Goal: Task Accomplishment & Management: Use online tool/utility

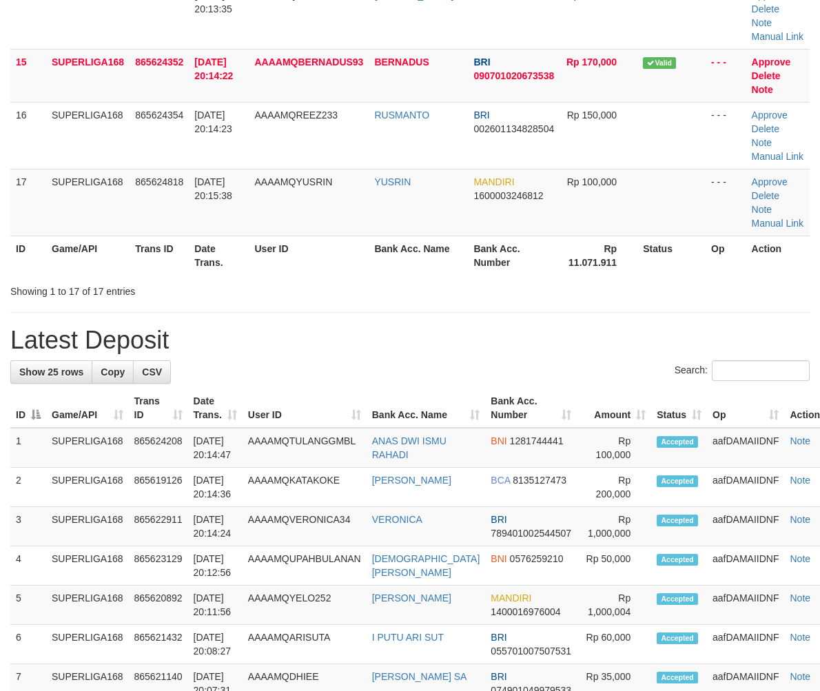
drag, startPoint x: 250, startPoint y: 354, endPoint x: 1, endPoint y: 458, distance: 269.7
click at [249, 356] on div "**********" at bounding box center [410, 246] width 820 height 2513
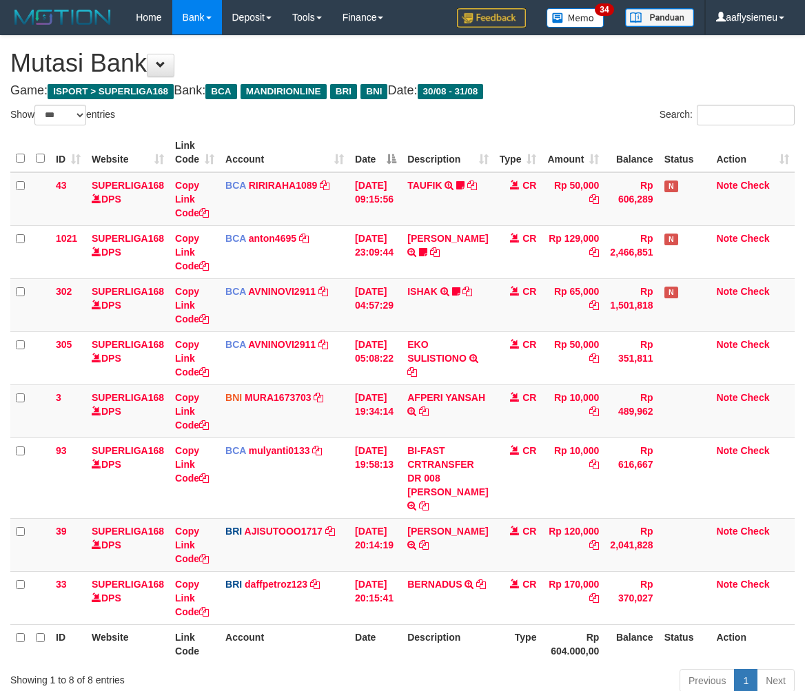
select select "***"
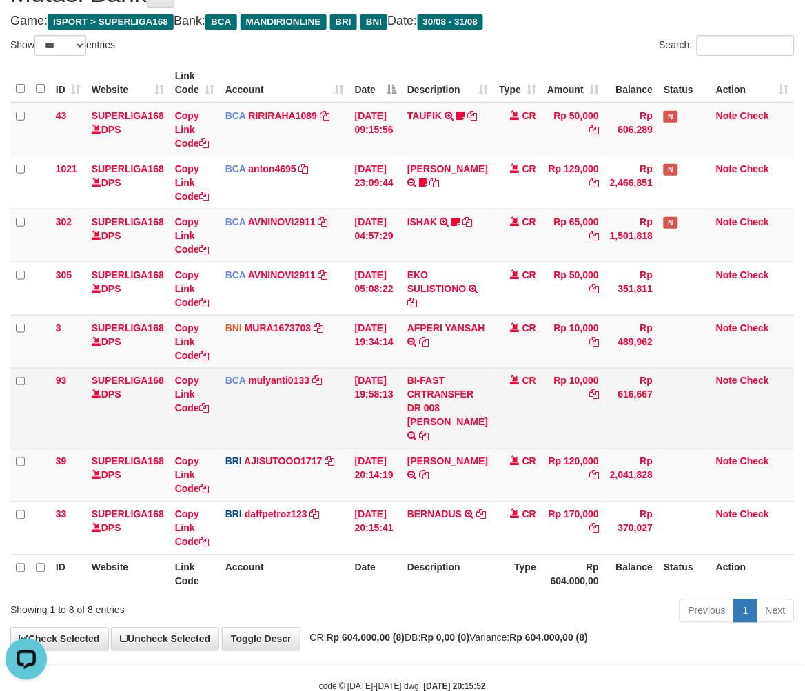
click at [274, 429] on td "BCA mulyanti0133 DPS MULYANTI mutasi_20250831_4495 | 93 mutasi_20250831_4495 | …" at bounding box center [285, 408] width 130 height 81
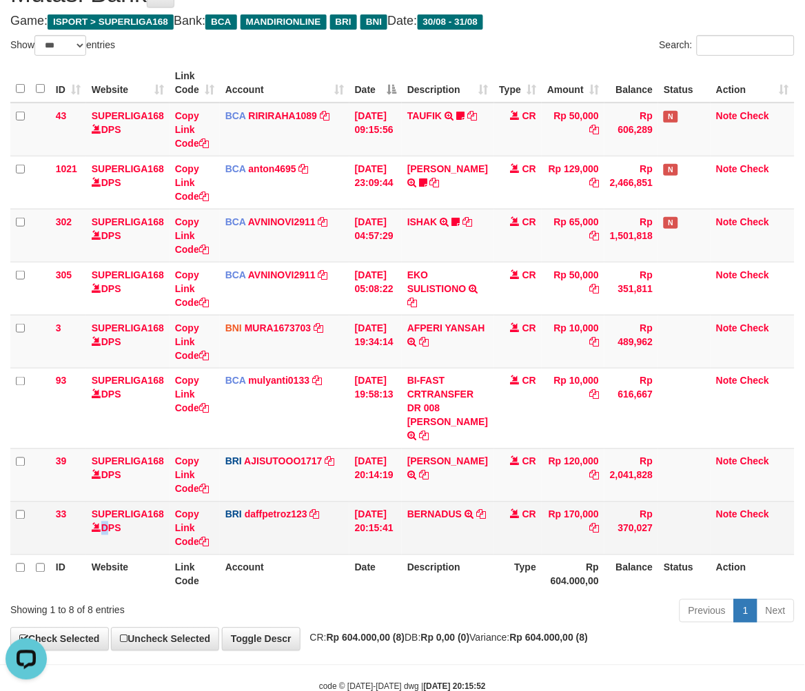
click at [104, 543] on td "SUPERLIGA168 DPS" at bounding box center [127, 528] width 83 height 53
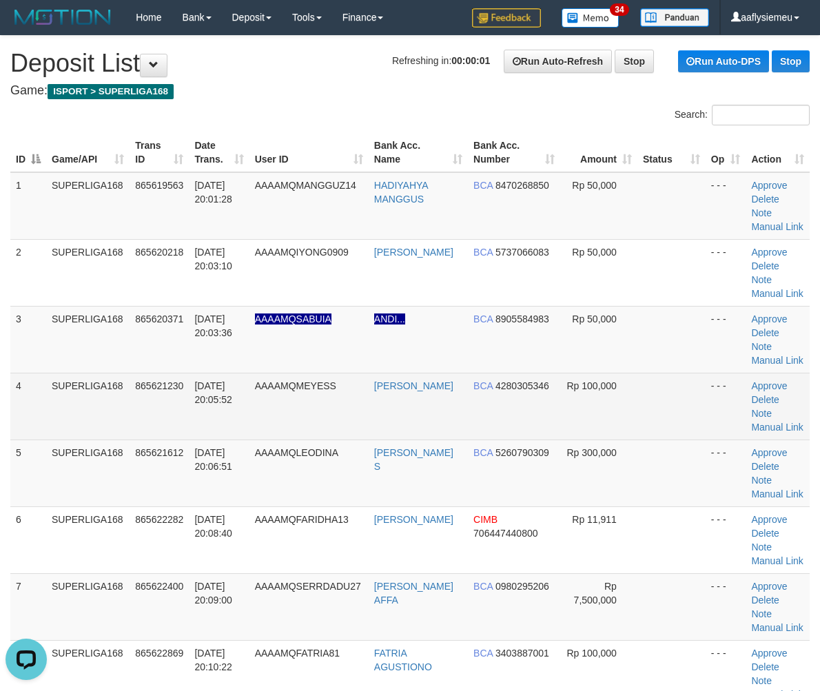
click at [148, 421] on tr "4 SUPERLIGA168 865621230 31/08/2025 20:05:52 AAAAMQMEYESS MEMEY MEYLIDIN BCA 42…" at bounding box center [410, 406] width 800 height 67
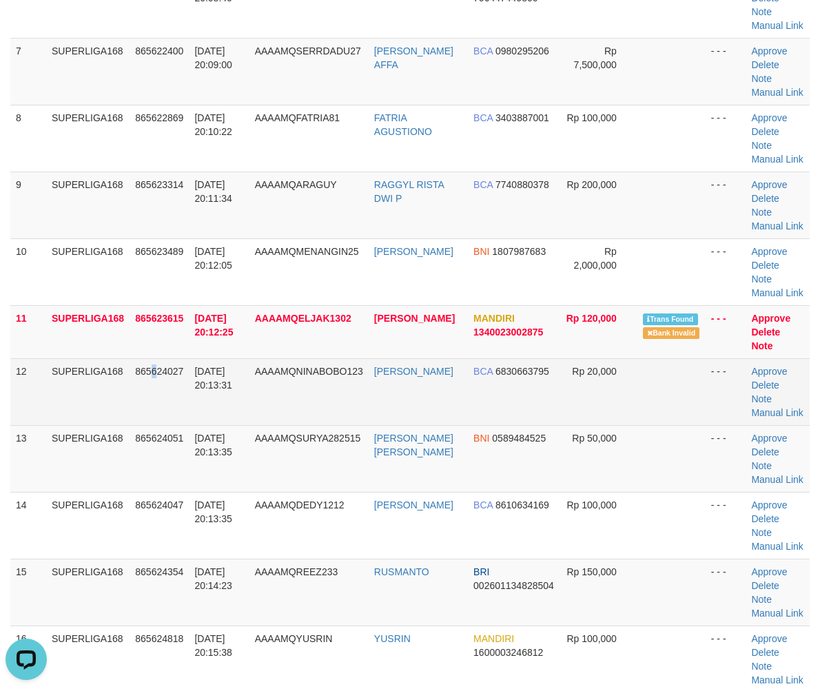
click at [156, 388] on td "865624027" at bounding box center [159, 391] width 59 height 67
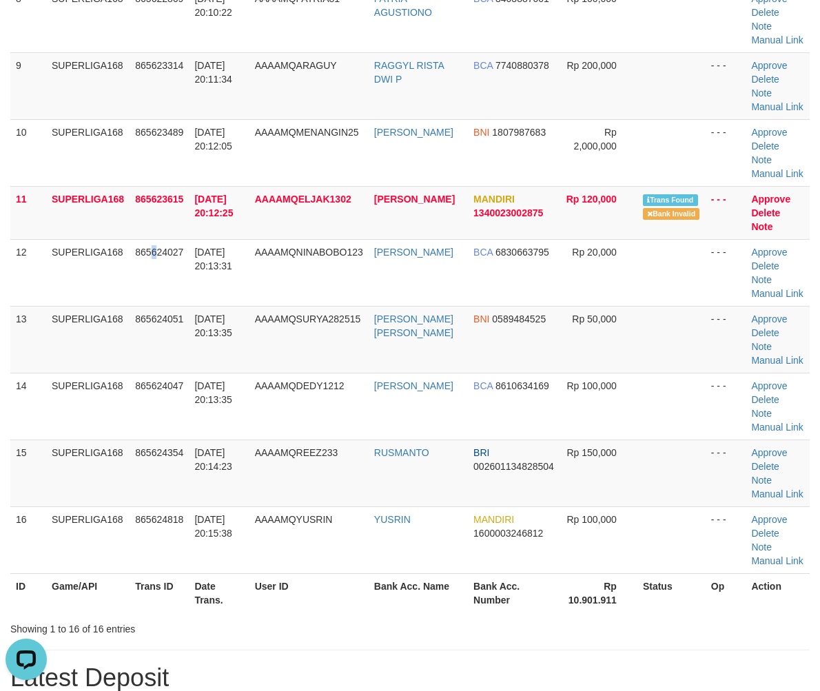
scroll to position [766, 0]
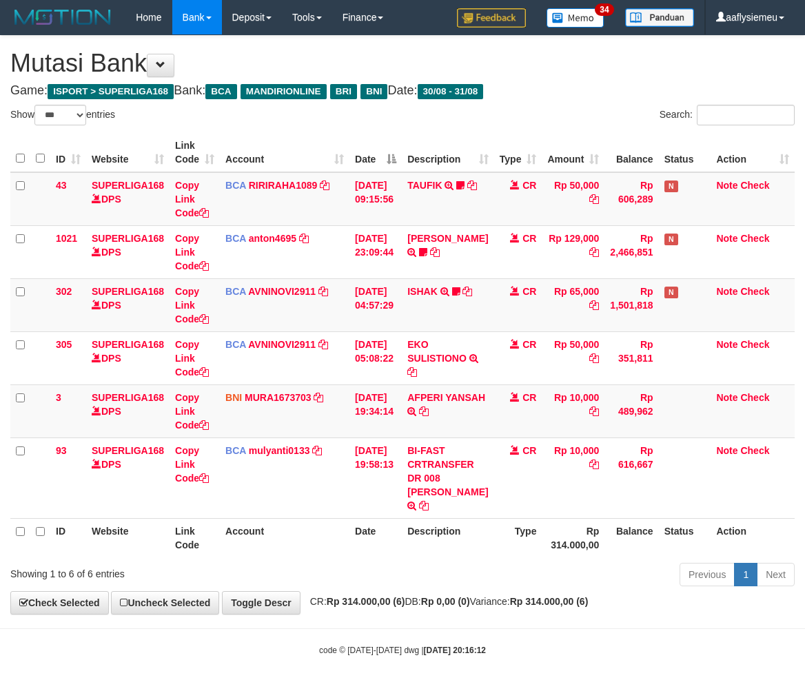
select select "***"
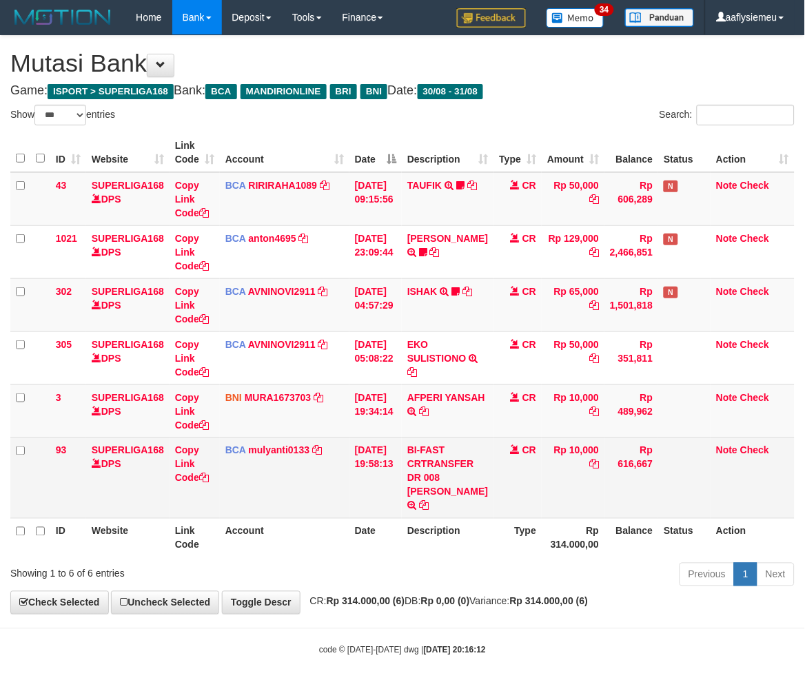
click at [569, 502] on td "Rp 10,000" at bounding box center [573, 478] width 63 height 81
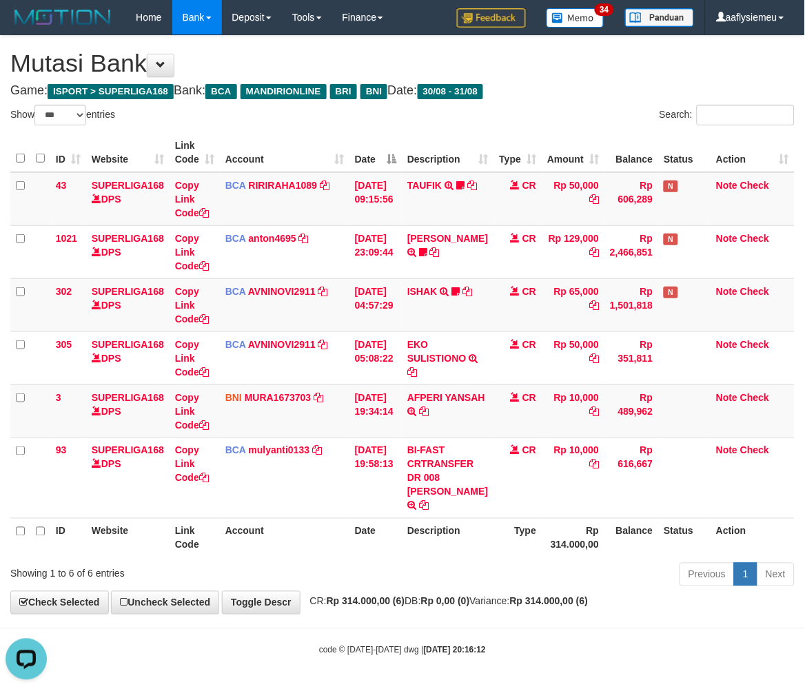
scroll to position [0, 0]
select select "***"
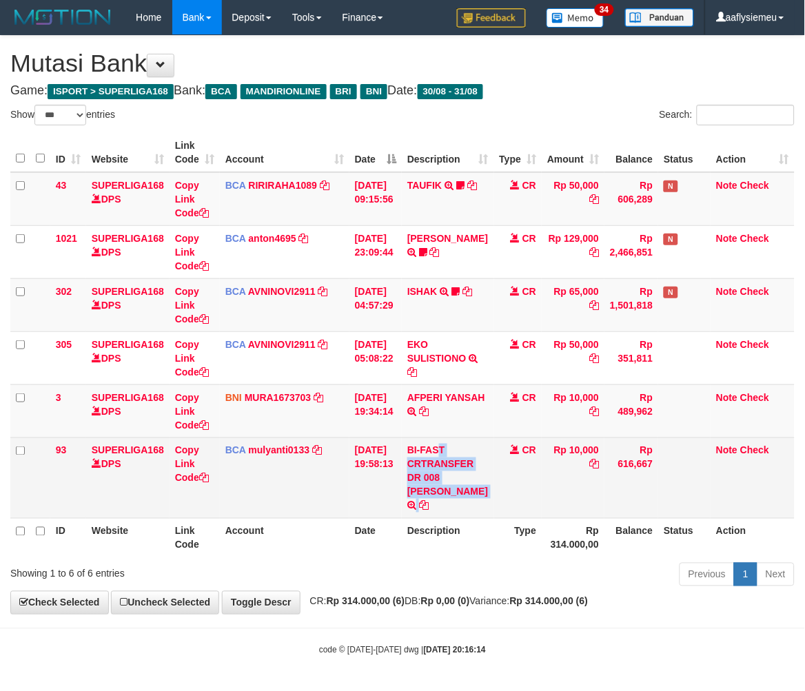
drag, startPoint x: 0, startPoint y: 0, endPoint x: 510, endPoint y: 493, distance: 709.3
click at [486, 502] on td "BI-FAST CRTRANSFER DR 008 YERIK ELO BERNADUS" at bounding box center [448, 478] width 92 height 81
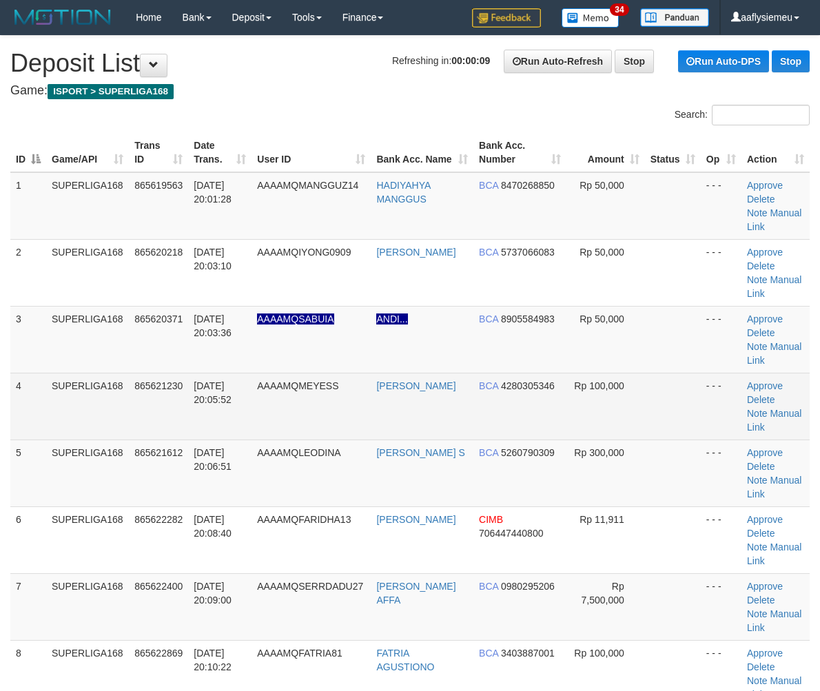
click at [252, 423] on td "31/08/2025 20:05:52" at bounding box center [219, 406] width 63 height 67
click at [311, 374] on td "AAAAMQMEYESS" at bounding box center [311, 406] width 119 height 67
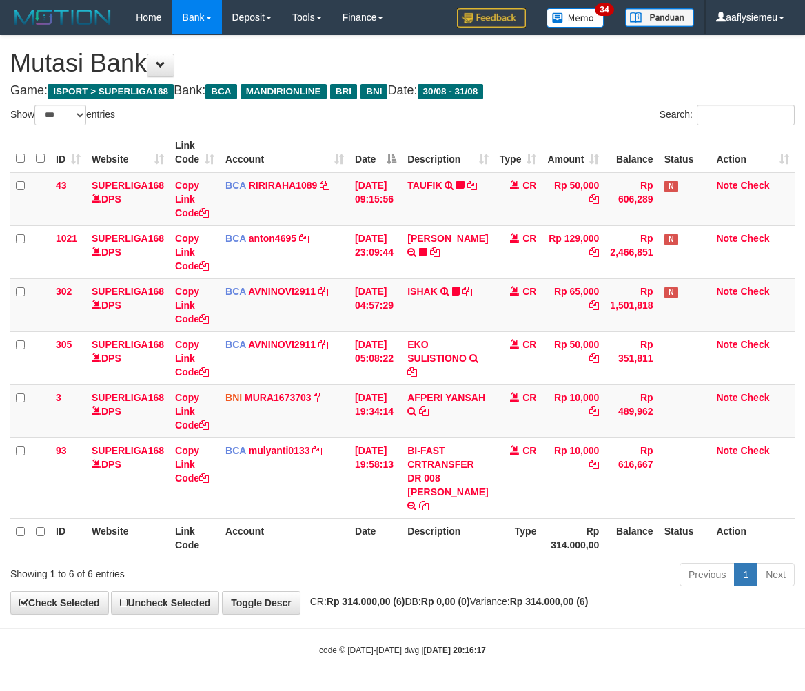
select select "***"
click at [554, 540] on th "Rp 314.000,00" at bounding box center [573, 537] width 63 height 39
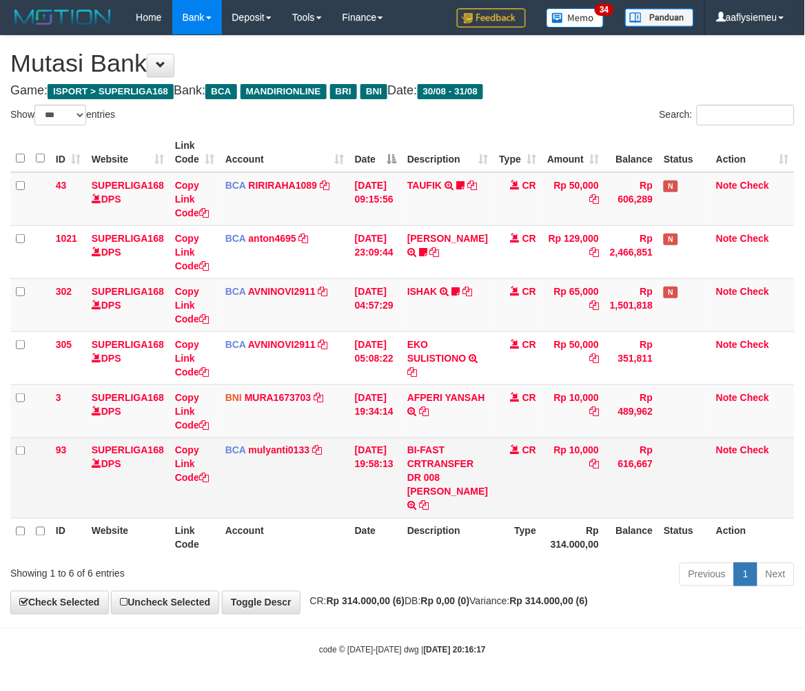
click at [629, 509] on td "Rp 616,667" at bounding box center [632, 478] width 54 height 81
click at [625, 510] on td "Rp 616,667" at bounding box center [632, 478] width 54 height 81
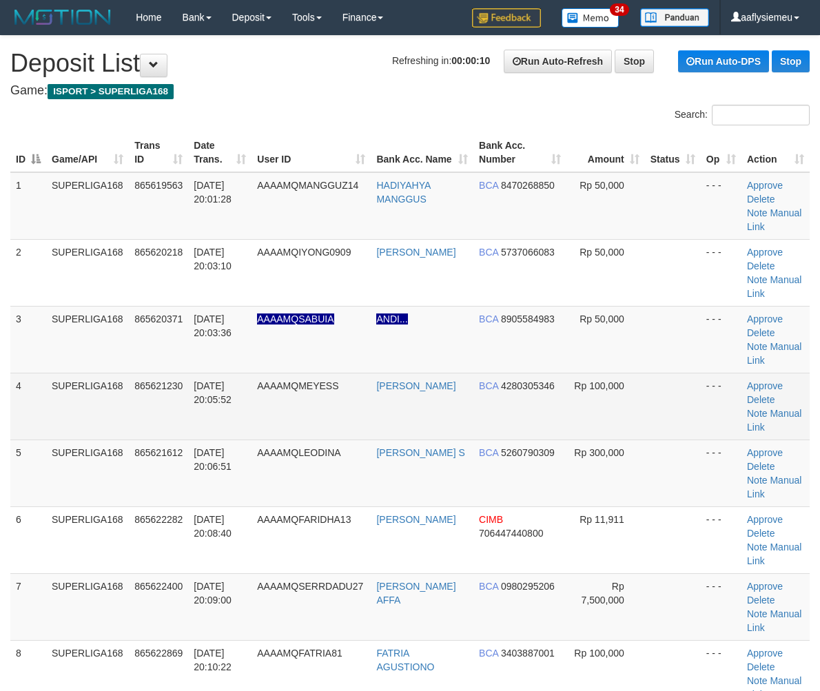
click at [157, 432] on td "865621230" at bounding box center [158, 406] width 59 height 67
click at [212, 428] on td "[DATE] 20:05:52" at bounding box center [219, 406] width 63 height 67
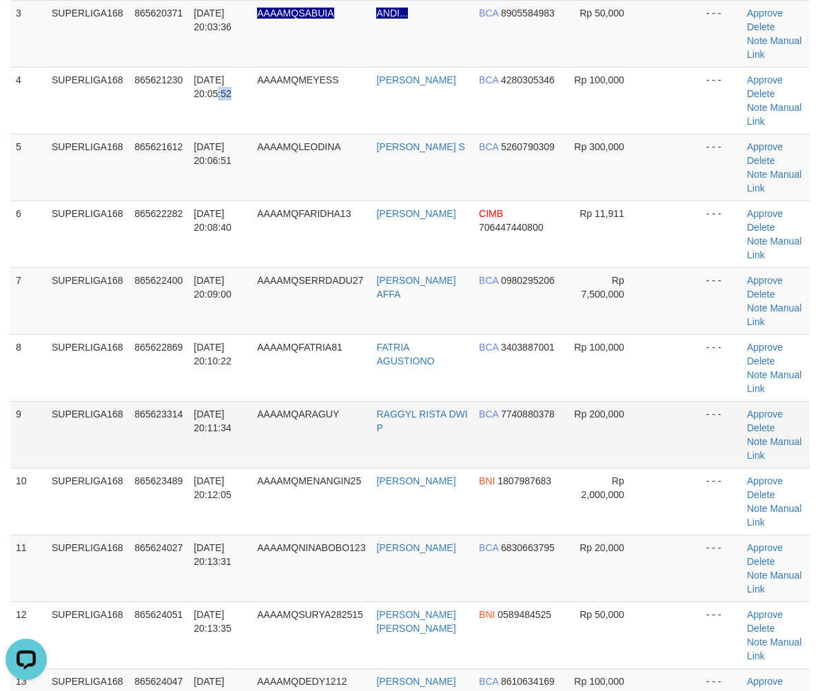
click at [161, 403] on td "865623314" at bounding box center [158, 434] width 59 height 67
drag, startPoint x: 226, startPoint y: 416, endPoint x: 219, endPoint y: 418, distance: 7.7
click at [224, 416] on td "31/08/2025 20:11:34" at bounding box center [219, 434] width 63 height 67
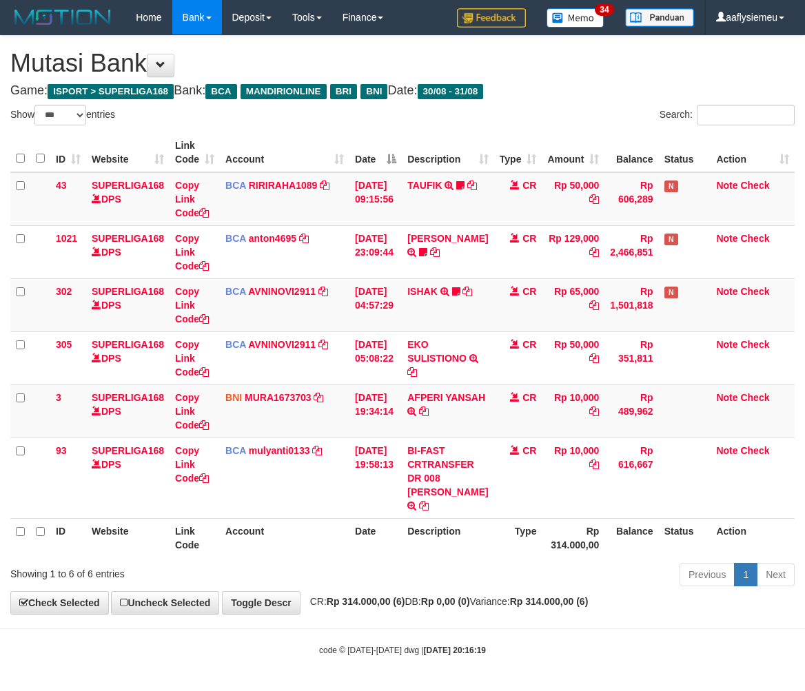
select select "***"
click at [575, 533] on th "Rp 314.000,00" at bounding box center [573, 537] width 63 height 39
click at [618, 534] on th "Balance" at bounding box center [632, 537] width 54 height 39
click at [568, 542] on th "Rp 314.000,00" at bounding box center [573, 537] width 63 height 39
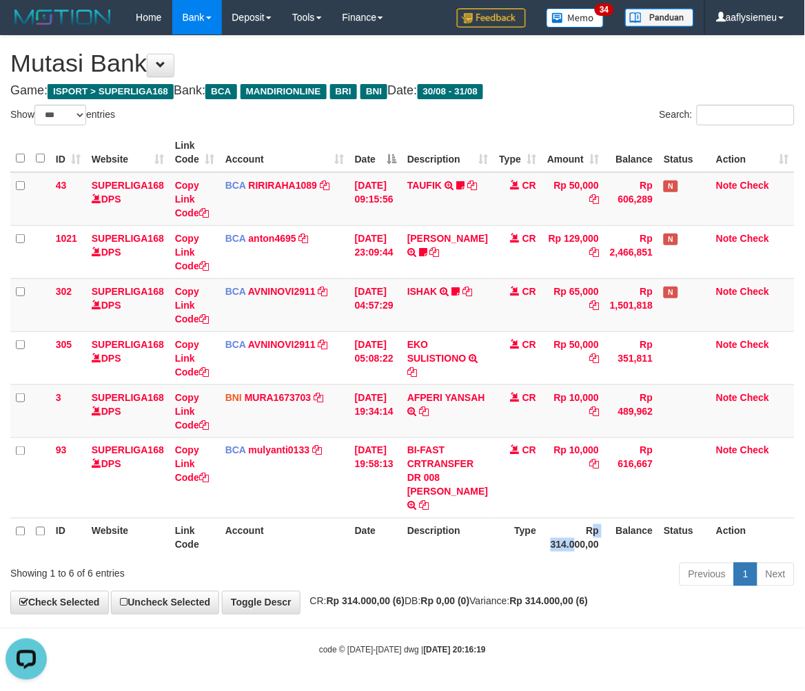
scroll to position [0, 0]
click at [560, 520] on th "Rp 314.000,00" at bounding box center [573, 537] width 63 height 39
select select "***"
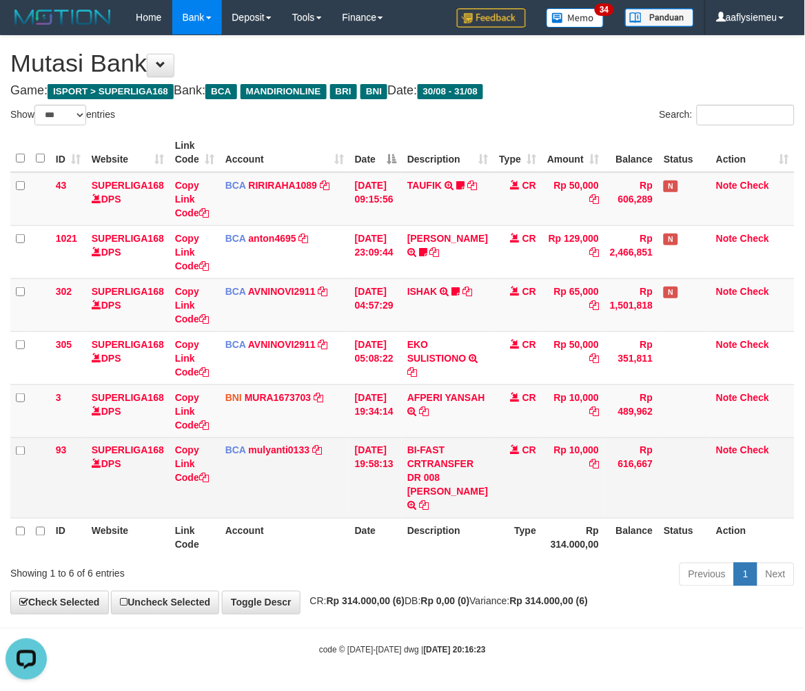
click at [242, 509] on td "BCA mulyanti0133 DPS MULYANTI mutasi_20250831_4495 | 93 mutasi_20250831_4495 | …" at bounding box center [285, 478] width 130 height 81
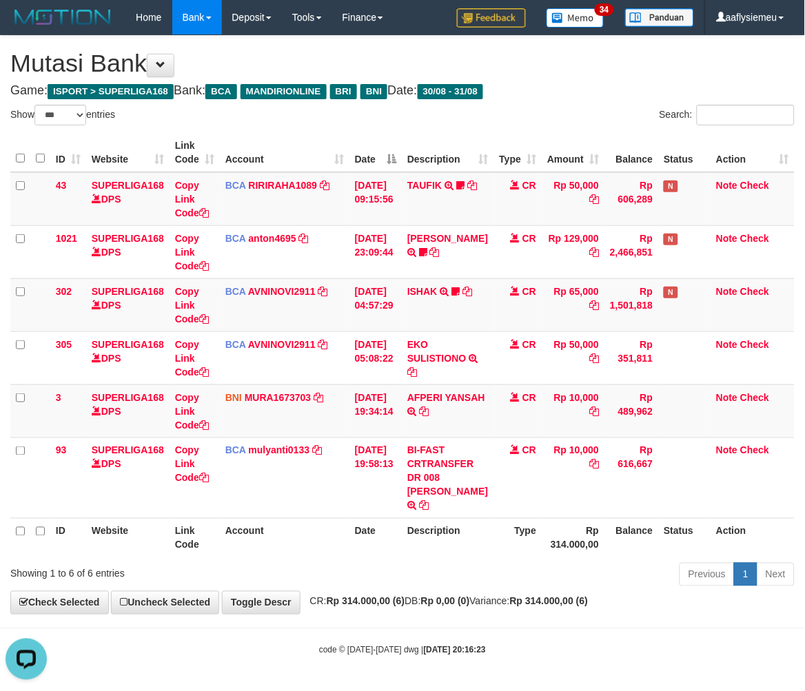
click at [231, 534] on th "Account" at bounding box center [285, 537] width 130 height 39
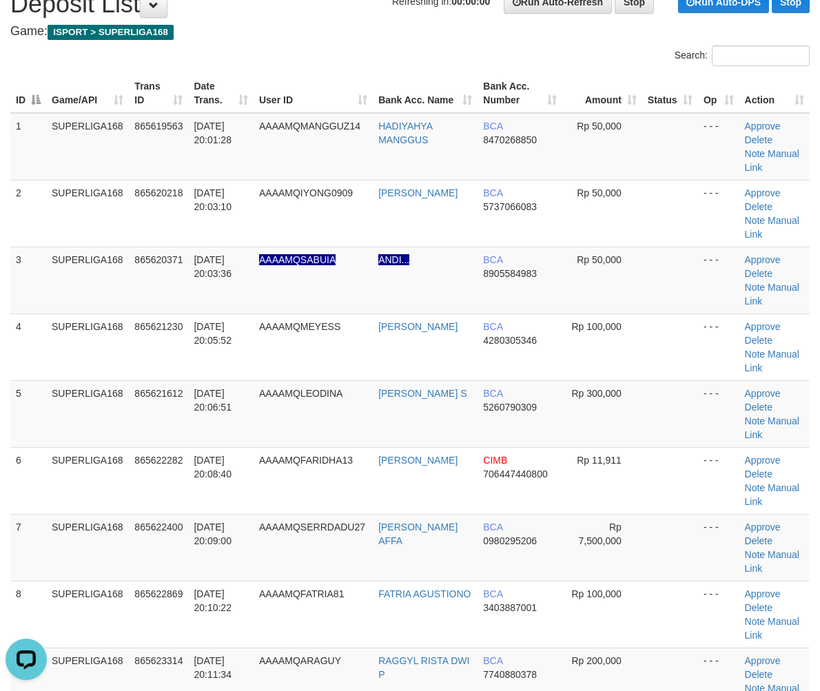
scroll to position [383, 0]
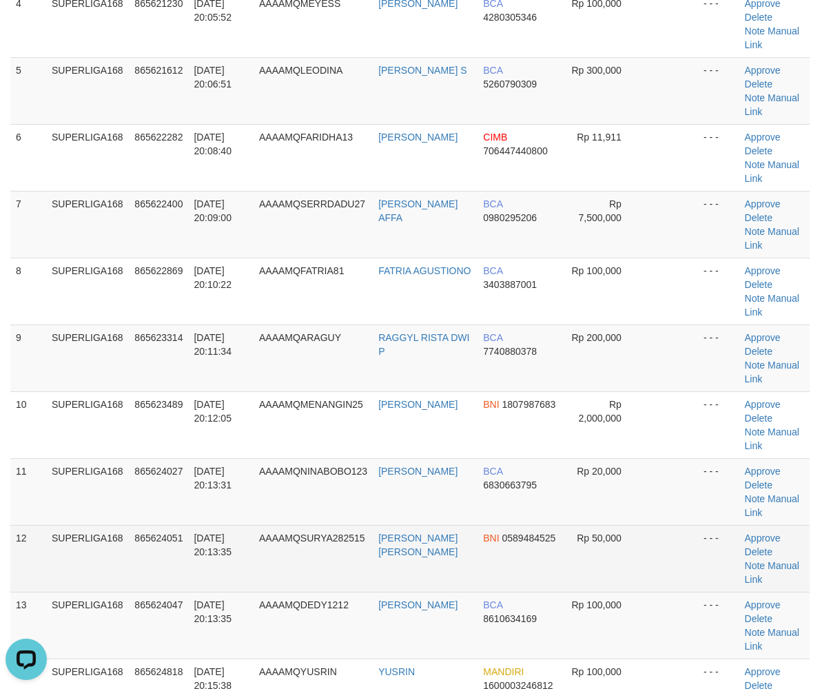
click at [134, 525] on td "865624051" at bounding box center [158, 558] width 59 height 67
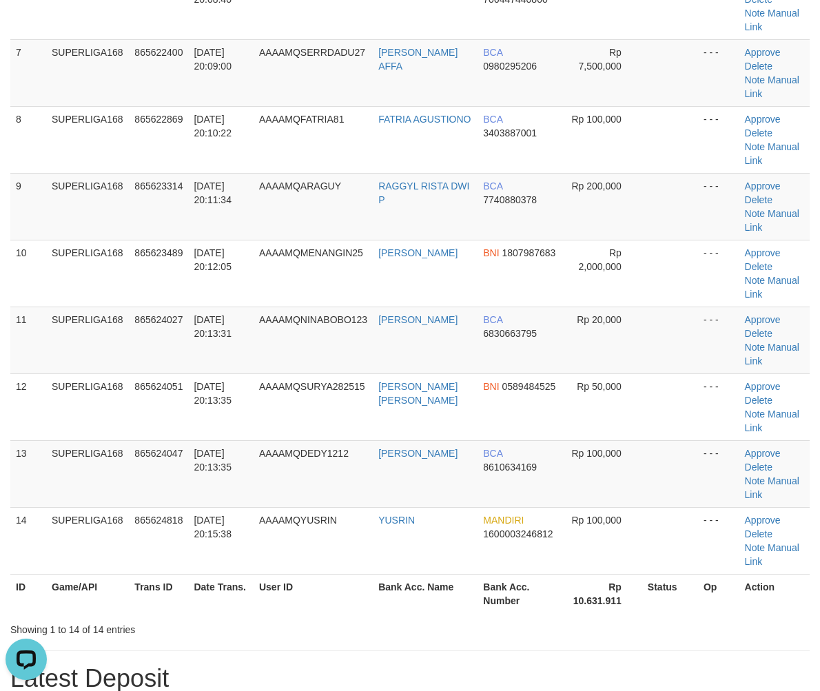
scroll to position [536, 0]
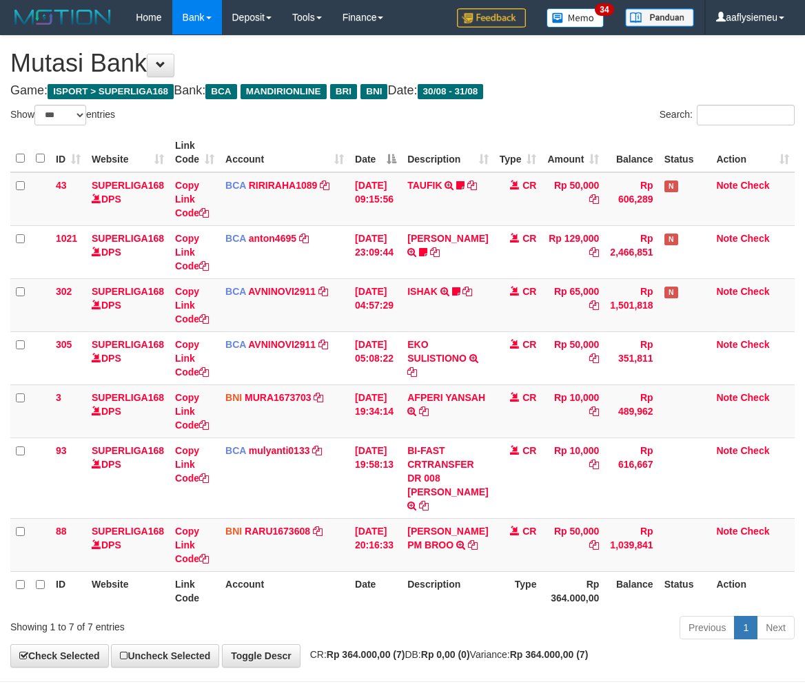
select select "***"
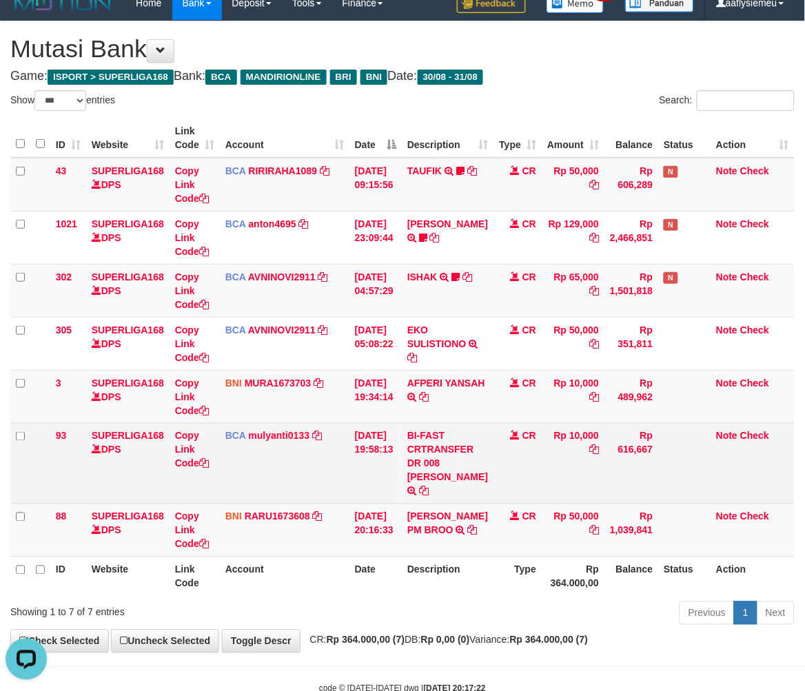
click at [292, 490] on td "BCA mulyanti0133 DPS MULYANTI mutasi_20250831_4495 | 93 mutasi_20250831_4495 | …" at bounding box center [285, 463] width 130 height 81
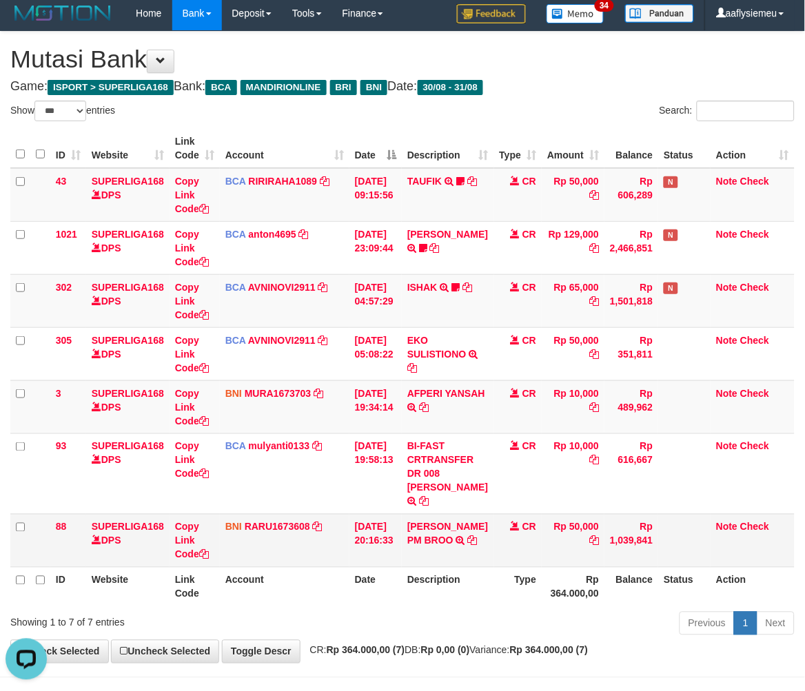
click at [651, 567] on tr "88 SUPERLIGA168 DPS Copy Link Code BNI RARU1673608 DPS RANDI RUSTANDI mutasi_20…" at bounding box center [402, 540] width 784 height 53
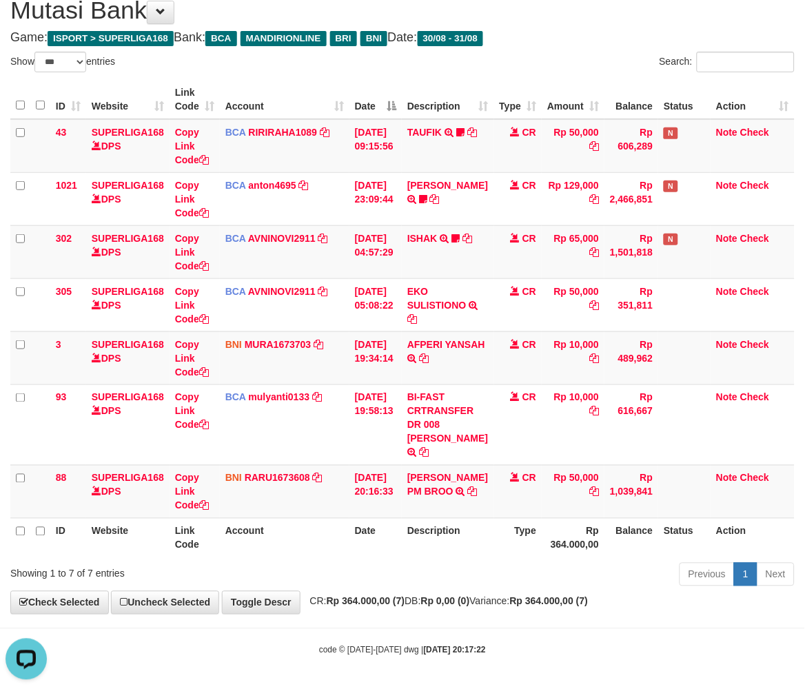
scroll to position [81, 0]
click at [511, 550] on th "Type" at bounding box center [518, 537] width 48 height 39
click at [402, 582] on div "Previous 1 Next" at bounding box center [570, 577] width 449 height 30
click at [401, 582] on div "Previous 1 Next" at bounding box center [570, 577] width 449 height 30
click at [183, 525] on th "Link Code" at bounding box center [195, 537] width 50 height 39
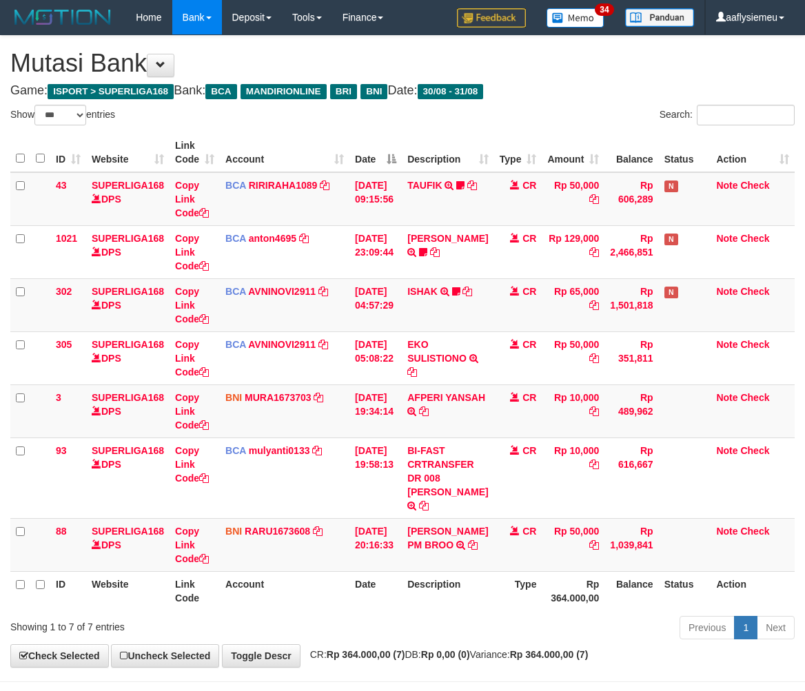
select select "***"
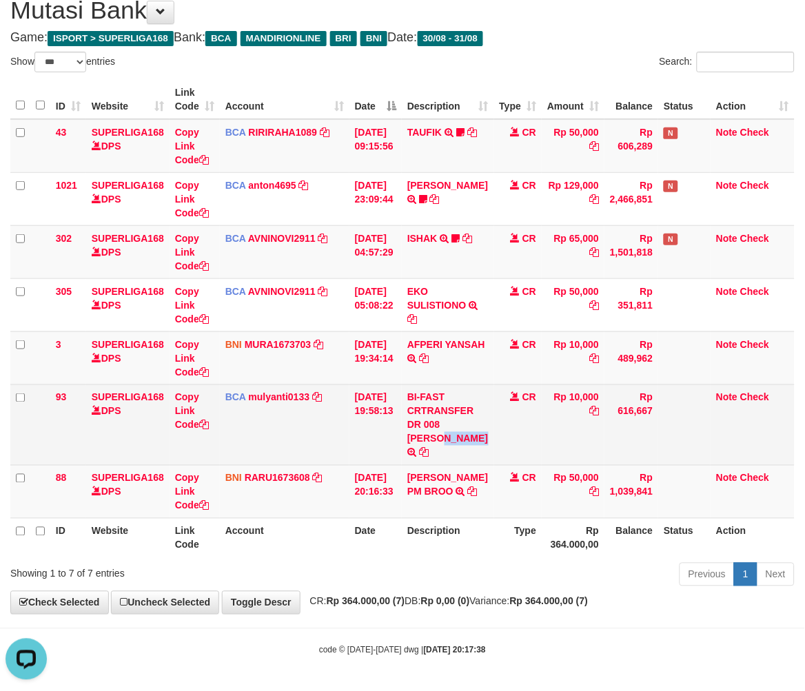
copy td "[PERSON_NAME]"
drag, startPoint x: 452, startPoint y: 394, endPoint x: 463, endPoint y: 424, distance: 32.5
click at [469, 425] on td "BI-FAST CRTRANSFER DR 008 YERIK ELO BERNADUS" at bounding box center [448, 425] width 92 height 81
copy td "[PERSON_NAME]"
drag, startPoint x: 358, startPoint y: 440, endPoint x: 562, endPoint y: 441, distance: 204.0
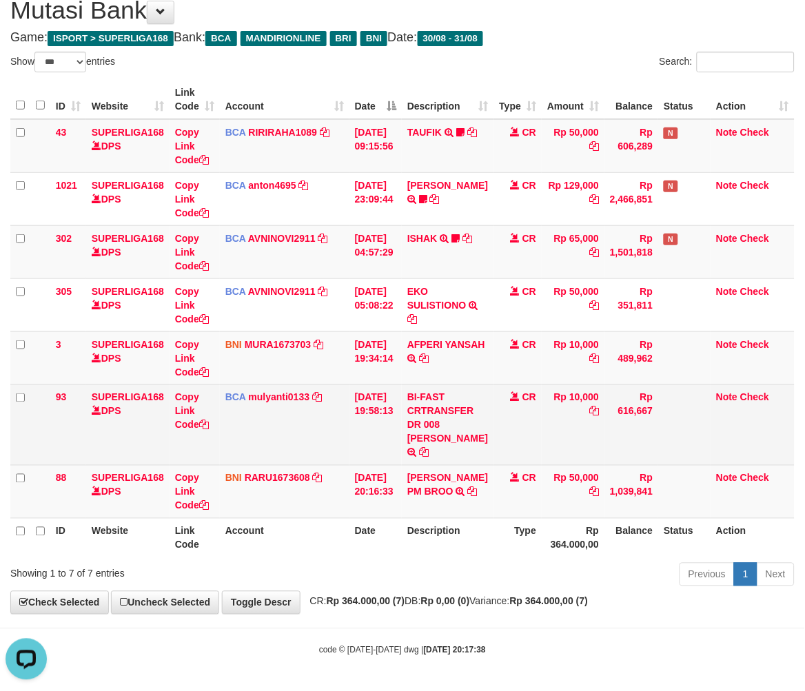
click at [363, 439] on td "31/08/2025 19:58:13" at bounding box center [375, 425] width 52 height 81
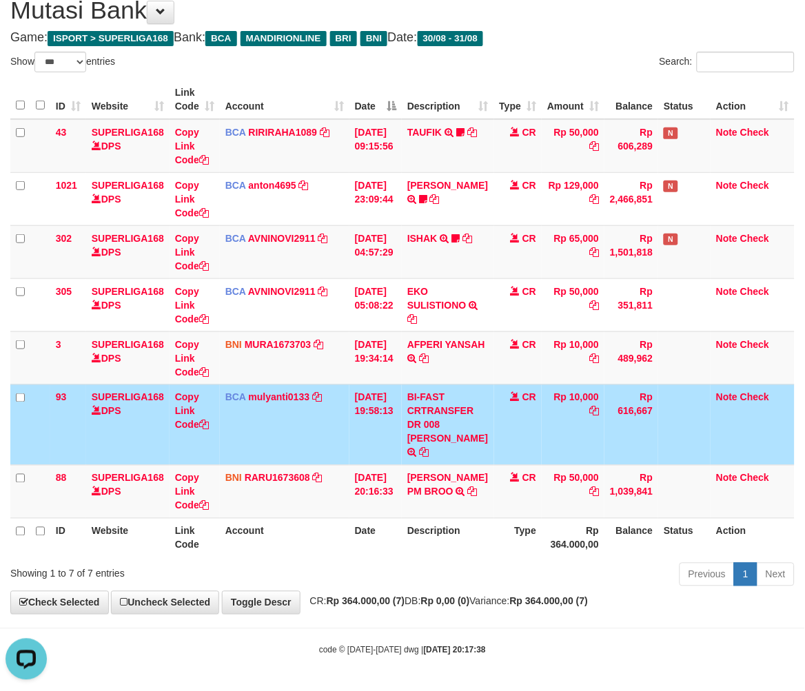
drag, startPoint x: 462, startPoint y: 545, endPoint x: 814, endPoint y: 484, distance: 357.4
click at [469, 545] on th "Description" at bounding box center [448, 537] width 92 height 39
drag, startPoint x: 525, startPoint y: 569, endPoint x: 815, endPoint y: 520, distance: 294.4
click at [528, 569] on div "Previous 1 Next" at bounding box center [570, 577] width 449 height 30
drag, startPoint x: 418, startPoint y: 610, endPoint x: 292, endPoint y: 619, distance: 127.2
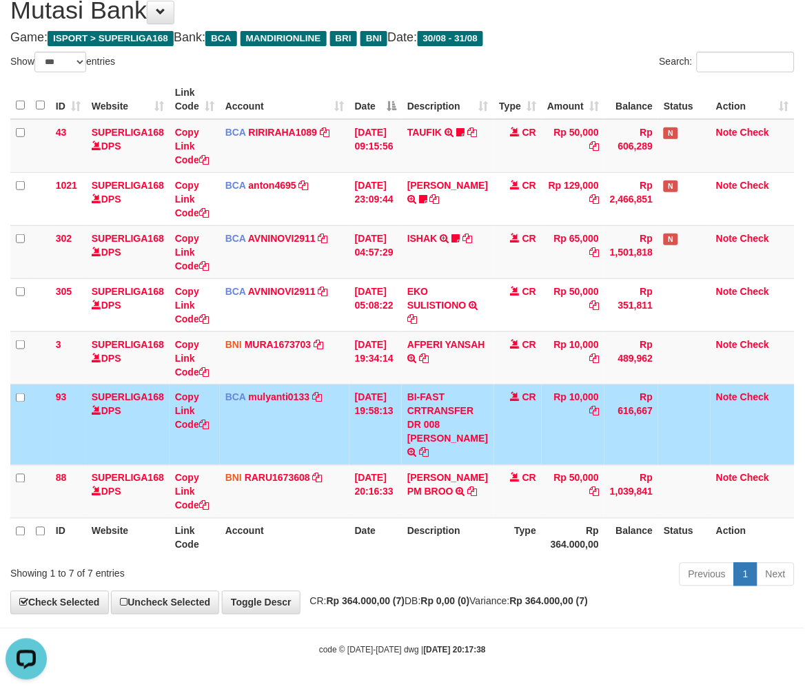
click at [418, 611] on div "**********" at bounding box center [402, 298] width 805 height 631
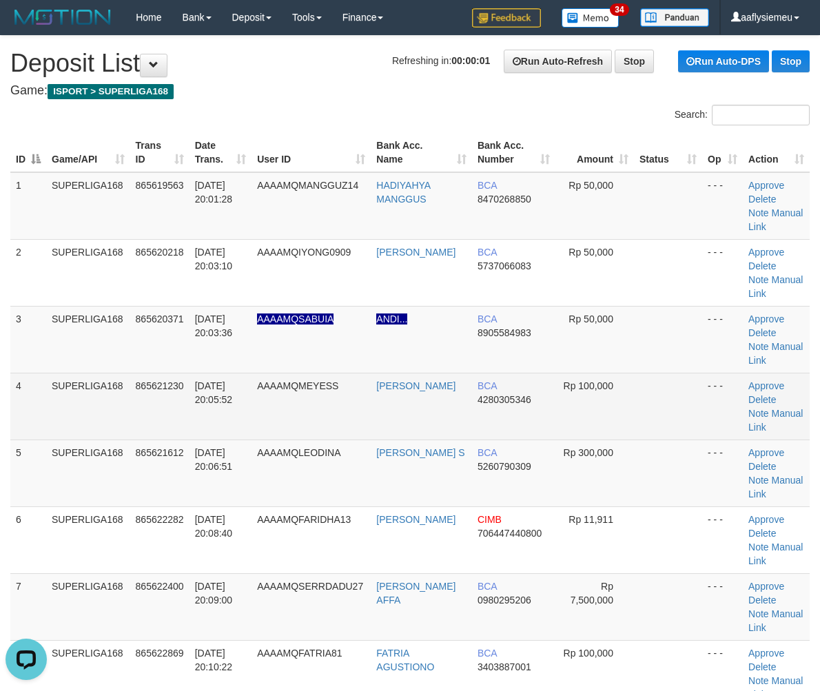
click at [84, 412] on td "SUPERLIGA168" at bounding box center [88, 406] width 84 height 67
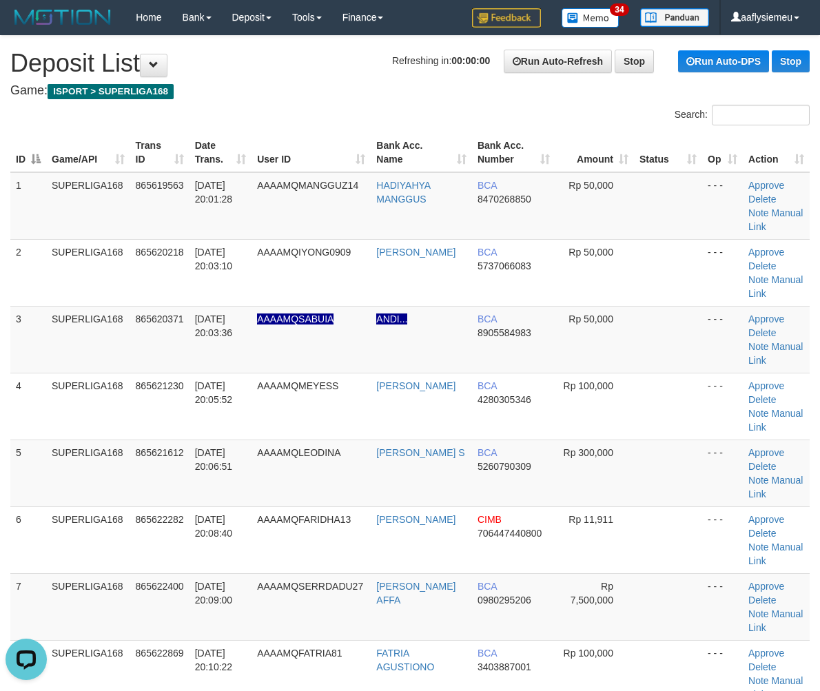
click at [5, 467] on div "ID Game/API Trans ID Date Trans. User ID Bank Acc. Name Bank Acc. Number Amount…" at bounding box center [410, 700] width 820 height 1143
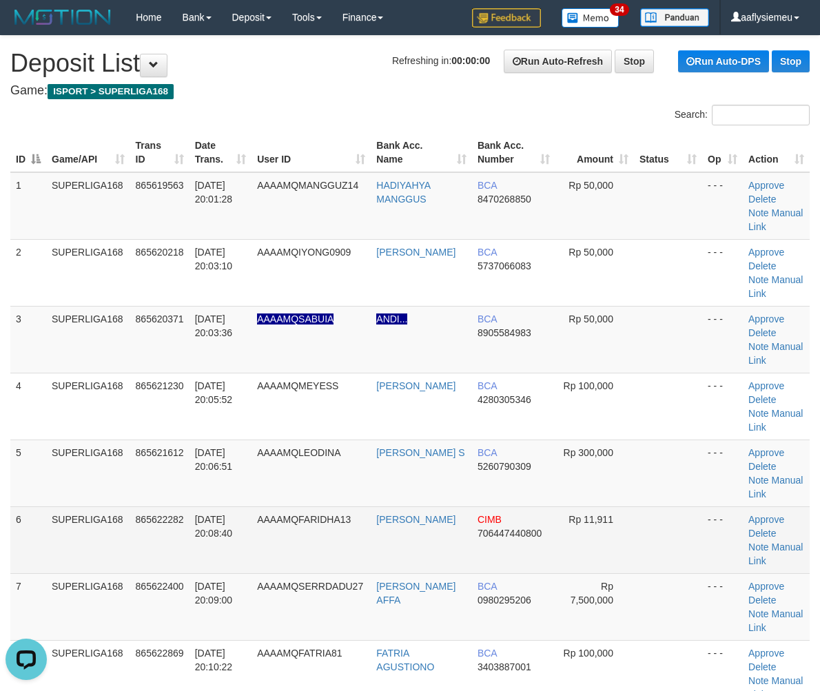
click at [64, 488] on td "SUPERLIGA168" at bounding box center [88, 473] width 84 height 67
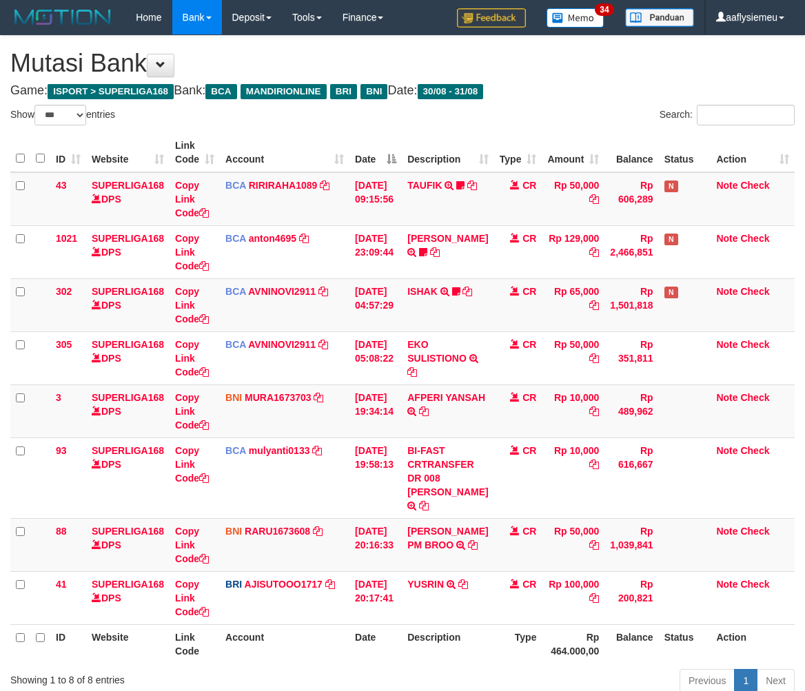
select select "***"
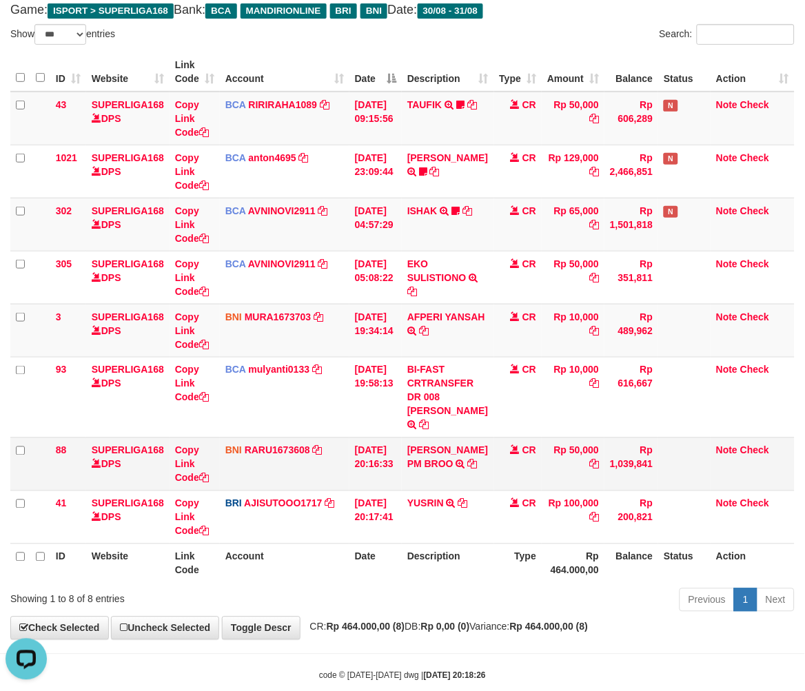
click at [326, 484] on td "BNI RARU1673608 DPS RANDI RUSTANDI mutasi_20250831_4808 | 88 mutasi_20250831_48…" at bounding box center [285, 464] width 130 height 53
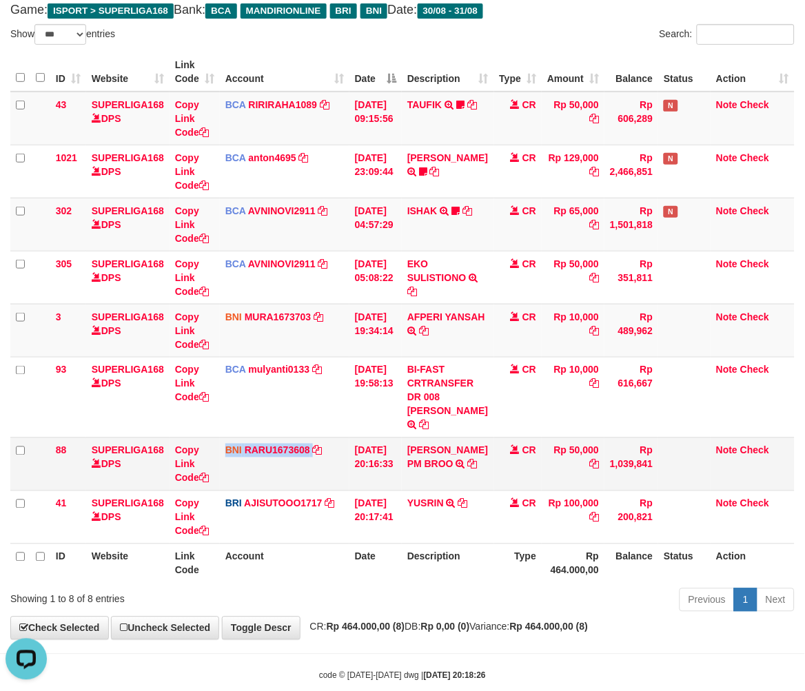
click at [326, 484] on td "BNI RARU1673608 DPS RANDI RUSTANDI mutasi_20250831_4808 | 88 mutasi_20250831_48…" at bounding box center [285, 464] width 130 height 53
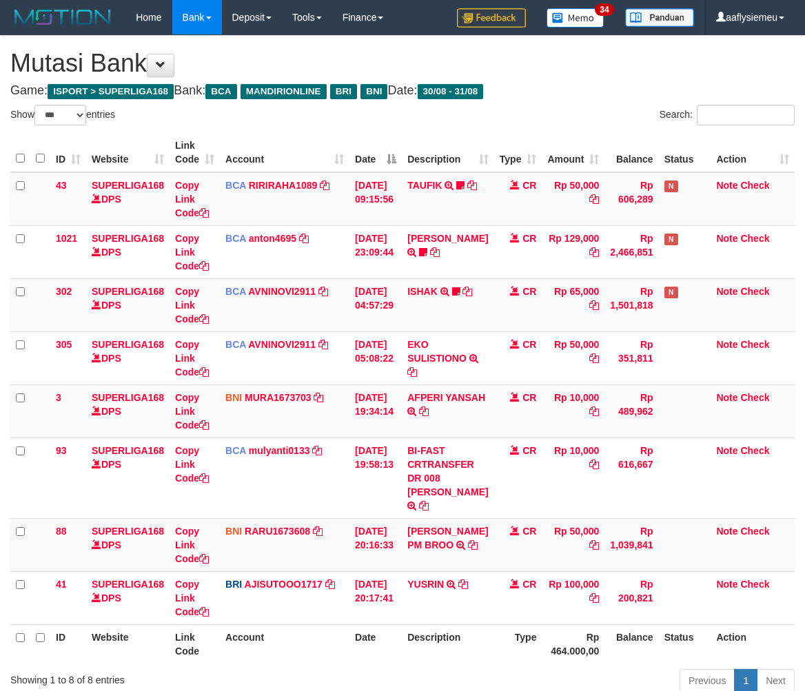
select select "***"
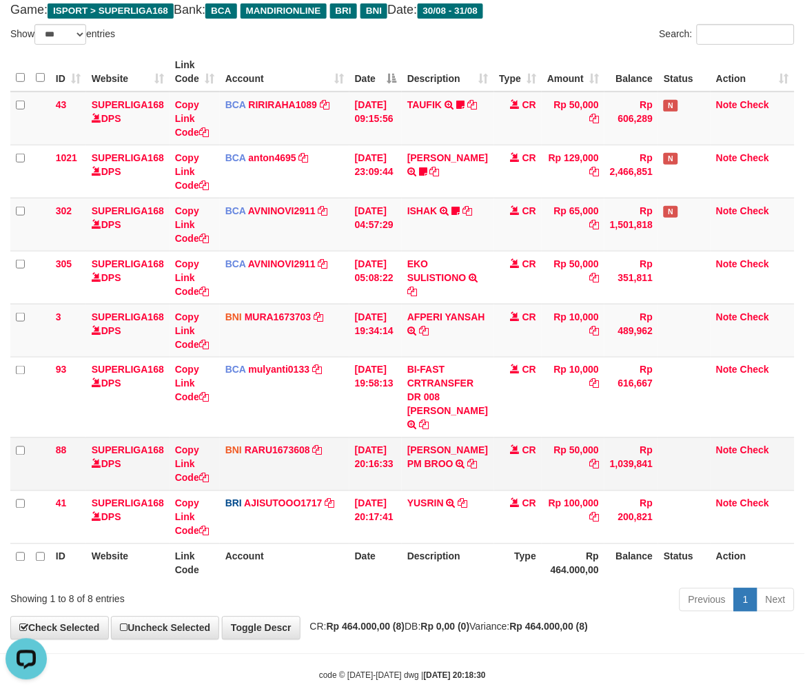
click at [370, 491] on td "[DATE] 20:16:33" at bounding box center [375, 464] width 52 height 53
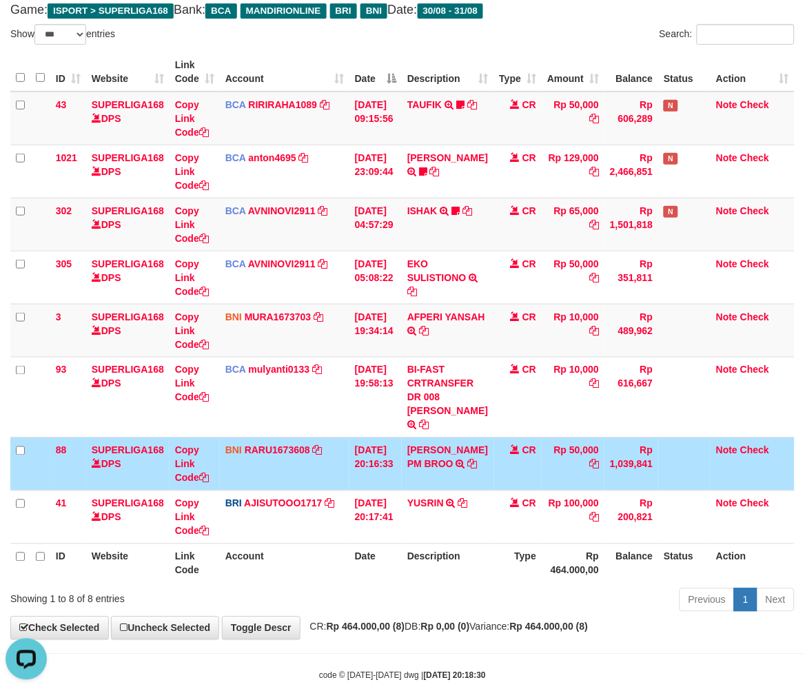
click at [370, 491] on td "31/08/2025 20:16:33" at bounding box center [375, 464] width 52 height 53
drag, startPoint x: 370, startPoint y: 511, endPoint x: 589, endPoint y: 509, distance: 218.5
click at [375, 491] on td "31/08/2025 20:16:33" at bounding box center [375, 464] width 52 height 53
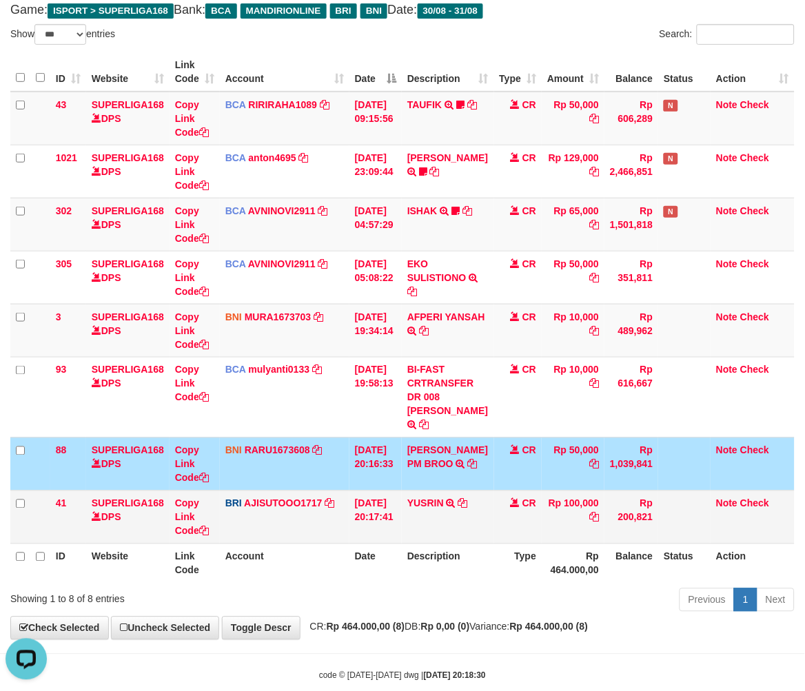
click at [550, 544] on td "Rp 100,000" at bounding box center [573, 517] width 63 height 53
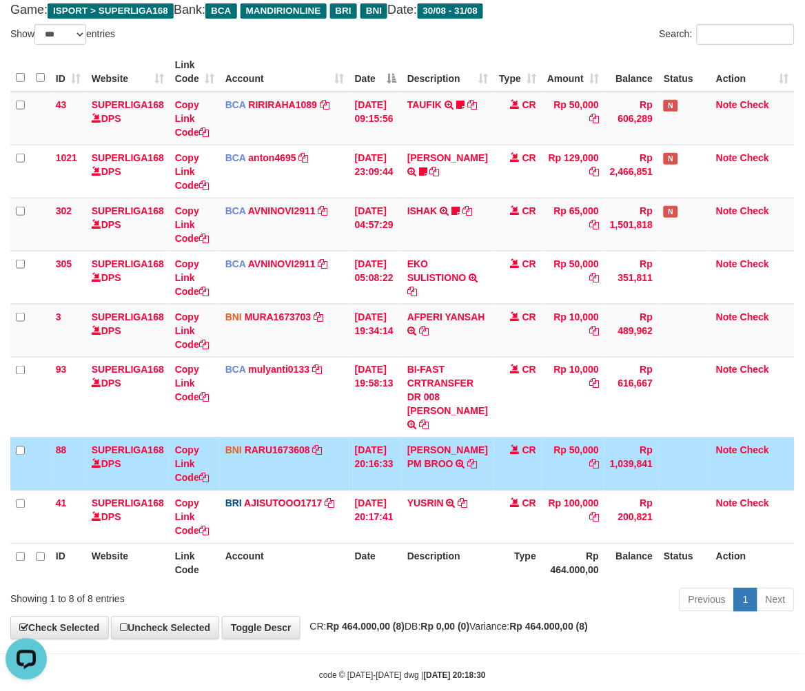
drag, startPoint x: 381, startPoint y: 570, endPoint x: 354, endPoint y: 572, distance: 27.0
click at [380, 569] on th "Date" at bounding box center [375, 563] width 52 height 39
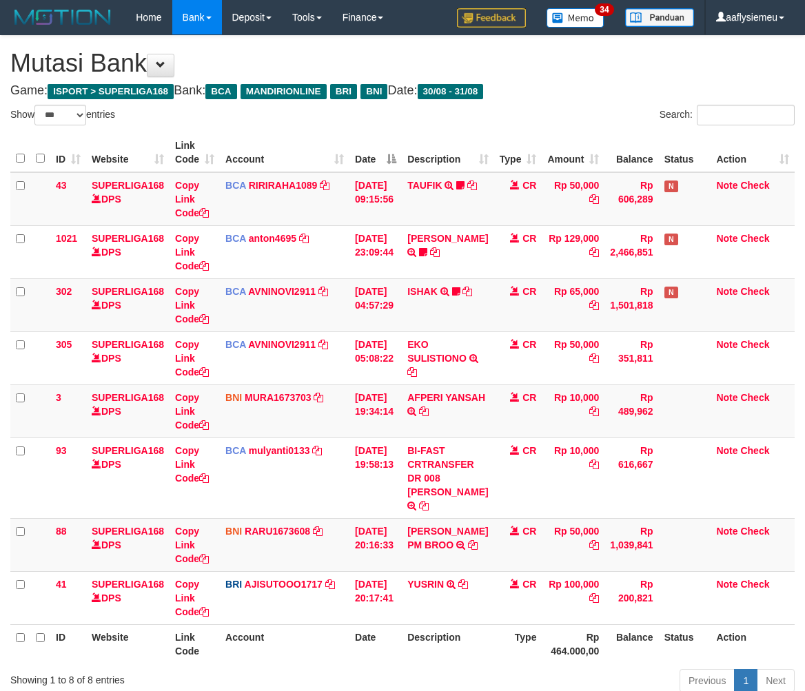
select select "***"
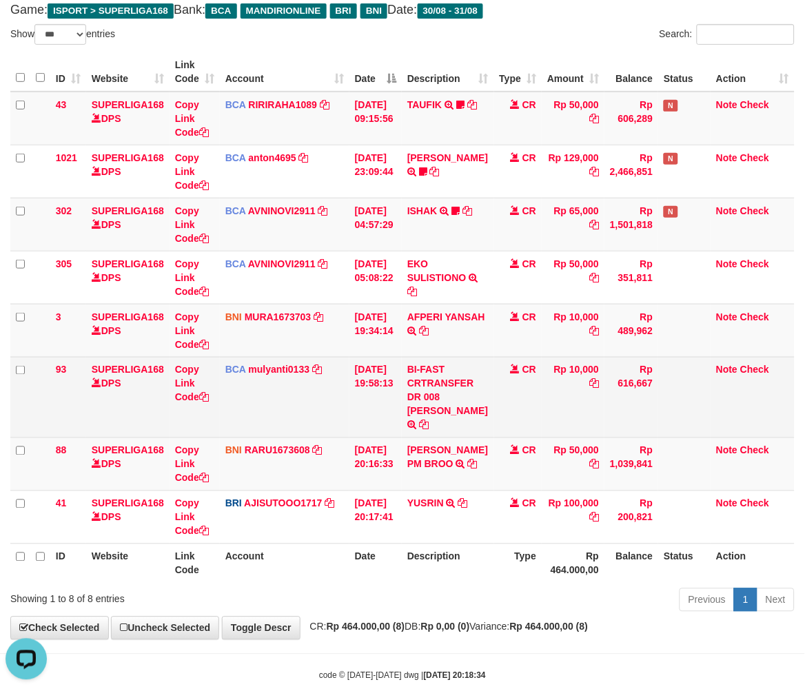
click at [283, 424] on td "BCA mulyanti0133 DPS MULYANTI mutasi_20250831_4495 | 93 mutasi_20250831_4495 | …" at bounding box center [285, 397] width 130 height 81
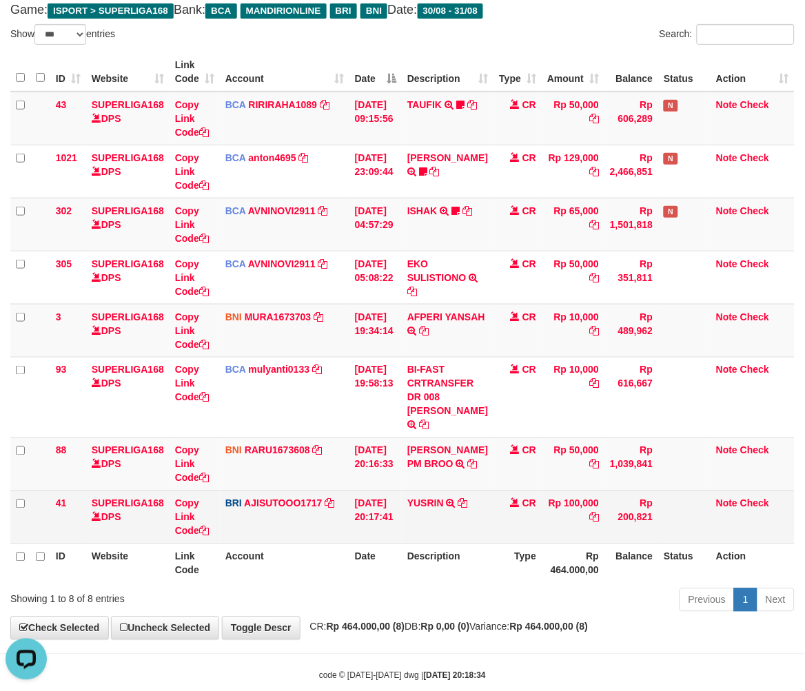
drag, startPoint x: 784, startPoint y: 425, endPoint x: 278, endPoint y: 541, distance: 518.5
click at [784, 426] on td "Note Check" at bounding box center [753, 397] width 84 height 81
click at [276, 541] on td "BRI AJISUTOOO1717 DPS SUTO AJI RAMADHAN mutasi_20250831_4653 | 41 mutasi_202508…" at bounding box center [285, 517] width 130 height 53
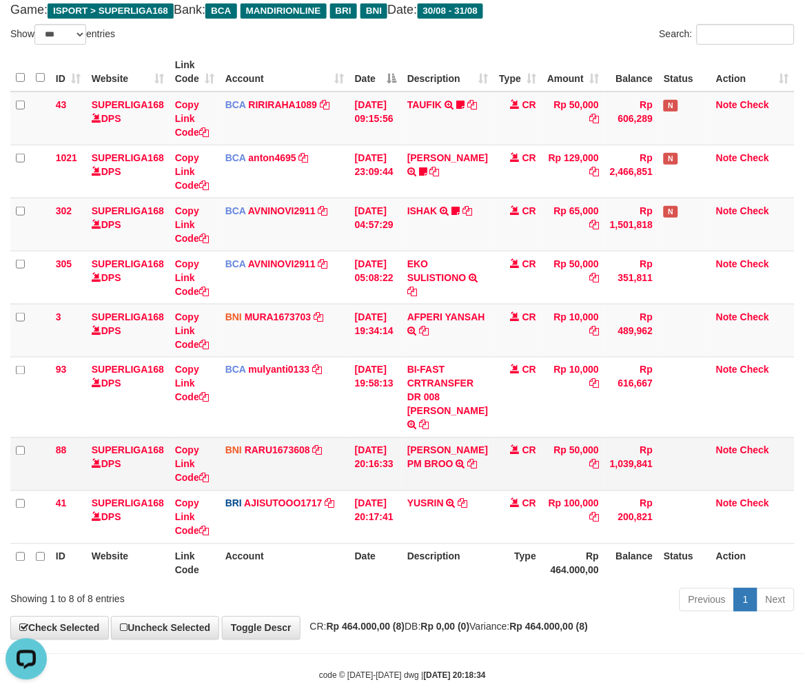
click at [787, 491] on td "Note Check" at bounding box center [753, 464] width 84 height 53
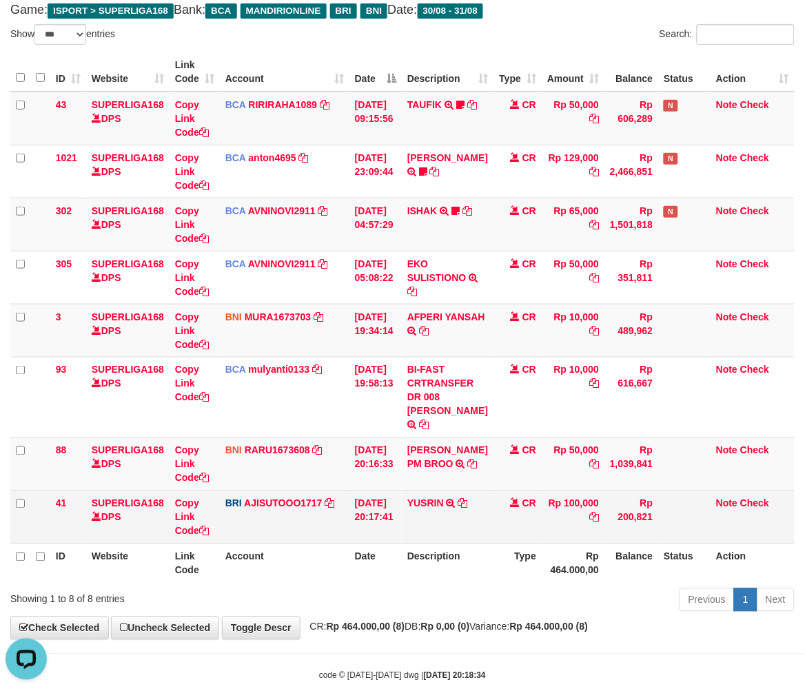
click at [383, 544] on td "[DATE] 20:17:41" at bounding box center [375, 517] width 52 height 53
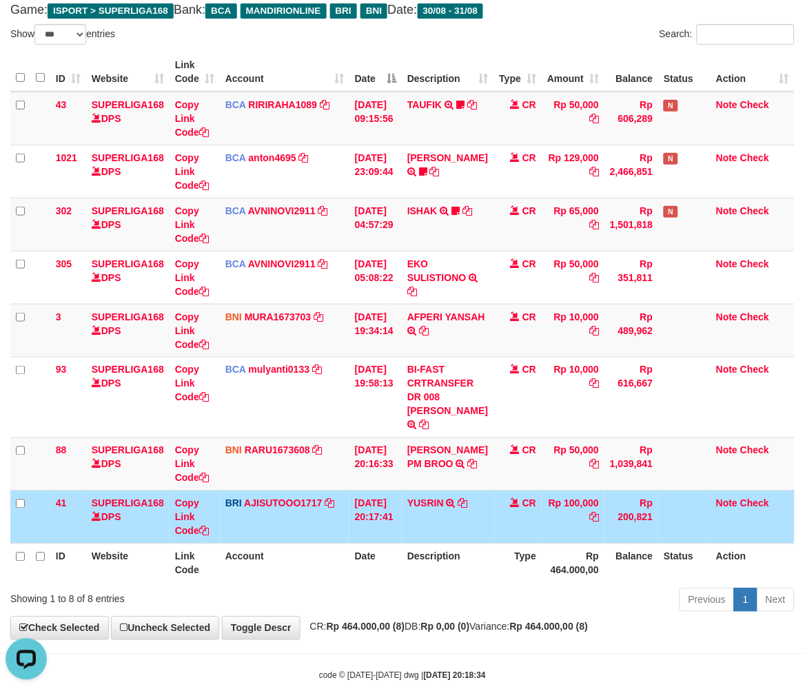
click at [382, 544] on td "31/08/2025 20:17:41" at bounding box center [375, 517] width 52 height 53
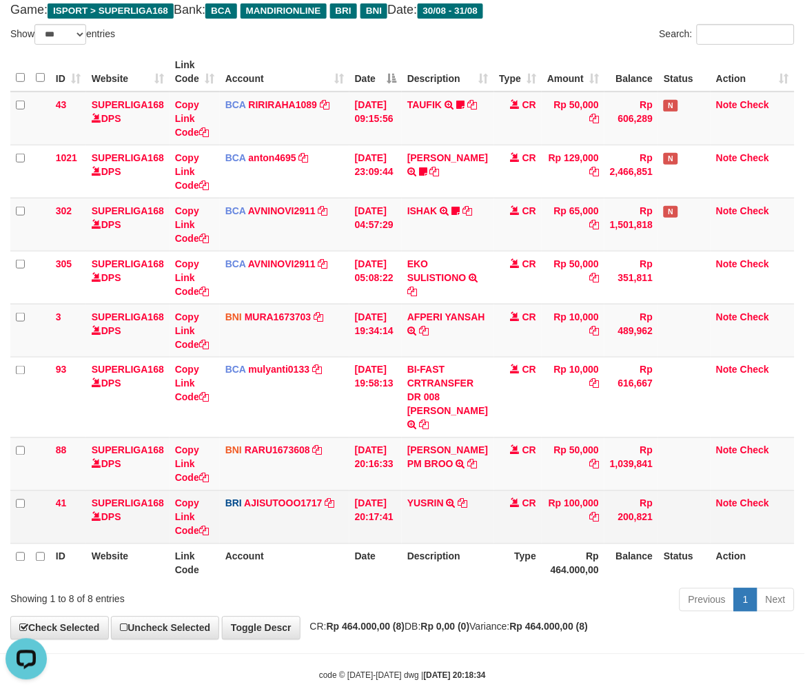
click at [375, 544] on td "31/08/2025 20:17:41" at bounding box center [375, 517] width 52 height 53
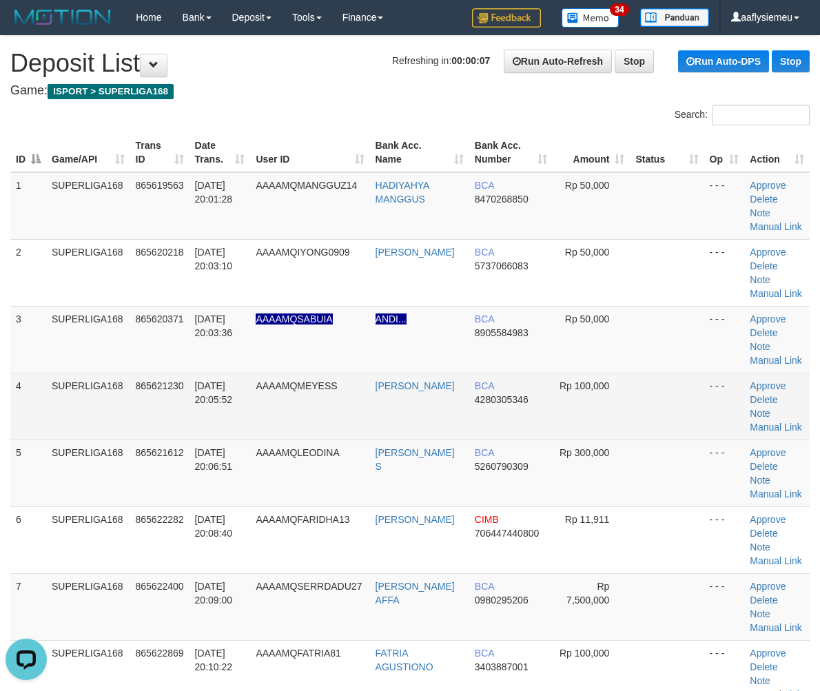
click at [128, 416] on td "SUPERLIGA168" at bounding box center [88, 406] width 84 height 67
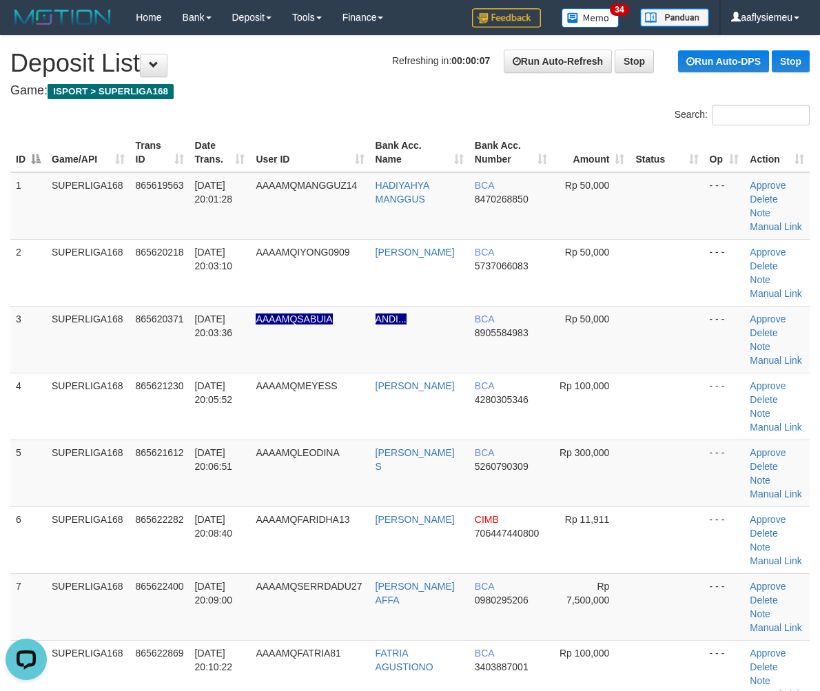
scroll to position [767, 0]
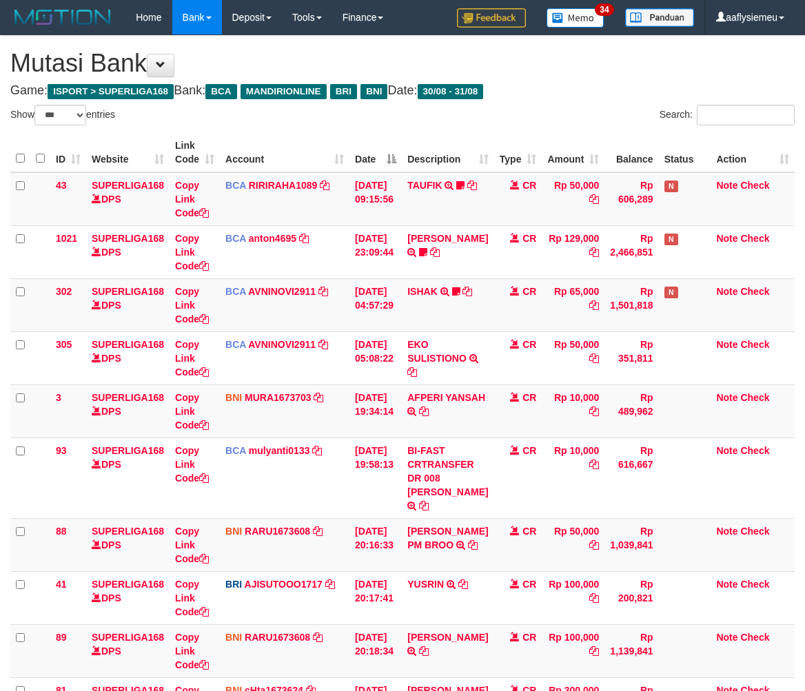
select select "***"
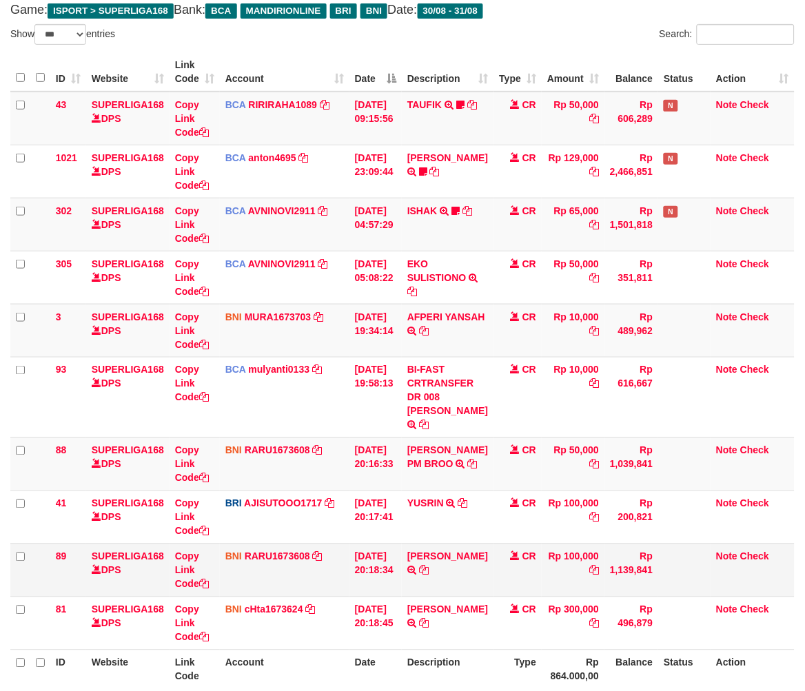
drag, startPoint x: 0, startPoint y: 0, endPoint x: 489, endPoint y: 575, distance: 755.0
click at [473, 583] on td "IRWAN SOFWAN TRF/PAY/TOP-UP ECHANNEL [PERSON_NAME]" at bounding box center [448, 570] width 92 height 53
click at [429, 576] on icon at bounding box center [424, 571] width 10 height 10
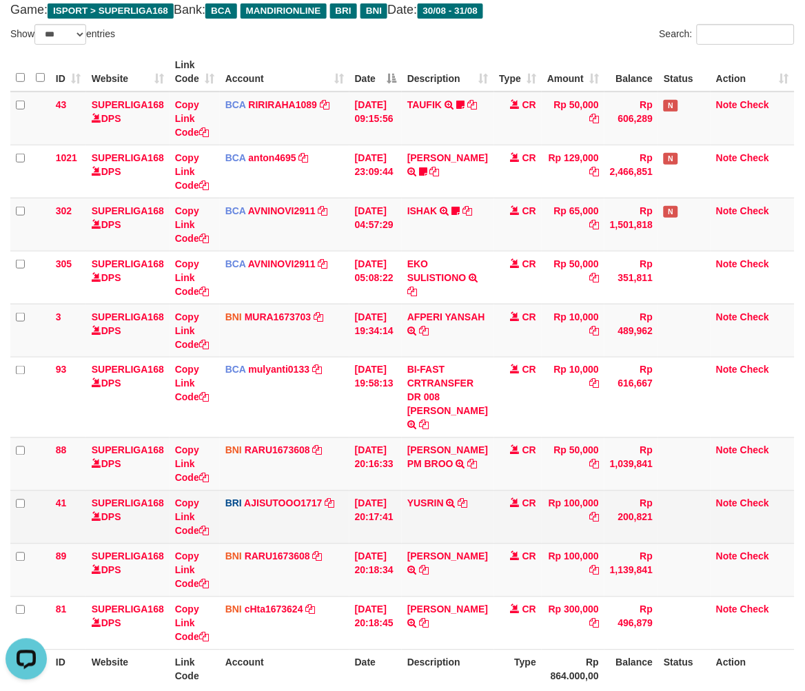
click at [559, 544] on td "Rp 100,000" at bounding box center [573, 517] width 63 height 53
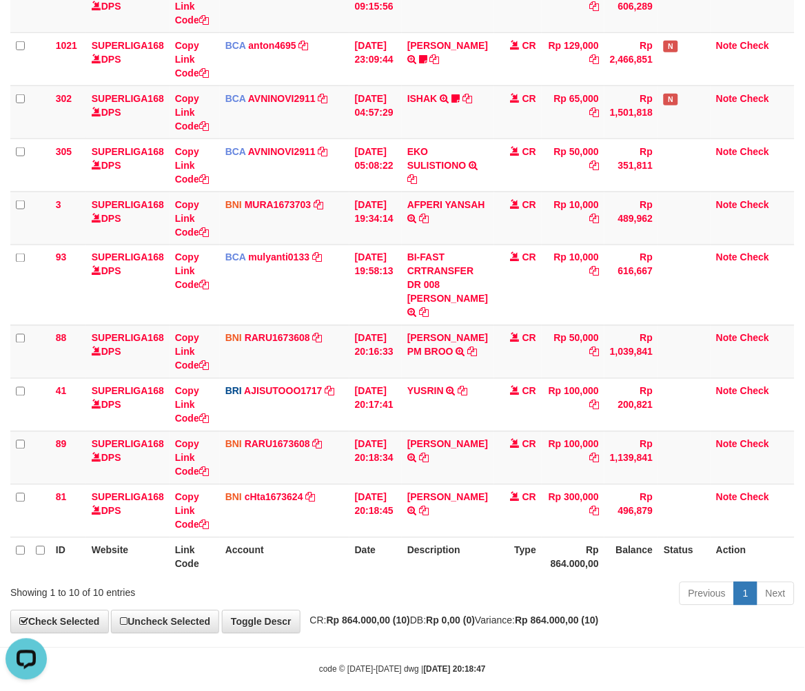
scroll to position [240, 0]
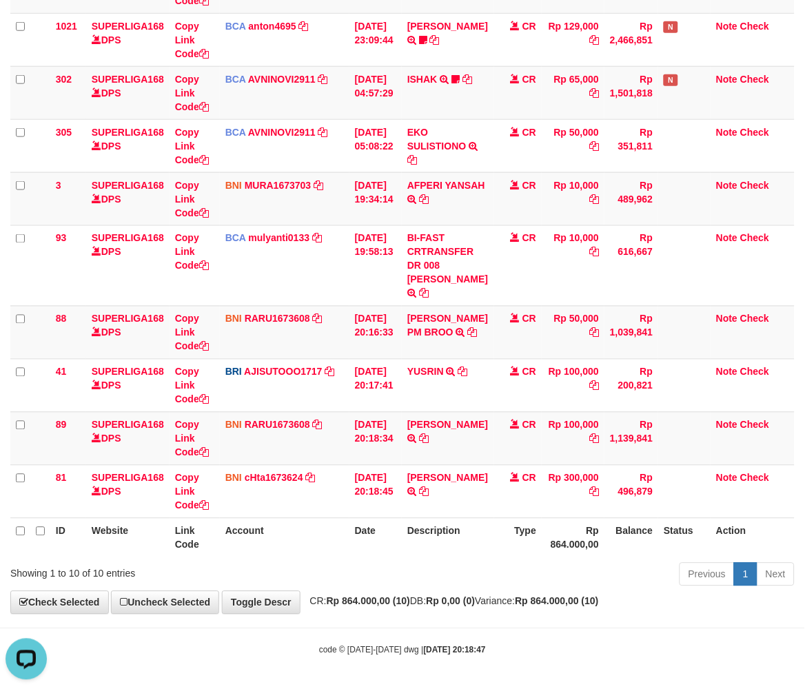
drag, startPoint x: 378, startPoint y: 572, endPoint x: 421, endPoint y: 579, distance: 44.0
click at [400, 578] on div "Previous 1 Next" at bounding box center [570, 577] width 449 height 30
click at [387, 562] on div "Previous 1 Next" at bounding box center [570, 577] width 449 height 30
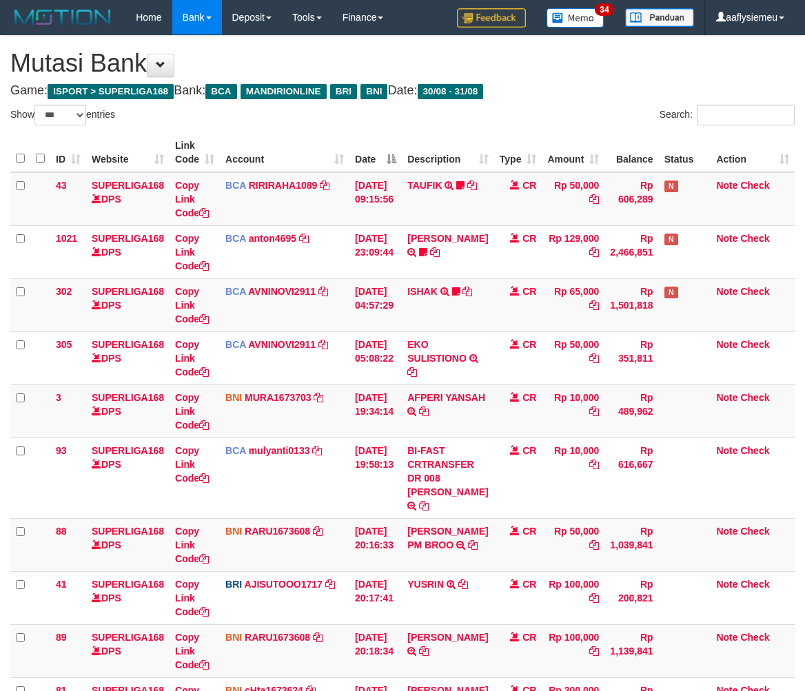
select select "***"
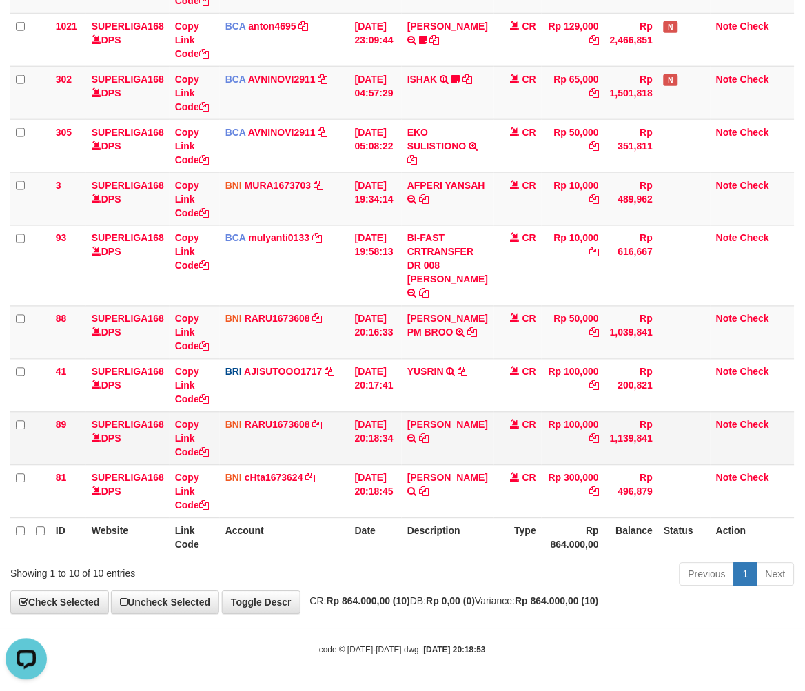
drag, startPoint x: 375, startPoint y: 456, endPoint x: 451, endPoint y: 455, distance: 75.8
click at [379, 457] on td "[DATE] 20:18:34" at bounding box center [375, 438] width 52 height 53
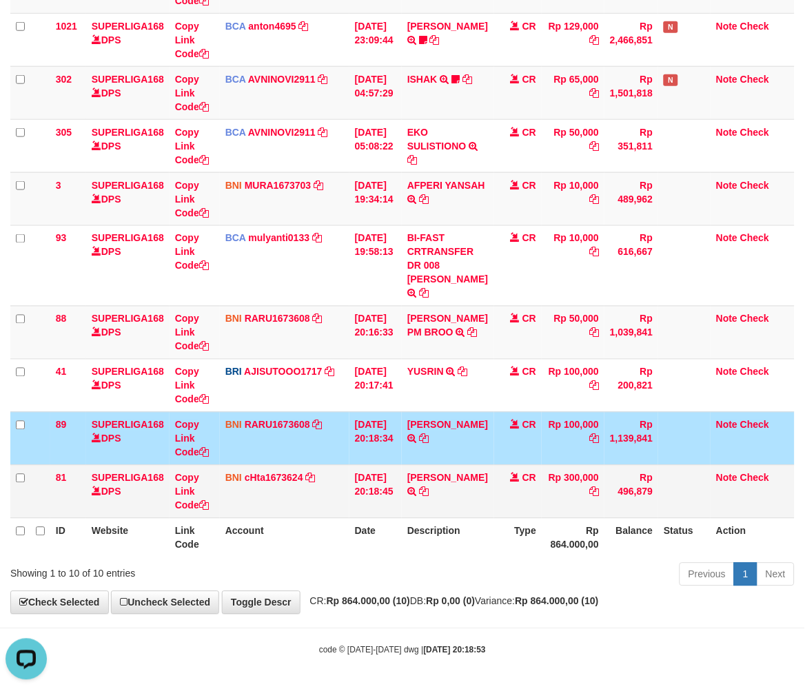
drag, startPoint x: 517, startPoint y: 516, endPoint x: 812, endPoint y: 447, distance: 303.0
click at [520, 515] on td "CR" at bounding box center [518, 491] width 48 height 53
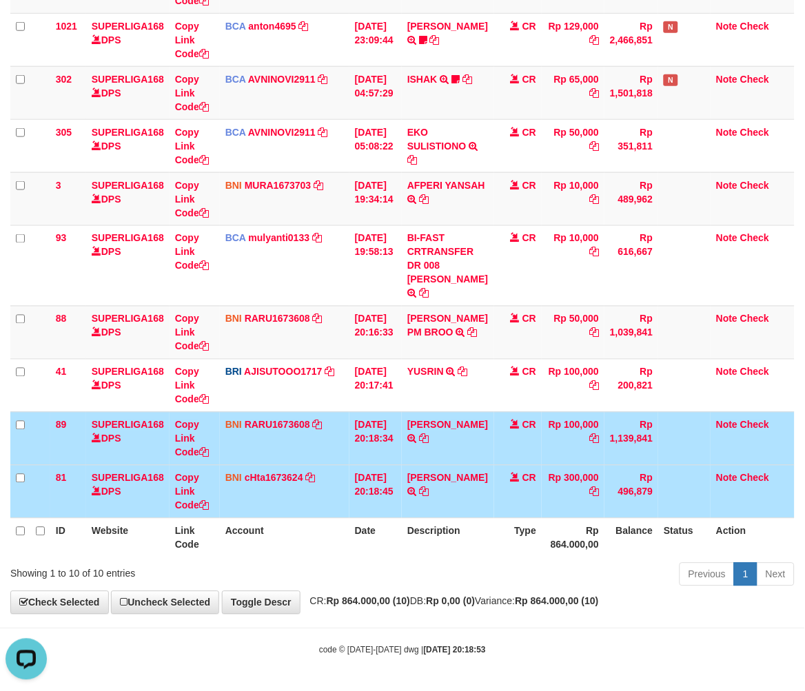
click at [520, 587] on div "Previous 1 Next" at bounding box center [570, 577] width 449 height 30
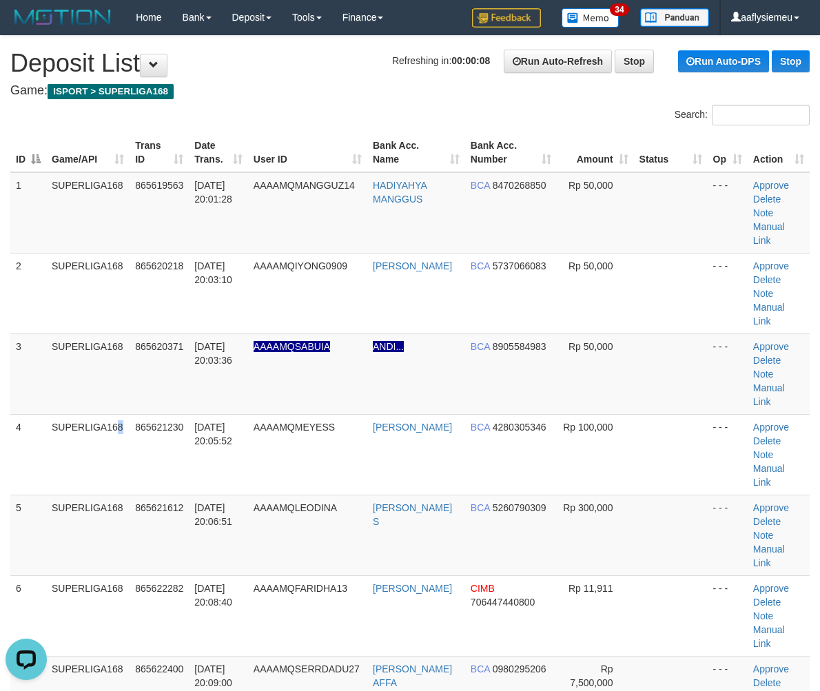
click at [63, 425] on td "SUPERLIGA168" at bounding box center [87, 454] width 83 height 81
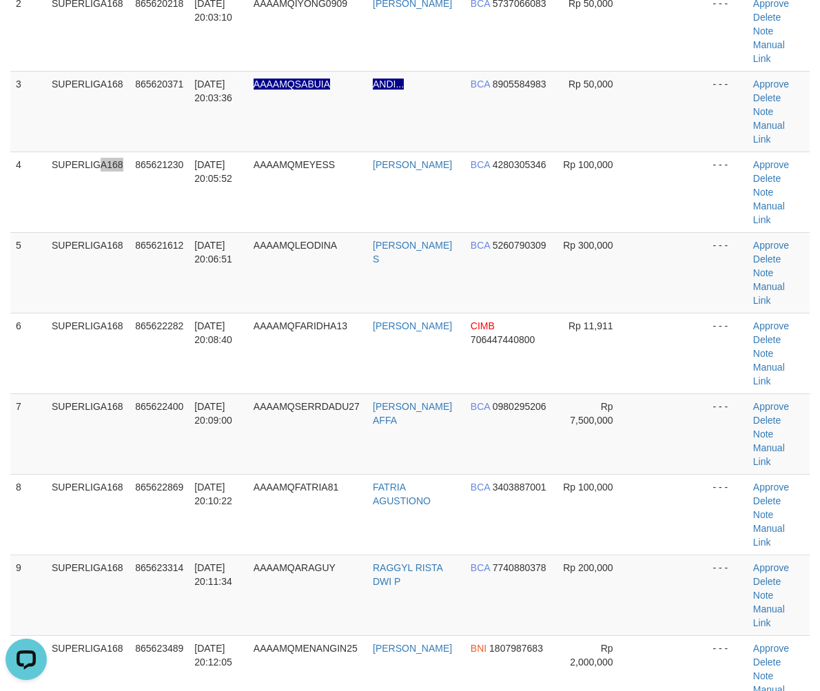
scroll to position [459, 0]
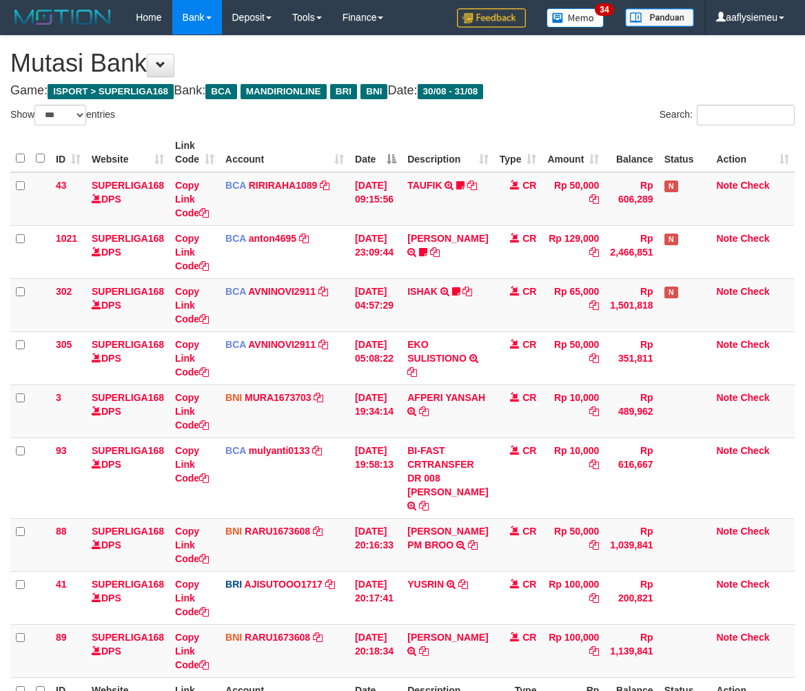
select select "***"
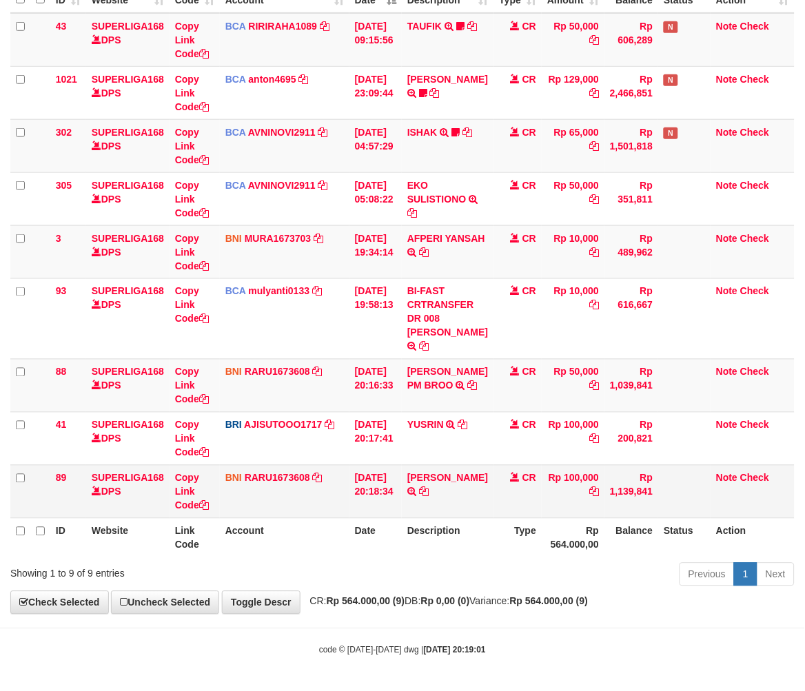
scroll to position [187, 0]
click at [429, 488] on icon at bounding box center [424, 492] width 10 height 10
click at [196, 501] on link "Copy Link Code" at bounding box center [192, 492] width 34 height 39
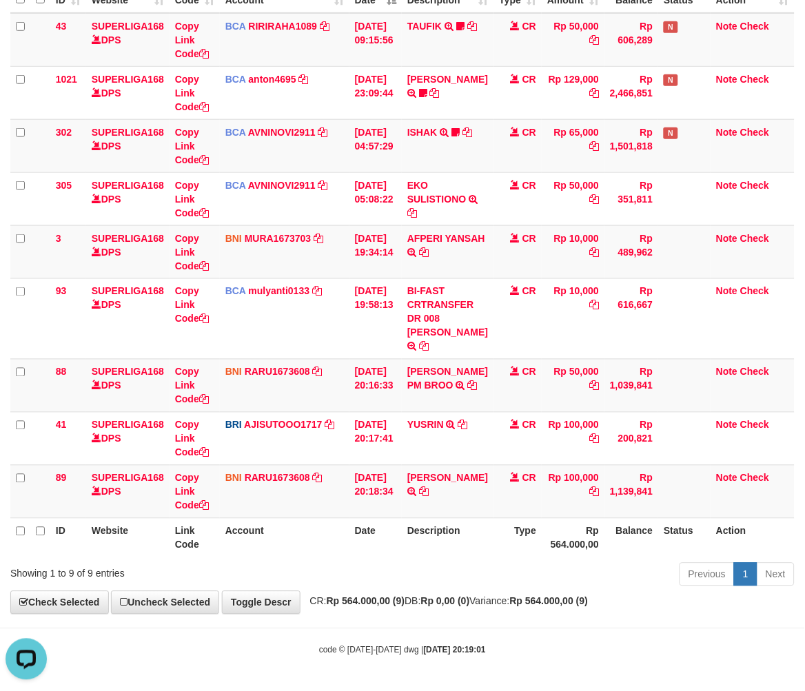
drag, startPoint x: 577, startPoint y: 593, endPoint x: 816, endPoint y: 535, distance: 246.1
click at [583, 591] on div "**********" at bounding box center [402, 246] width 805 height 738
click at [538, 620] on body "Toggle navigation Home Bank Account List Load By Website Group [ISPORT] SUPERLI…" at bounding box center [402, 266] width 805 height 851
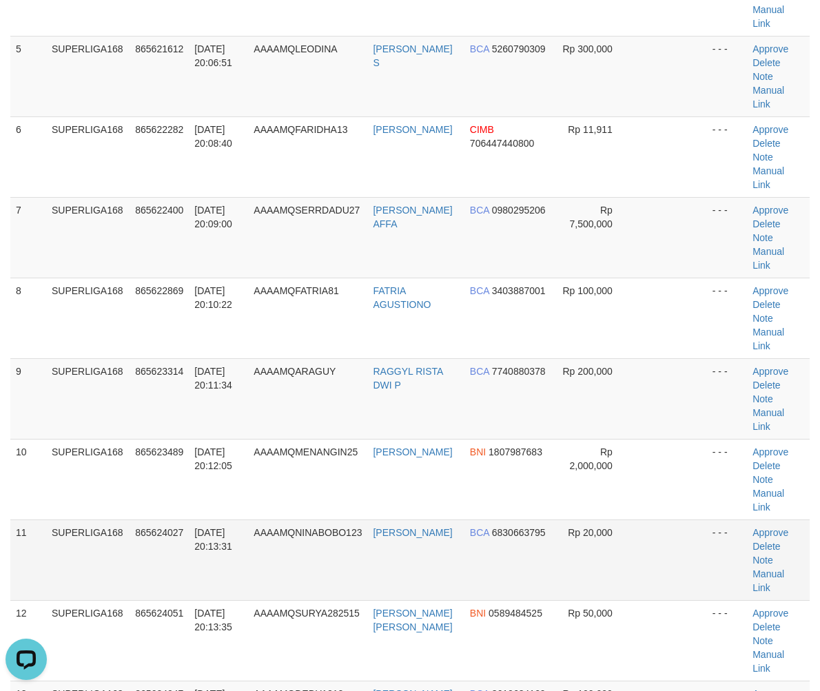
click at [197, 527] on span "31/08/2025 20:13:31" at bounding box center [213, 539] width 38 height 25
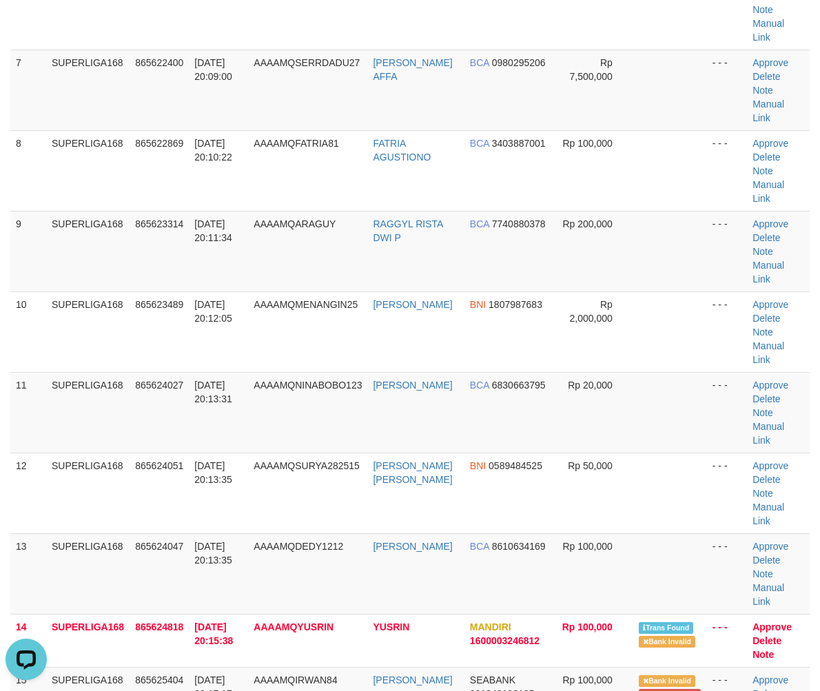
scroll to position [612, 0]
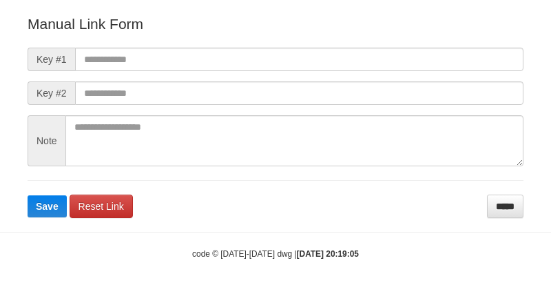
scroll to position [153, 0]
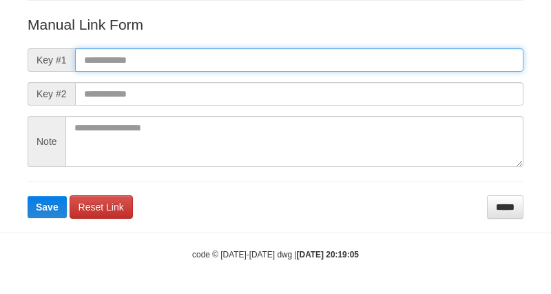
click at [174, 58] on input "text" at bounding box center [299, 59] width 449 height 23
paste input "**********"
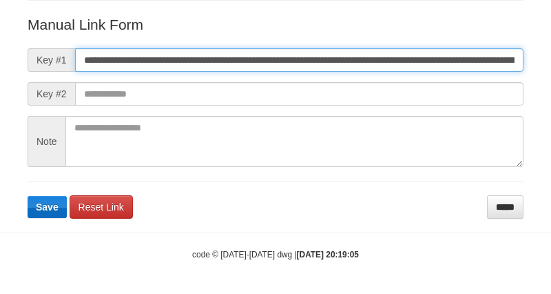
scroll to position [0, 762]
type input "**********"
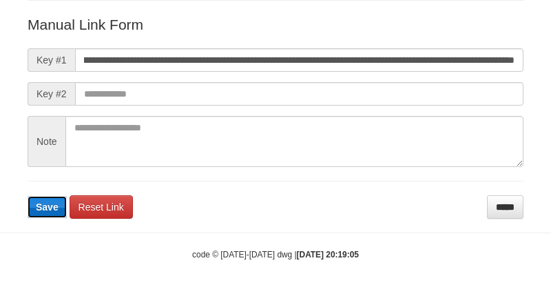
click at [51, 208] on span "Save" at bounding box center [47, 206] width 23 height 11
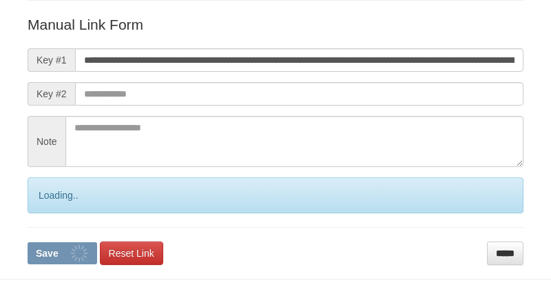
click at [51, 208] on div "Loading.." at bounding box center [276, 195] width 496 height 36
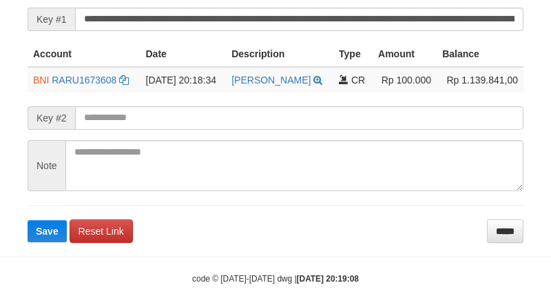
scroll to position [331, 0]
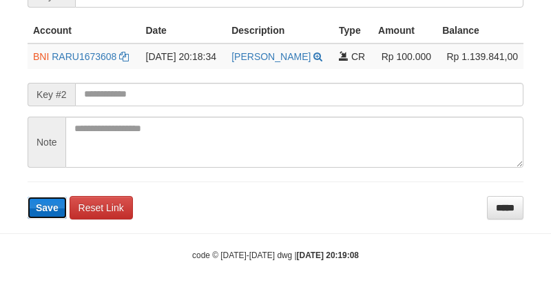
click at [36, 196] on button "Save" at bounding box center [47, 207] width 39 height 22
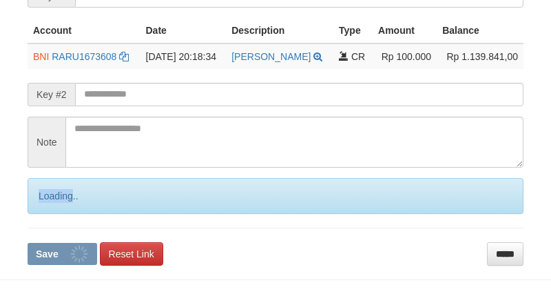
click at [36, 196] on div "Loading.." at bounding box center [276, 196] width 496 height 36
click at [37, 196] on div "Loading.." at bounding box center [276, 196] width 496 height 36
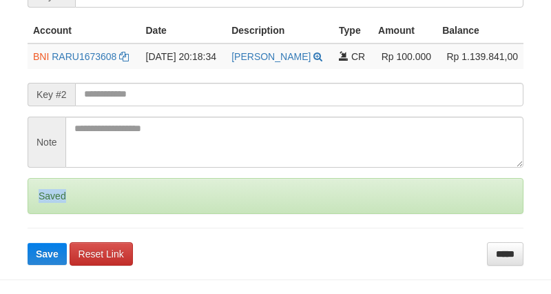
click at [39, 196] on div "Saved" at bounding box center [276, 196] width 496 height 36
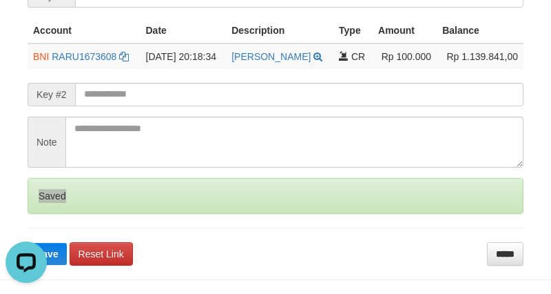
click at [47, 197] on div "Saved" at bounding box center [276, 196] width 496 height 36
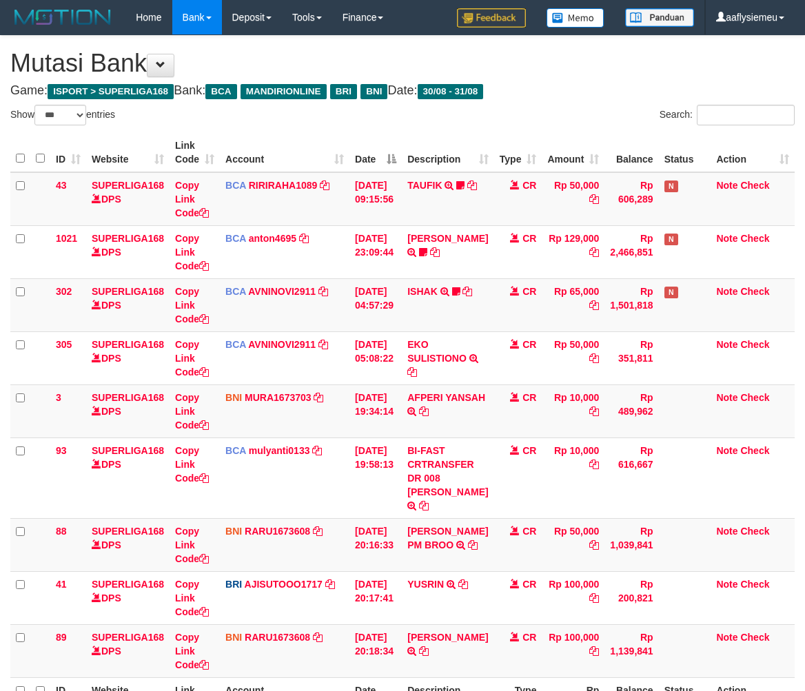
select select "***"
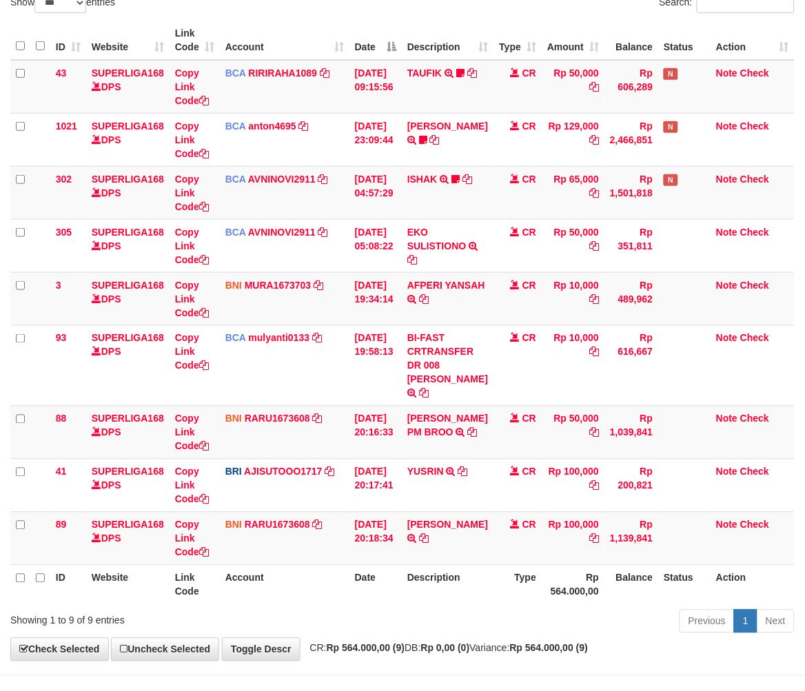
scroll to position [187, 0]
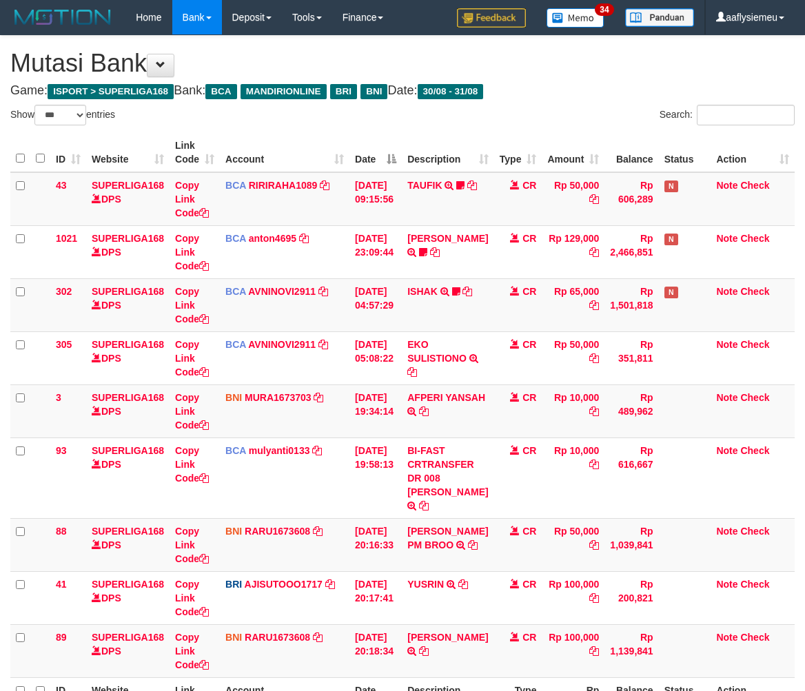
select select "***"
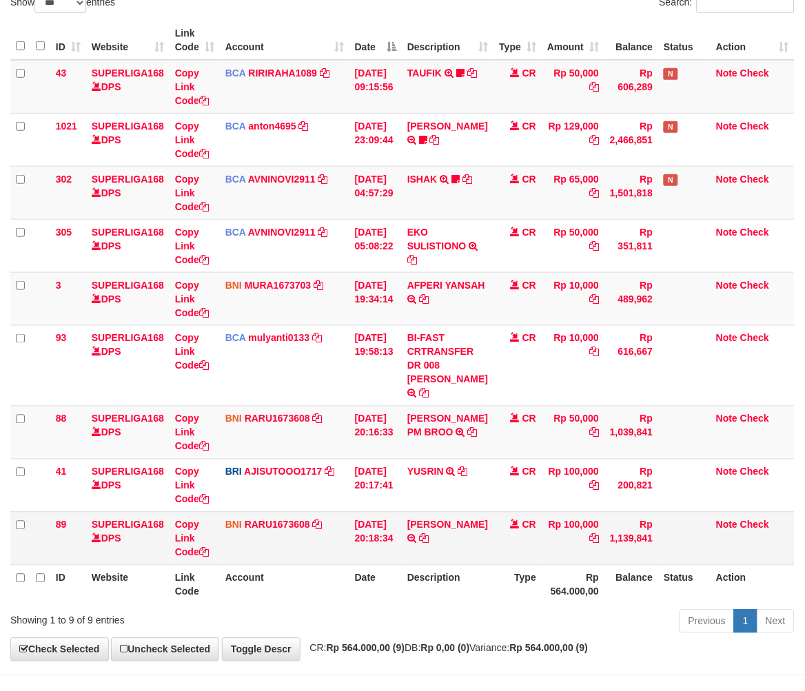
click at [569, 565] on td "Rp 100,000" at bounding box center [573, 538] width 63 height 53
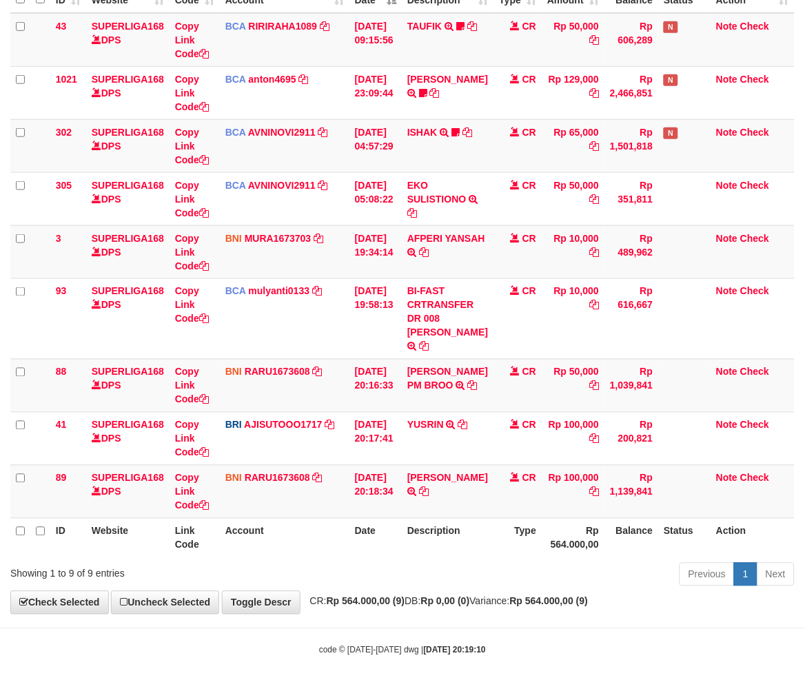
click at [470, 607] on strong "Rp 0,00 (0)" at bounding box center [445, 601] width 49 height 11
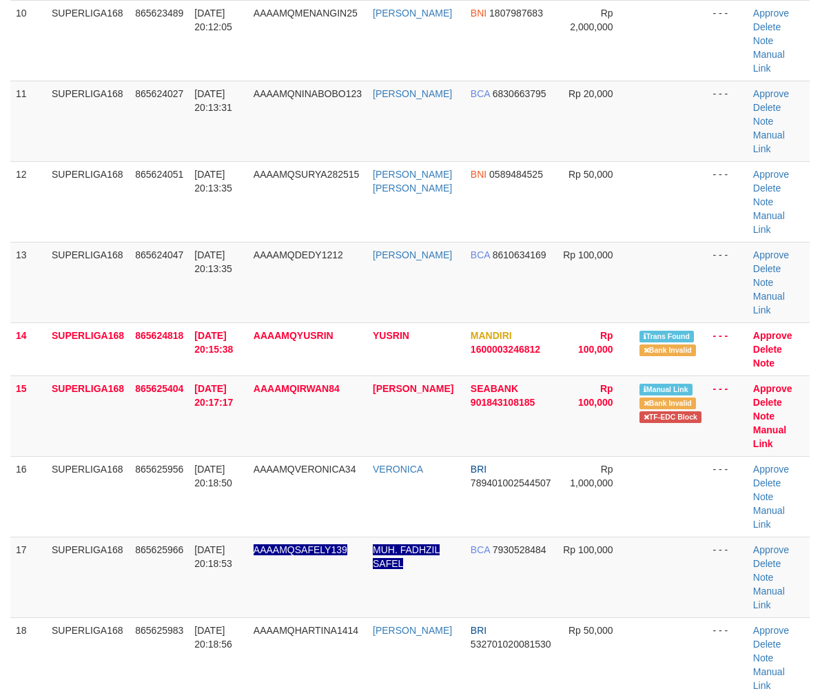
drag, startPoint x: 128, startPoint y: 556, endPoint x: 3, endPoint y: 574, distance: 126.7
click at [110, 560] on div "**********" at bounding box center [410, 552] width 820 height 2828
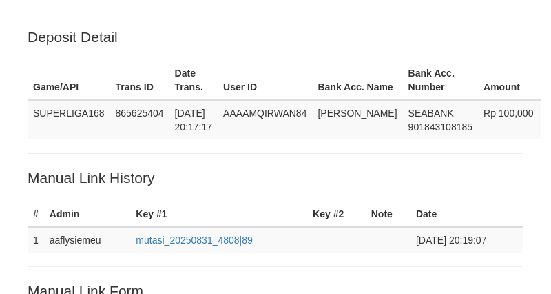
scroll to position [331, 0]
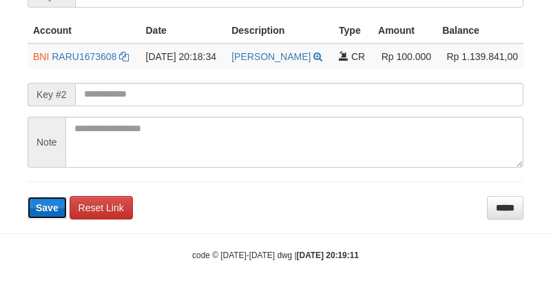
click at [30, 207] on button "Save" at bounding box center [47, 207] width 39 height 22
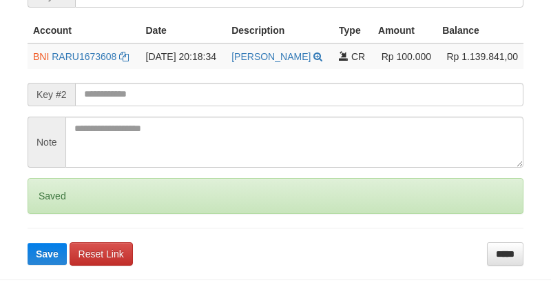
drag, startPoint x: 30, startPoint y: 207, endPoint x: 45, endPoint y: 205, distance: 15.3
click at [43, 207] on div "Saved" at bounding box center [276, 196] width 496 height 36
click at [45, 205] on div "Saved" at bounding box center [276, 196] width 496 height 36
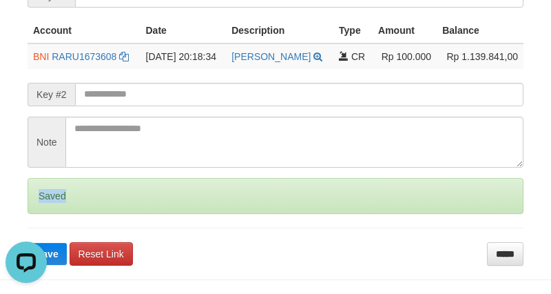
click at [46, 205] on div "Saved" at bounding box center [276, 196] width 496 height 36
click at [49, 202] on div "Saved" at bounding box center [276, 196] width 496 height 36
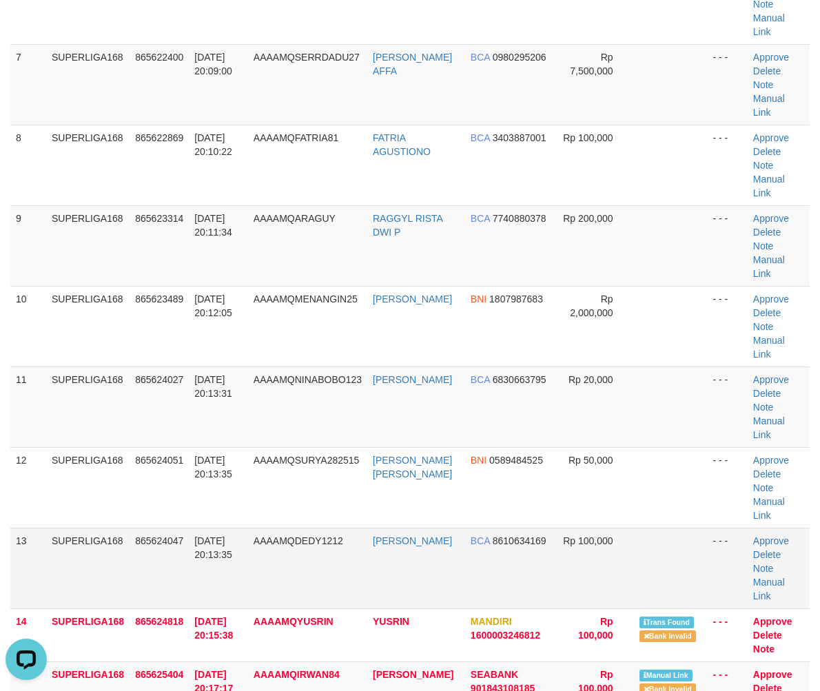
click at [225, 528] on td "31/08/2025 20:13:35" at bounding box center [218, 568] width 59 height 81
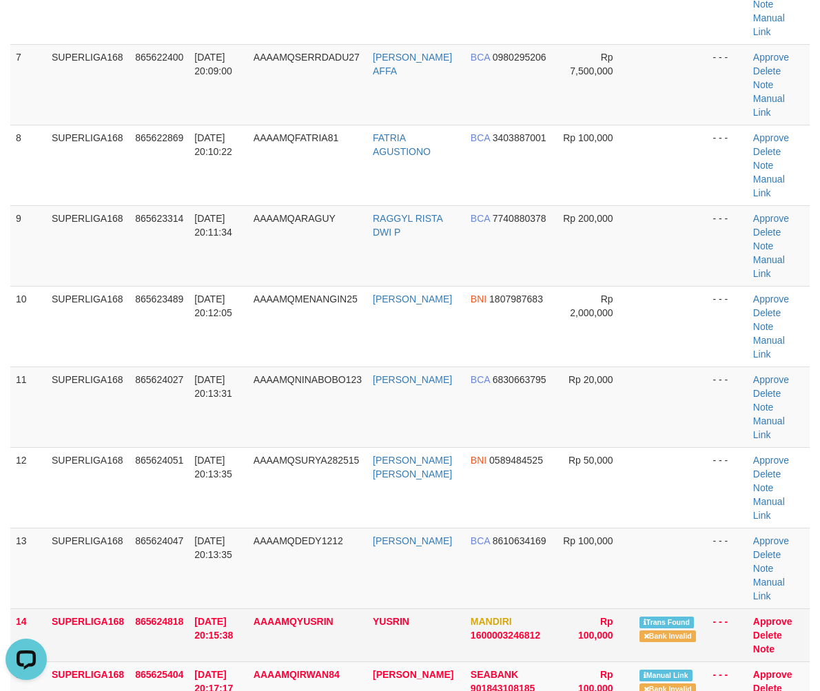
click at [77, 609] on td "SUPERLIGA168" at bounding box center [87, 635] width 83 height 53
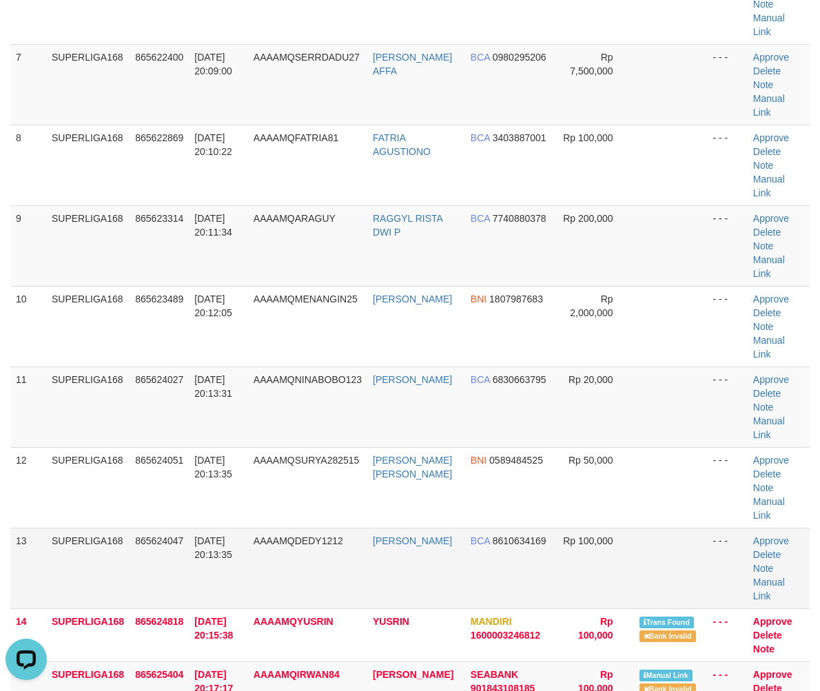
click at [44, 528] on tr "13 SUPERLIGA168 865624047 31/08/2025 20:13:35 AAAAMQDEDY1212 DEDY HARYANTO BCA …" at bounding box center [410, 568] width 800 height 81
click at [12, 528] on td "13" at bounding box center [28, 568] width 36 height 81
click at [97, 528] on td "SUPERLIGA168" at bounding box center [87, 568] width 83 height 81
click at [152, 528] on td "865624047" at bounding box center [159, 568] width 59 height 81
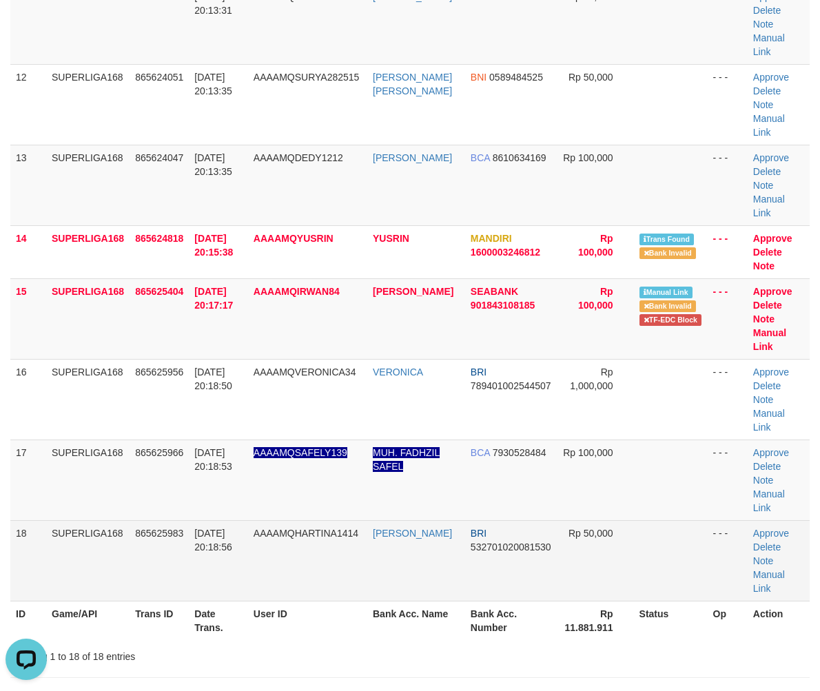
click at [85, 520] on td "SUPERLIGA168" at bounding box center [87, 560] width 83 height 81
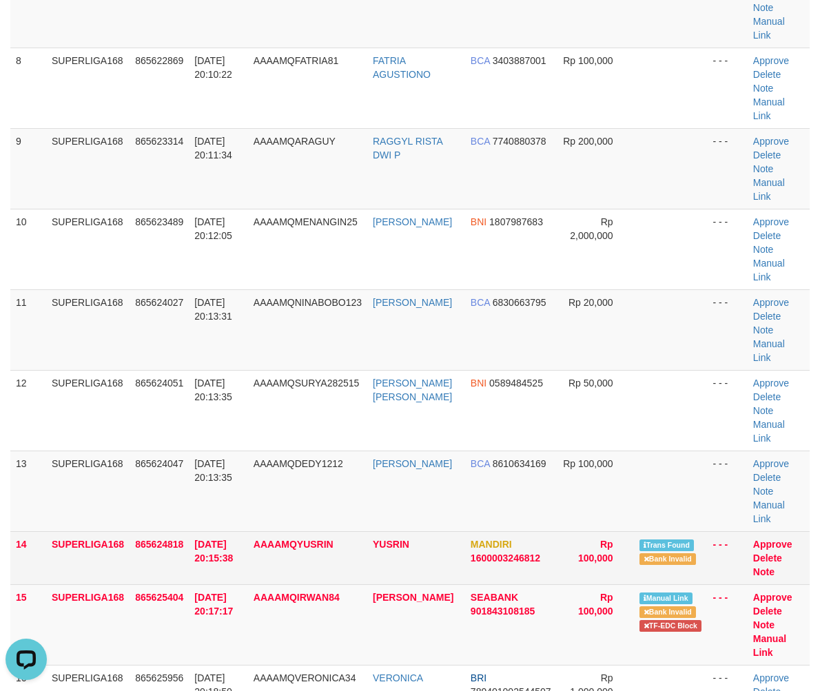
click at [156, 531] on td "865624818" at bounding box center [159, 557] width 59 height 53
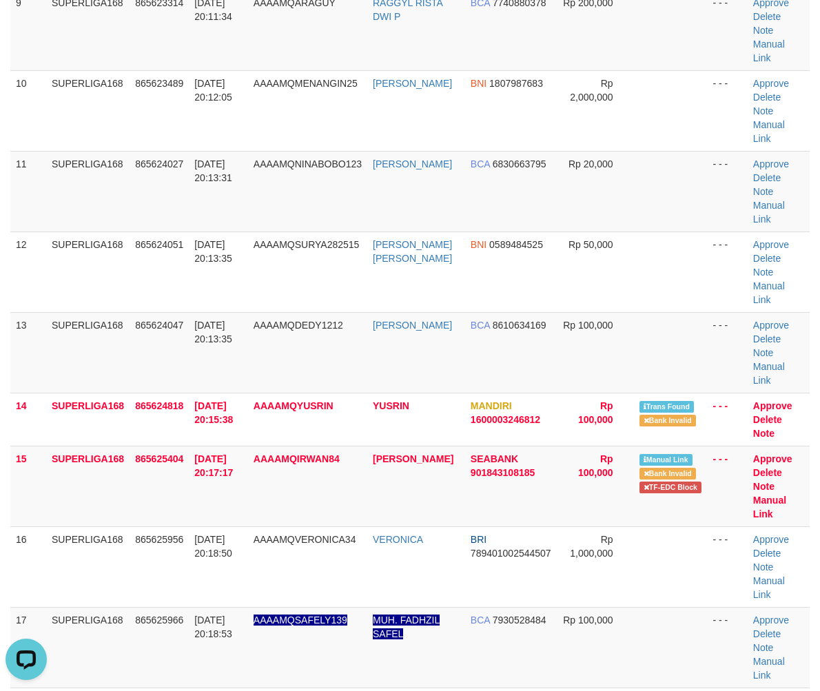
scroll to position [995, 0]
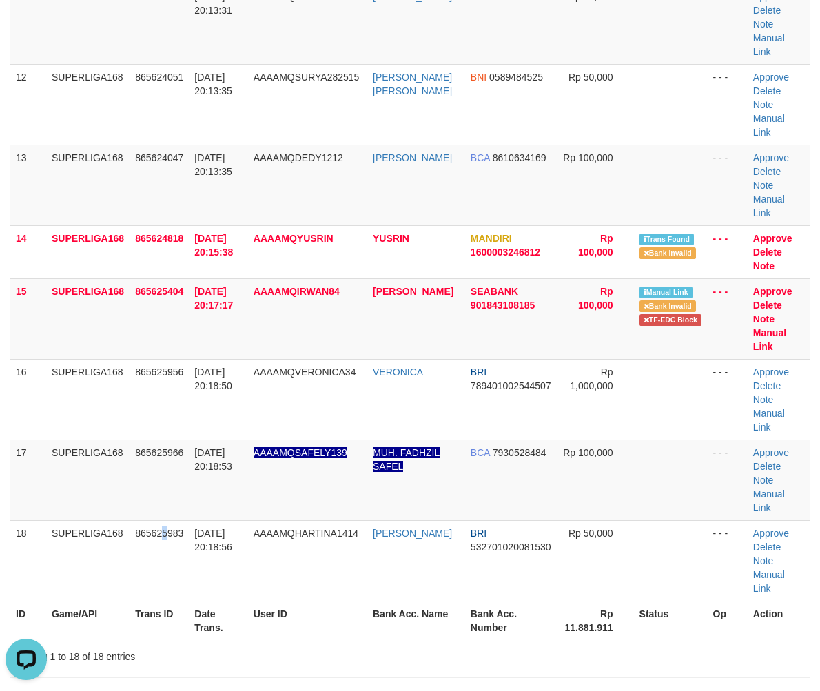
drag, startPoint x: 166, startPoint y: 332, endPoint x: 1, endPoint y: 408, distance: 182.0
click at [167, 520] on td "865625983" at bounding box center [159, 560] width 59 height 81
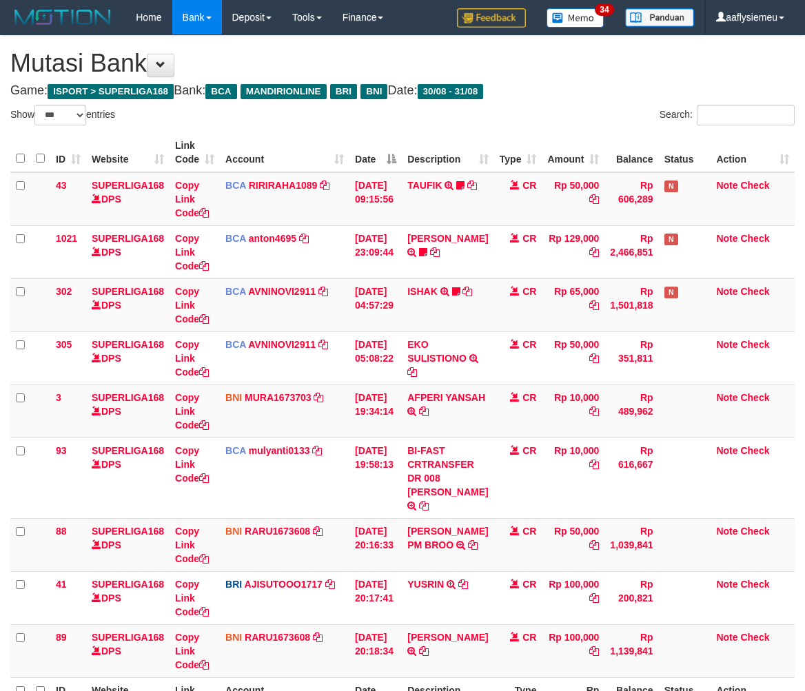
select select "***"
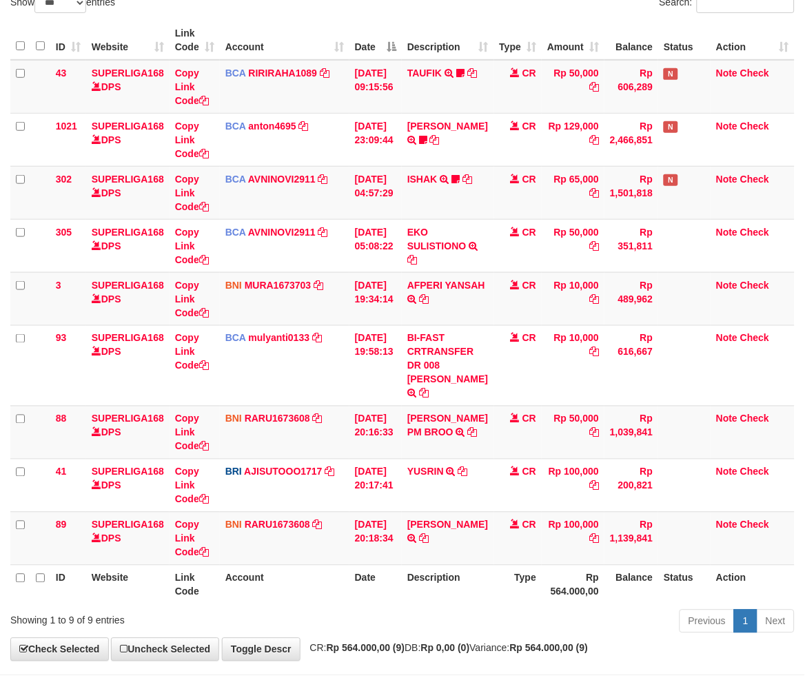
scroll to position [187, 0]
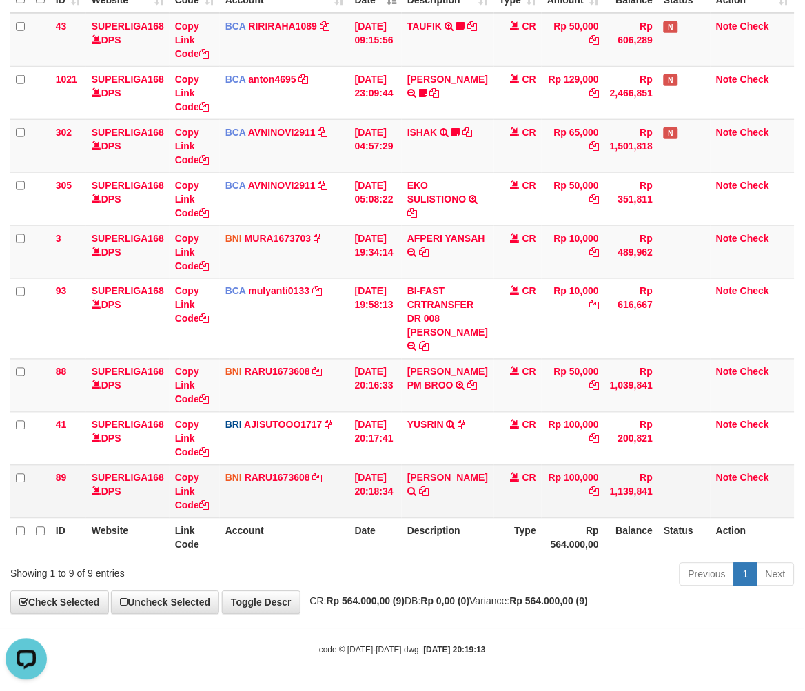
drag, startPoint x: 697, startPoint y: 503, endPoint x: 704, endPoint y: 500, distance: 8.3
click at [697, 503] on td at bounding box center [684, 491] width 52 height 53
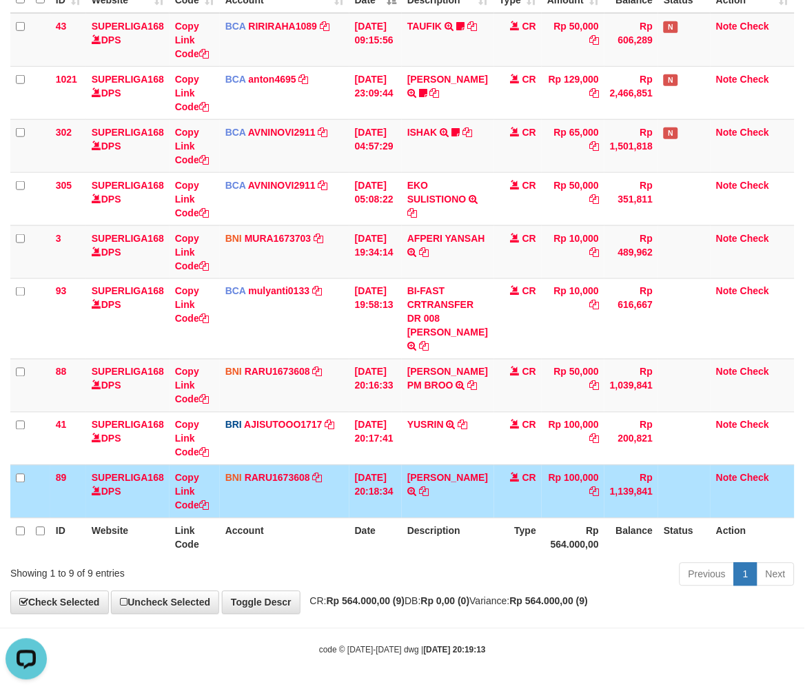
click at [542, 493] on td "Rp 100,000" at bounding box center [573, 491] width 63 height 53
click at [464, 505] on td "IRWAN SOFWAN TRF/PAY/TOP-UP ECHANNEL [PERSON_NAME]" at bounding box center [448, 491] width 92 height 53
click at [425, 499] on td "IRWAN SOFWAN TRF/PAY/TOP-UP ECHANNEL [PERSON_NAME]" at bounding box center [448, 491] width 92 height 53
click at [512, 465] on td "CR" at bounding box center [518, 491] width 48 height 53
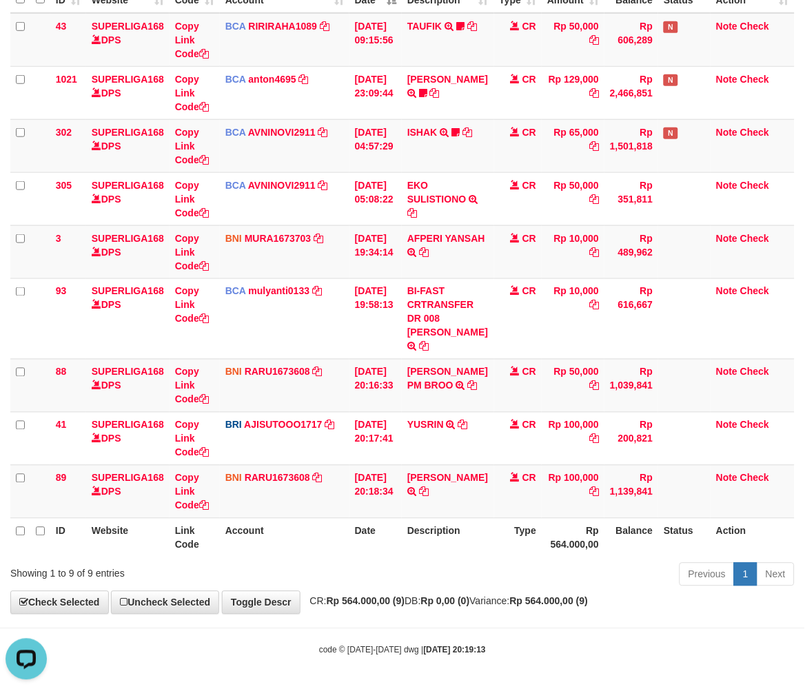
click at [484, 527] on th "Description" at bounding box center [448, 537] width 92 height 39
click at [525, 534] on th "Type" at bounding box center [518, 537] width 48 height 39
click at [576, 522] on th "Rp 564.000,00" at bounding box center [573, 537] width 63 height 39
click at [587, 512] on table "ID Website Link Code Account Date Description Type Amount Balance Status Action…" at bounding box center [402, 266] width 784 height 584
click at [495, 540] on th "Type" at bounding box center [518, 537] width 48 height 39
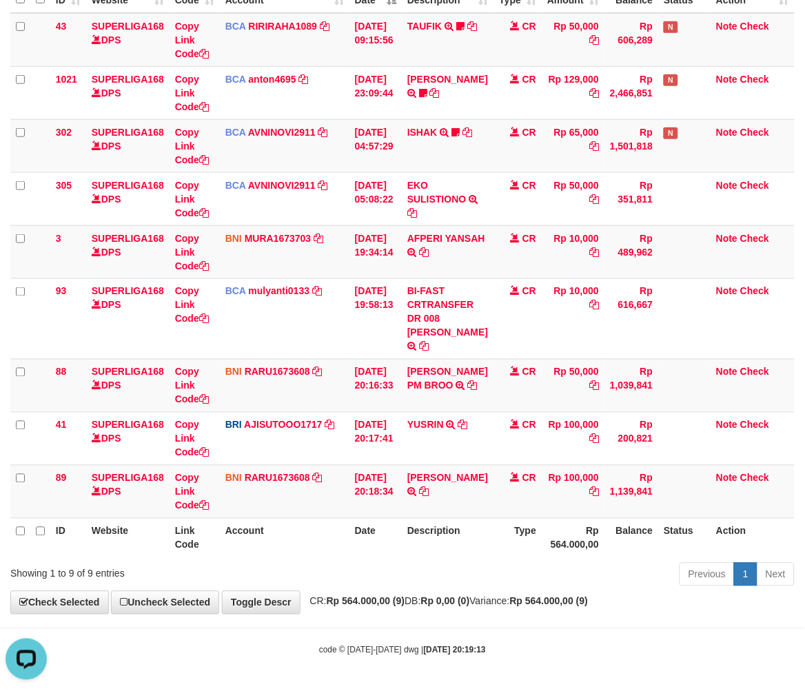
click at [520, 553] on th "Type" at bounding box center [518, 537] width 48 height 39
click at [483, 548] on th "Description" at bounding box center [448, 537] width 92 height 39
click at [506, 536] on th "Type" at bounding box center [518, 537] width 48 height 39
click at [506, 535] on th "Type" at bounding box center [518, 537] width 48 height 39
click at [506, 534] on th "Type" at bounding box center [518, 537] width 48 height 39
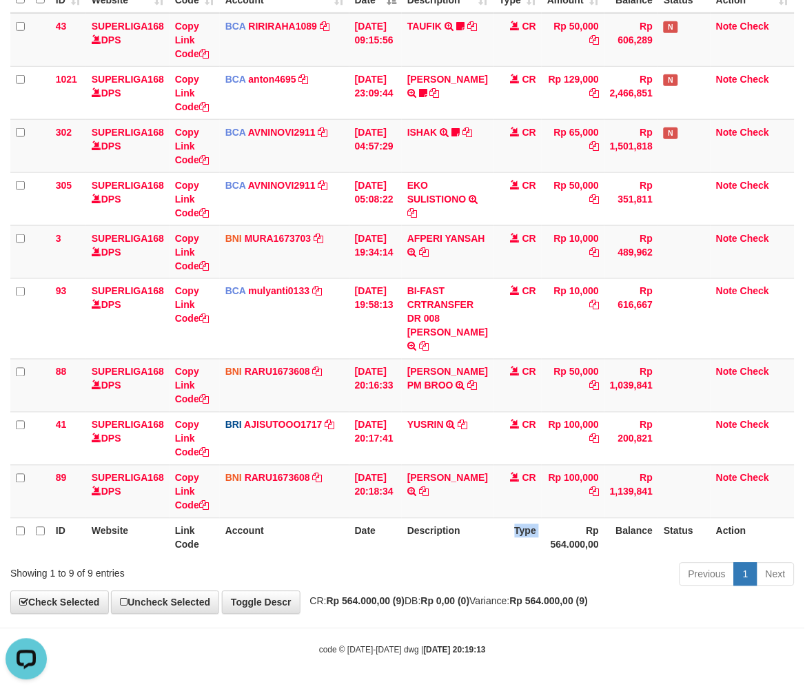
click at [507, 533] on th "Type" at bounding box center [518, 537] width 48 height 39
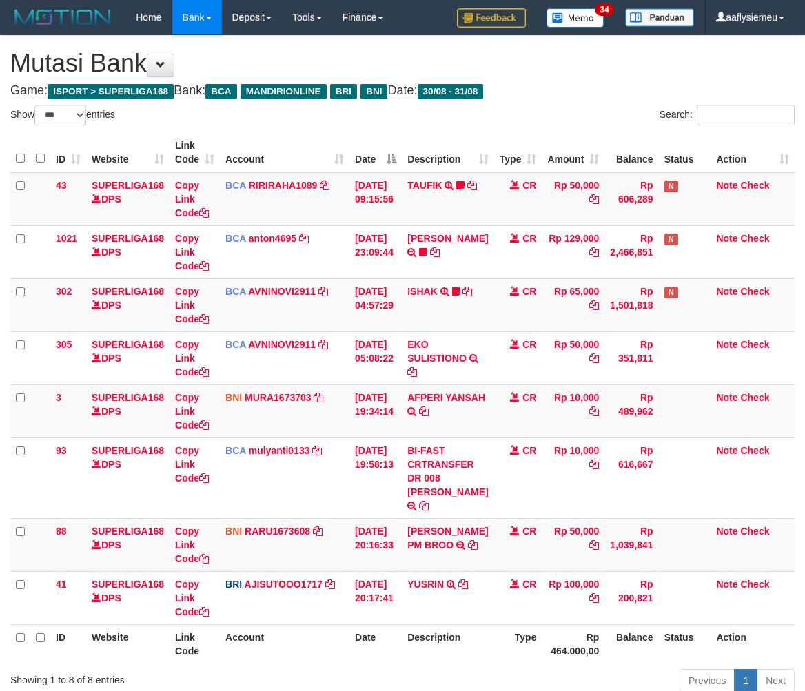
select select "***"
click at [509, 532] on td "CR" at bounding box center [518, 544] width 48 height 53
click at [510, 531] on td "CR" at bounding box center [518, 544] width 48 height 53
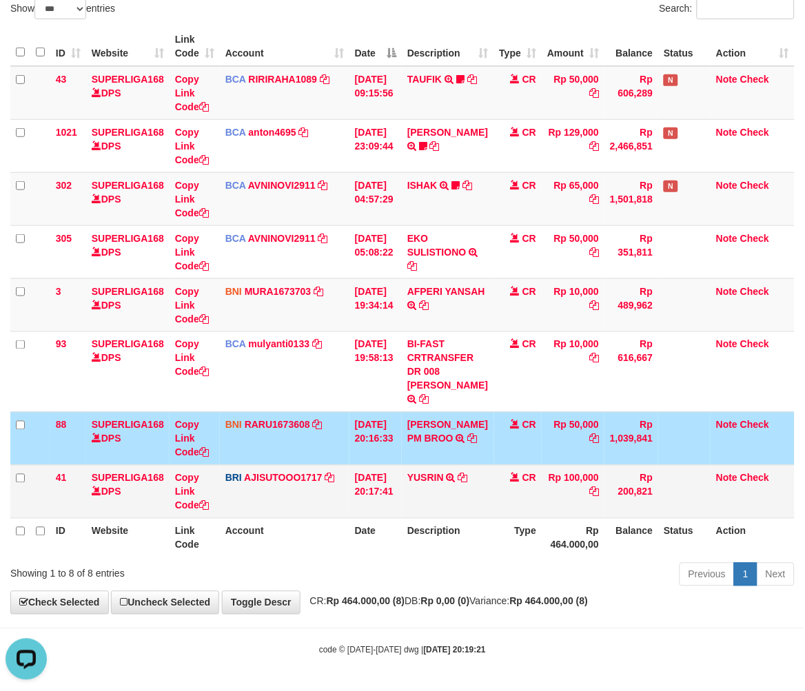
click at [379, 500] on td "[DATE] 20:17:41" at bounding box center [375, 491] width 52 height 53
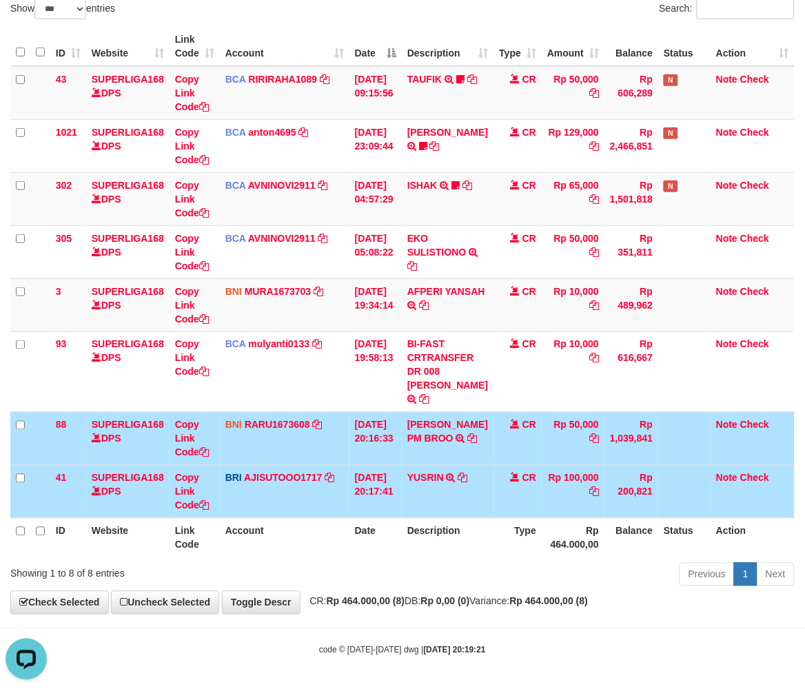
click at [379, 500] on td "[DATE] 20:17:41" at bounding box center [375, 491] width 52 height 53
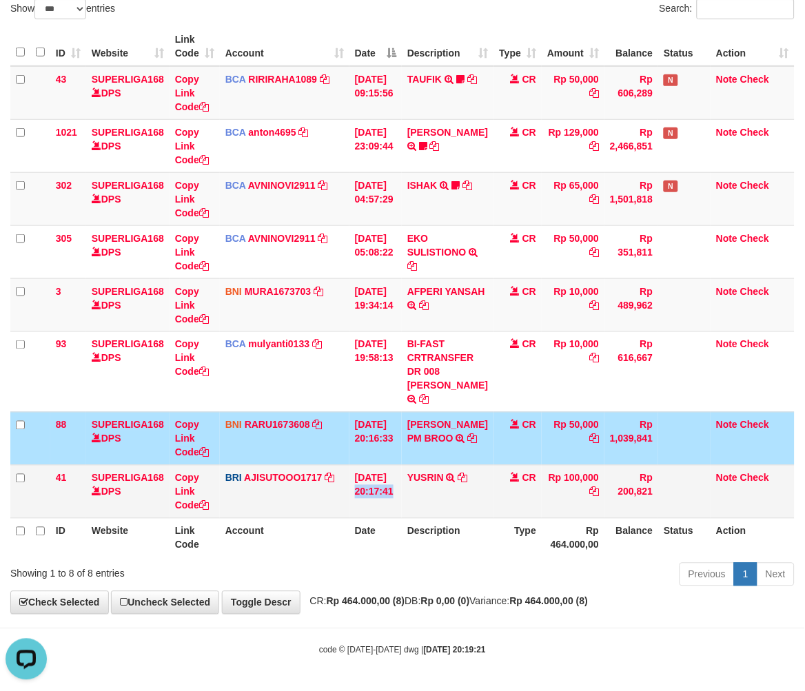
click at [379, 500] on td "[DATE] 20:17:41" at bounding box center [375, 491] width 52 height 53
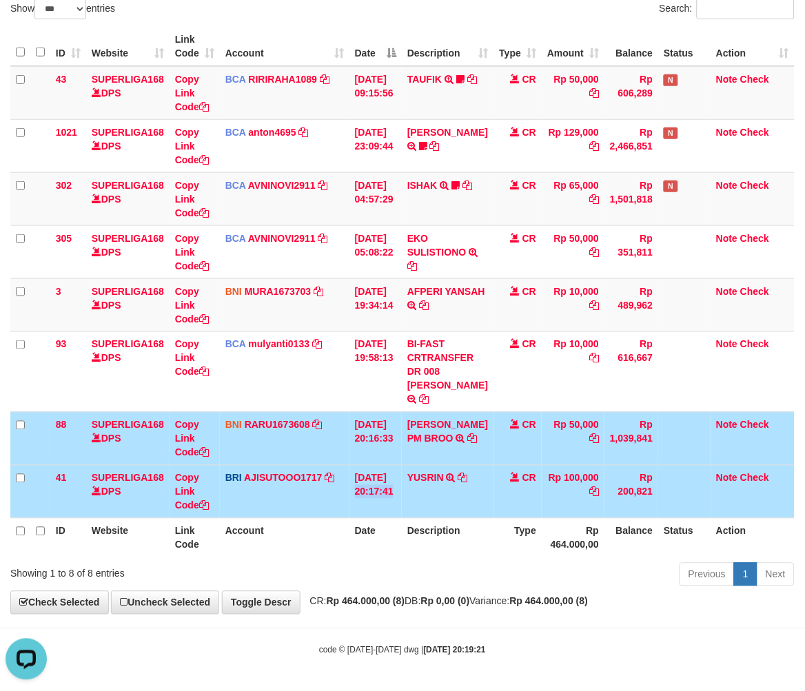
click at [379, 500] on td "[DATE] 20:17:41" at bounding box center [375, 491] width 52 height 53
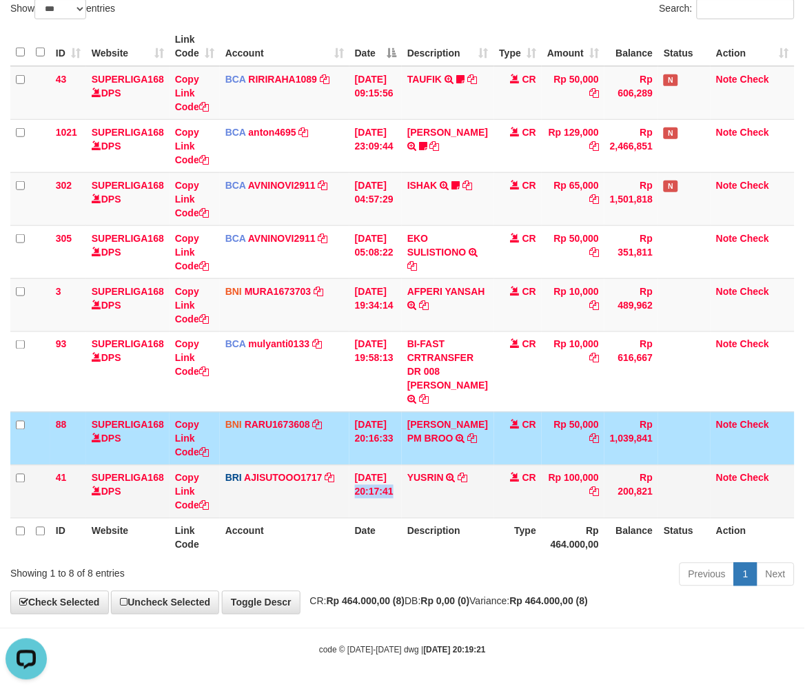
click at [379, 500] on td "[DATE] 20:17:41" at bounding box center [375, 491] width 52 height 53
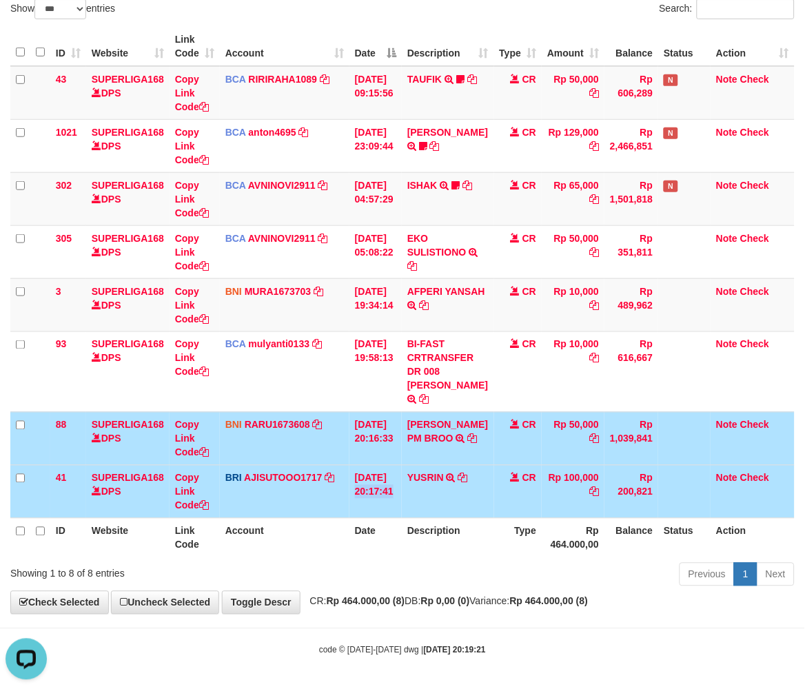
click at [379, 500] on td "[DATE] 20:17:41" at bounding box center [375, 491] width 52 height 53
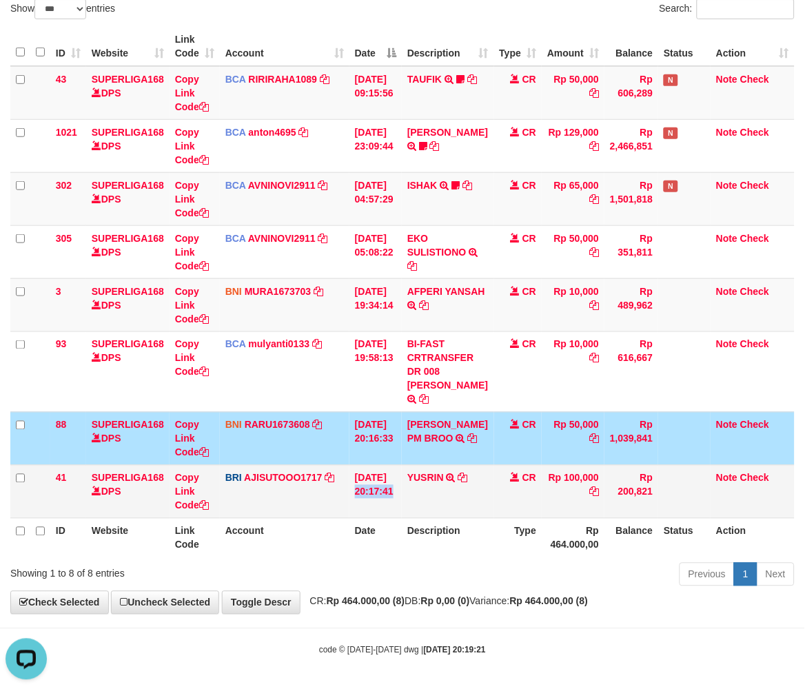
click at [378, 500] on td "[DATE] 20:17:41" at bounding box center [375, 491] width 52 height 53
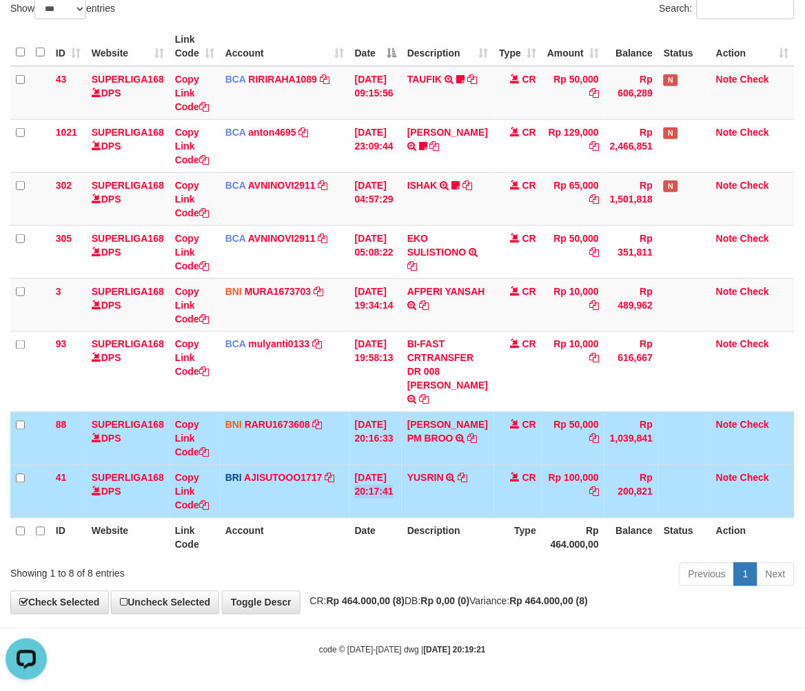
click at [428, 536] on th "Description" at bounding box center [448, 537] width 92 height 39
click at [545, 524] on th "Rp 464.000,00" at bounding box center [573, 537] width 63 height 39
click at [547, 497] on td "Rp 100,000" at bounding box center [573, 491] width 63 height 53
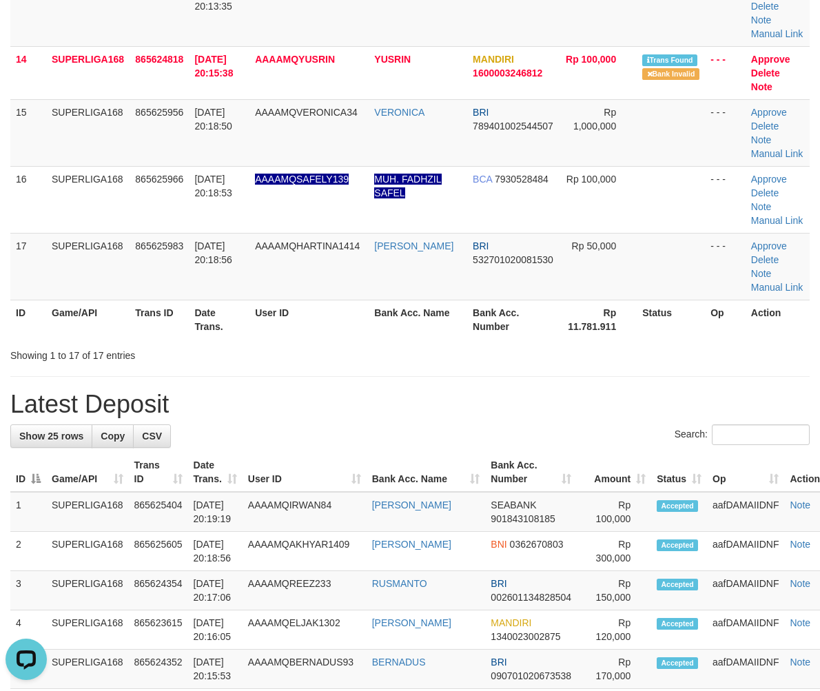
drag, startPoint x: 37, startPoint y: 333, endPoint x: 0, endPoint y: 354, distance: 42.3
click at [35, 334] on th "ID" at bounding box center [28, 319] width 36 height 39
click at [114, 327] on th "Game/API" at bounding box center [87, 319] width 83 height 39
click at [128, 325] on th "Game/API" at bounding box center [87, 319] width 83 height 39
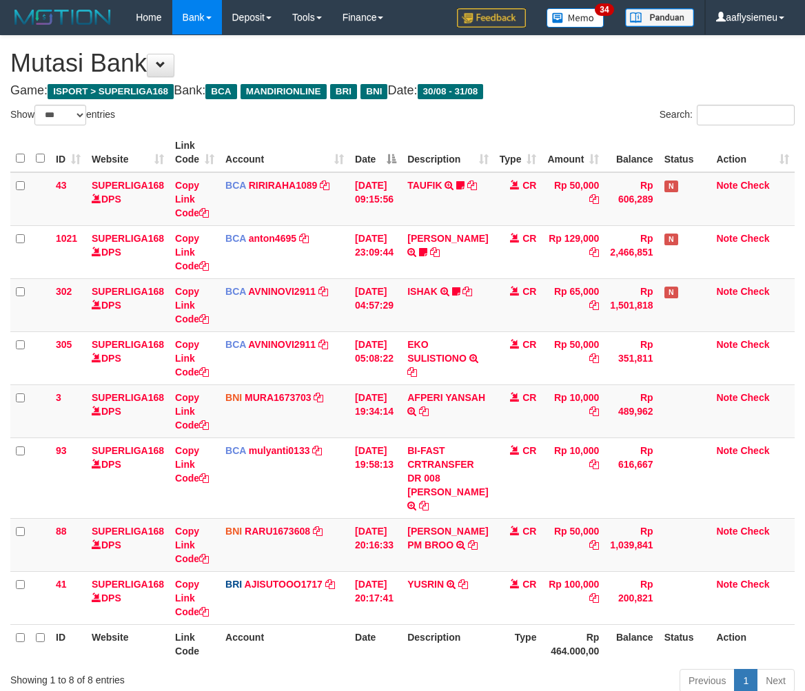
select select "***"
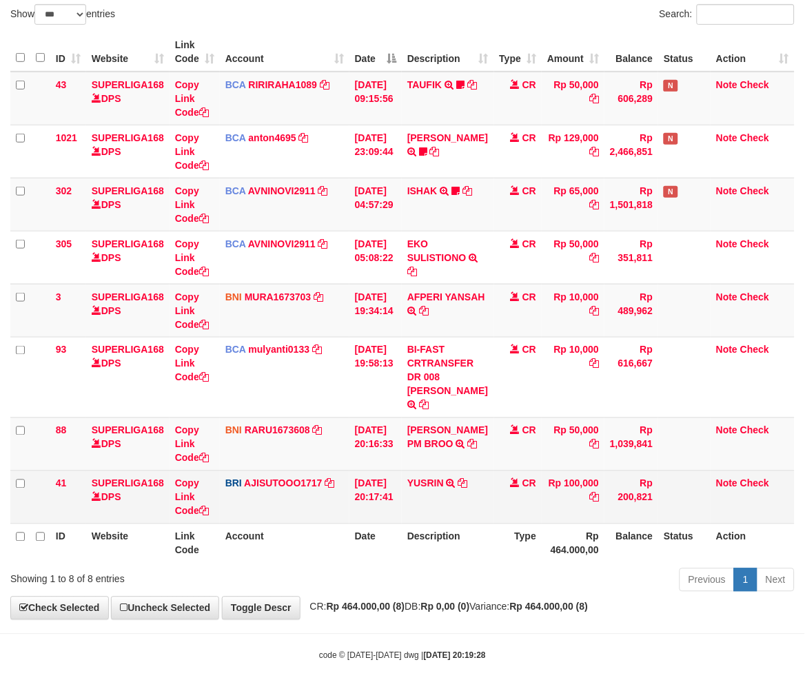
scroll to position [134, 0]
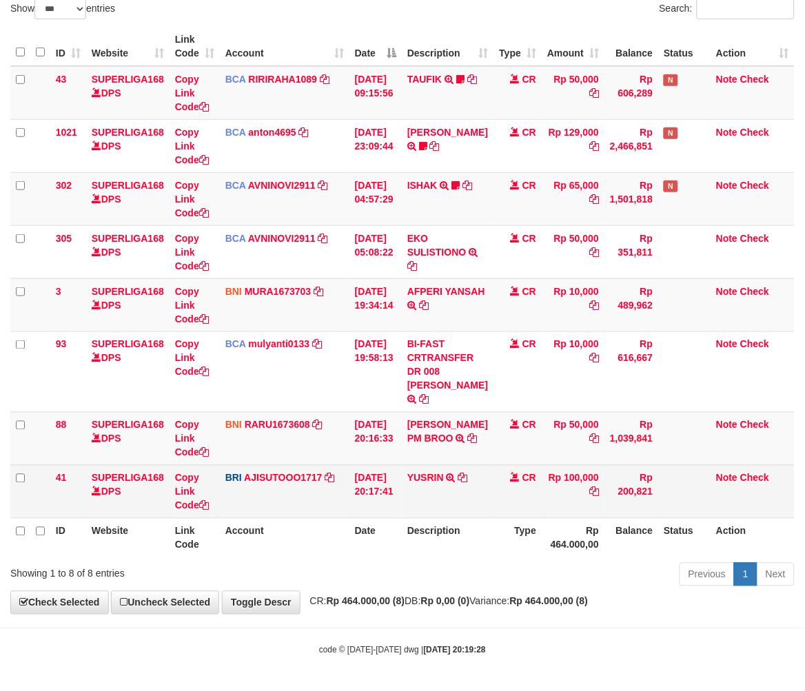
click at [523, 515] on td "CR" at bounding box center [518, 491] width 48 height 53
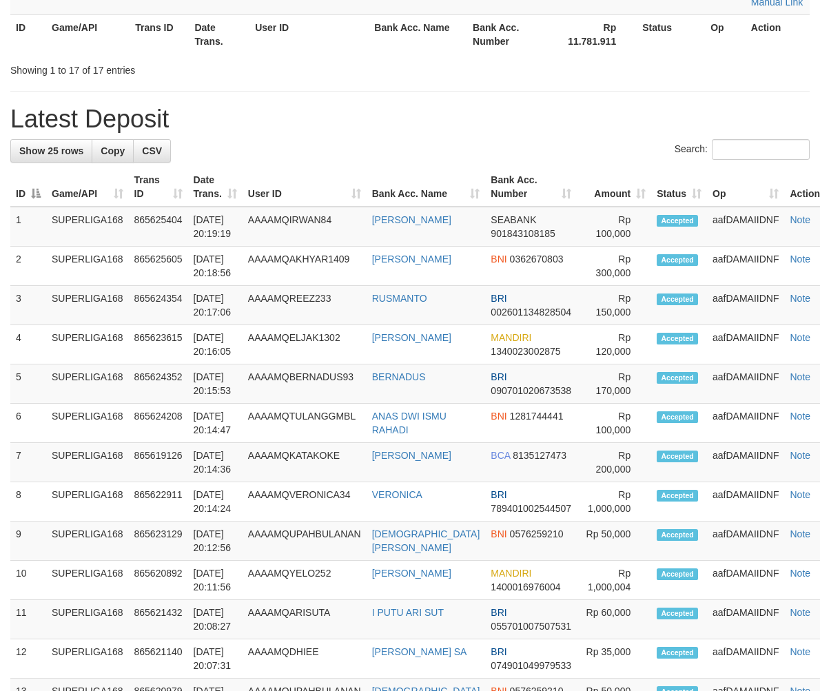
scroll to position [995, 0]
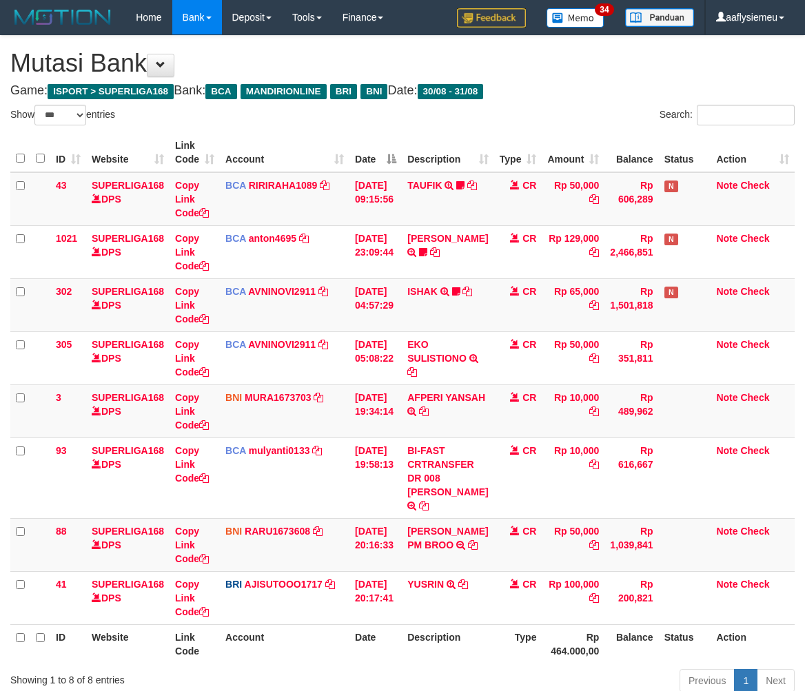
select select "***"
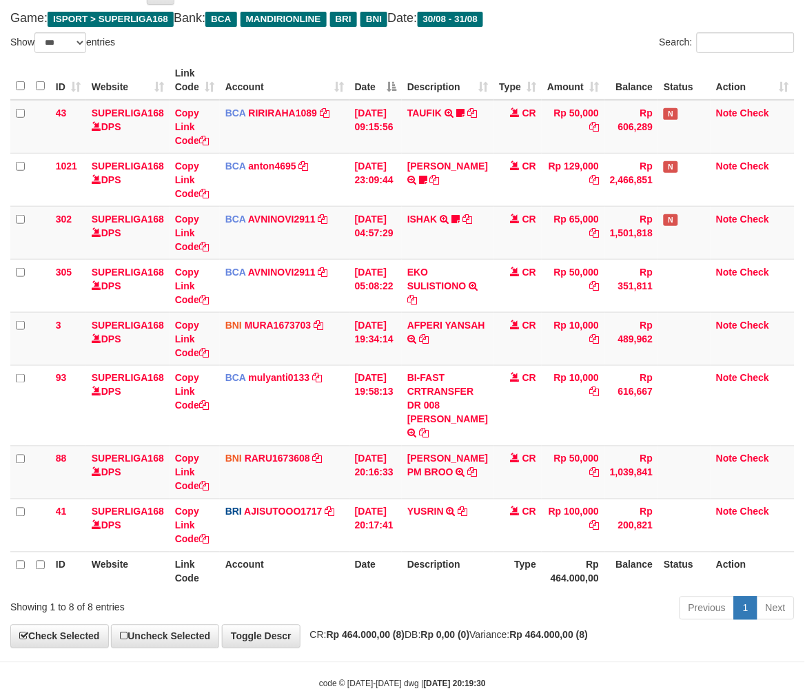
click at [356, 538] on td "[DATE] 20:17:41" at bounding box center [375, 525] width 52 height 53
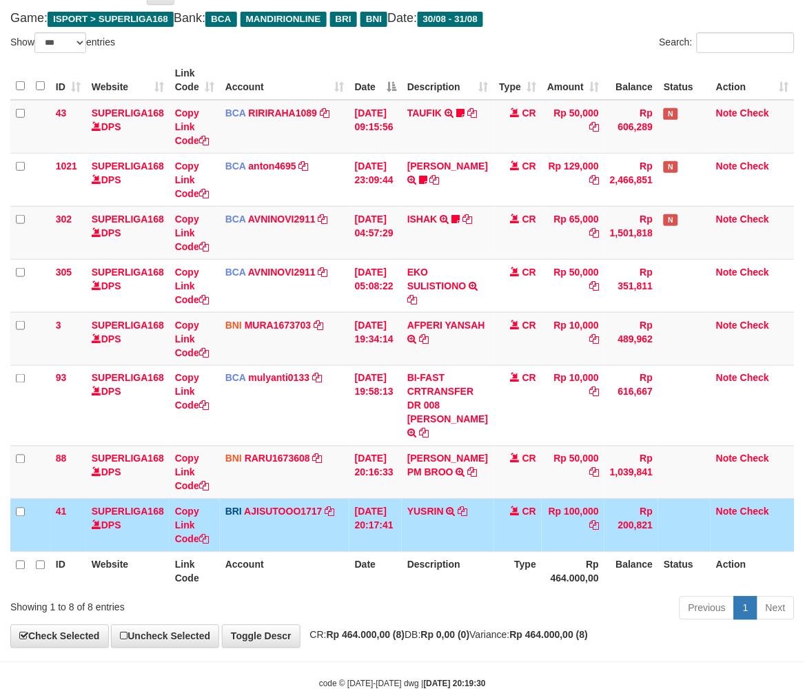
scroll to position [134, 0]
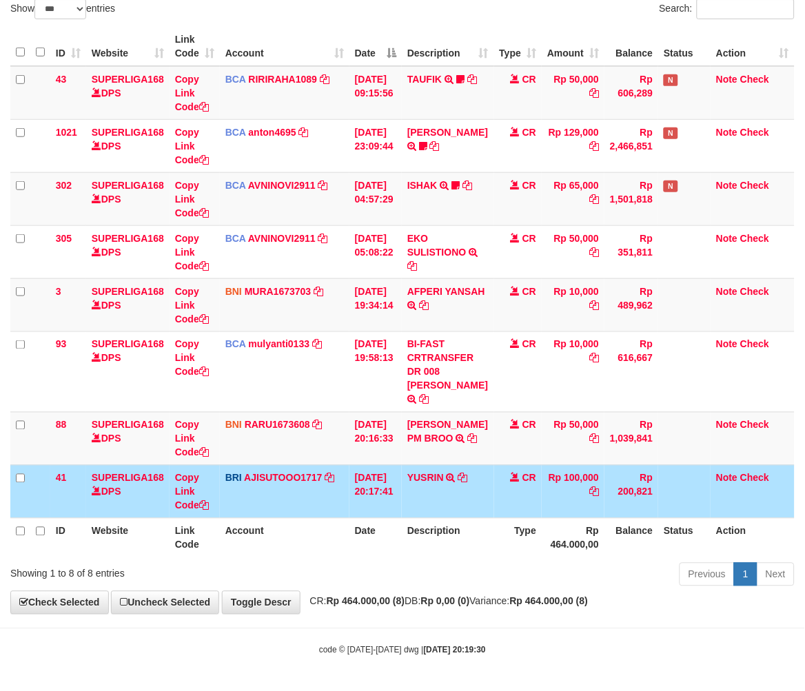
click at [333, 536] on th "Account" at bounding box center [285, 537] width 130 height 39
click at [429, 412] on td "[PERSON_NAME] PM BROO TRF/PAY/TOP-UP ECHANNEL [PERSON_NAME] PM BROO" at bounding box center [448, 438] width 92 height 53
drag, startPoint x: 405, startPoint y: 538, endPoint x: 161, endPoint y: 556, distance: 244.7
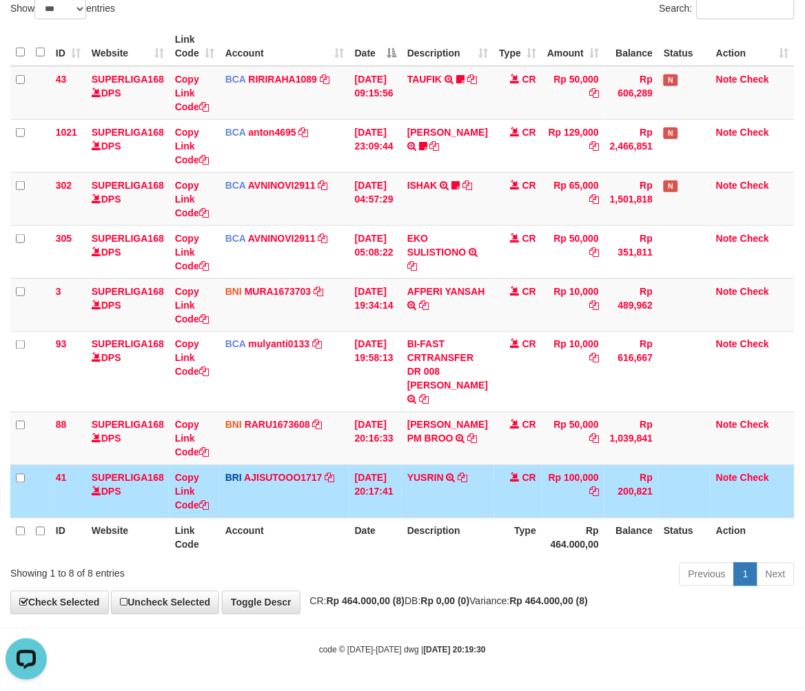
click at [402, 538] on th "Date" at bounding box center [375, 537] width 52 height 39
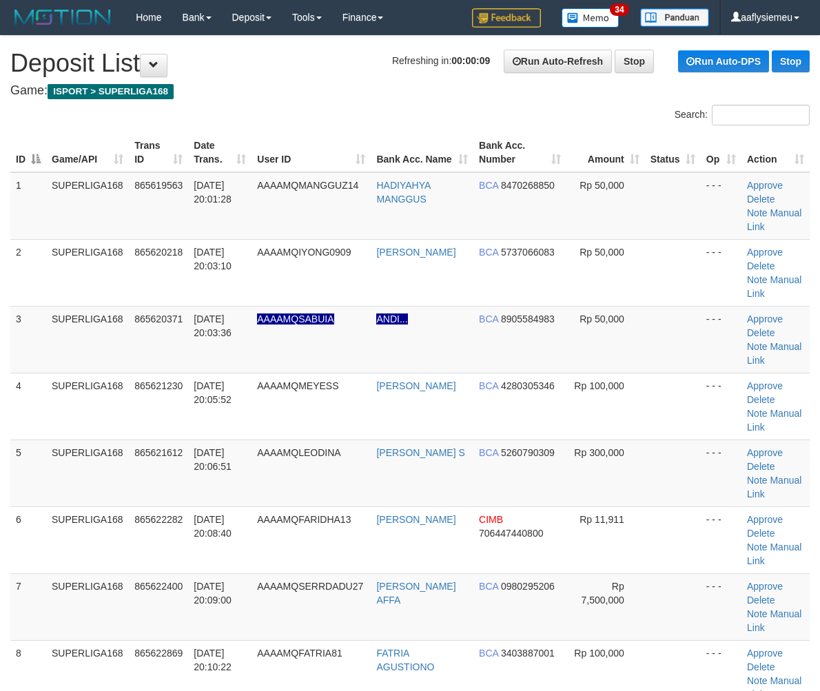
click at [26, 412] on td "4" at bounding box center [28, 406] width 36 height 67
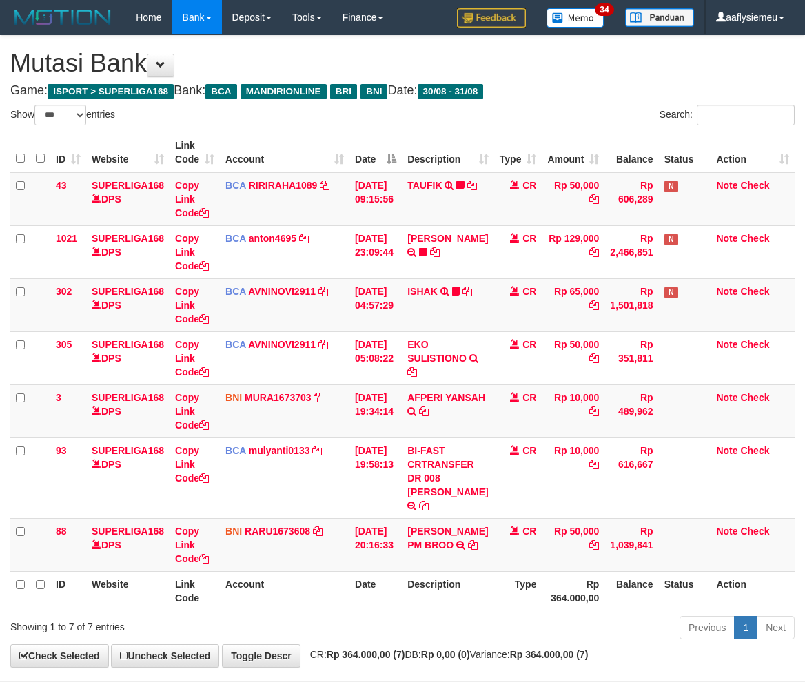
select select "***"
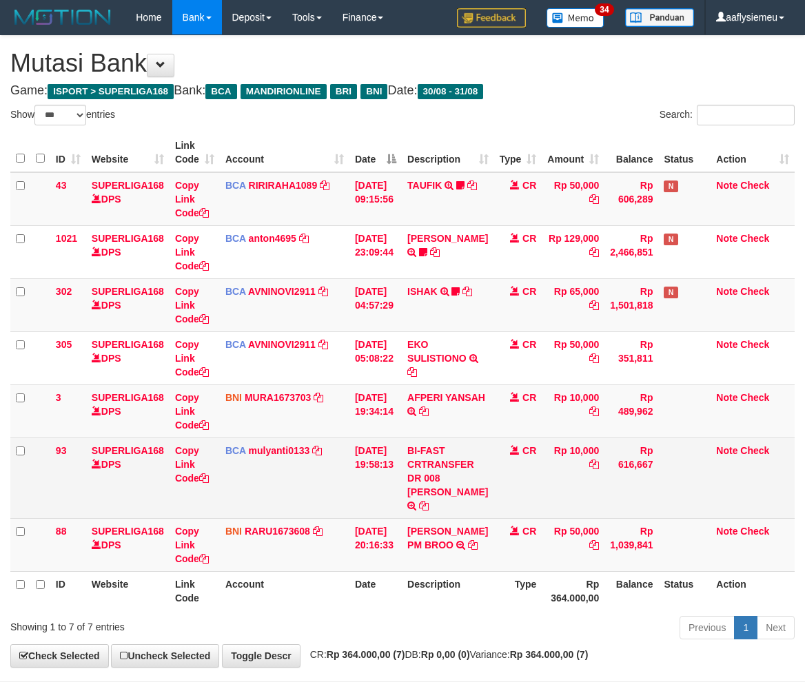
click at [327, 542] on td "BNI RARU1673608 DPS [PERSON_NAME] mutasi_20250831_4808 | 88 mutasi_20250831_480…" at bounding box center [285, 544] width 130 height 53
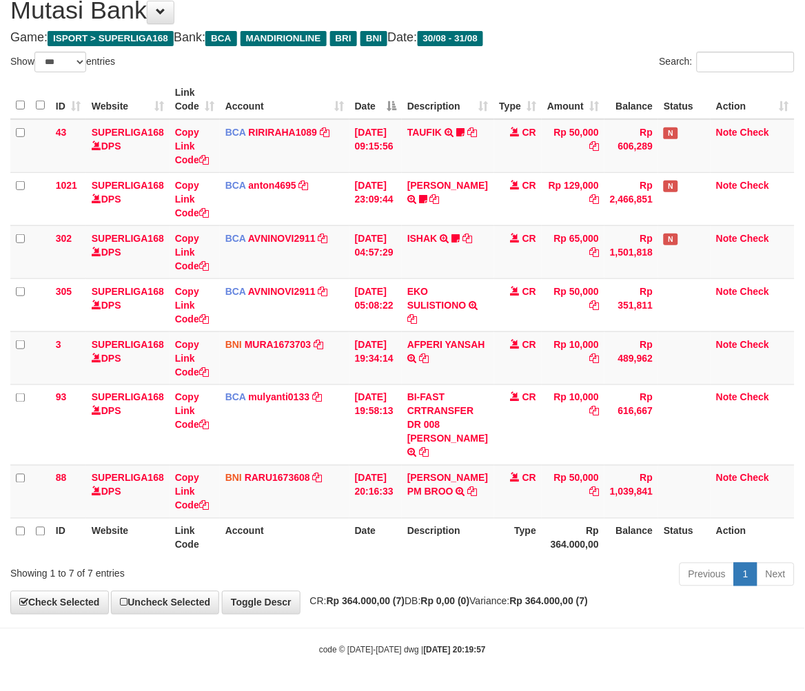
scroll to position [81, 0]
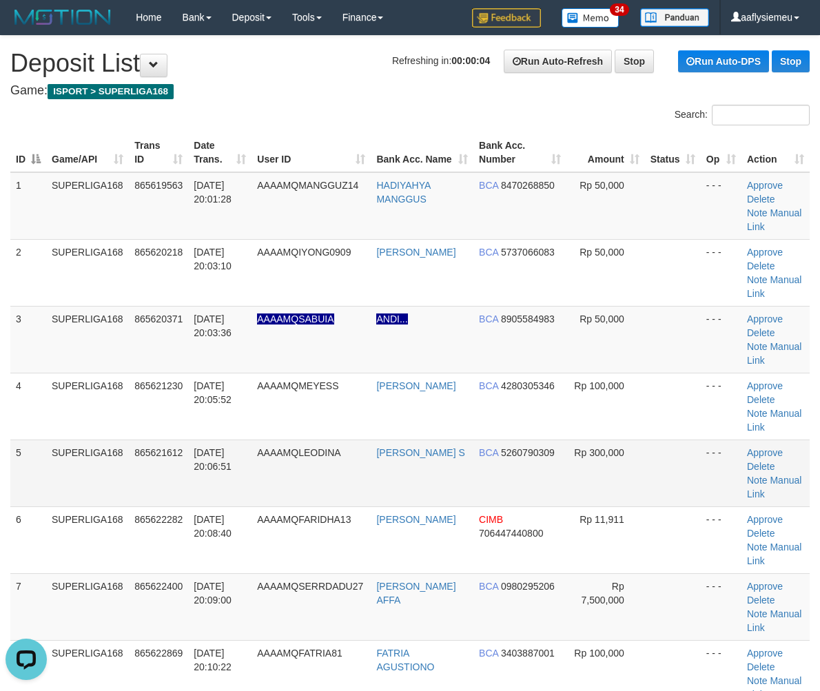
click at [70, 432] on td "SUPERLIGA168" at bounding box center [87, 406] width 83 height 67
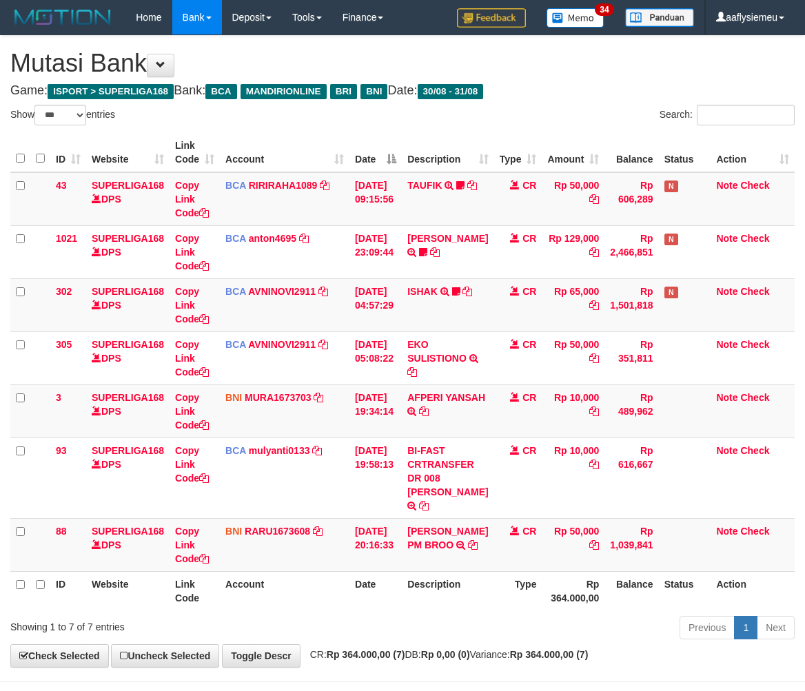
select select "***"
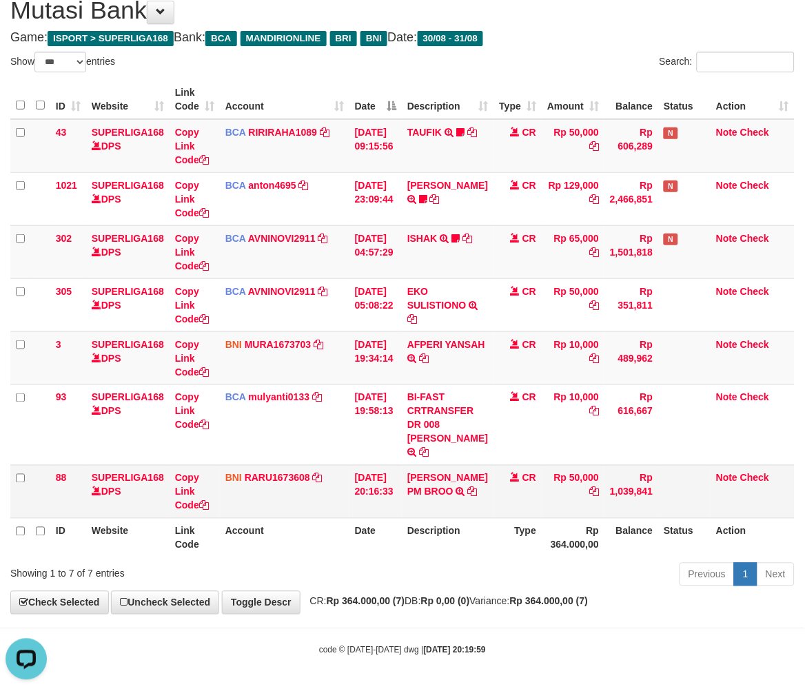
click at [400, 472] on td "31/08/2025 20:16:33" at bounding box center [375, 491] width 52 height 53
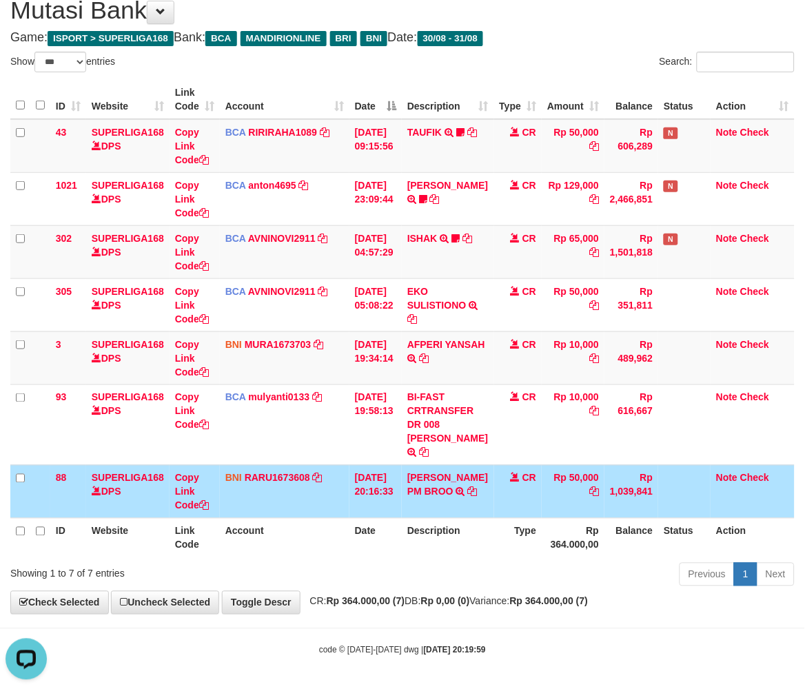
click at [514, 539] on th "Type" at bounding box center [518, 537] width 48 height 39
drag, startPoint x: 288, startPoint y: 546, endPoint x: 125, endPoint y: 535, distance: 163.7
click at [284, 547] on th "Account" at bounding box center [285, 537] width 130 height 39
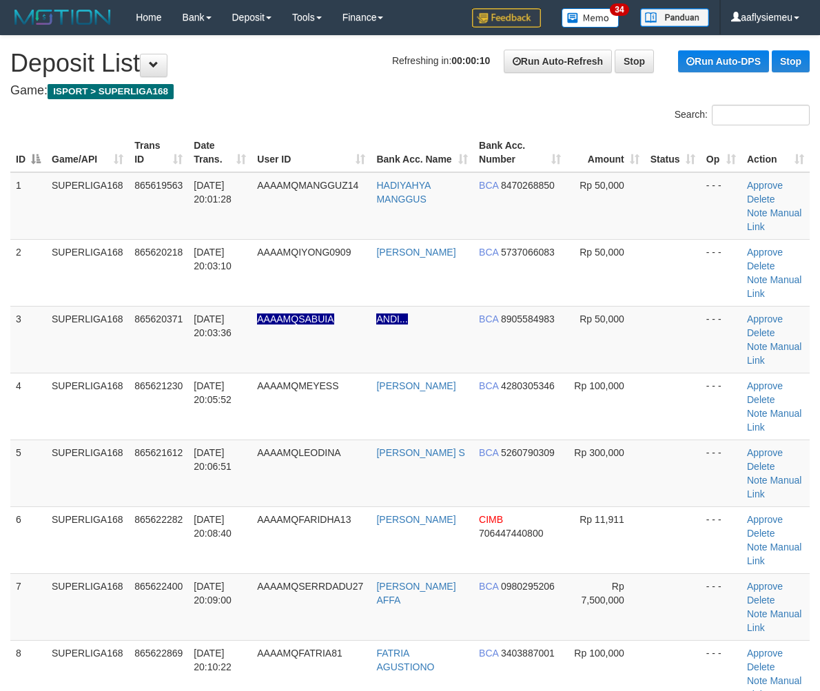
click at [46, 449] on td "SUPERLIGA168" at bounding box center [87, 473] width 83 height 67
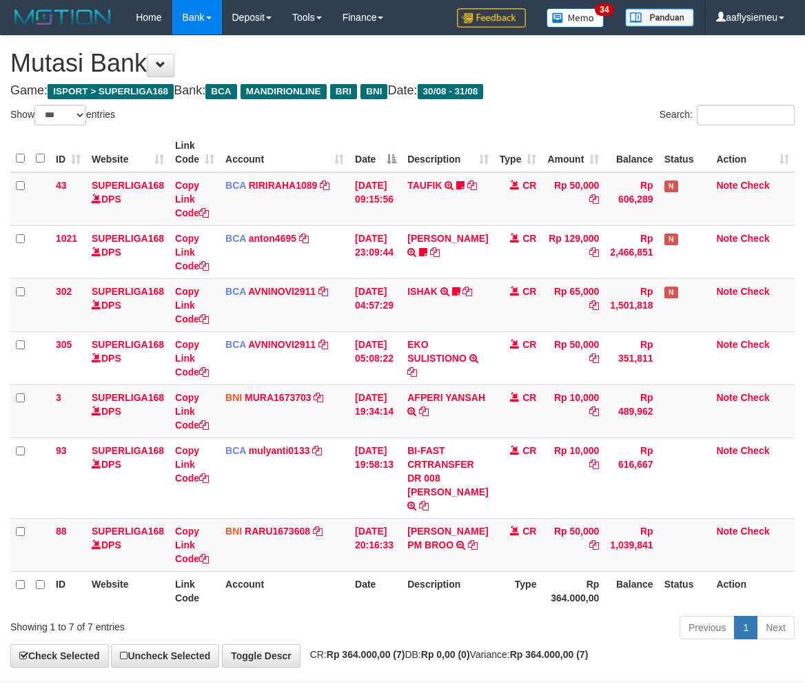
select select "***"
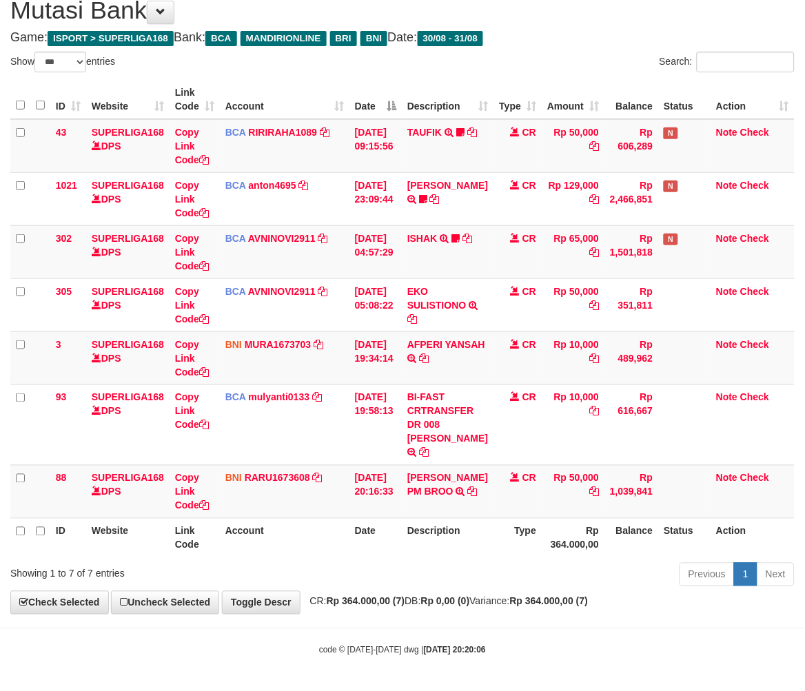
click at [327, 538] on th "Account" at bounding box center [285, 537] width 130 height 39
click at [402, 494] on td "31/08/2025 20:16:33" at bounding box center [375, 491] width 52 height 53
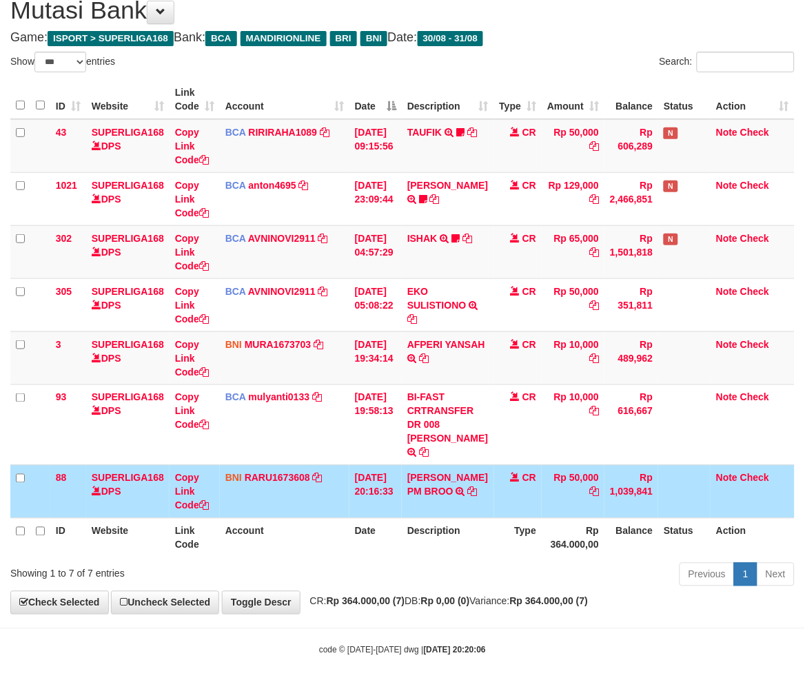
click at [402, 494] on td "31/08/2025 20:16:33" at bounding box center [375, 491] width 52 height 53
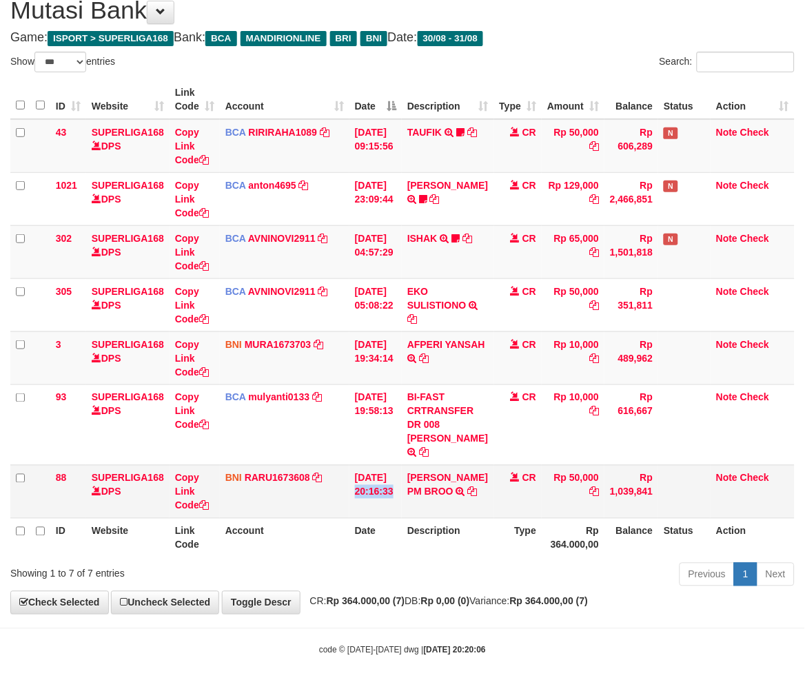
click at [402, 494] on td "31/08/2025 20:16:33" at bounding box center [375, 491] width 52 height 53
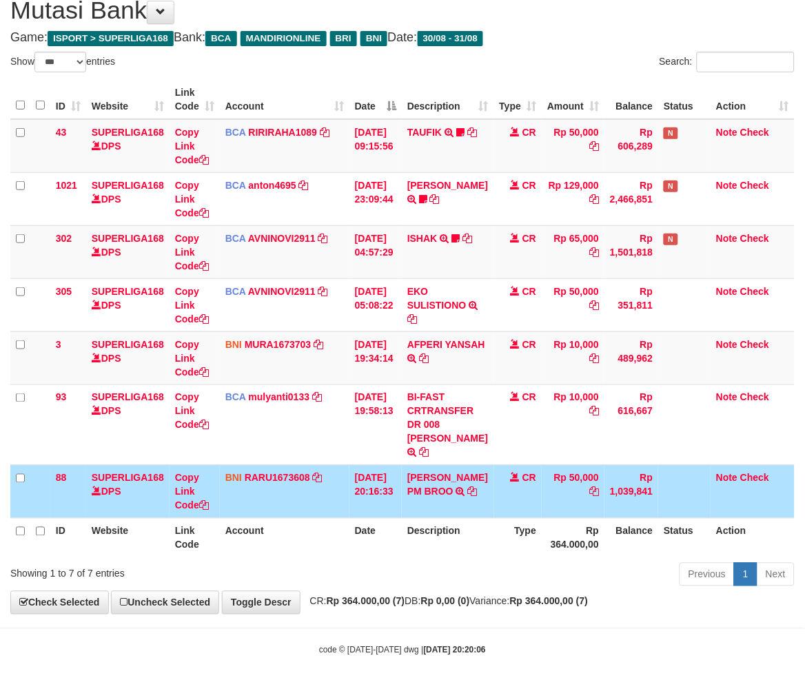
click at [582, 546] on th "Rp 364.000,00" at bounding box center [573, 537] width 63 height 39
click at [479, 547] on th "Description" at bounding box center [448, 537] width 92 height 39
click at [465, 540] on th "Description" at bounding box center [448, 537] width 92 height 39
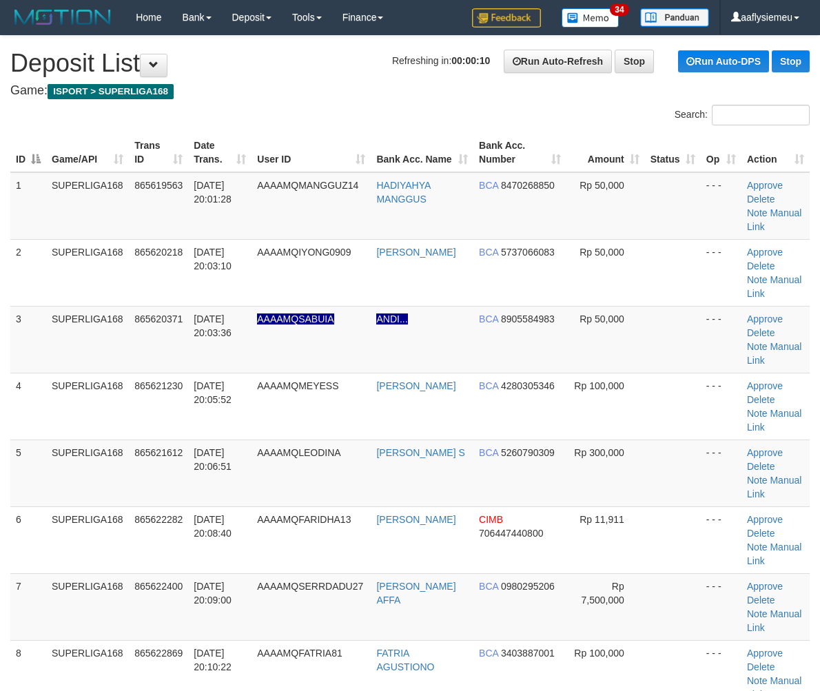
drag, startPoint x: 104, startPoint y: 449, endPoint x: 8, endPoint y: 467, distance: 98.0
click at [98, 452] on td "SUPERLIGA168" at bounding box center [87, 473] width 83 height 67
click at [101, 445] on td "SUPERLIGA168" at bounding box center [87, 473] width 83 height 67
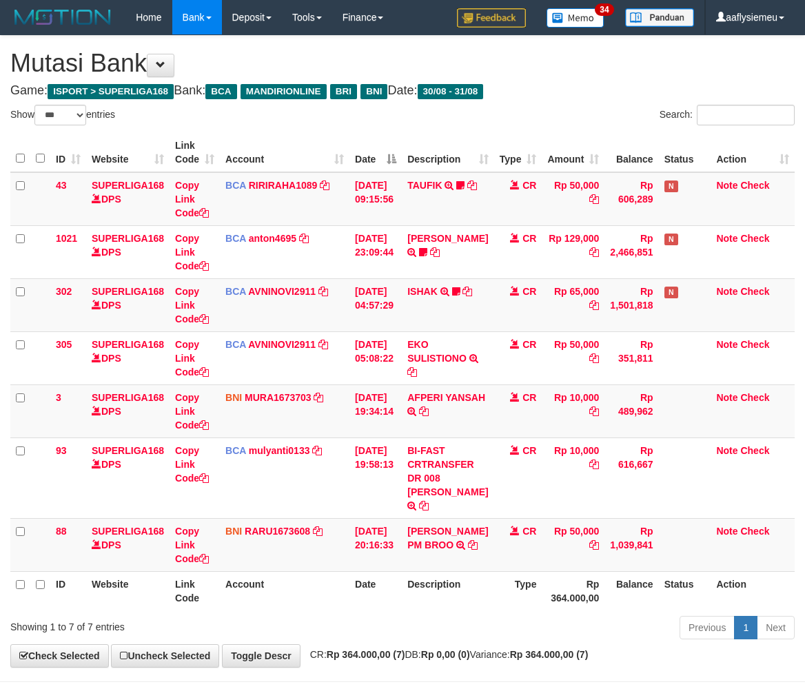
select select "***"
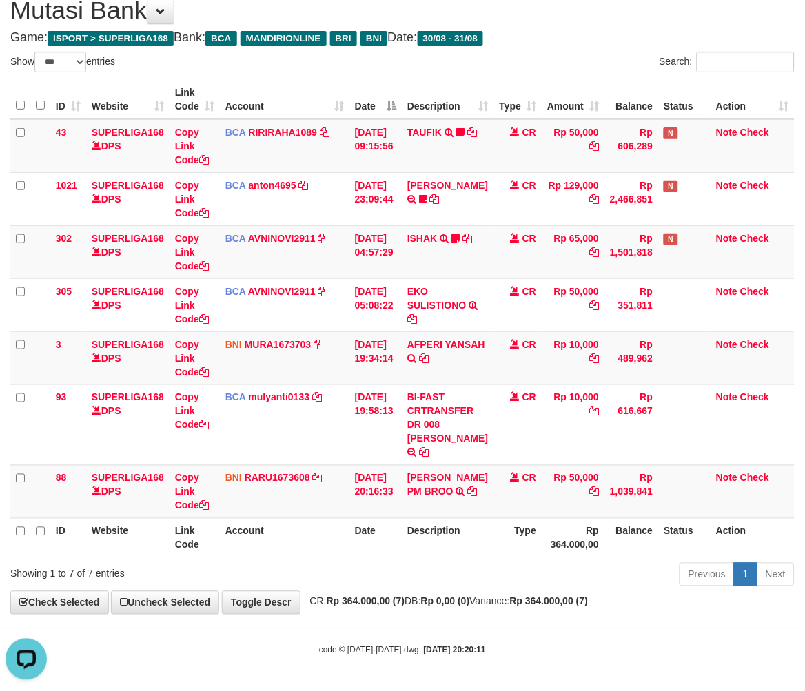
click at [312, 542] on th "Account" at bounding box center [285, 537] width 130 height 39
click at [495, 548] on th "Type" at bounding box center [518, 537] width 48 height 39
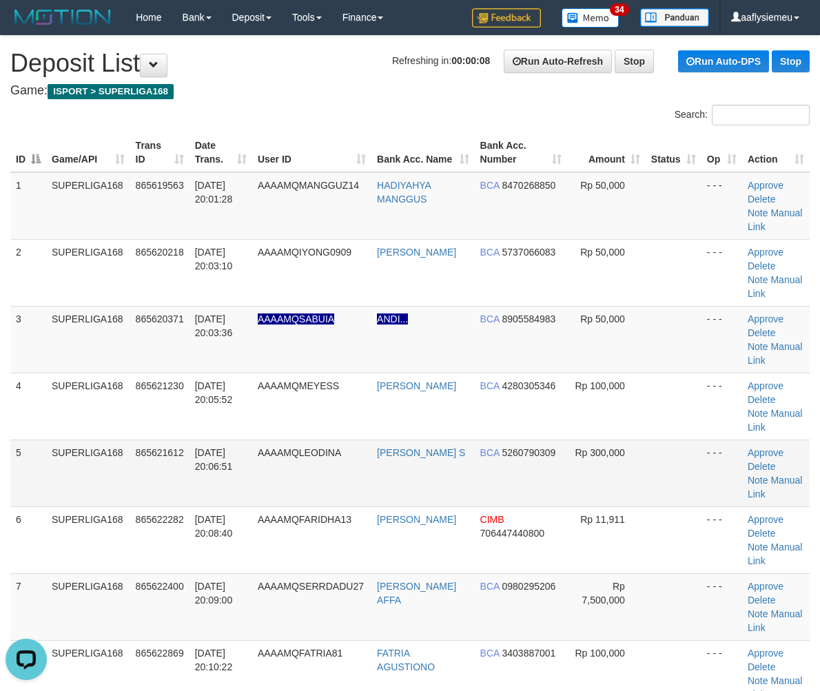
click at [83, 454] on td "SUPERLIGA168" at bounding box center [88, 473] width 84 height 67
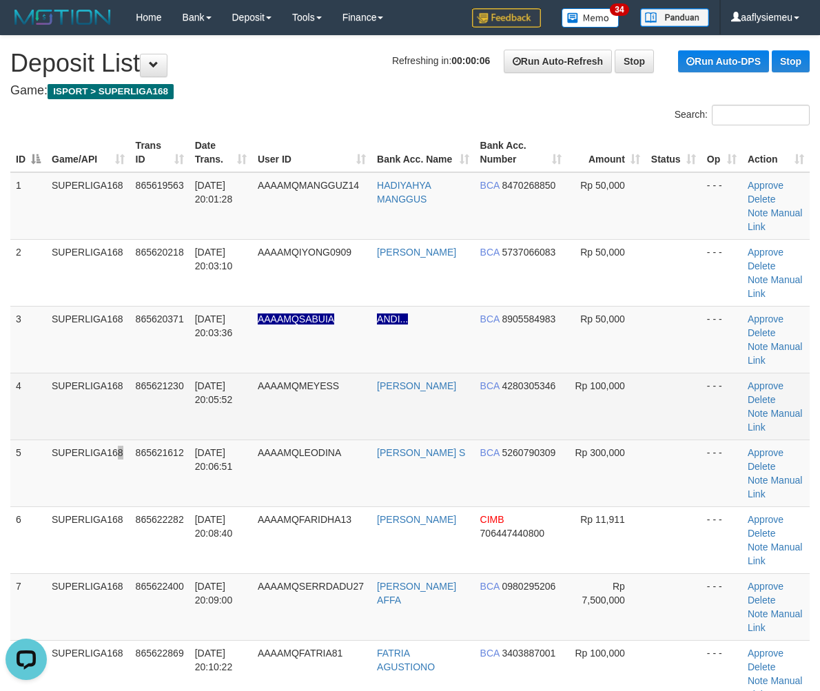
click at [230, 433] on td "[DATE] 20:05:52" at bounding box center [221, 406] width 63 height 67
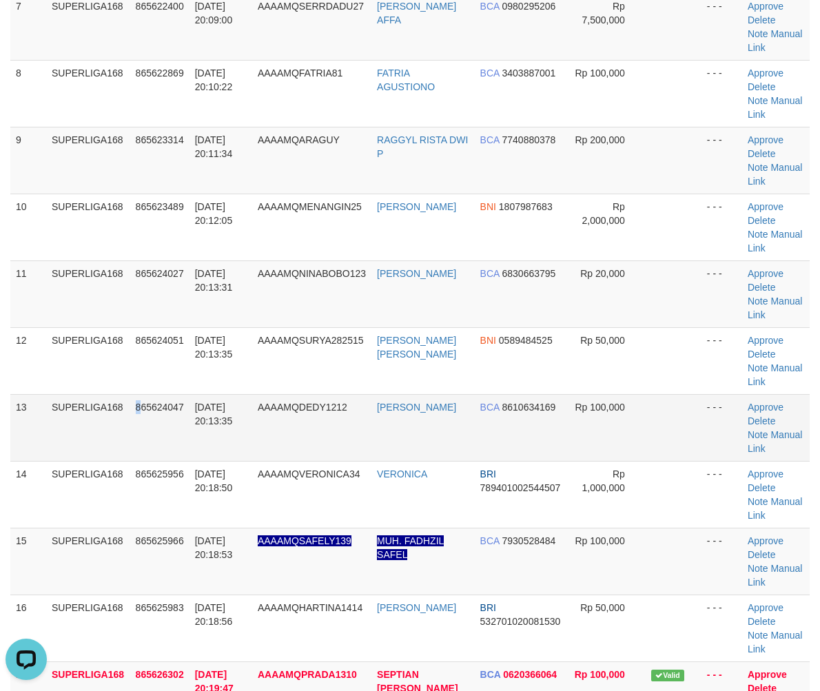
drag, startPoint x: 139, startPoint y: 419, endPoint x: 131, endPoint y: 423, distance: 9.2
click at [135, 422] on td "865624047" at bounding box center [159, 427] width 59 height 67
drag, startPoint x: 70, startPoint y: 465, endPoint x: 3, endPoint y: 491, distance: 71.2
click at [66, 469] on td "SUPERLIGA168" at bounding box center [88, 494] width 84 height 67
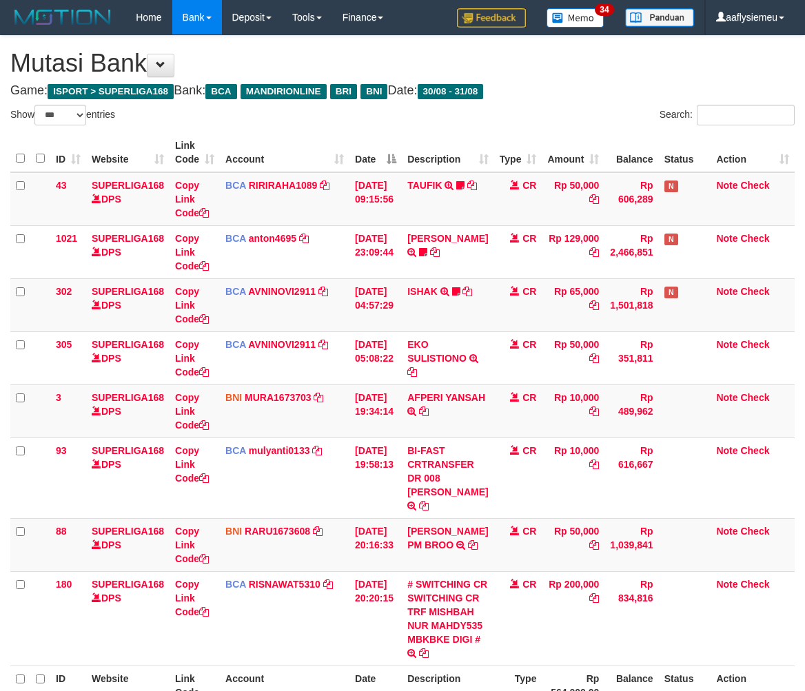
select select "***"
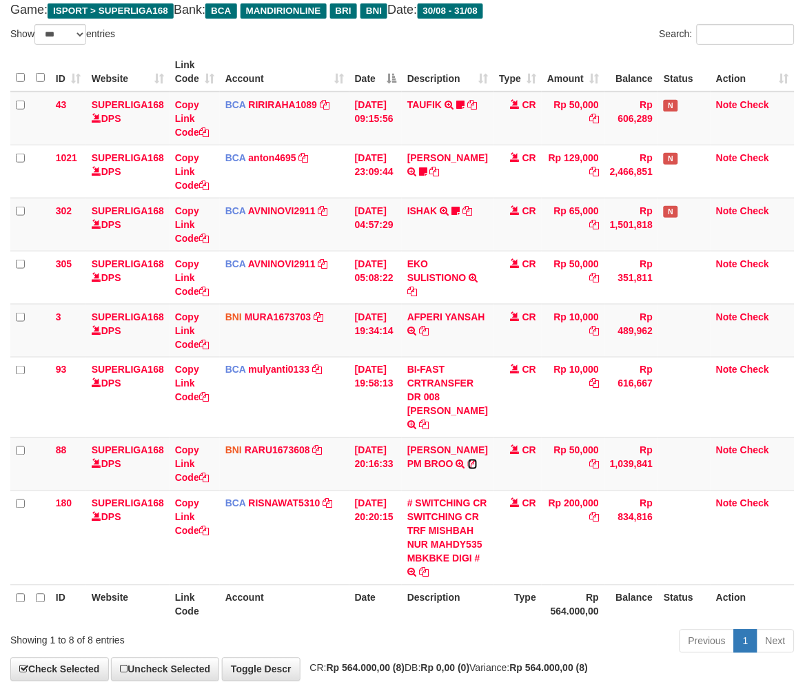
click at [468, 469] on icon at bounding box center [473, 465] width 10 height 10
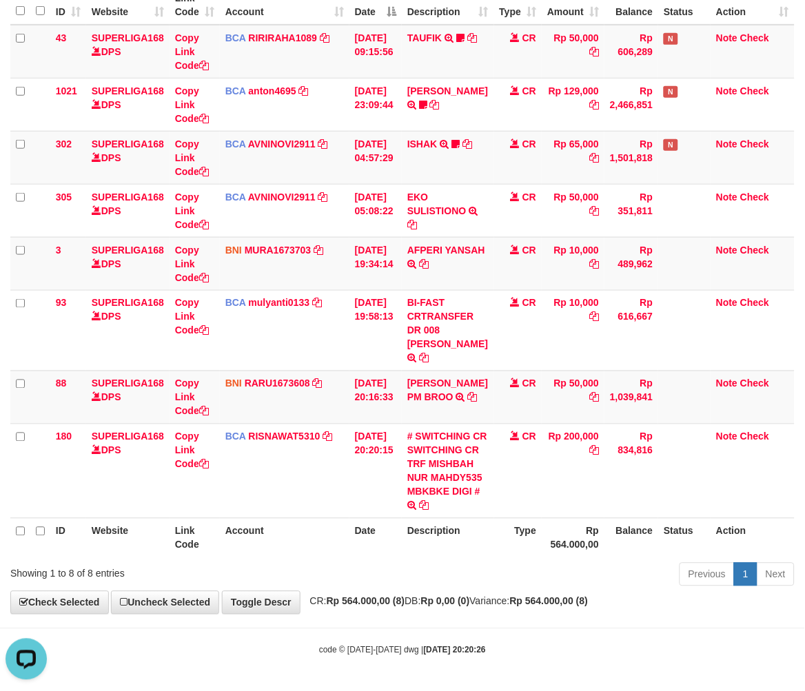
scroll to position [216, 0]
click at [559, 533] on th "Rp 564.000,00" at bounding box center [573, 537] width 63 height 39
click at [534, 565] on div "Previous 1 Next" at bounding box center [570, 577] width 449 height 30
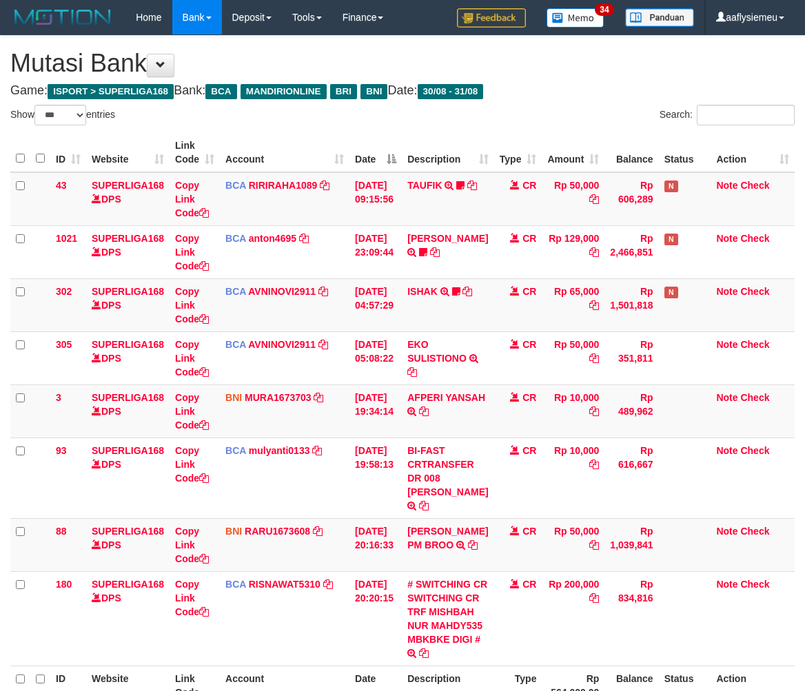
select select "***"
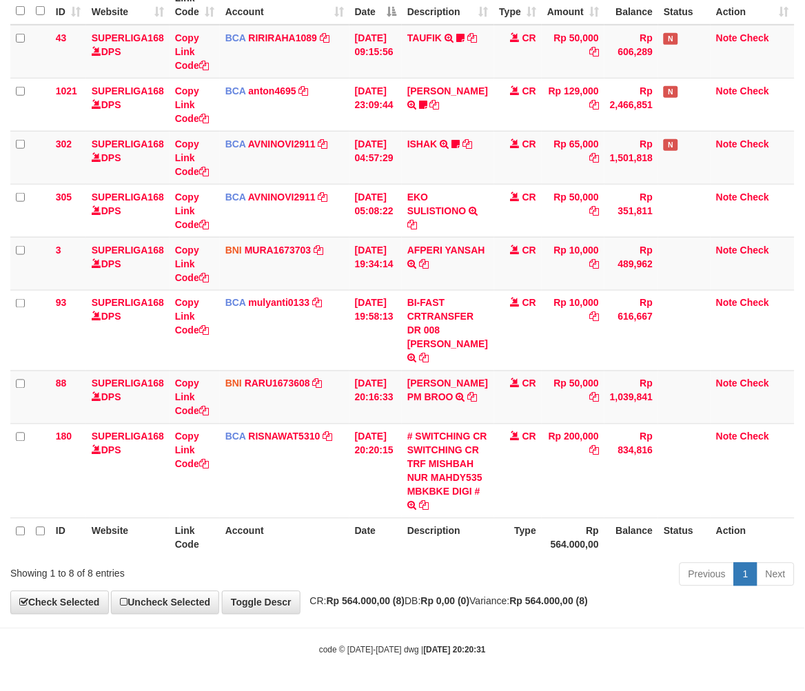
click at [480, 575] on div "Previous 1 Next" at bounding box center [570, 577] width 449 height 30
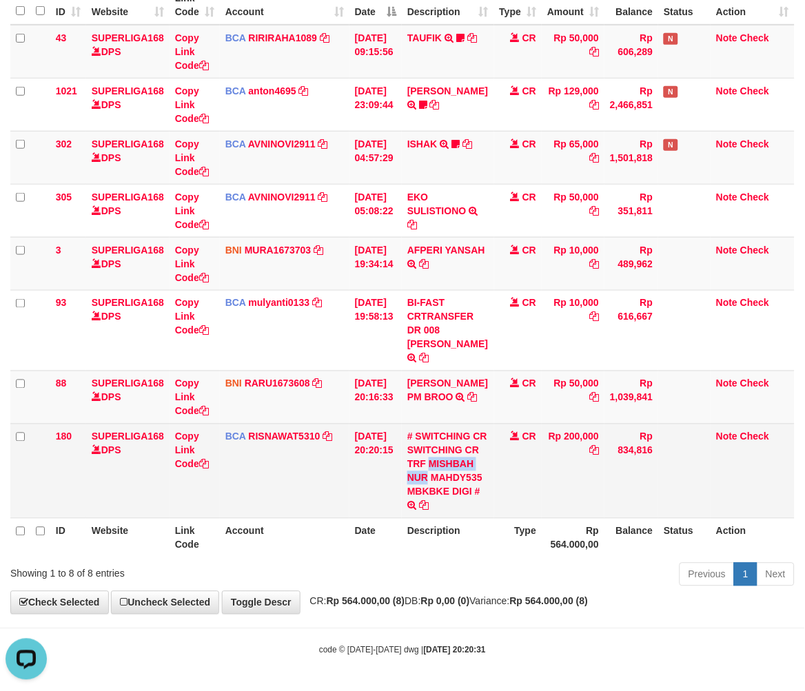
copy link "MISHBAH NUR"
drag, startPoint x: 409, startPoint y: 450, endPoint x: 740, endPoint y: 432, distance: 332.0
click at [439, 460] on td "# SWITCHING CR SWITCHING CR TRF MISHBAH NUR MAHDY535 MBKBKE DIGI # SWITCHING CR…" at bounding box center [448, 471] width 92 height 94
click at [486, 458] on td "# SWITCHING CR SWITCHING CR TRF MISHBAH NUR MAHDY535 MBKBKE DIGI # SWITCHING CR…" at bounding box center [448, 471] width 92 height 94
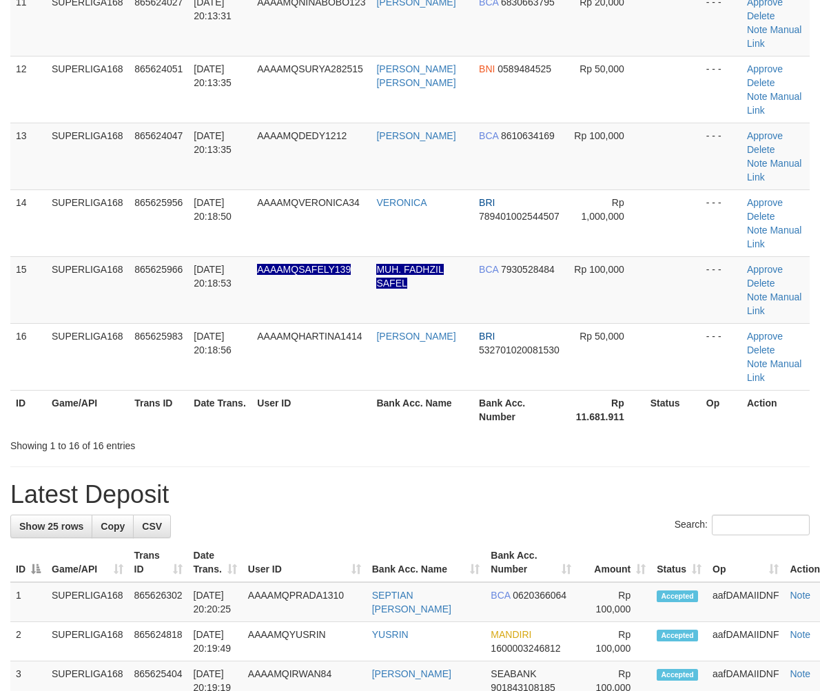
scroll to position [580, 0]
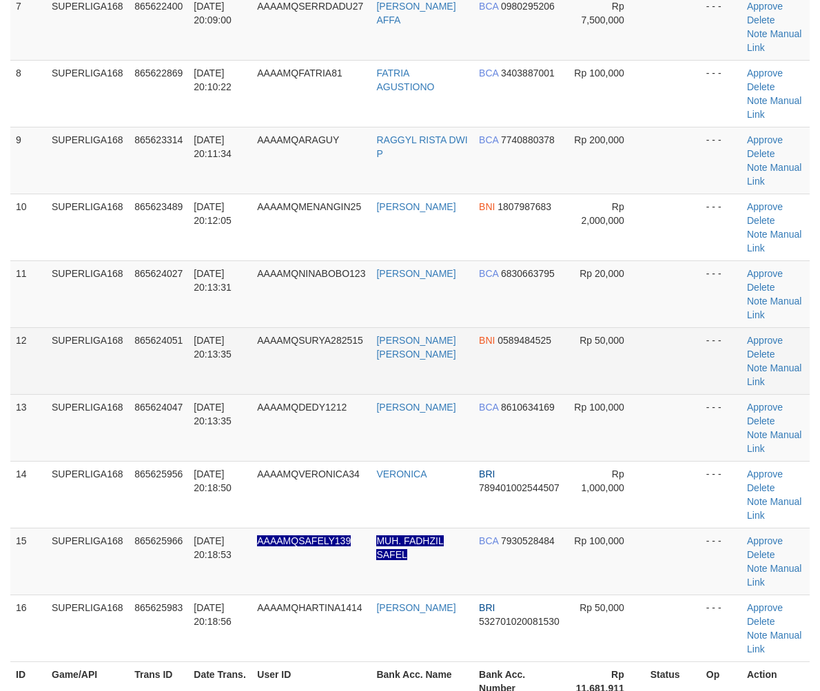
click at [61, 388] on td "SUPERLIGA168" at bounding box center [87, 360] width 83 height 67
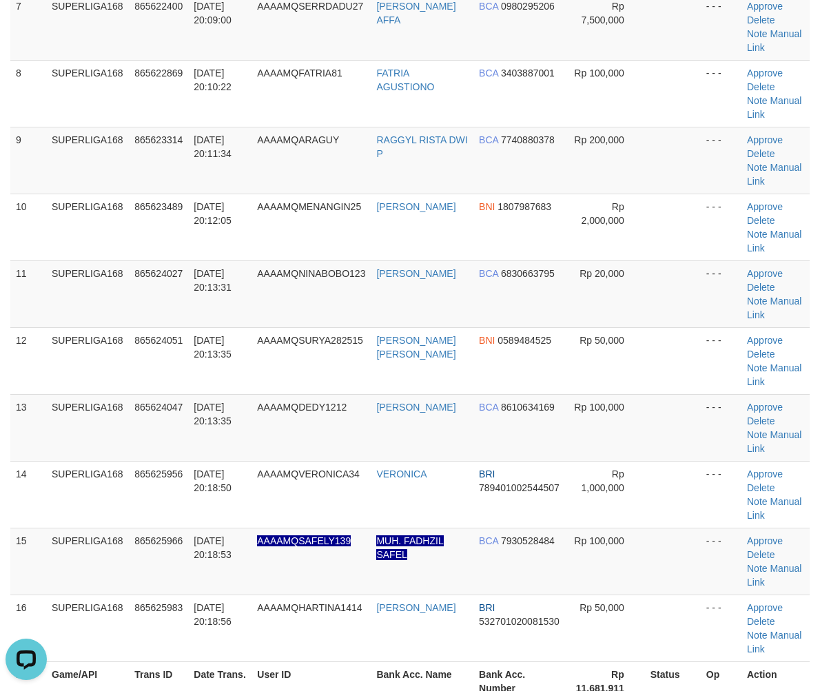
scroll to position [0, 0]
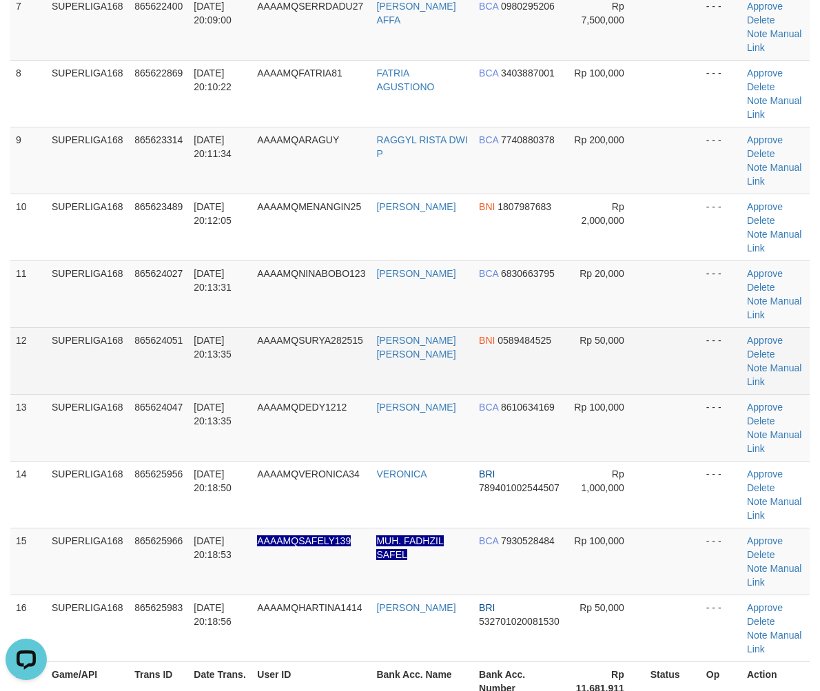
click at [166, 347] on td "865624051" at bounding box center [158, 360] width 59 height 67
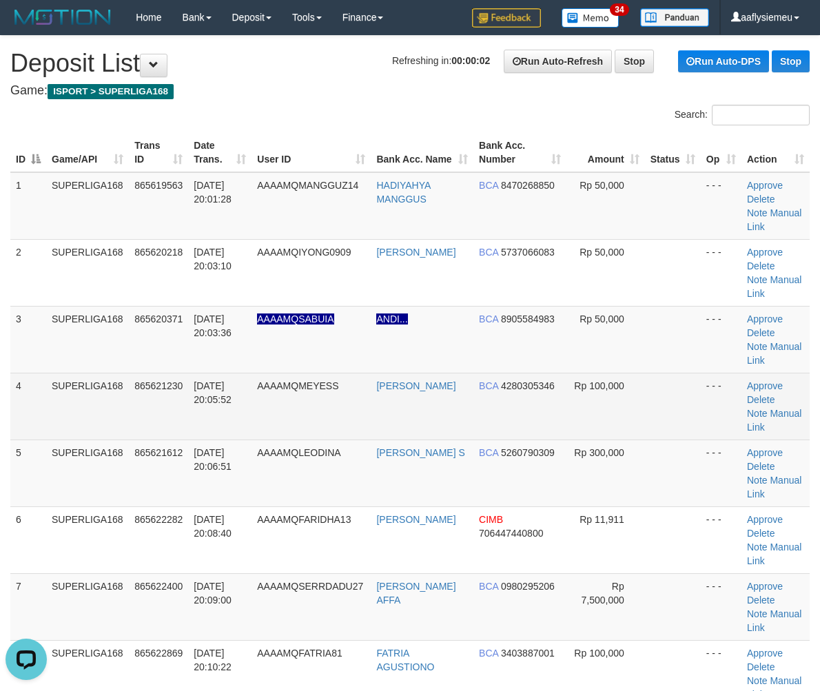
click at [210, 392] on span "31/08/2025 20:05:52" at bounding box center [213, 393] width 38 height 25
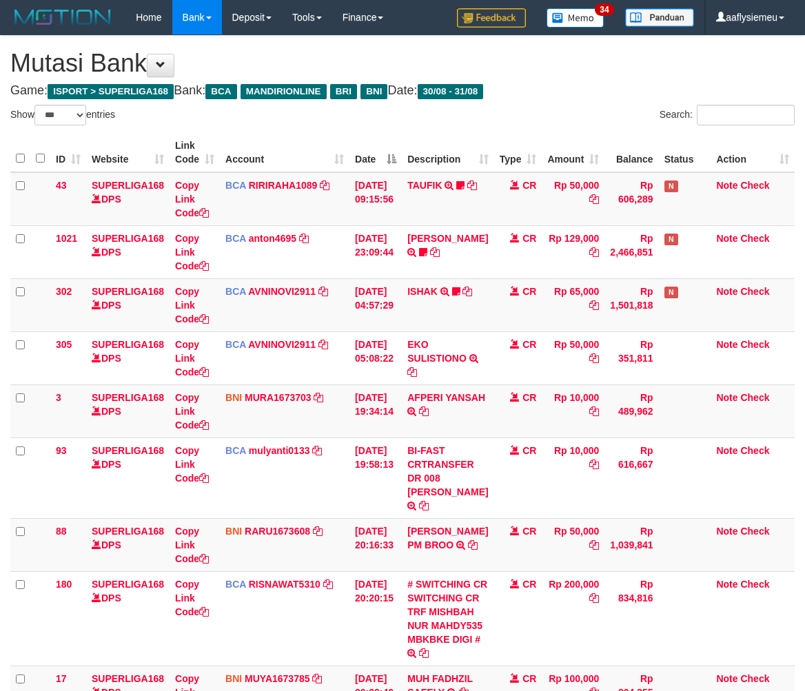
select select "***"
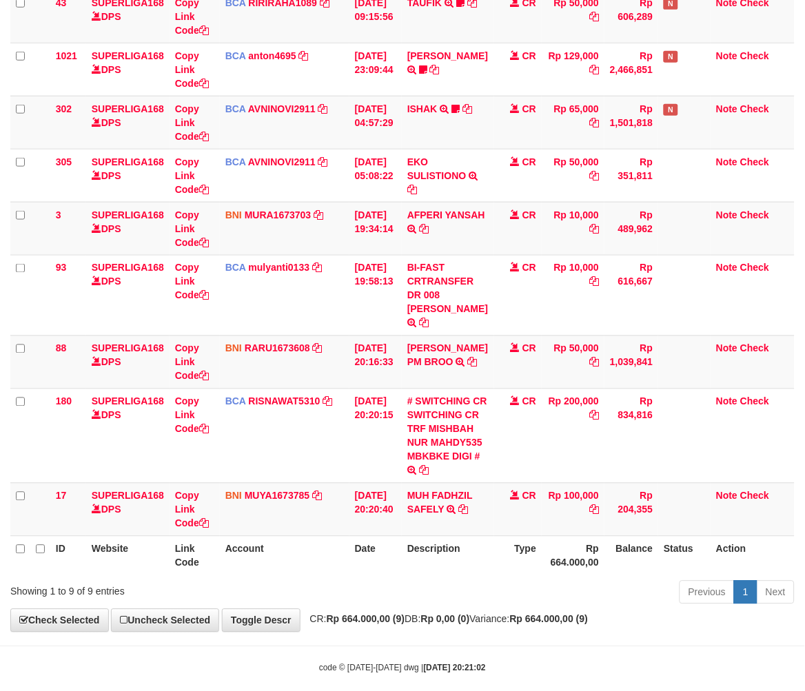
scroll to position [216, 0]
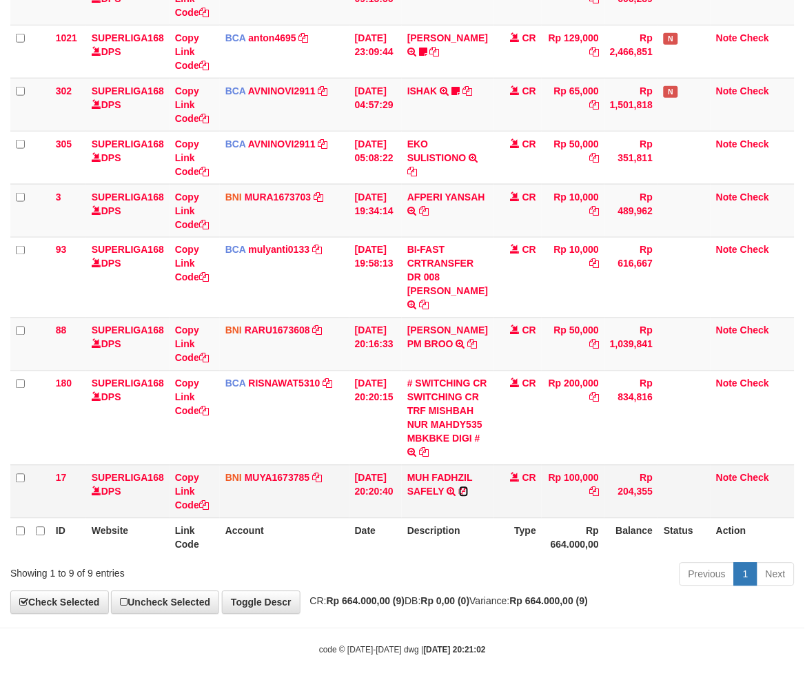
click at [469, 497] on icon at bounding box center [464, 492] width 10 height 10
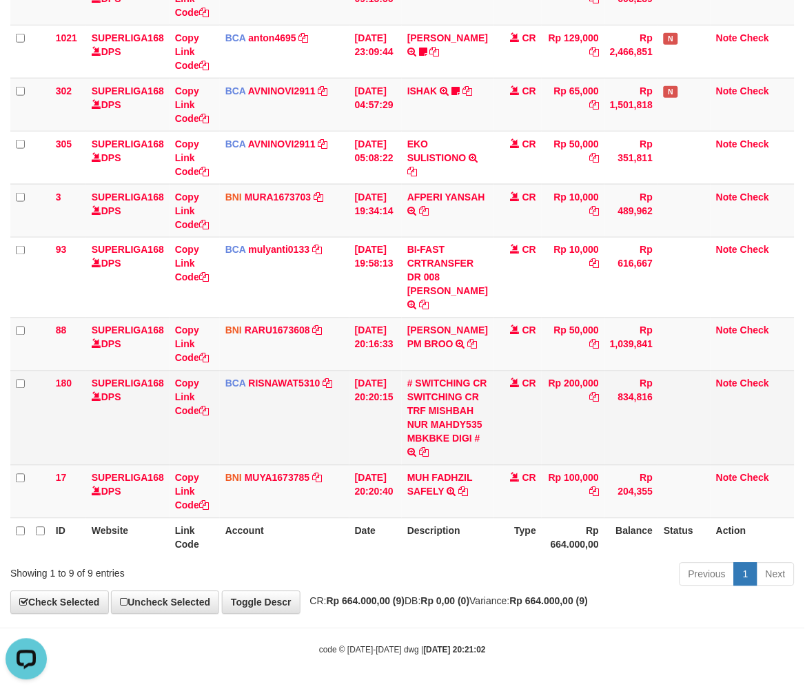
click at [633, 465] on td "Rp 834,816" at bounding box center [632, 418] width 54 height 94
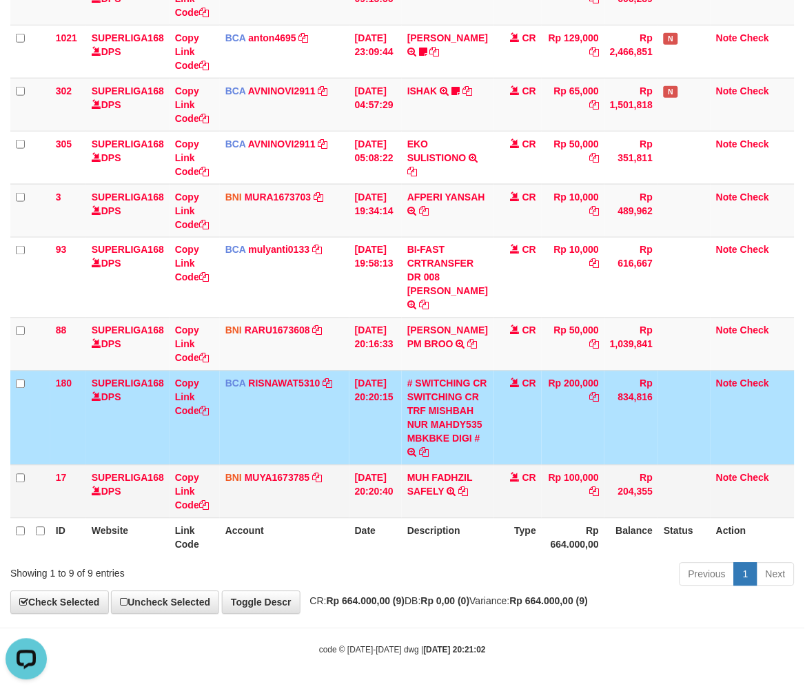
click at [494, 518] on td "CR" at bounding box center [518, 491] width 48 height 53
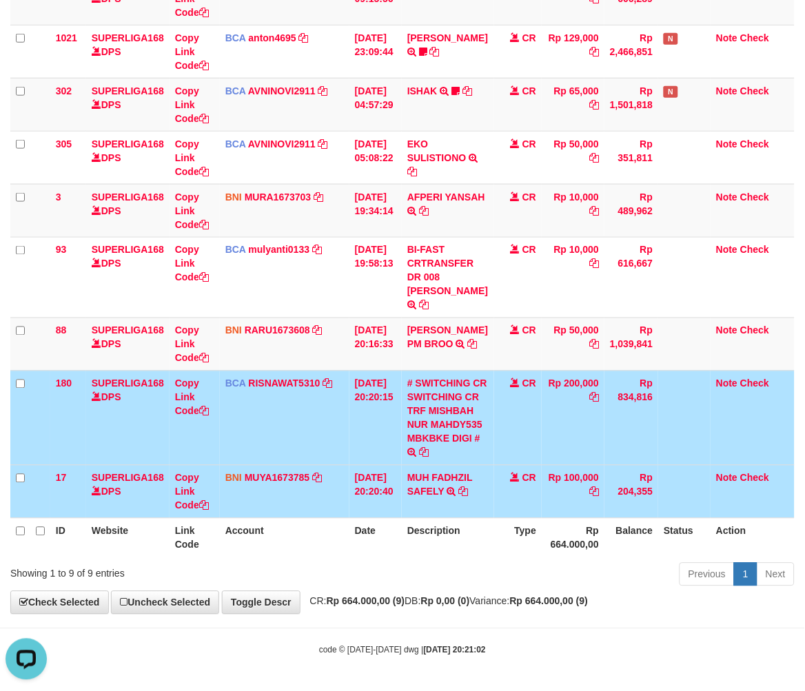
click at [409, 558] on th "Description" at bounding box center [448, 537] width 92 height 39
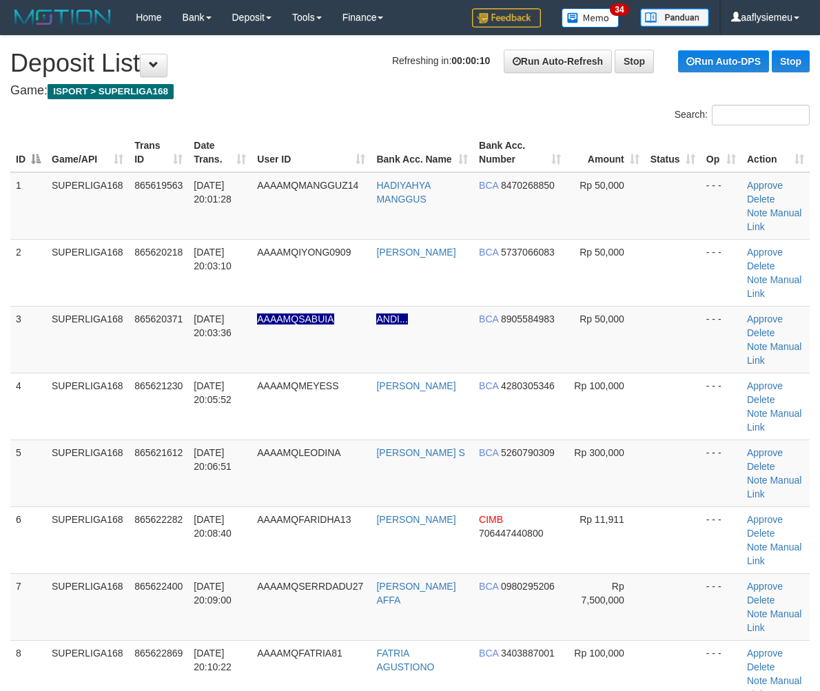
click at [196, 409] on td "[DATE] 20:05:52" at bounding box center [219, 406] width 63 height 67
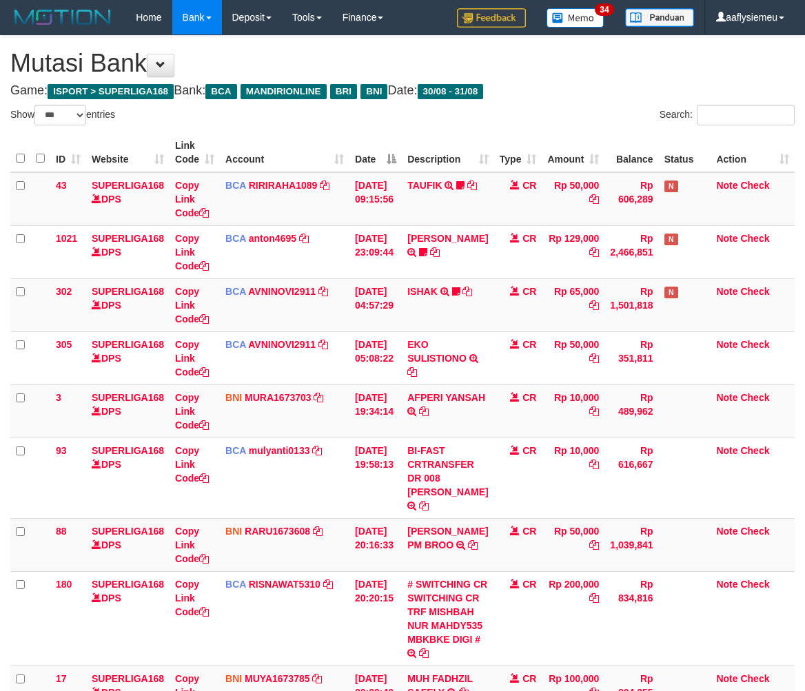
select select "***"
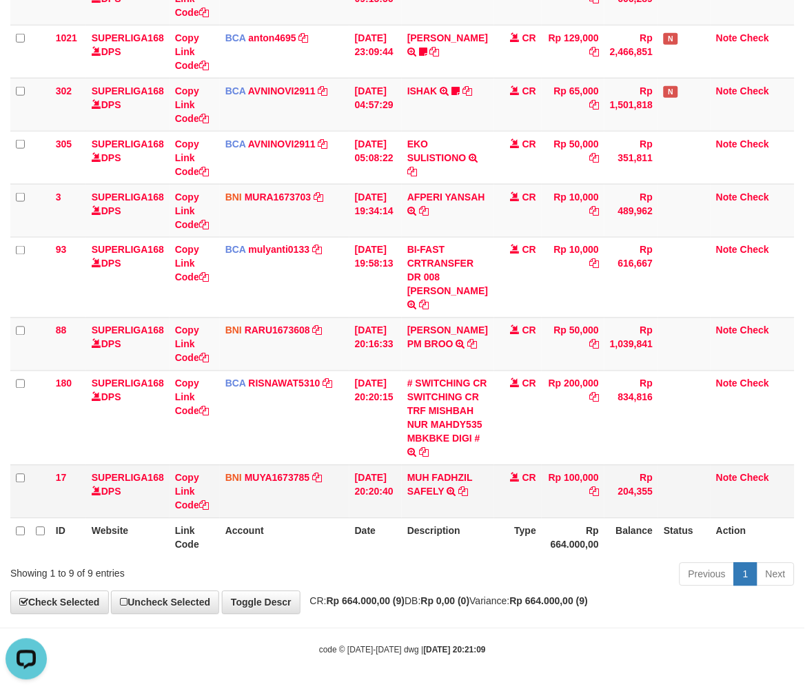
click at [418, 518] on td "MUH FADHZIL SAFELY TRANSFER DARI SDR MUH FADHZIL SAFELY" at bounding box center [448, 491] width 92 height 53
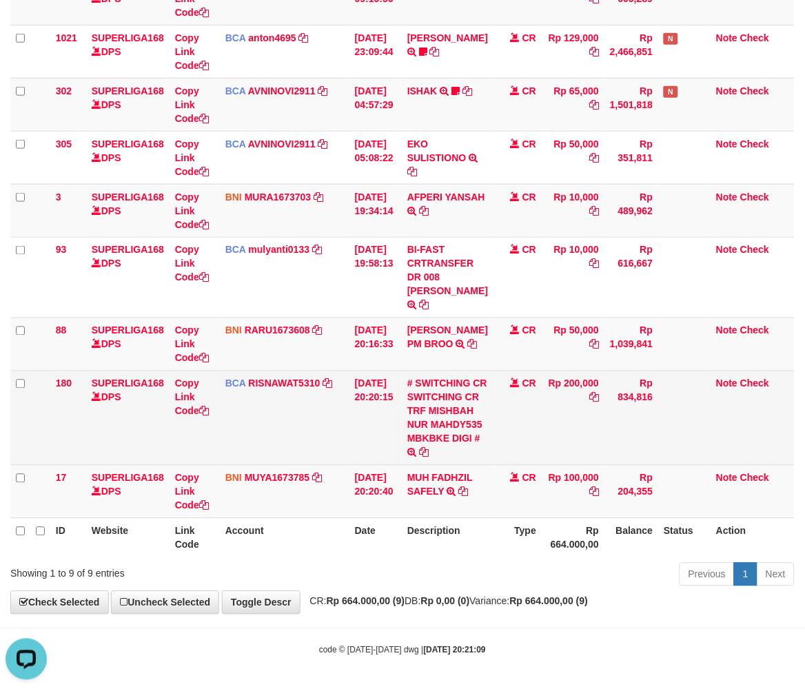
drag, startPoint x: 362, startPoint y: 624, endPoint x: 763, endPoint y: 497, distance: 420.8
click at [362, 591] on div "Previous 1 Next" at bounding box center [570, 577] width 449 height 30
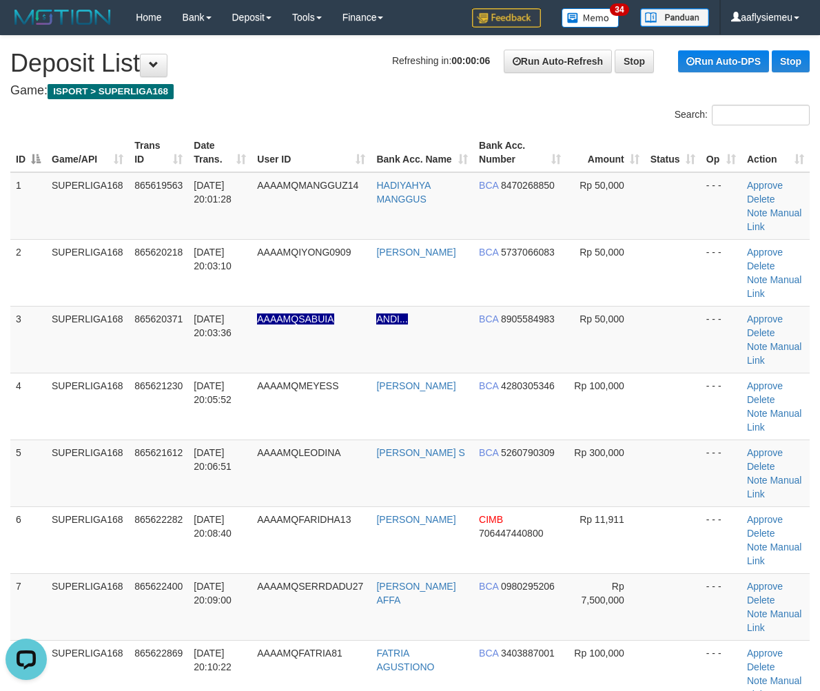
click at [88, 460] on td "SUPERLIGA168" at bounding box center [87, 473] width 83 height 67
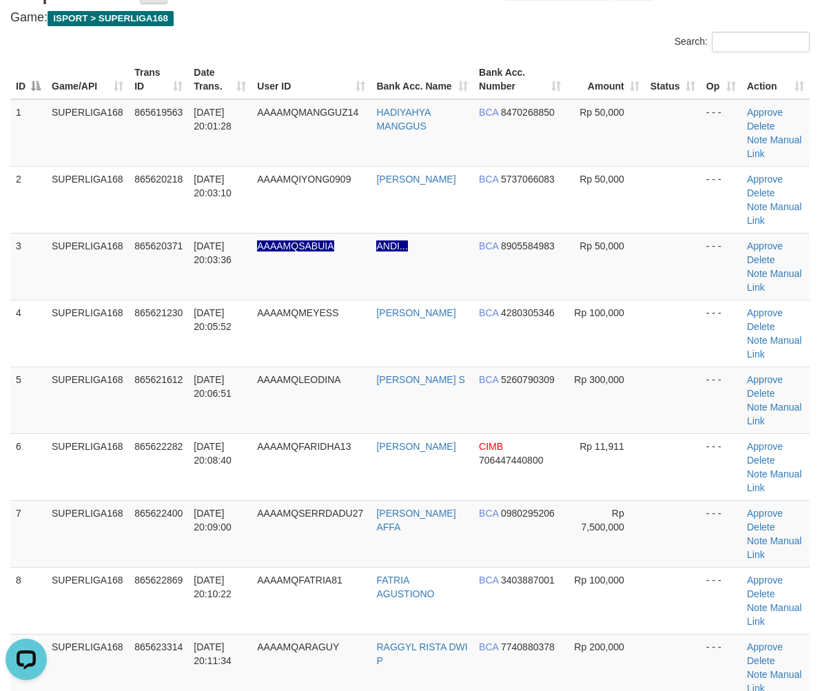
scroll to position [459, 0]
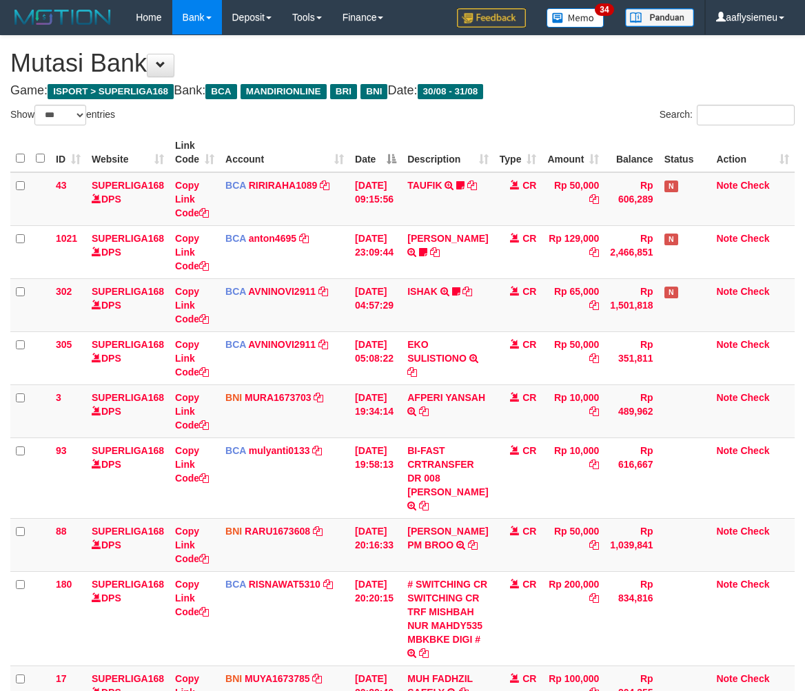
select select "***"
click at [458, 610] on div "**********" at bounding box center [402, 425] width 805 height 779
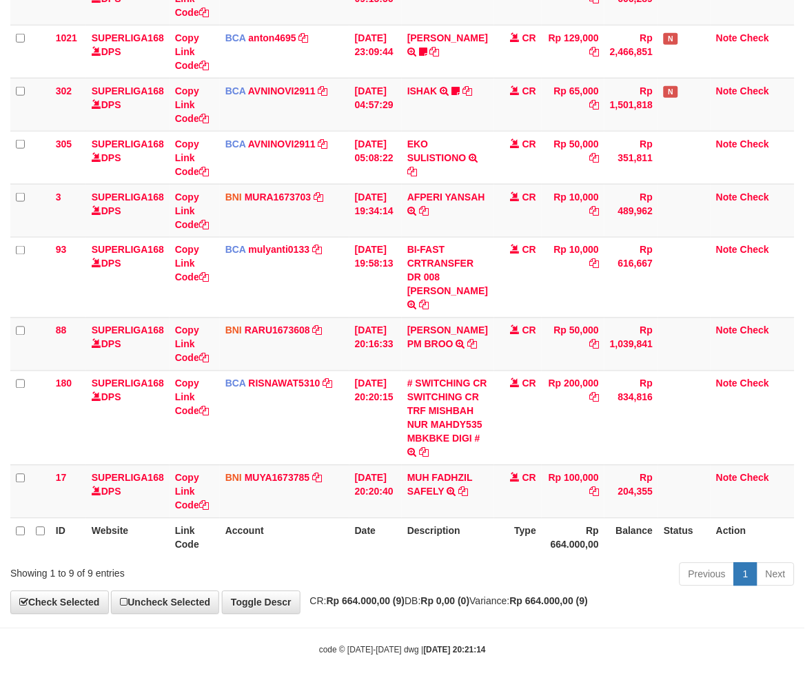
click at [569, 591] on div "Previous 1 Next" at bounding box center [570, 577] width 449 height 30
click at [651, 574] on div "Previous 1 Next" at bounding box center [570, 577] width 449 height 30
click at [568, 574] on div "Previous 1 Next" at bounding box center [570, 577] width 449 height 30
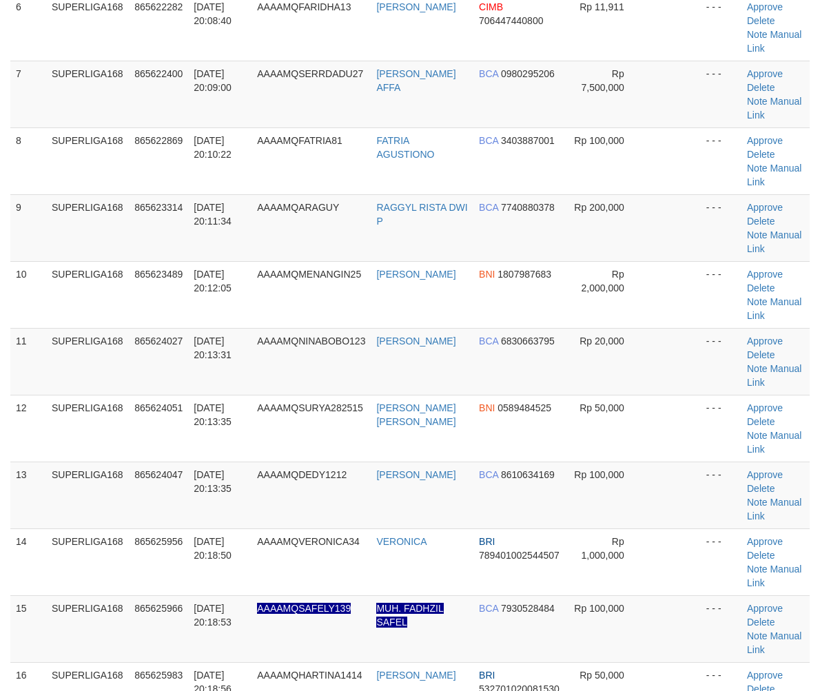
scroll to position [891, 0]
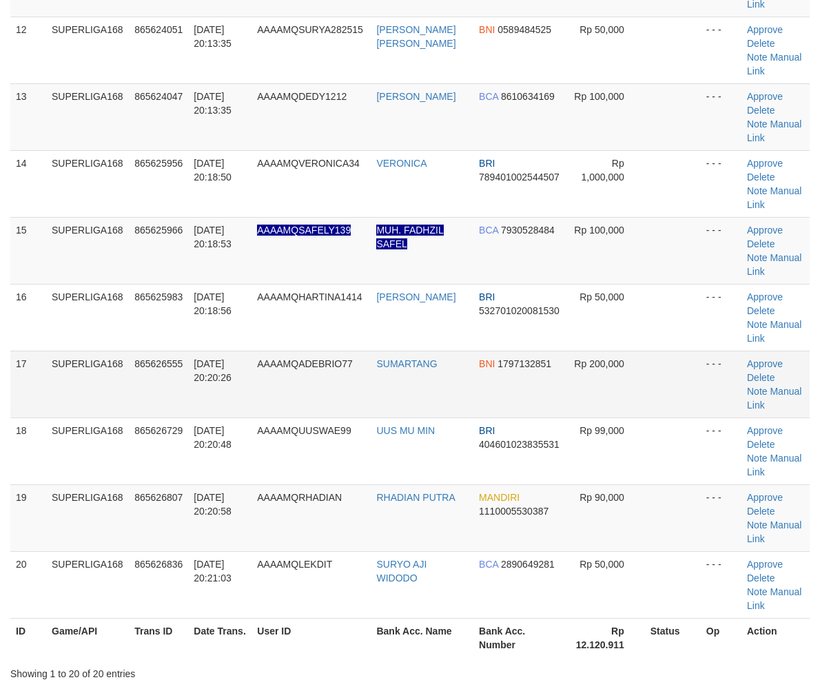
click at [141, 407] on td "865626555" at bounding box center [158, 384] width 59 height 67
drag, startPoint x: 54, startPoint y: 459, endPoint x: 2, endPoint y: 495, distance: 62.9
click at [39, 479] on tr "18 SUPERLIGA168 865626729 31/08/2025 20:20:48 AAAAMQUUSWAE99 UUS MU MIN BRI 404…" at bounding box center [410, 451] width 800 height 67
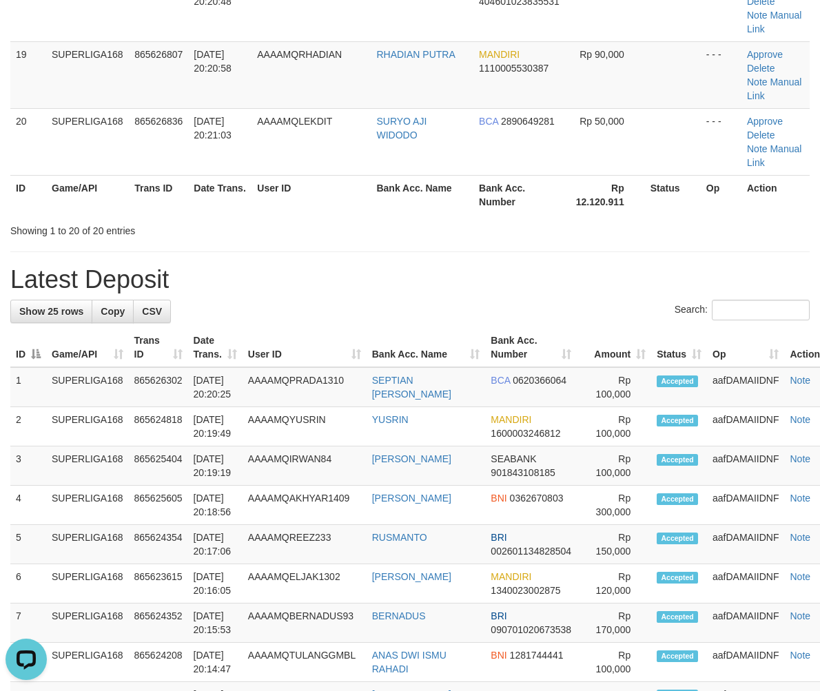
scroll to position [1351, 0]
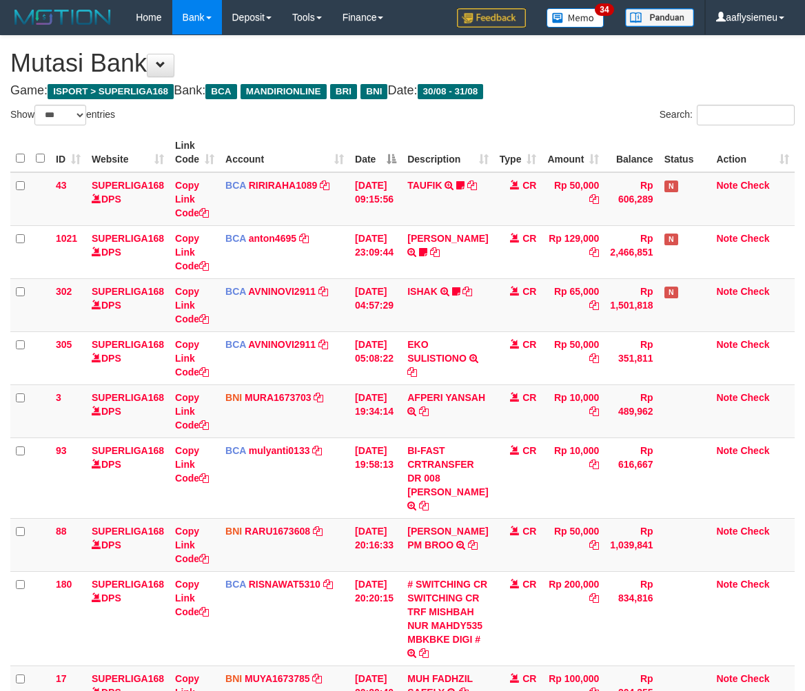
select select "***"
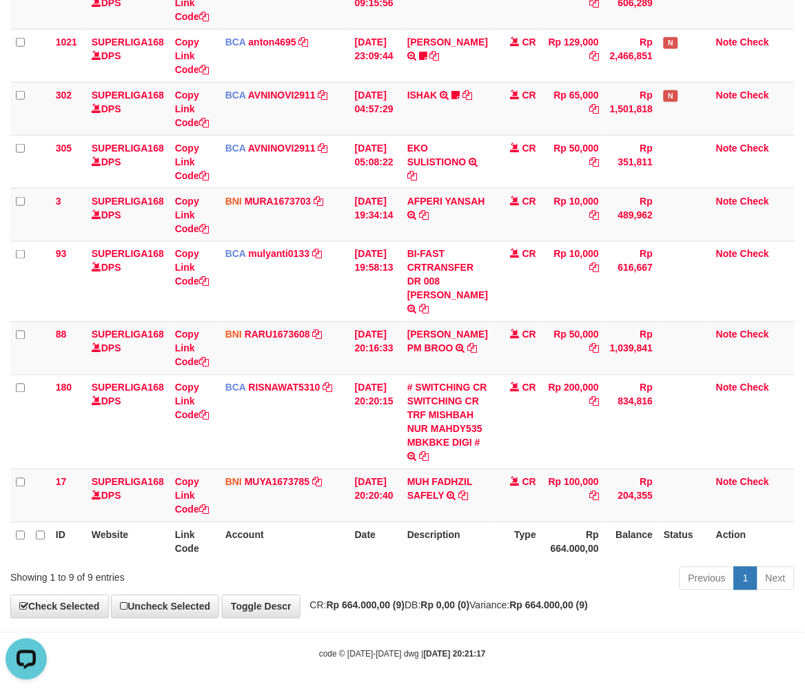
scroll to position [194, 0]
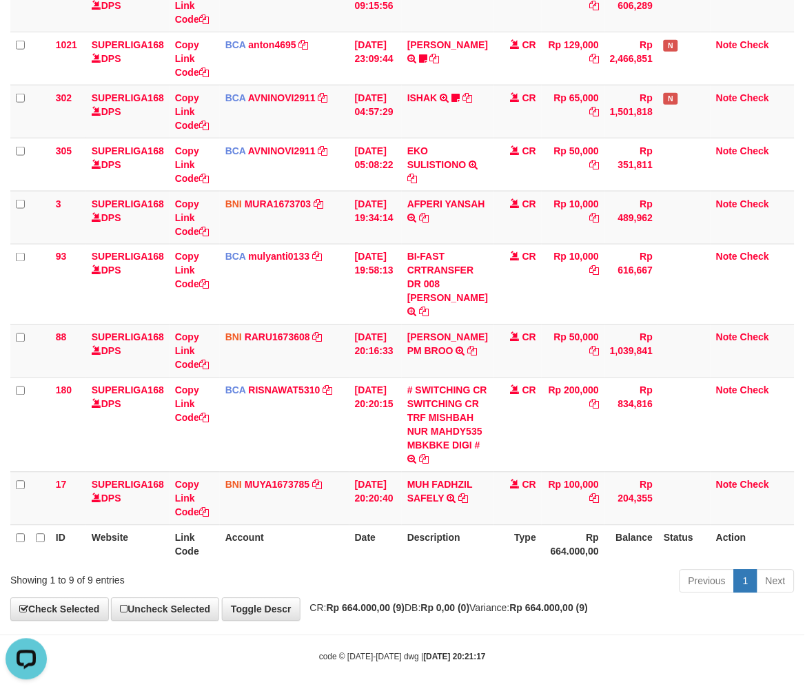
drag, startPoint x: 463, startPoint y: 580, endPoint x: 812, endPoint y: 506, distance: 357.3
click at [463, 525] on td "MUH FADHZIL SAFELY TRANSFER DARI SDR MUH FADHZIL SAFELY" at bounding box center [448, 498] width 92 height 53
drag, startPoint x: 479, startPoint y: 642, endPoint x: 815, endPoint y: 527, distance: 354.7
click at [480, 598] on div "Previous 1 Next" at bounding box center [570, 584] width 449 height 30
click at [618, 525] on td "Rp 204,355" at bounding box center [632, 498] width 54 height 53
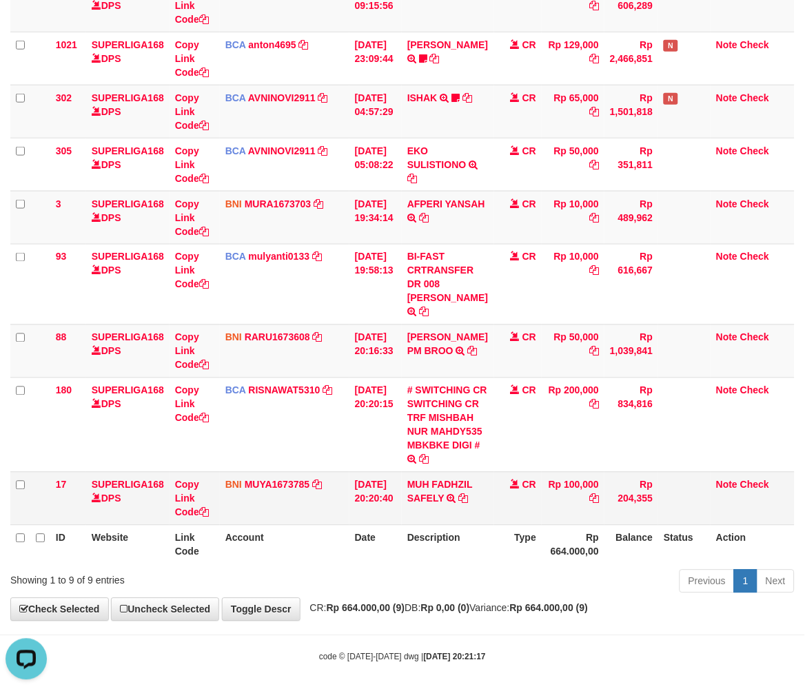
click at [616, 525] on td "Rp 204,355" at bounding box center [632, 498] width 54 height 53
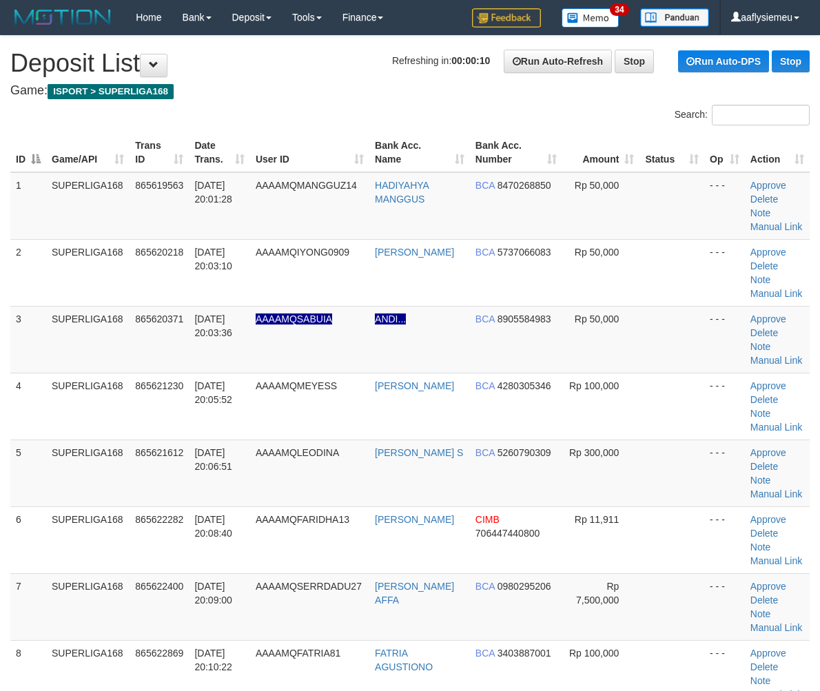
scroll to position [1128, 0]
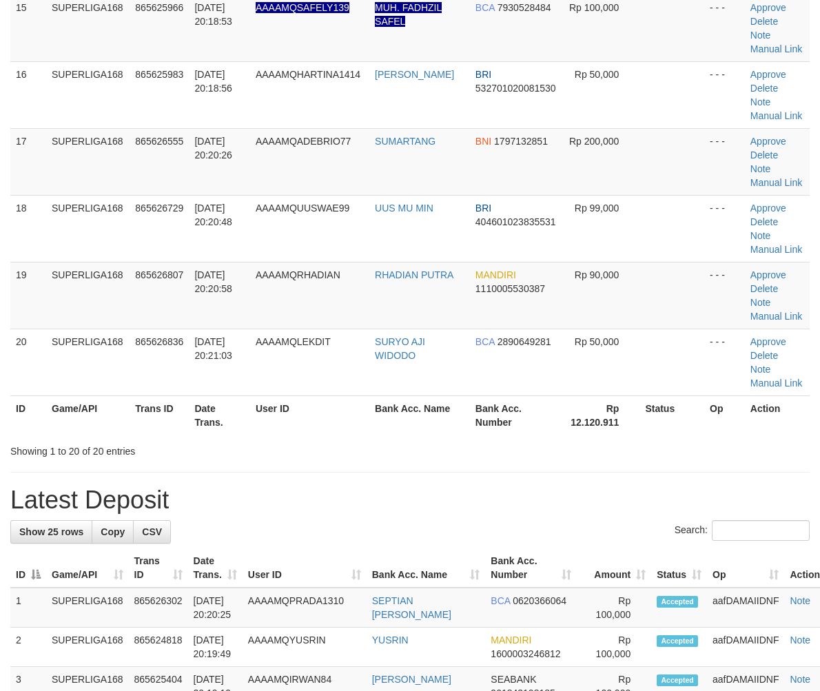
click at [134, 396] on th "Trans ID" at bounding box center [159, 415] width 59 height 39
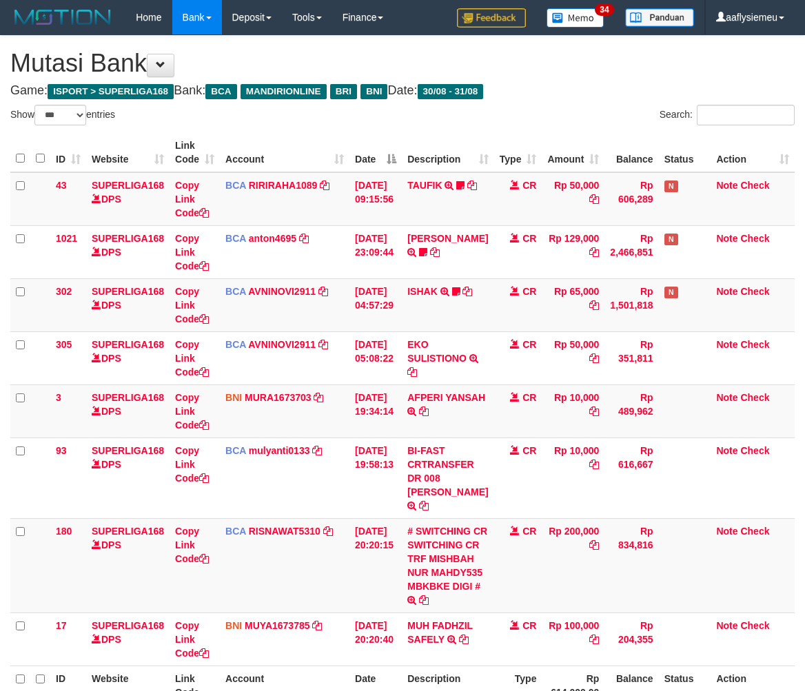
select select "***"
click at [451, 666] on th "Description" at bounding box center [448, 685] width 92 height 39
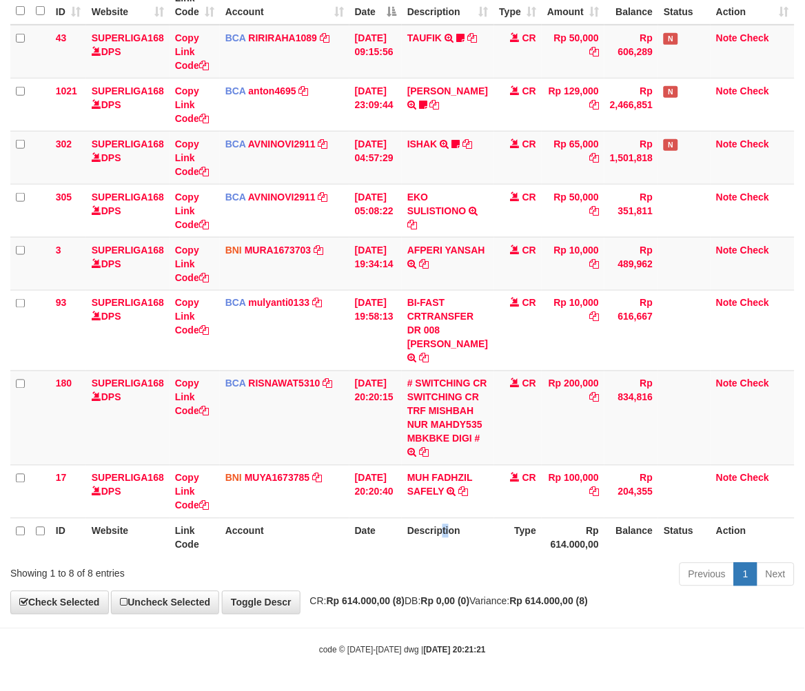
click at [447, 558] on th "Description" at bounding box center [448, 537] width 92 height 39
click at [509, 585] on div "Previous 1 Next" at bounding box center [570, 577] width 449 height 30
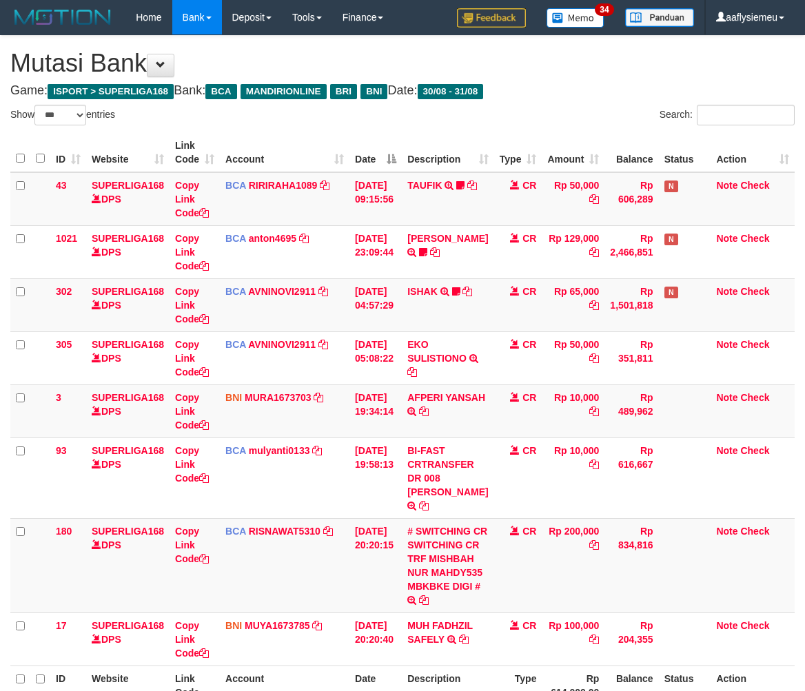
select select "***"
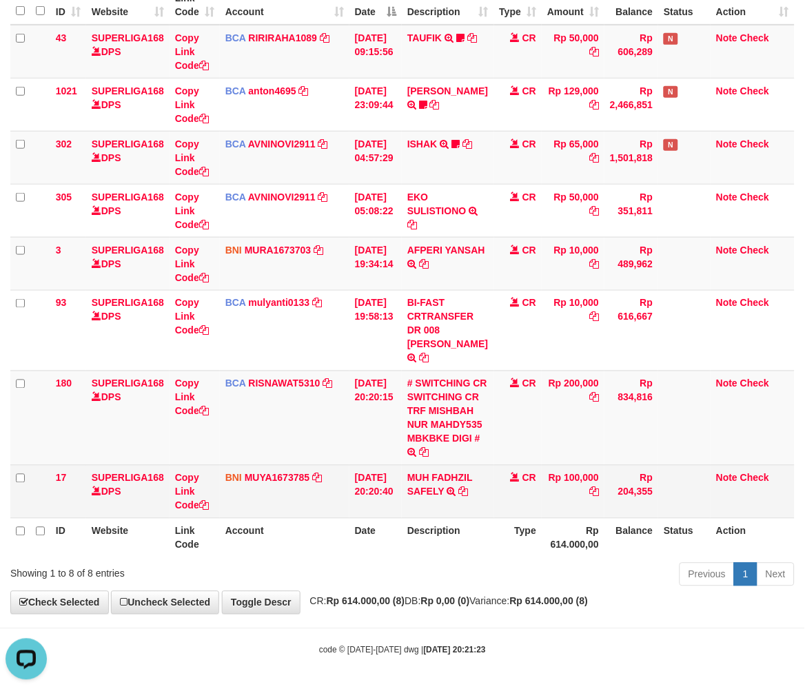
click at [350, 510] on td "[DATE] 20:20:40" at bounding box center [375, 491] width 52 height 53
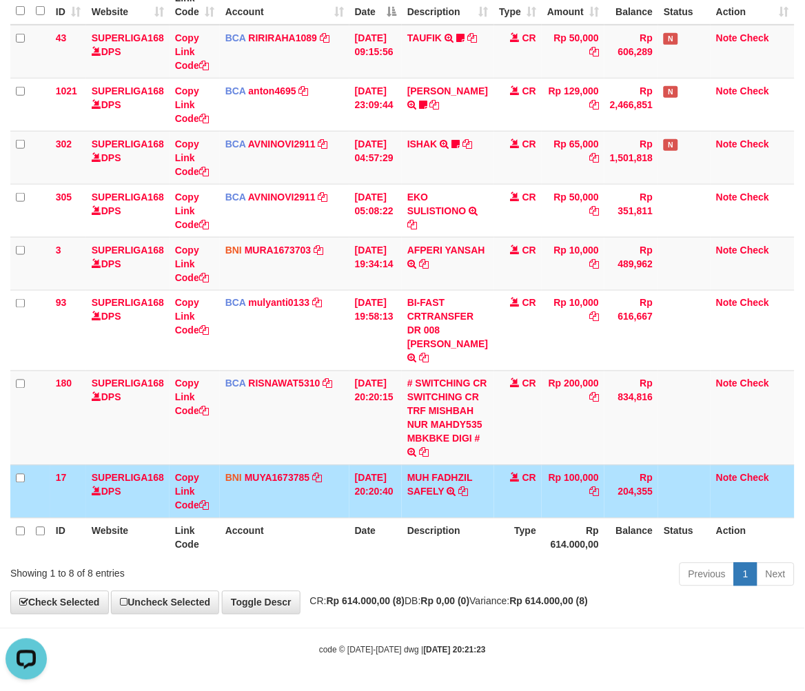
drag, startPoint x: 350, startPoint y: 510, endPoint x: 812, endPoint y: 469, distance: 463.6
click at [353, 510] on td "[DATE] 20:20:40" at bounding box center [375, 491] width 52 height 53
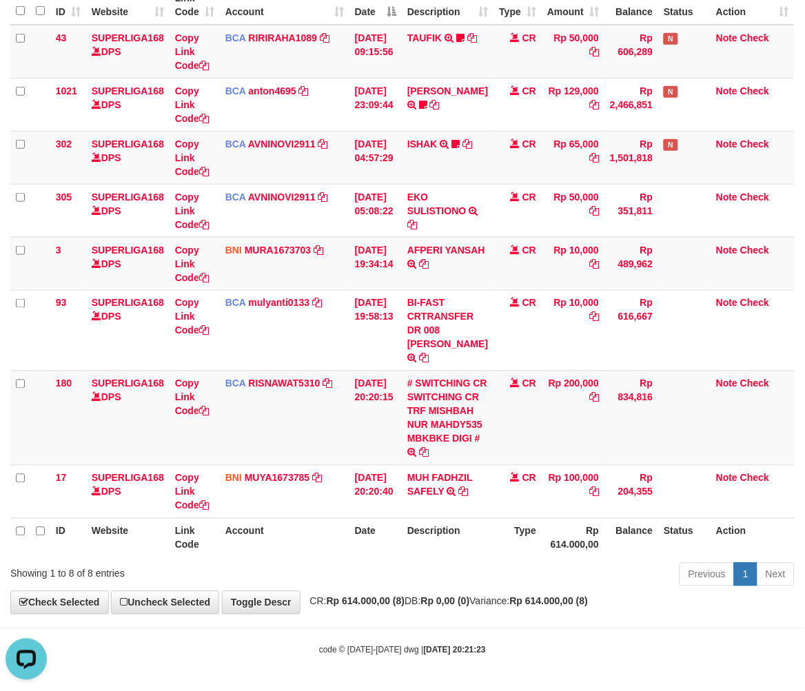
click at [551, 558] on th "Rp 614.000,00" at bounding box center [573, 537] width 63 height 39
click at [666, 534] on th "Status" at bounding box center [684, 537] width 52 height 39
click at [676, 574] on div "Previous 1 Next" at bounding box center [570, 577] width 449 height 30
click at [674, 574] on div "Previous 1 Next" at bounding box center [570, 577] width 449 height 30
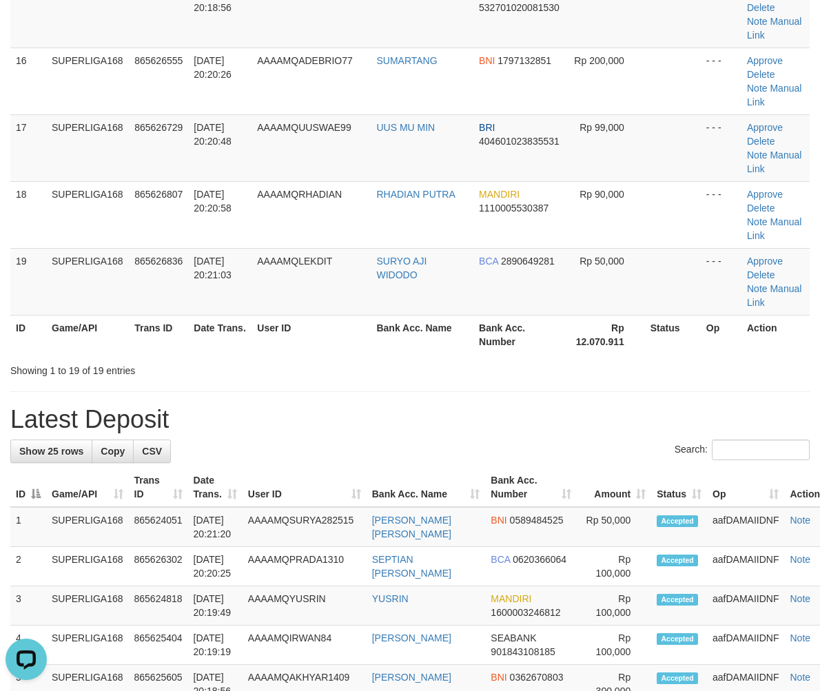
drag, startPoint x: 123, startPoint y: 397, endPoint x: 1, endPoint y: 458, distance: 136.6
click at [120, 403] on div "**********" at bounding box center [410, 245] width 820 height 2674
click at [136, 374] on div "Showing 1 to 19 of 19 entries" at bounding box center [170, 367] width 321 height 19
click at [363, 313] on td "AAAAMQLEKDIT" at bounding box center [311, 281] width 119 height 67
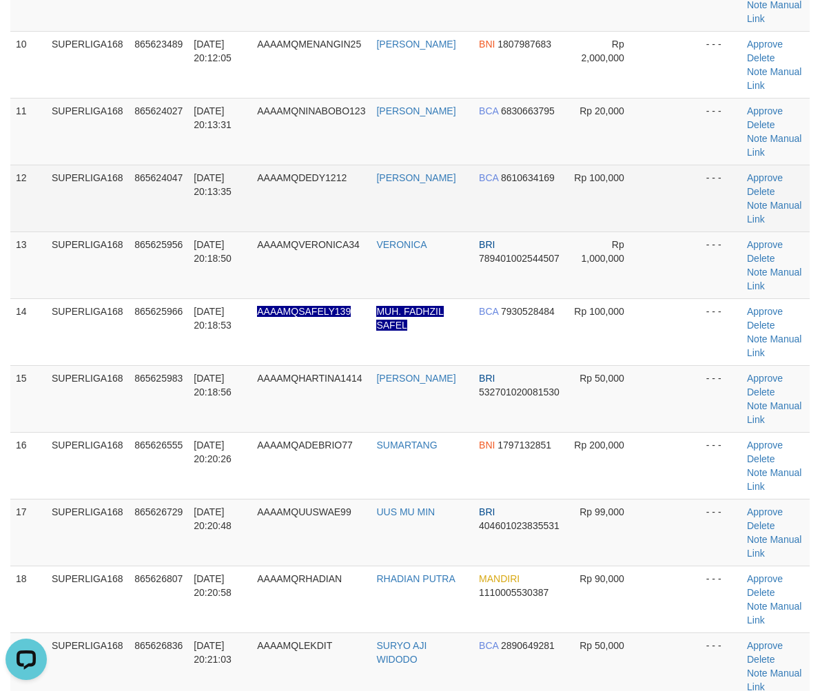
scroll to position [591, 0]
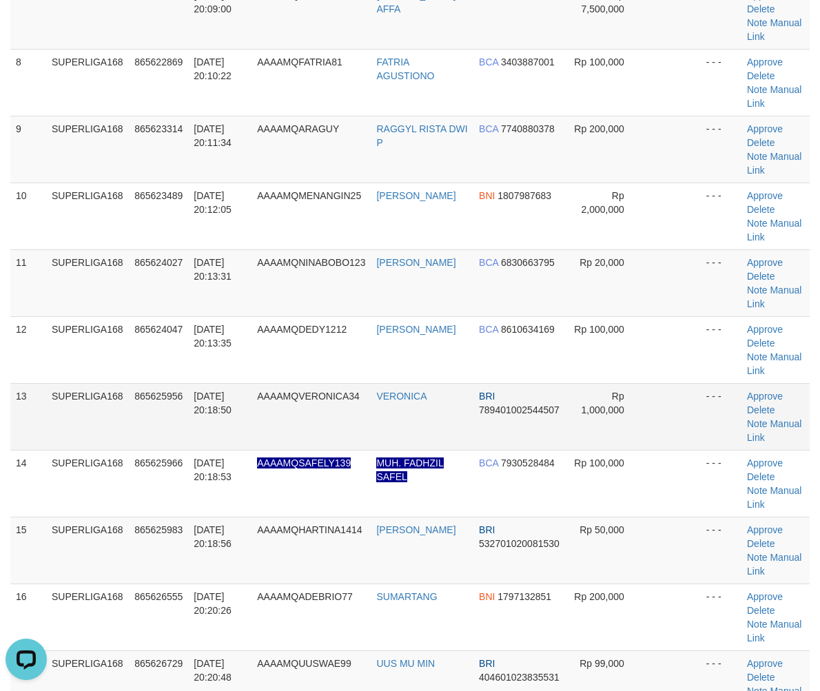
click at [196, 405] on span "31/08/2025 20:18:50" at bounding box center [213, 403] width 38 height 25
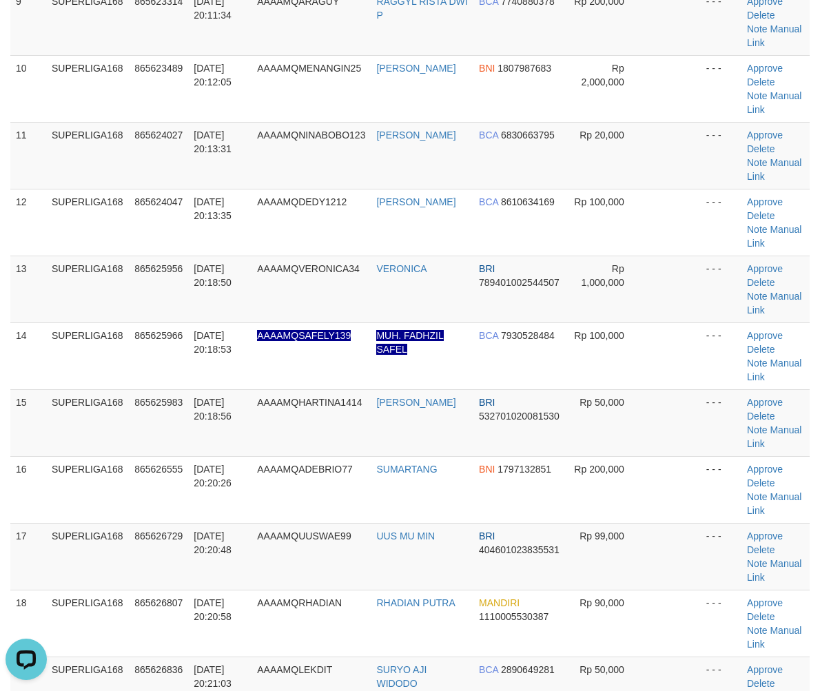
scroll to position [822, 0]
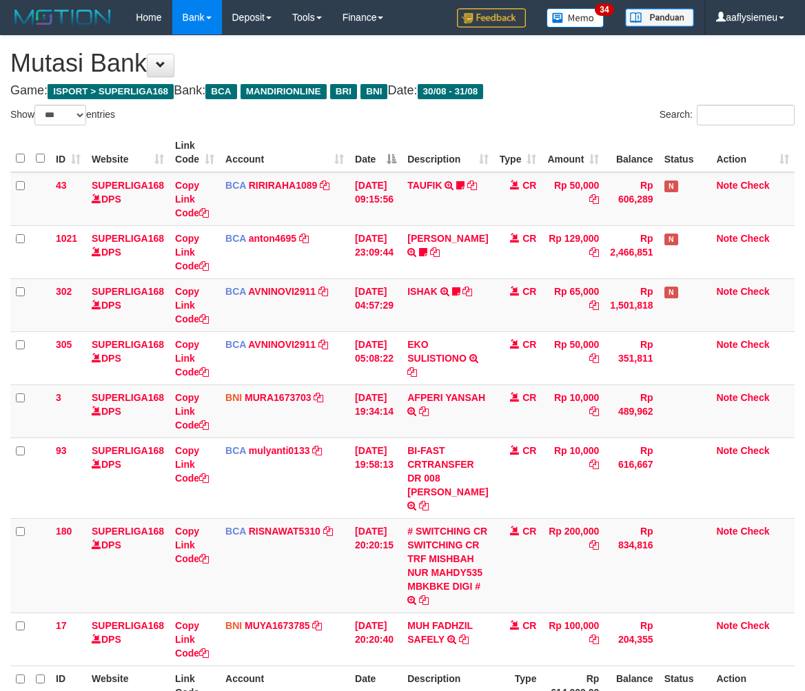
select select "***"
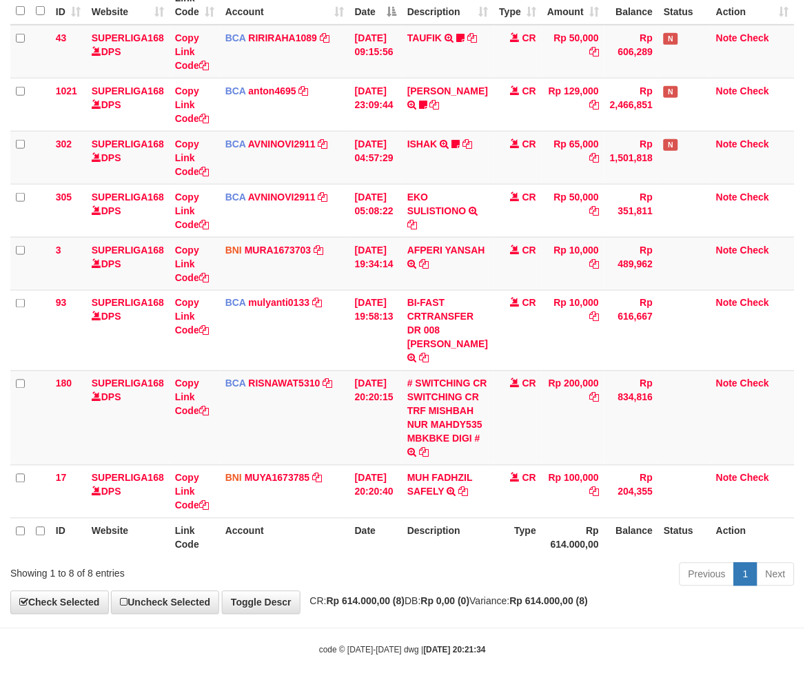
scroll to position [194, 0]
click at [536, 576] on div "Previous 1 Next" at bounding box center [570, 577] width 449 height 30
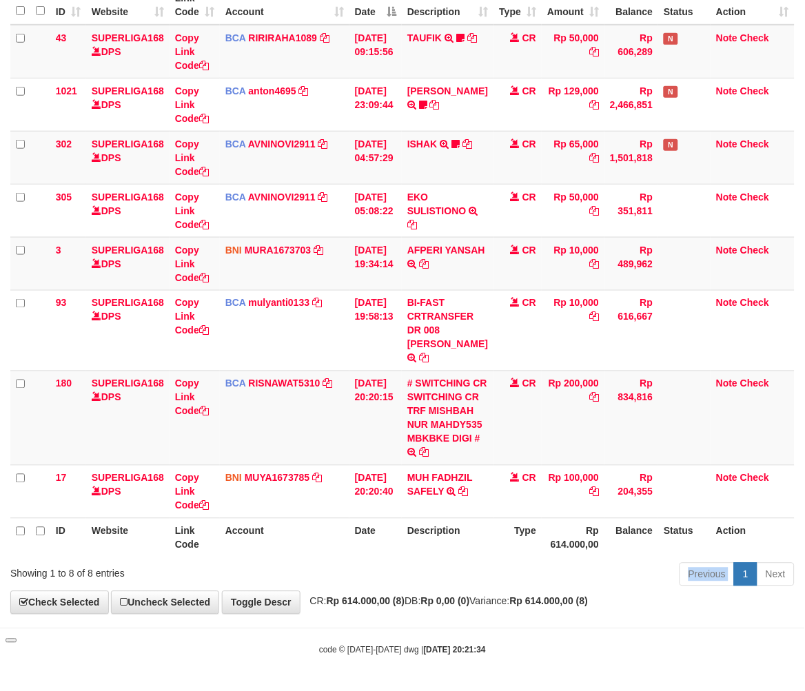
click at [536, 576] on div "Previous 1 Next" at bounding box center [570, 577] width 449 height 30
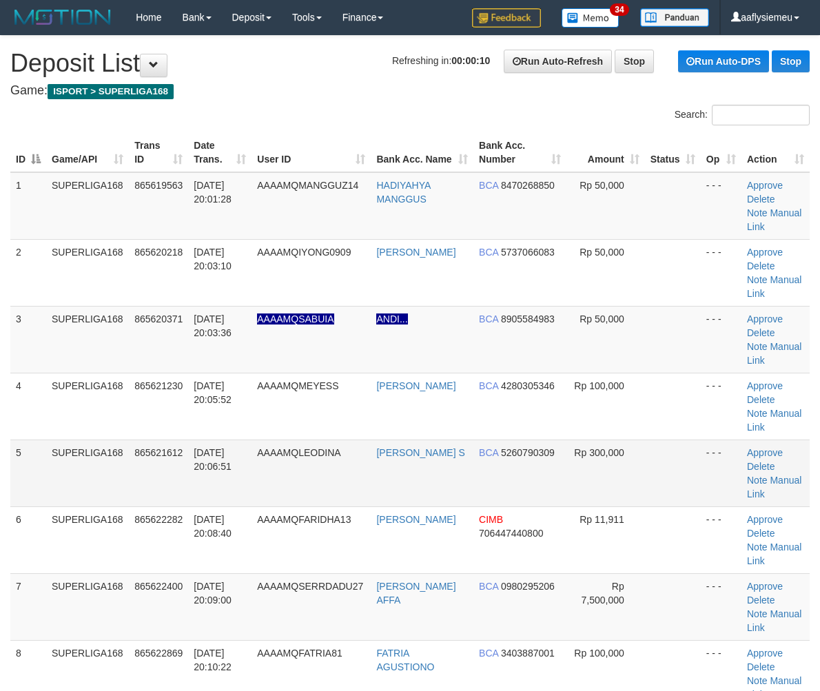
click at [101, 467] on td "SUPERLIGA168" at bounding box center [87, 473] width 83 height 67
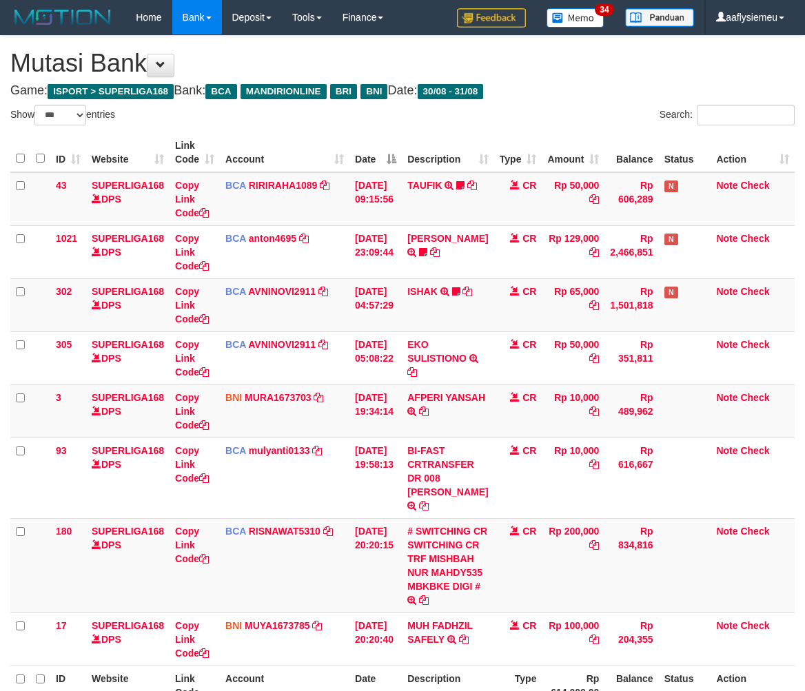
select select "***"
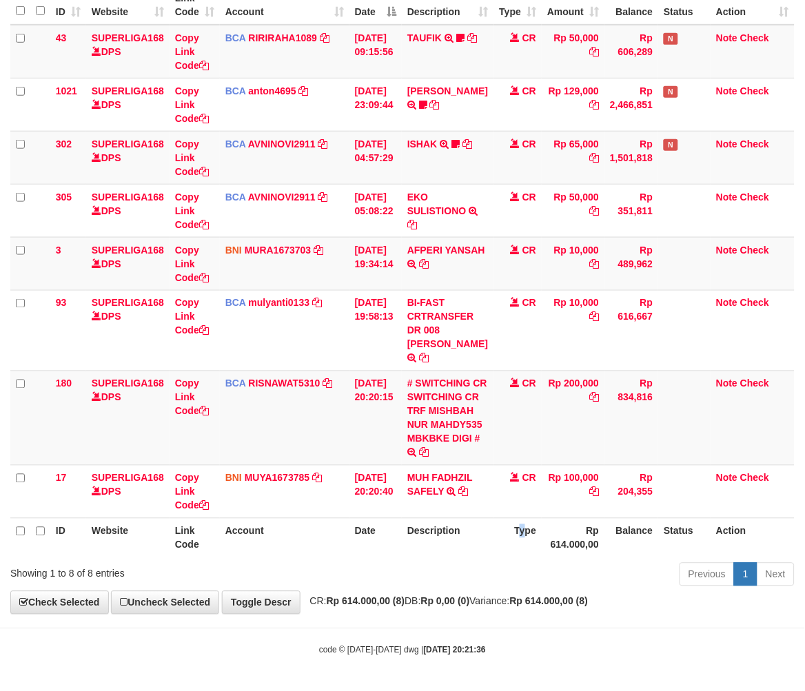
click at [518, 558] on th "Type" at bounding box center [518, 537] width 48 height 39
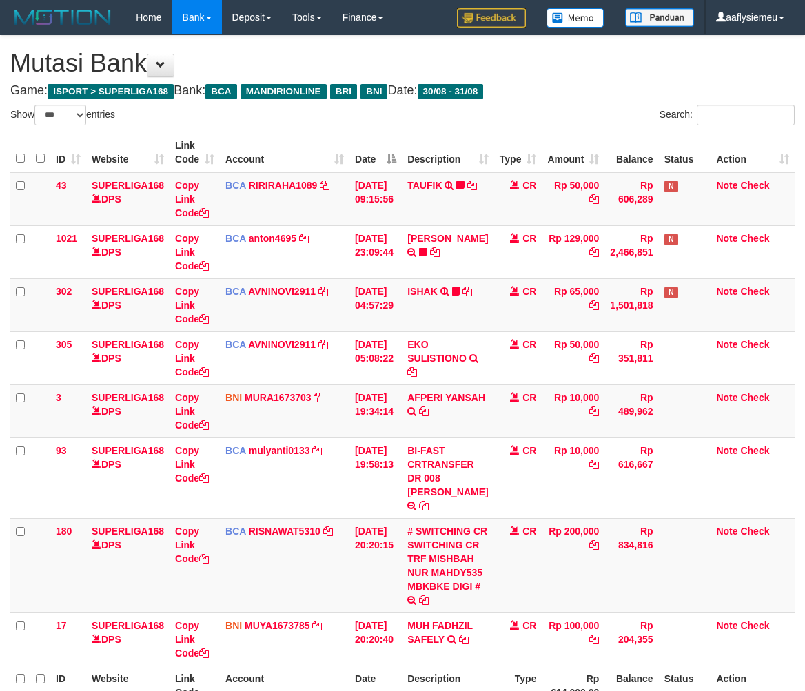
select select "***"
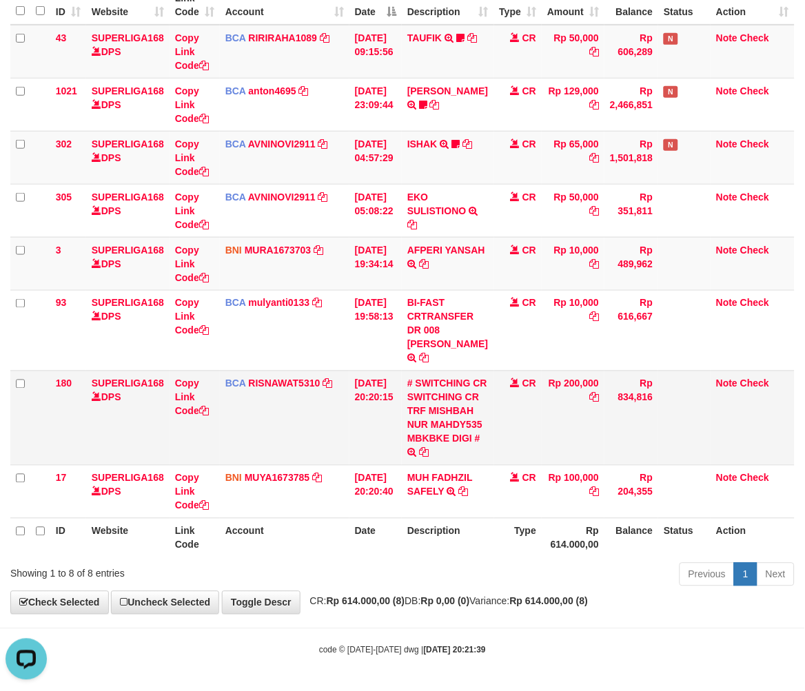
drag, startPoint x: 207, startPoint y: 360, endPoint x: 729, endPoint y: 412, distance: 524.4
click at [208, 371] on td "Copy Link Code" at bounding box center [195, 418] width 50 height 94
click at [423, 527] on th "Description" at bounding box center [448, 537] width 92 height 39
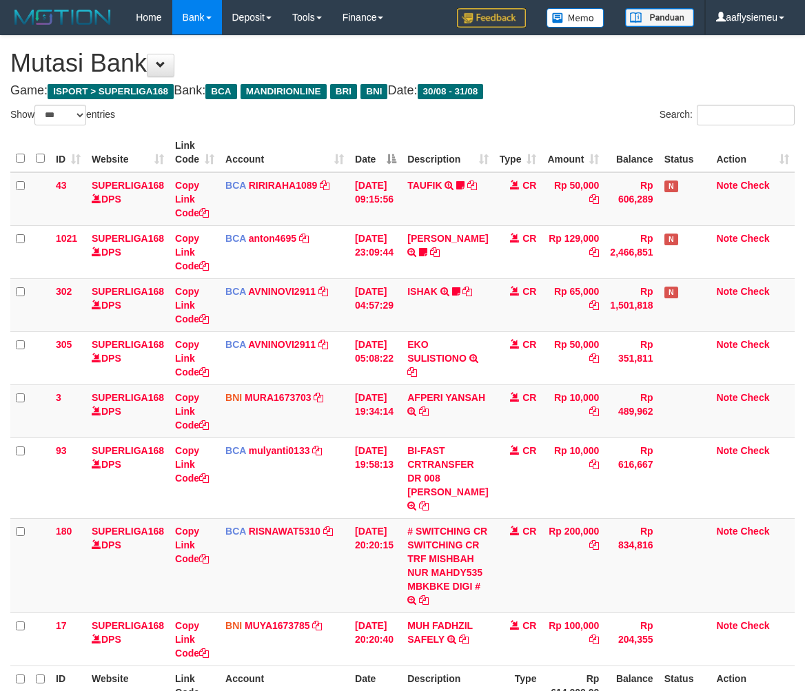
select select "***"
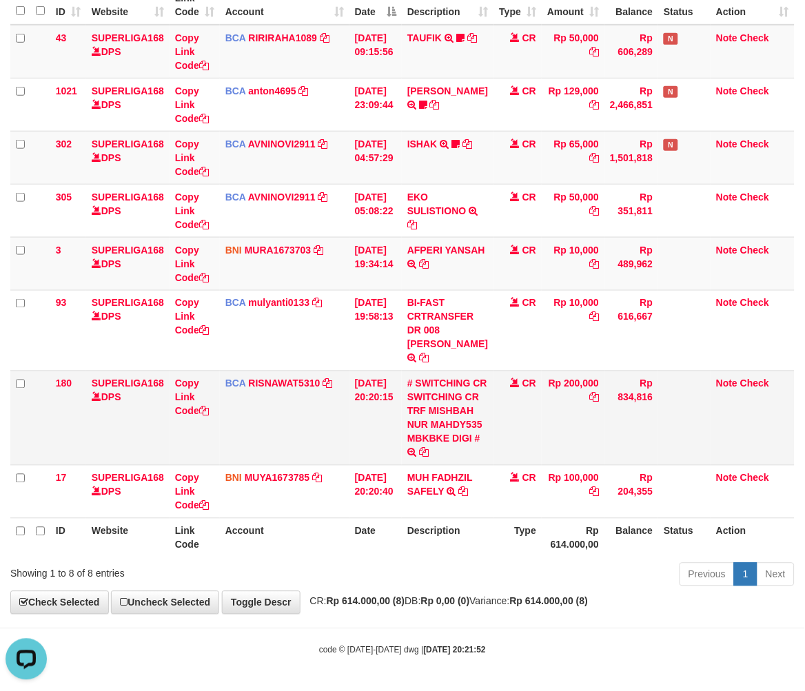
drag, startPoint x: 593, startPoint y: 432, endPoint x: 576, endPoint y: 434, distance: 16.8
click at [591, 432] on td "Rp 200,000" at bounding box center [573, 418] width 63 height 94
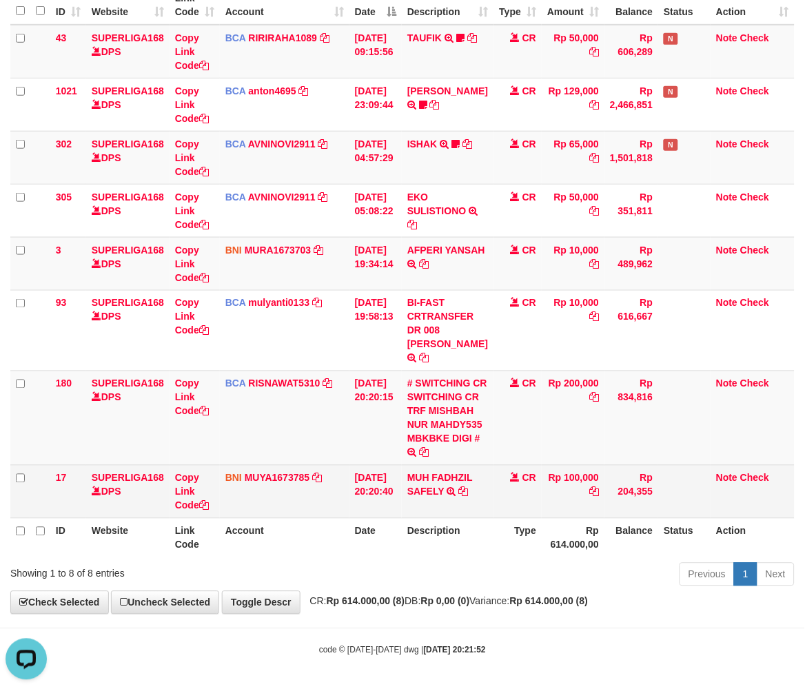
click at [518, 512] on td "CR" at bounding box center [518, 491] width 48 height 53
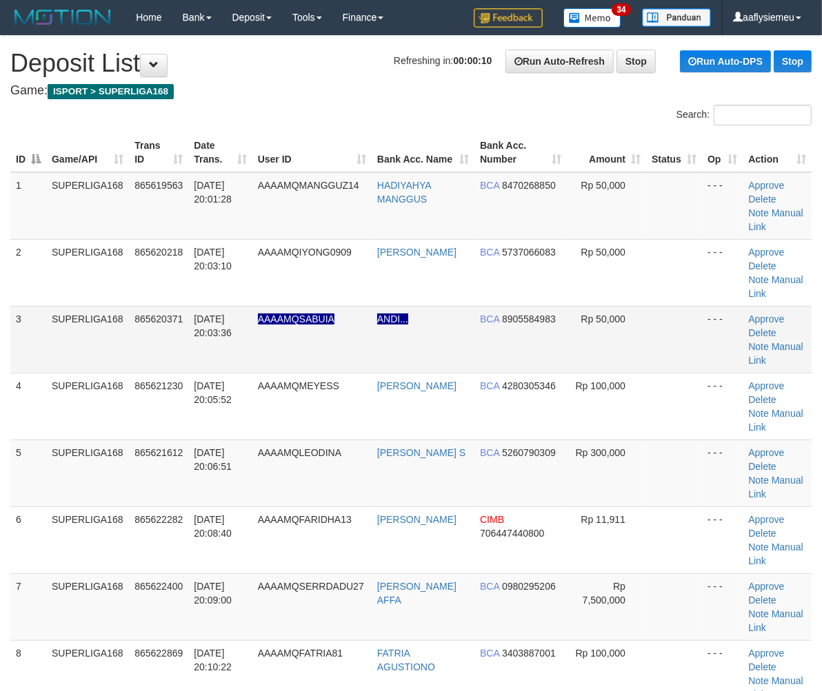
click at [22, 329] on td "3" at bounding box center [28, 339] width 36 height 67
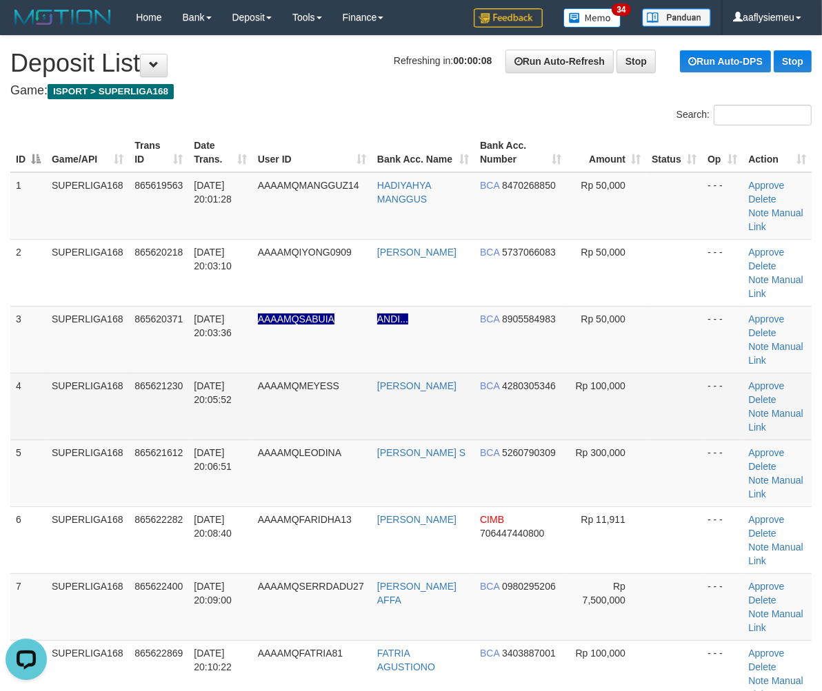
click at [36, 400] on td "4" at bounding box center [28, 406] width 36 height 67
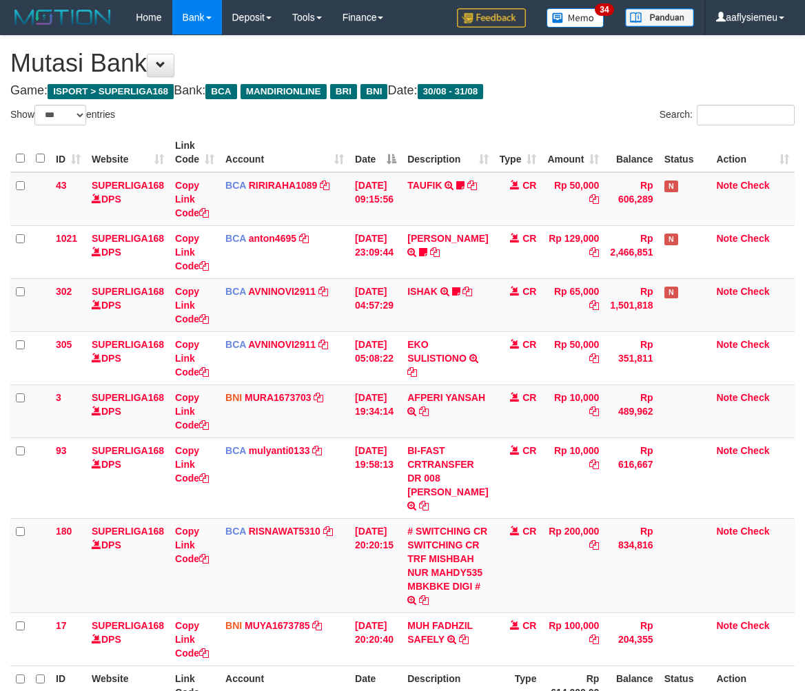
select select "***"
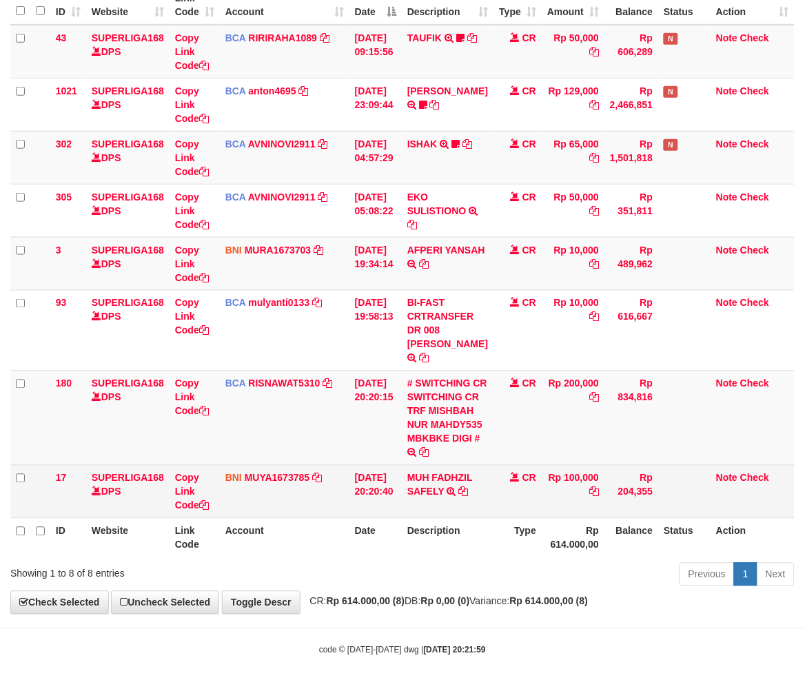
click at [551, 518] on td "Rp 100,000" at bounding box center [573, 491] width 63 height 53
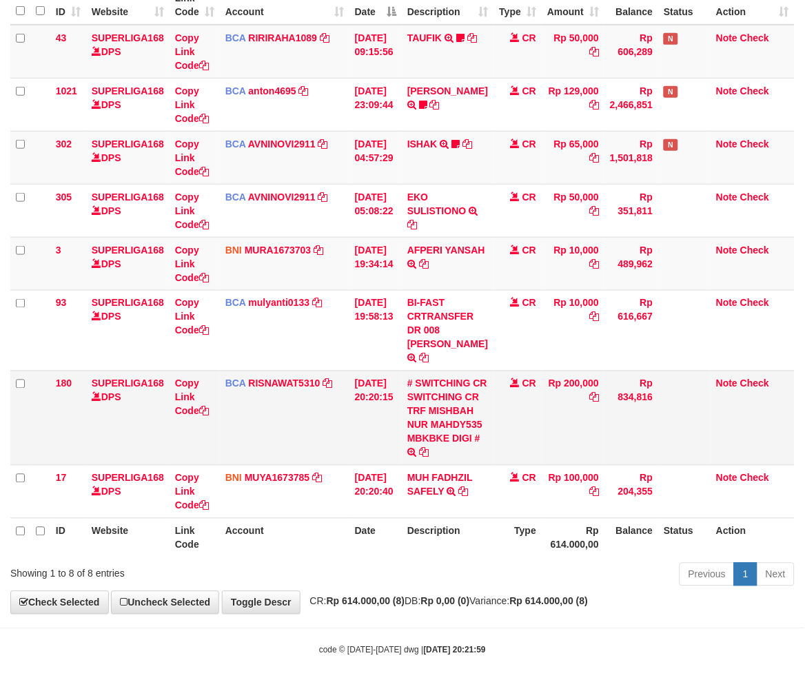
scroll to position [194, 0]
drag, startPoint x: 449, startPoint y: 536, endPoint x: 465, endPoint y: 531, distance: 16.8
click at [449, 536] on th "Description" at bounding box center [448, 537] width 92 height 39
click at [494, 525] on th "Type" at bounding box center [518, 537] width 48 height 39
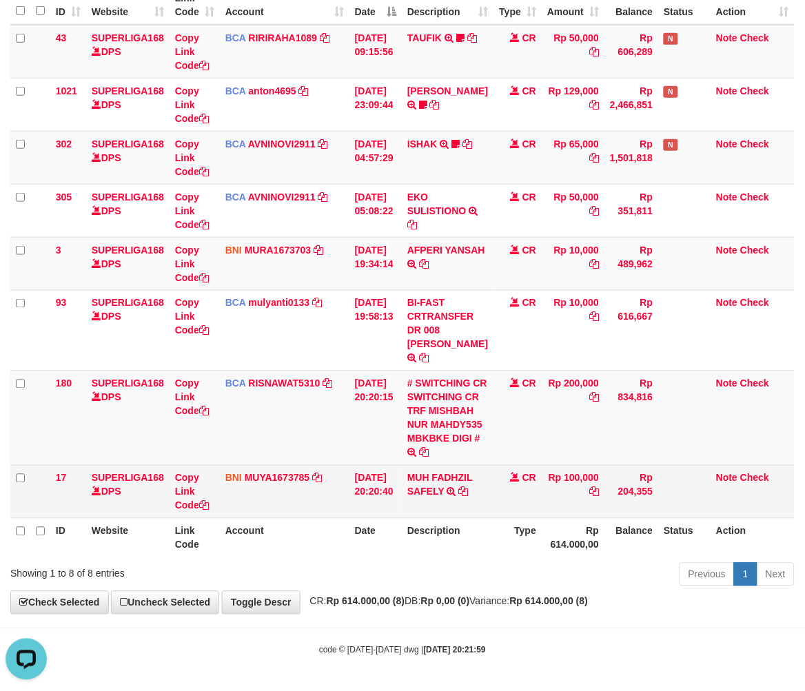
click at [573, 513] on td "Rp 100,000" at bounding box center [573, 491] width 63 height 53
click at [542, 518] on td "Rp 100,000" at bounding box center [573, 491] width 63 height 53
click at [480, 507] on td "MUH FADHZIL SAFELY TRANSFER DARI SDR MUH FADHZIL SAFELY" at bounding box center [448, 491] width 92 height 53
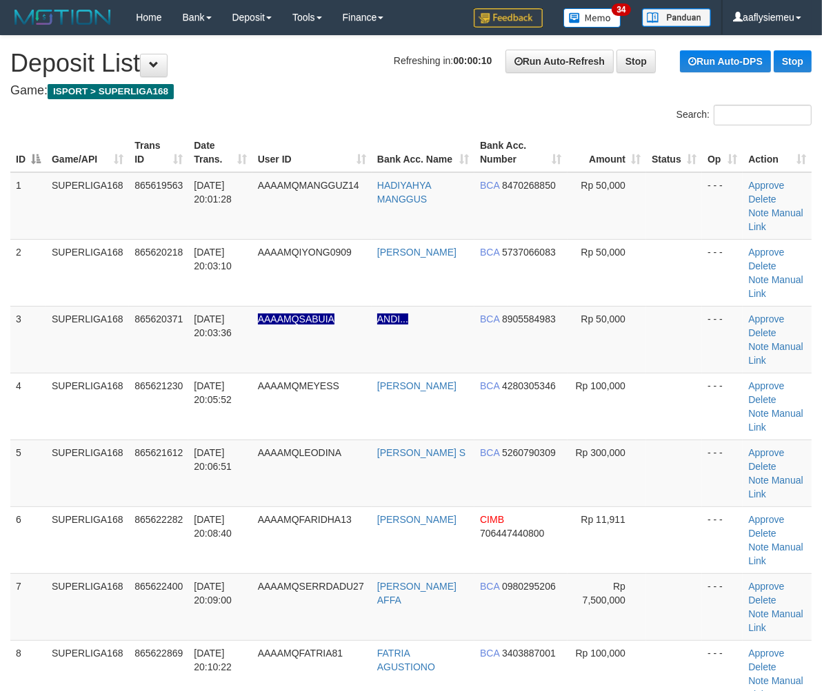
drag, startPoint x: 128, startPoint y: 374, endPoint x: 5, endPoint y: 430, distance: 135.4
click at [128, 378] on tr "4 SUPERLIGA168 865621230 [DATE] 20:05:52 AAAAMQMEYESS MEMEY MEYLIDIN BCA 428030…" at bounding box center [410, 406] width 801 height 67
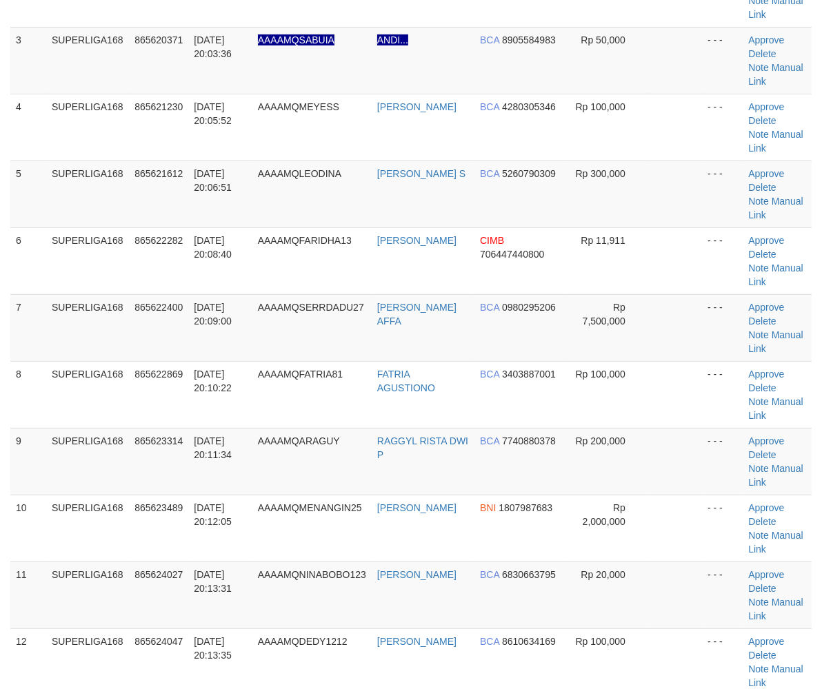
scroll to position [383, 0]
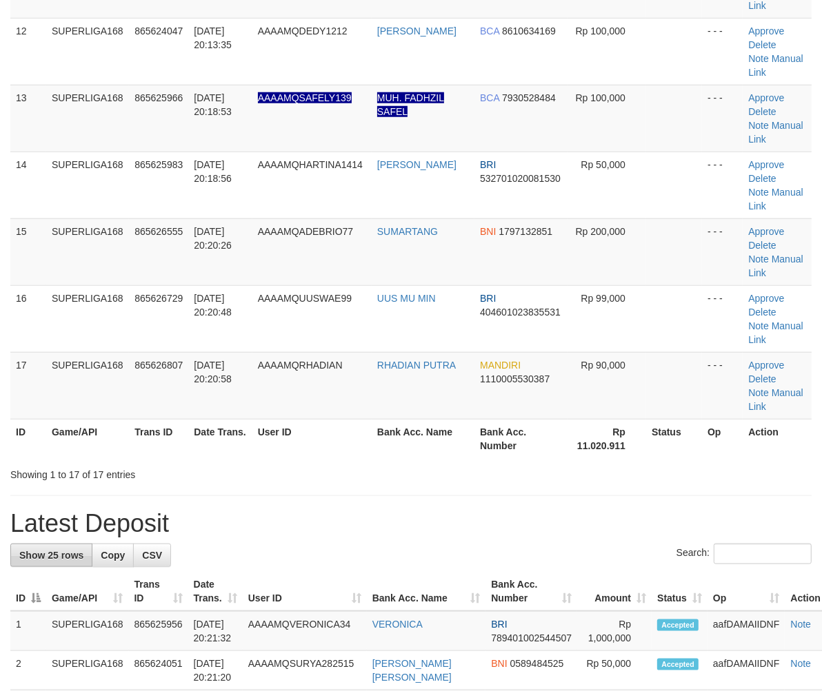
scroll to position [1301, 0]
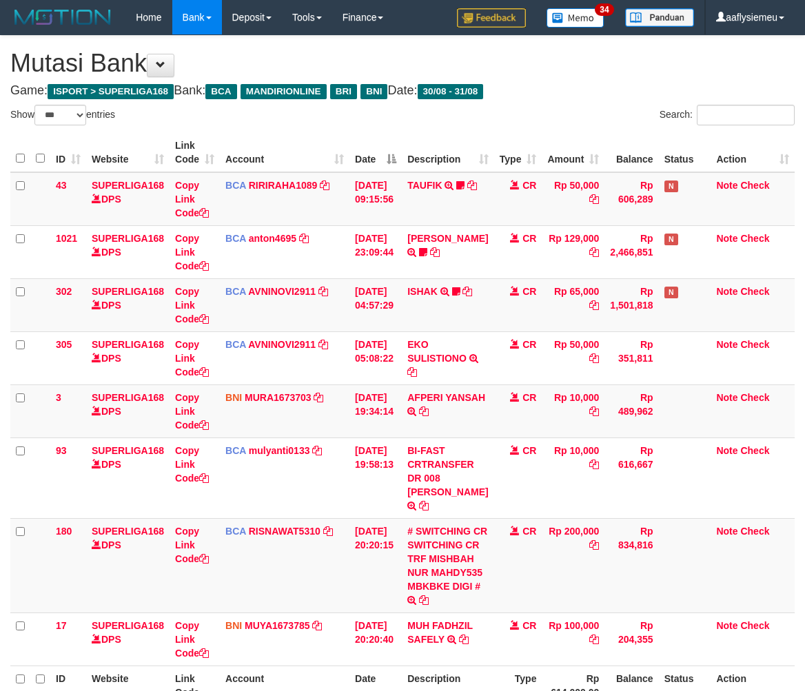
select select "***"
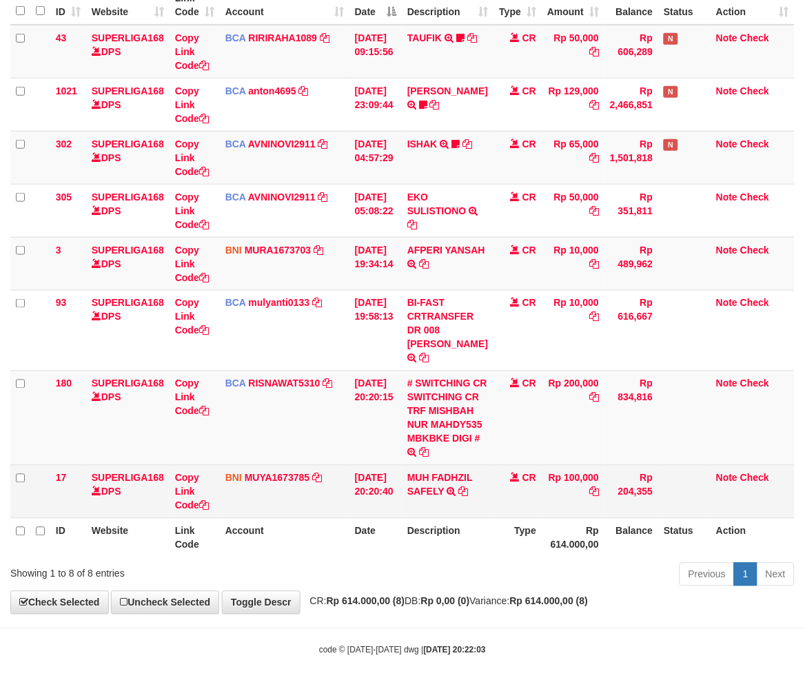
click at [556, 518] on td "Rp 100,000" at bounding box center [573, 491] width 63 height 53
click at [555, 518] on td "Rp 100,000" at bounding box center [573, 491] width 63 height 53
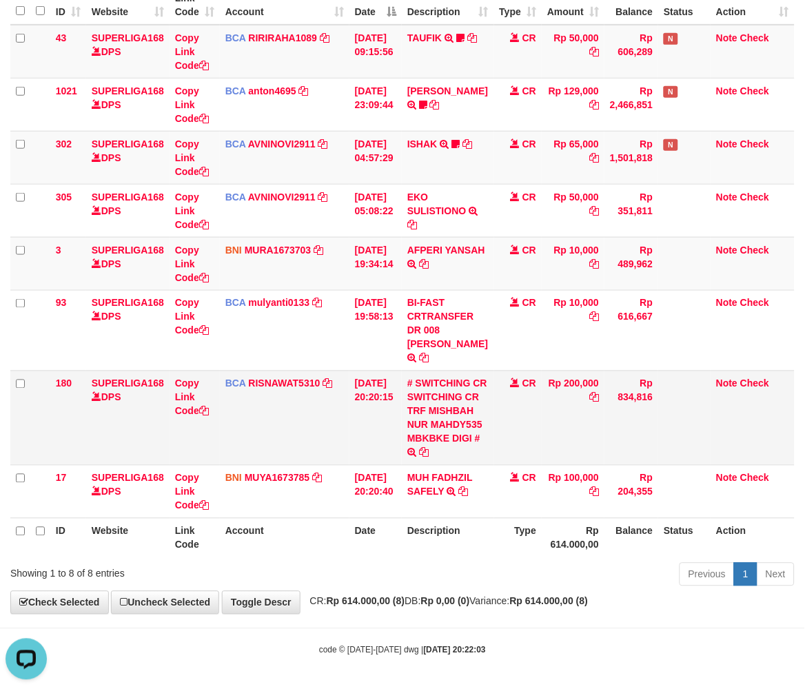
click at [694, 465] on td at bounding box center [684, 418] width 52 height 94
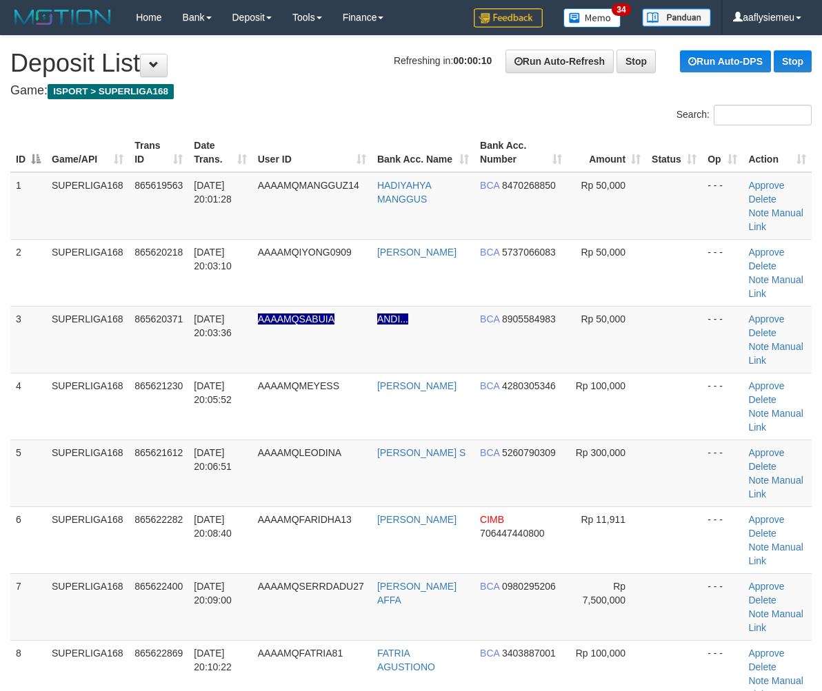
scroll to position [1037, 0]
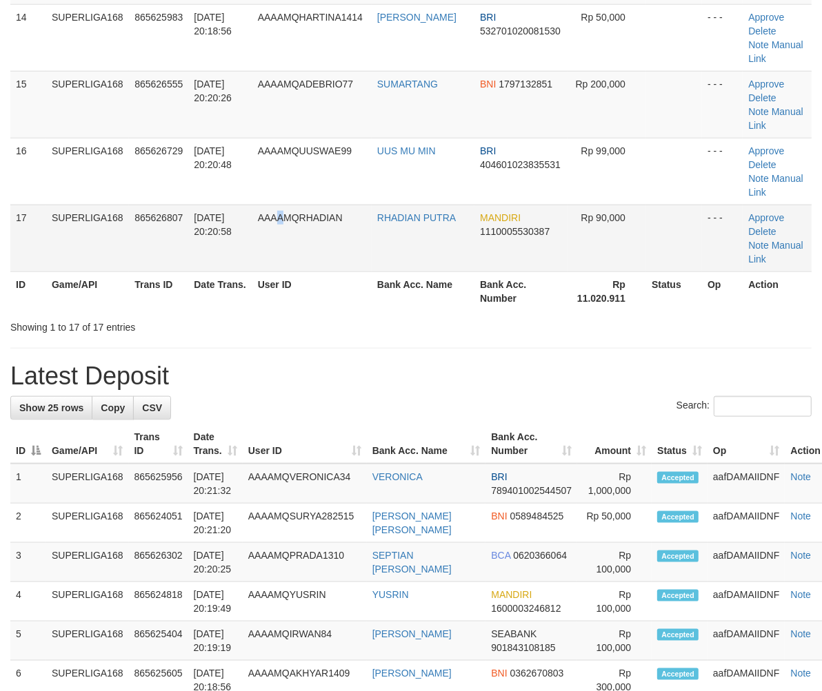
click at [286, 265] on td "AAAAMQRHADIAN" at bounding box center [311, 238] width 119 height 67
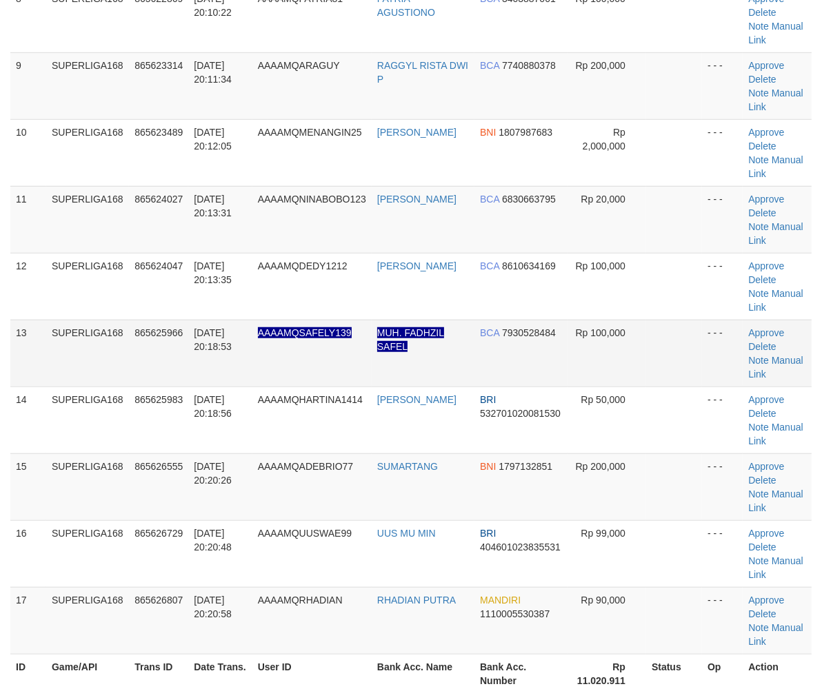
click at [114, 376] on td "SUPERLIGA168" at bounding box center [87, 353] width 83 height 67
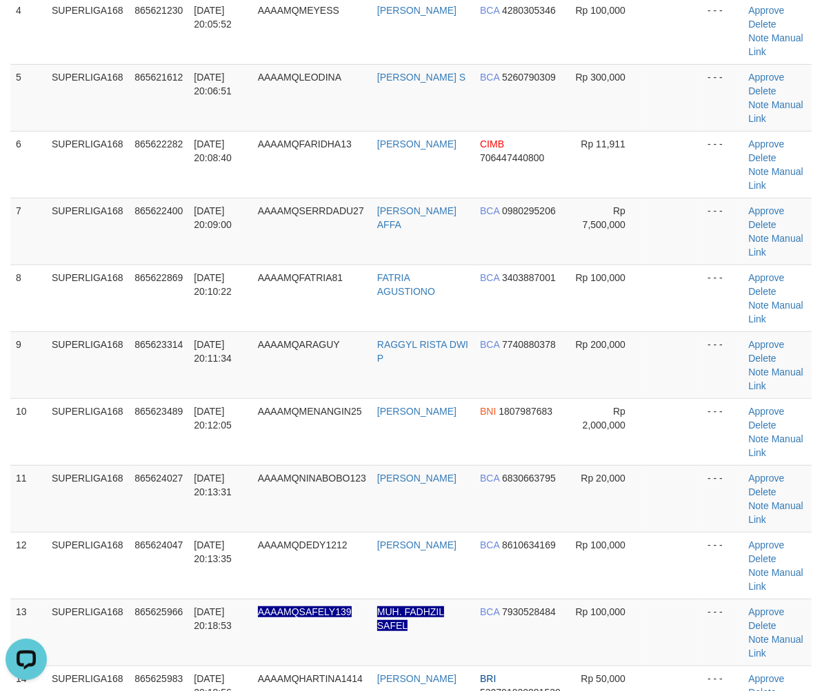
scroll to position [348, 0]
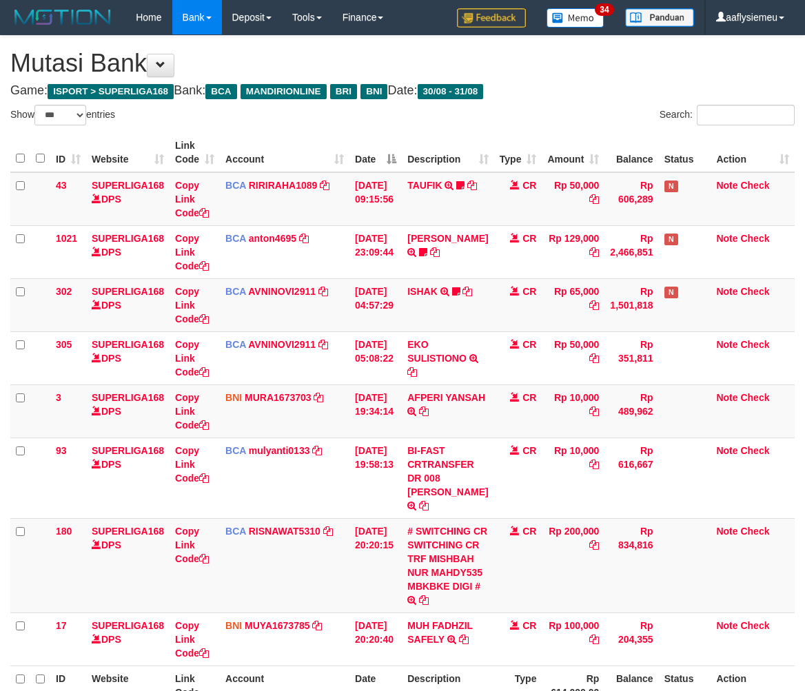
select select "***"
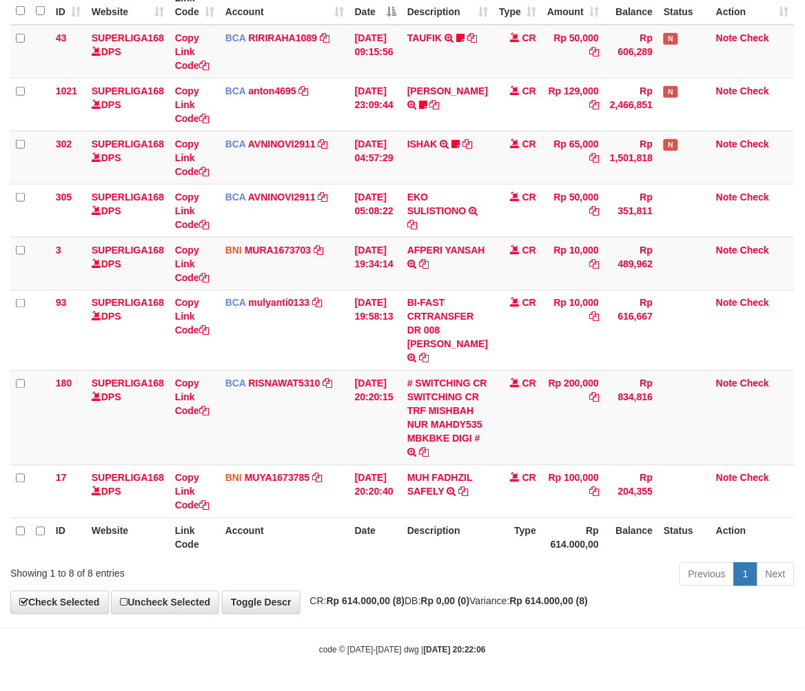
drag, startPoint x: 463, startPoint y: 557, endPoint x: 216, endPoint y: 571, distance: 246.5
click at [463, 518] on td "MUH FADHZIL SAFELY TRANSFER DARI SDR MUH FADHZIL SAFELY" at bounding box center [448, 491] width 92 height 53
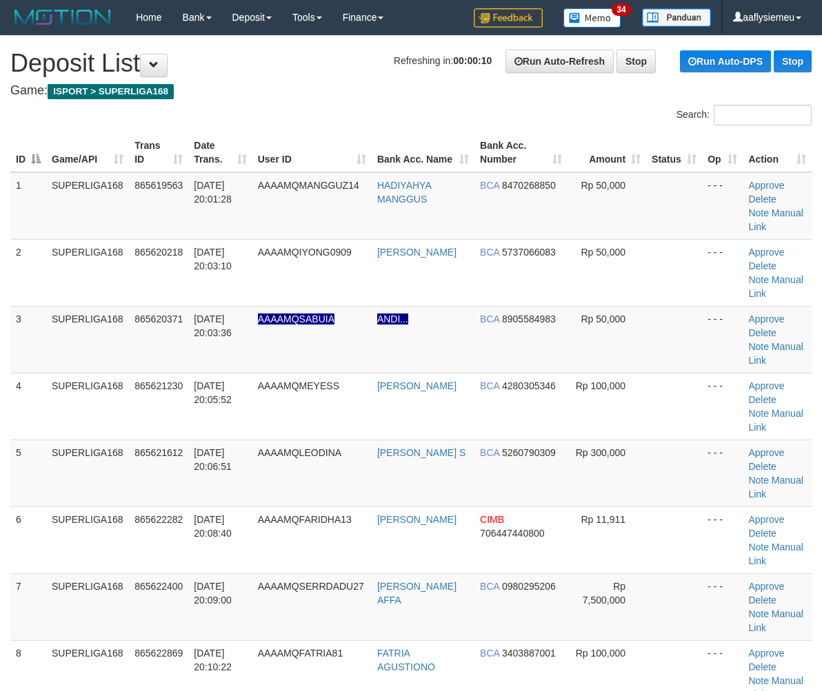
scroll to position [348, 0]
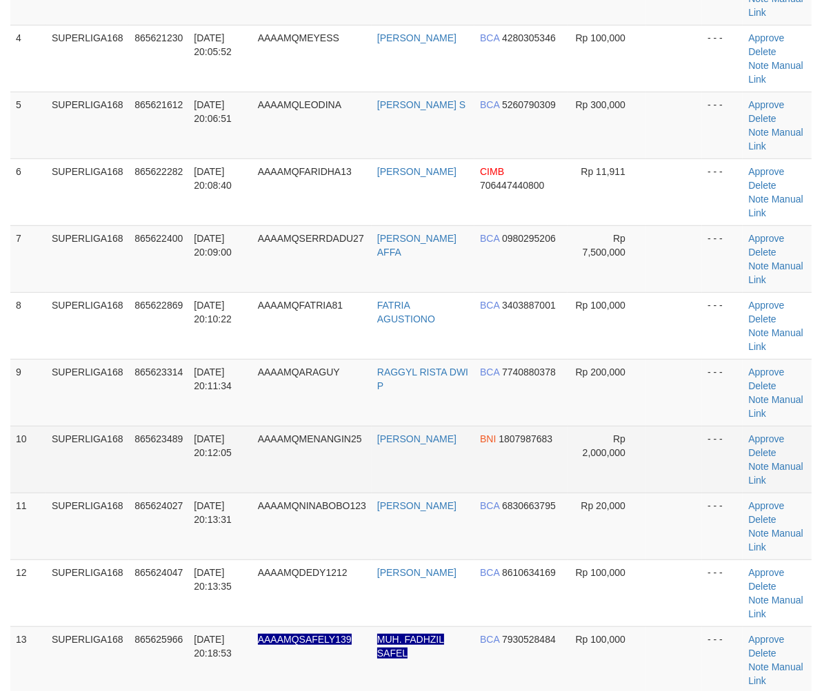
click at [112, 450] on td "SUPERLIGA168" at bounding box center [87, 459] width 83 height 67
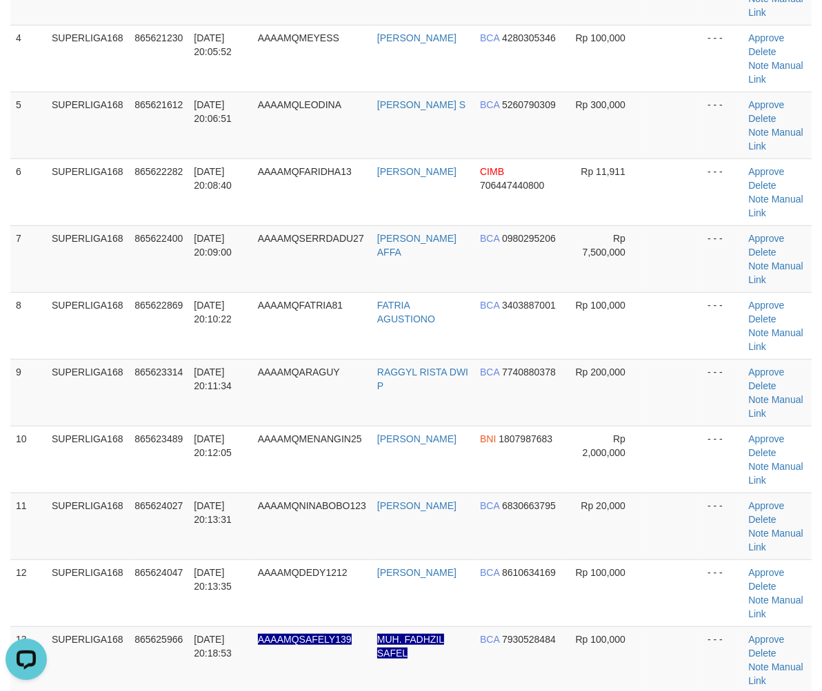
scroll to position [0, 0]
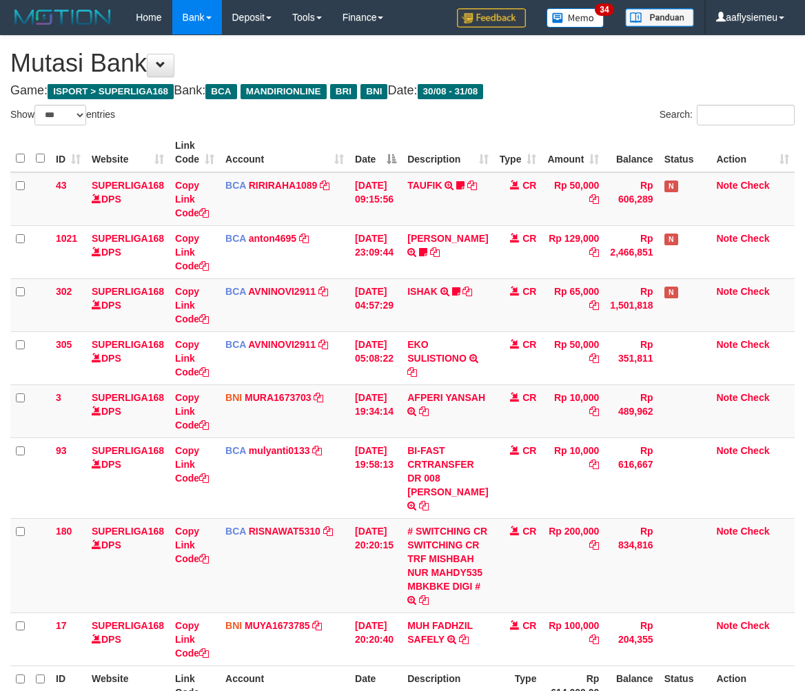
select select "***"
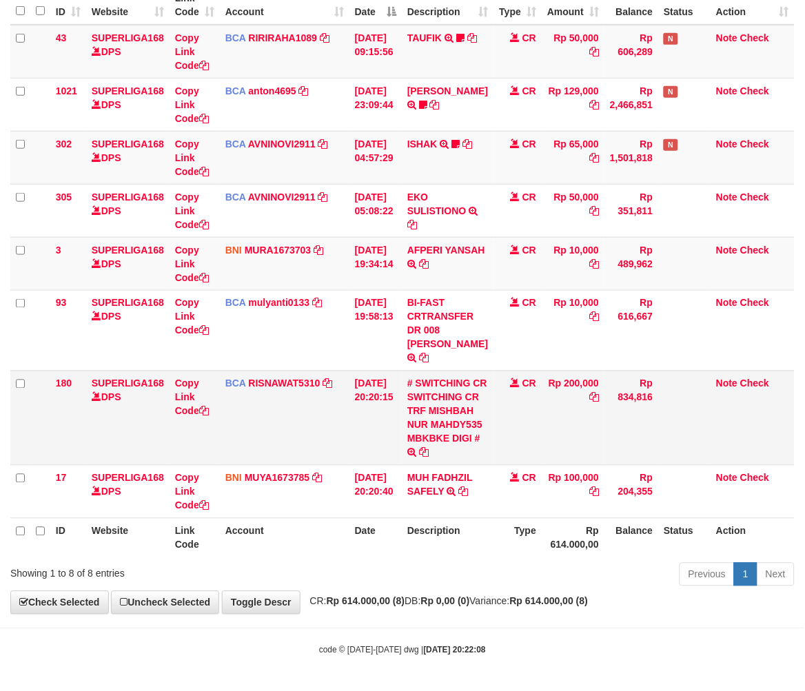
click at [258, 452] on td "BCA RISNAWAT5310 DPS RISNAWATI mutasi_20250831_3680 | 180 mutasi_20250831_3680 …" at bounding box center [285, 418] width 130 height 94
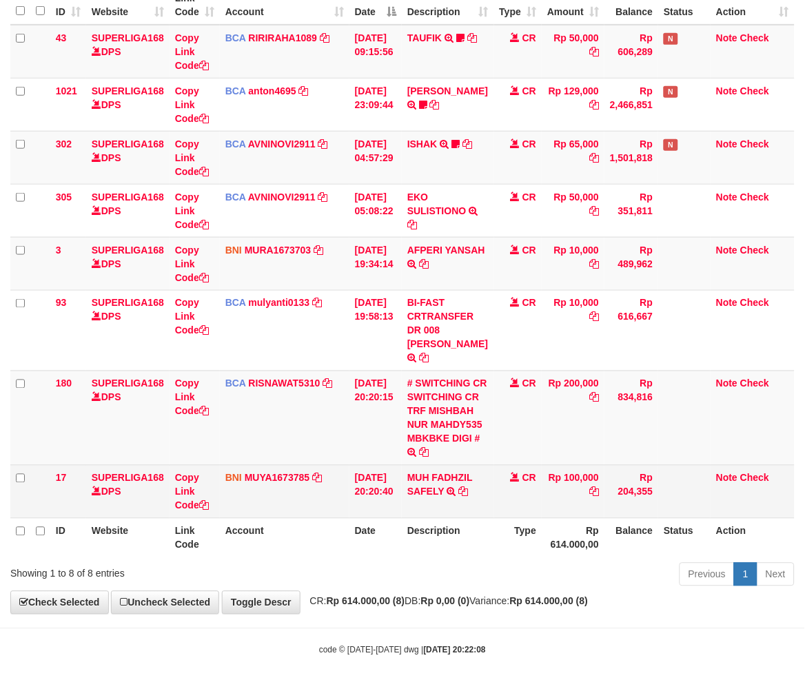
click at [456, 540] on table "ID Website Link Code Account Date Description Type Amount Balance Status Action…" at bounding box center [402, 272] width 784 height 572
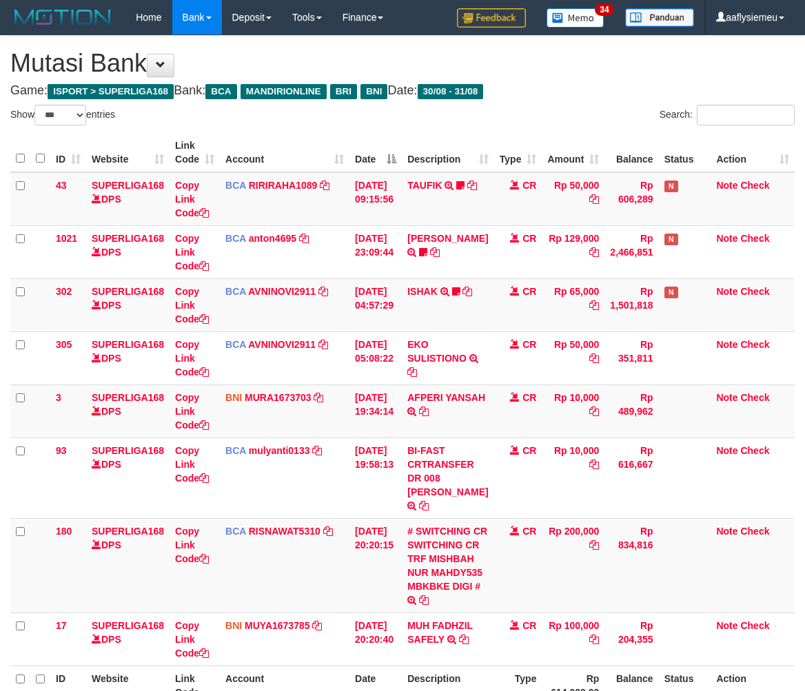
select select "***"
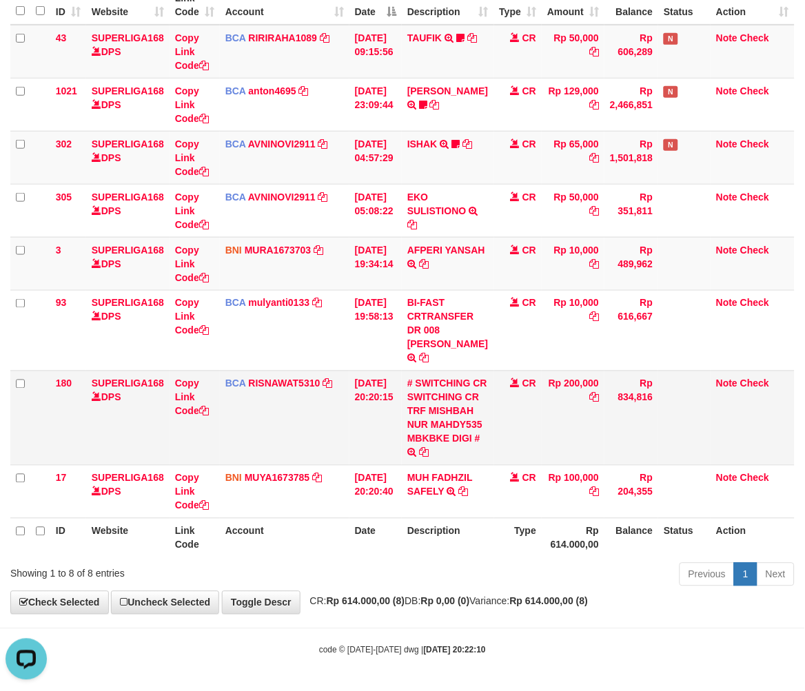
click at [274, 420] on td "BCA RISNAWAT5310 DPS RISNAWATI mutasi_20250831_3680 | 180 mutasi_20250831_3680 …" at bounding box center [285, 418] width 130 height 94
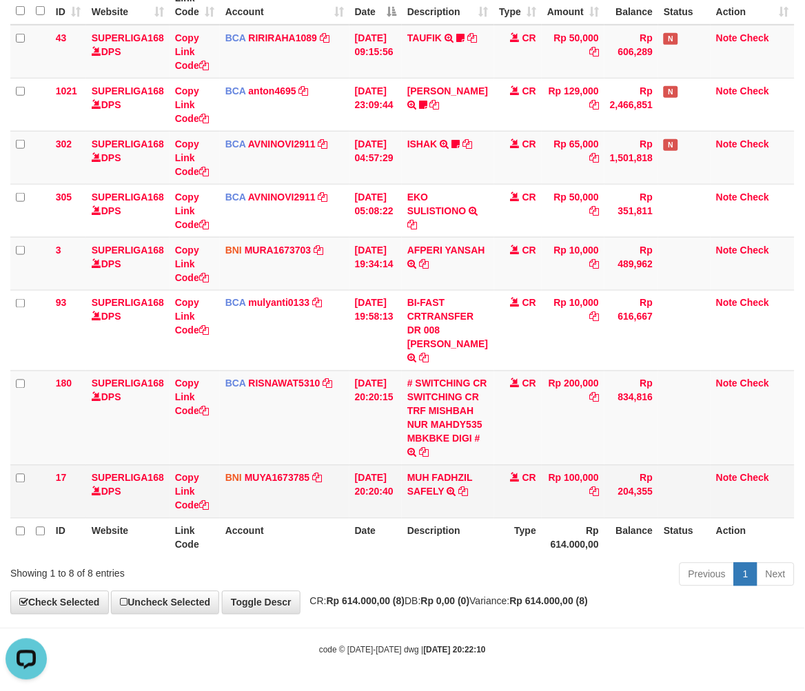
click at [441, 510] on td "MUH FADHZIL SAFELY TRANSFER DARI SDR MUH FADHZIL SAFELY" at bounding box center [448, 491] width 92 height 53
click at [627, 487] on td "Rp 204,355" at bounding box center [632, 491] width 54 height 53
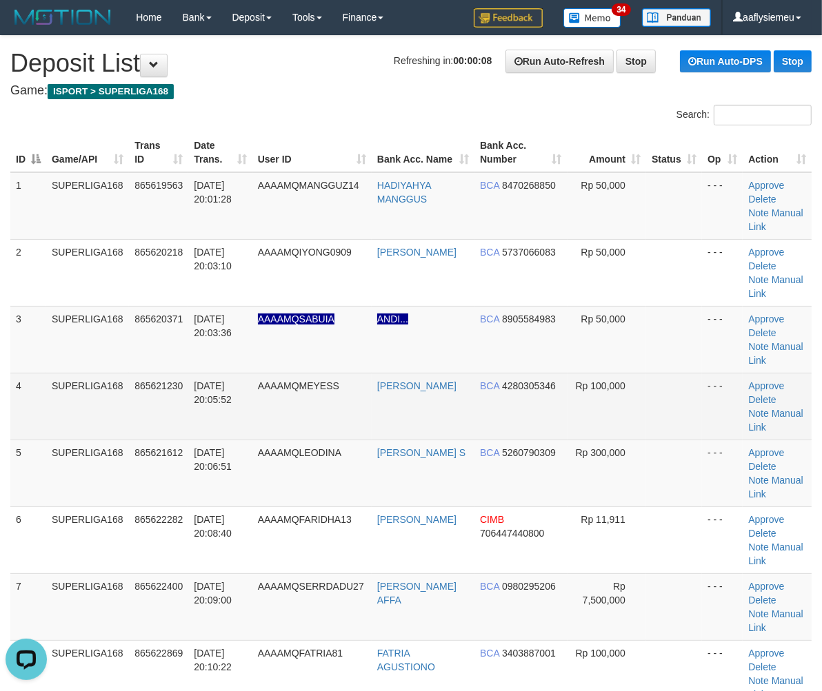
click at [99, 373] on td "SUPERLIGA168" at bounding box center [87, 406] width 83 height 67
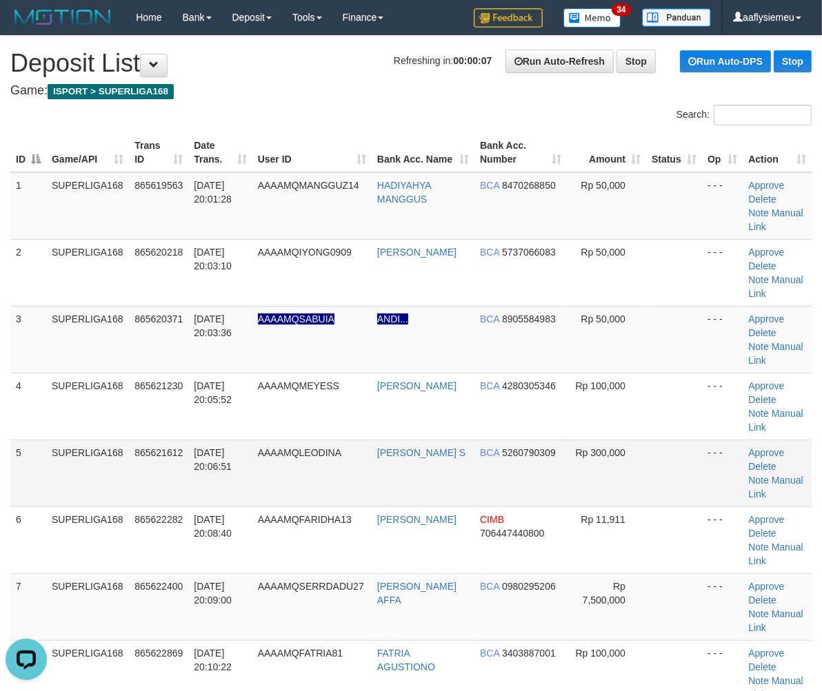
click at [174, 440] on td "865621612" at bounding box center [158, 473] width 59 height 67
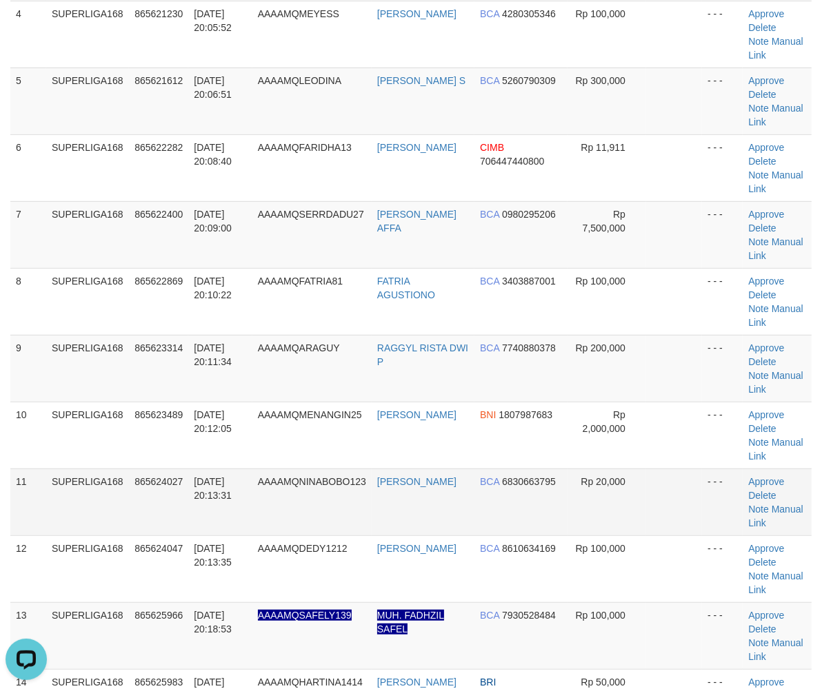
scroll to position [383, 0]
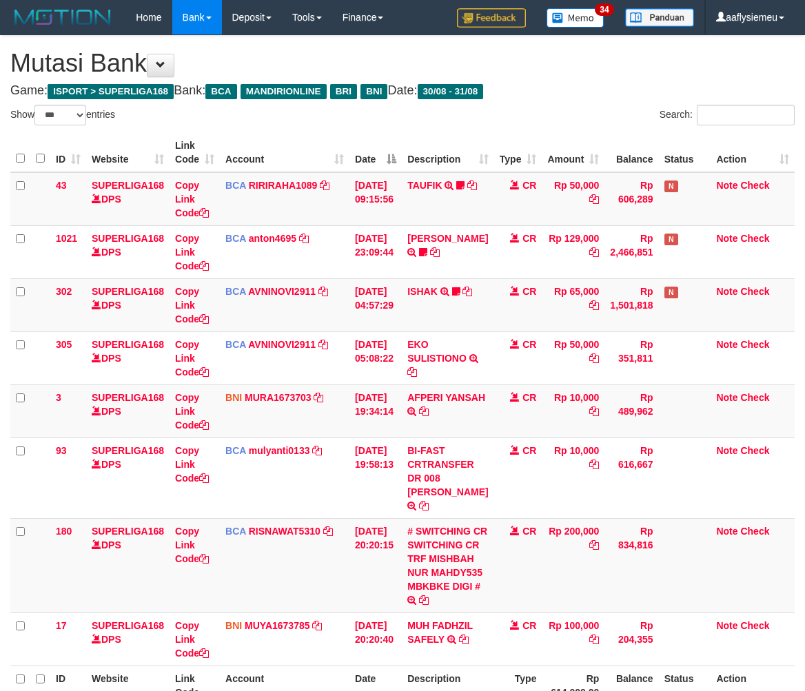
select select "***"
click at [494, 613] on td "CR" at bounding box center [518, 639] width 48 height 53
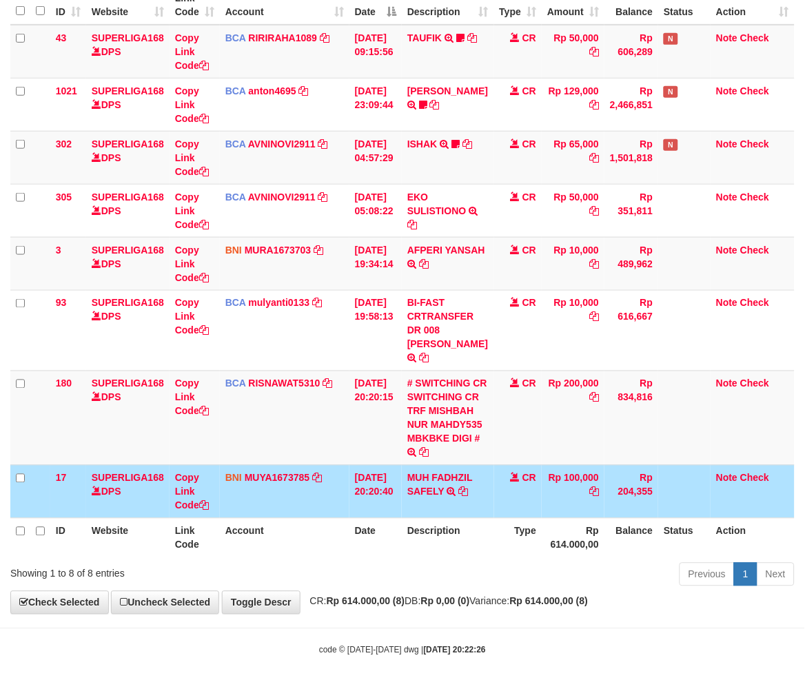
scroll to position [194, 0]
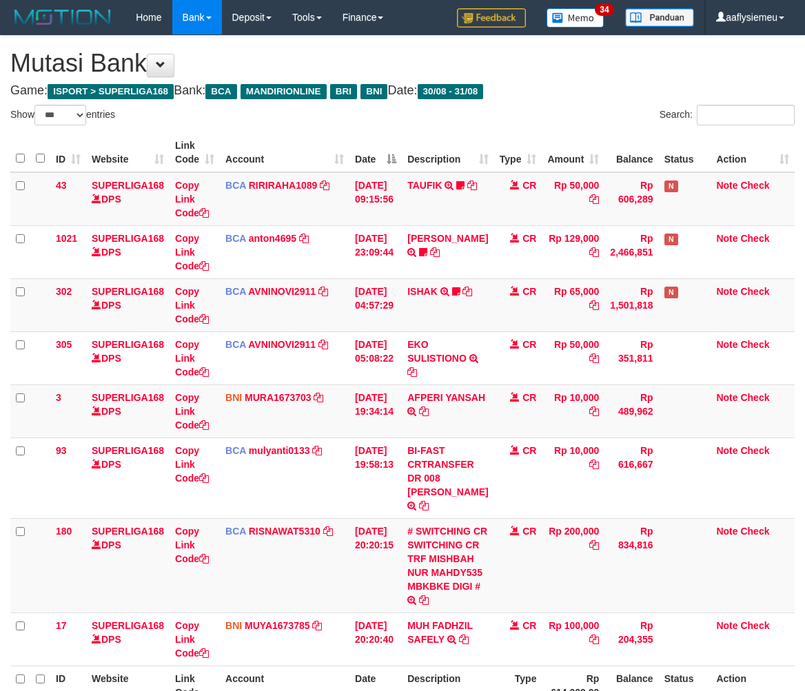
select select "***"
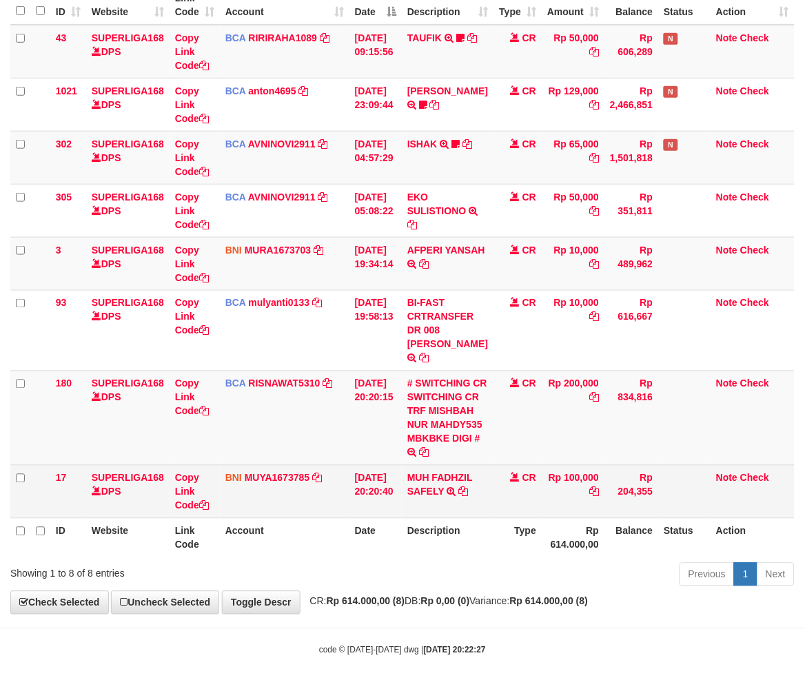
drag, startPoint x: 409, startPoint y: 576, endPoint x: 541, endPoint y: 542, distance: 136.6
click at [411, 558] on th "Description" at bounding box center [448, 537] width 92 height 39
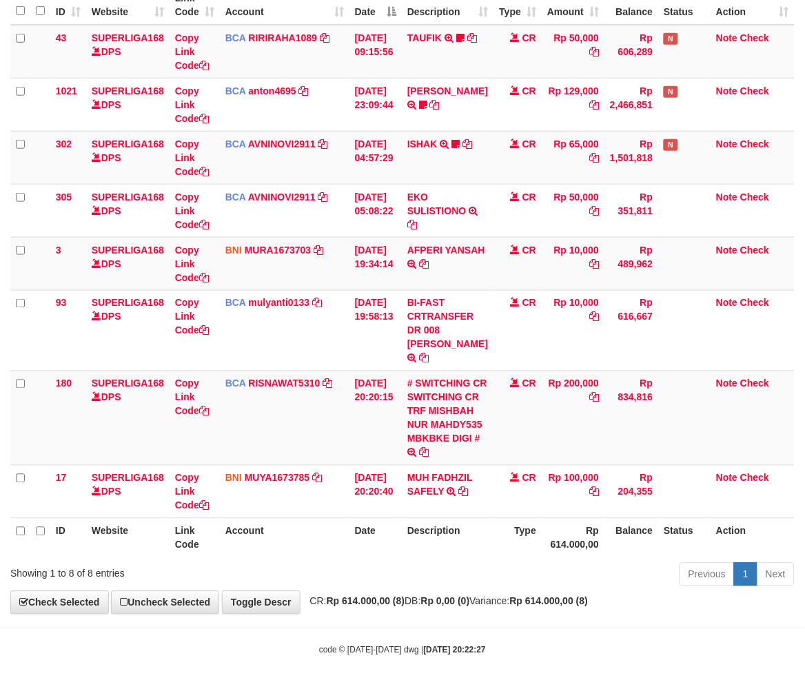
scroll to position [194, 0]
click at [554, 547] on th "Rp 614.000,00" at bounding box center [573, 537] width 63 height 39
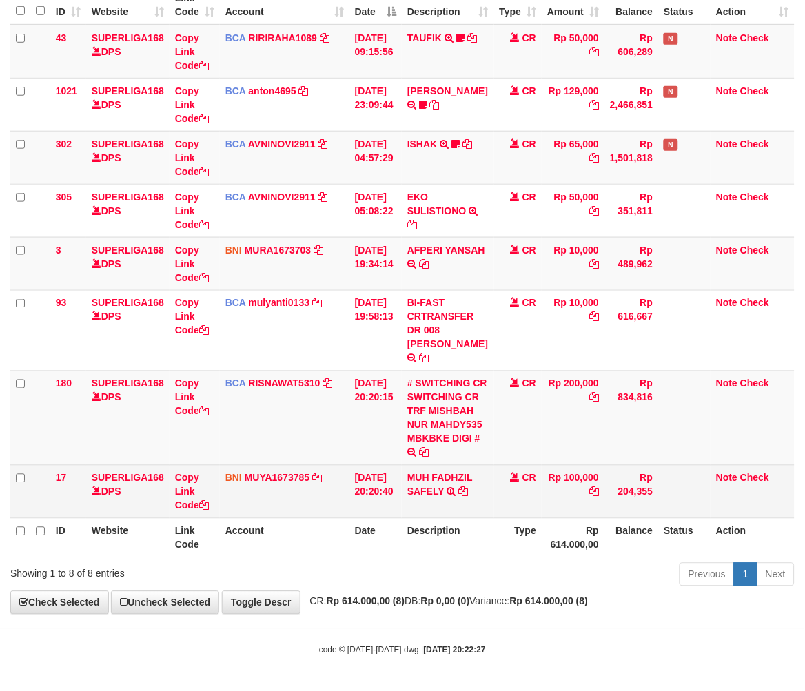
click at [577, 518] on td "Rp 100,000" at bounding box center [573, 491] width 63 height 53
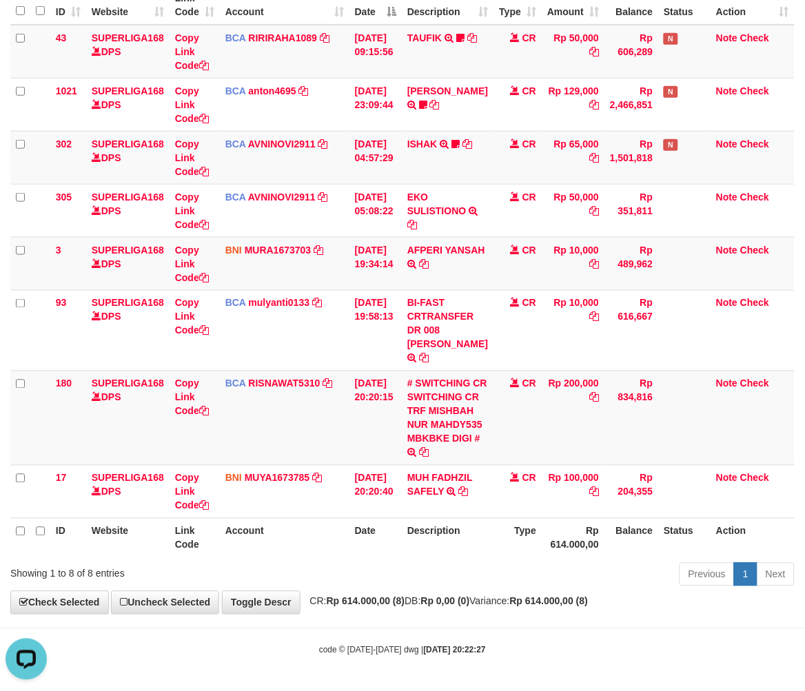
scroll to position [0, 0]
drag, startPoint x: 554, startPoint y: 487, endPoint x: 816, endPoint y: 401, distance: 276.4
click at [554, 488] on td "Rp 100,000" at bounding box center [573, 491] width 63 height 53
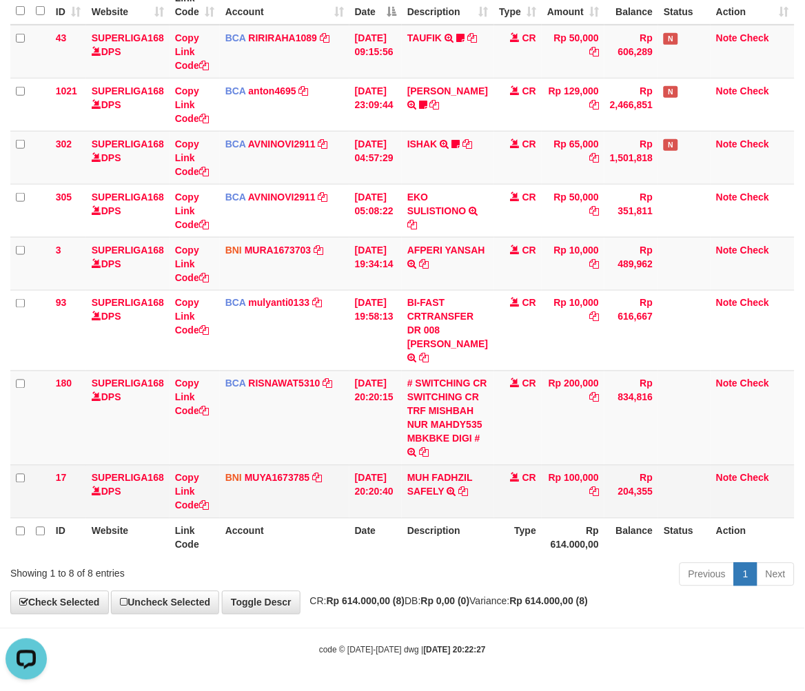
click at [514, 512] on td "CR" at bounding box center [518, 491] width 48 height 53
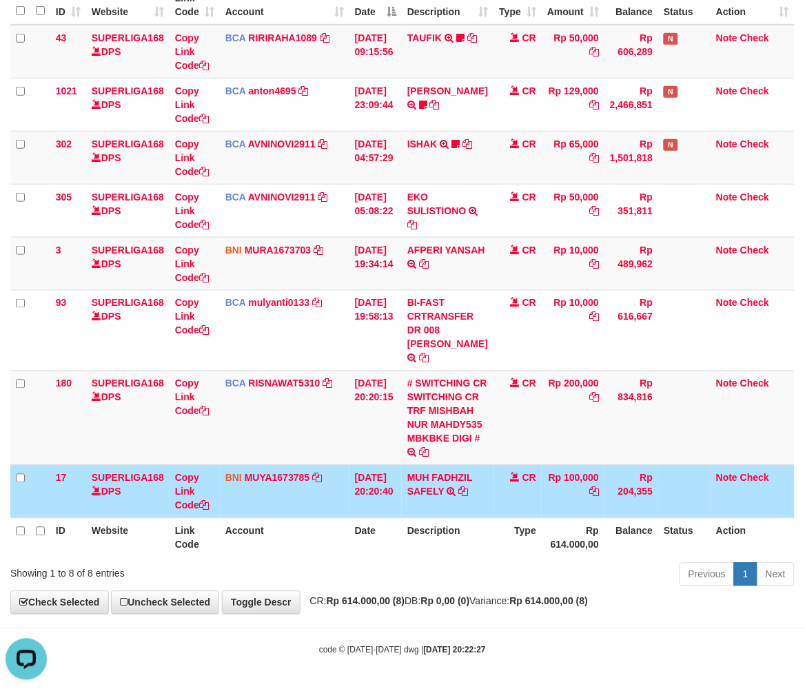
click at [605, 505] on td "Rp 204,355" at bounding box center [632, 491] width 54 height 53
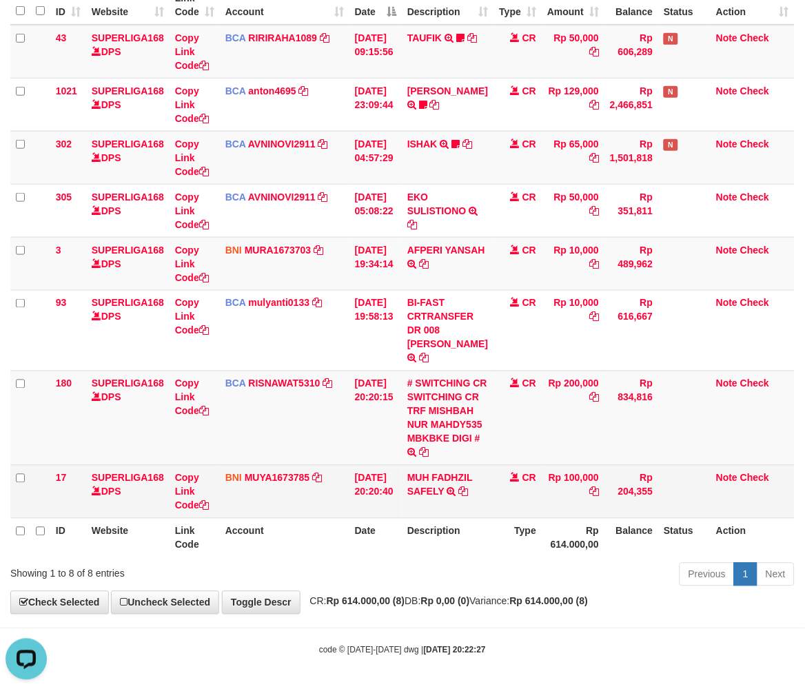
click at [515, 518] on td "CR" at bounding box center [518, 491] width 48 height 53
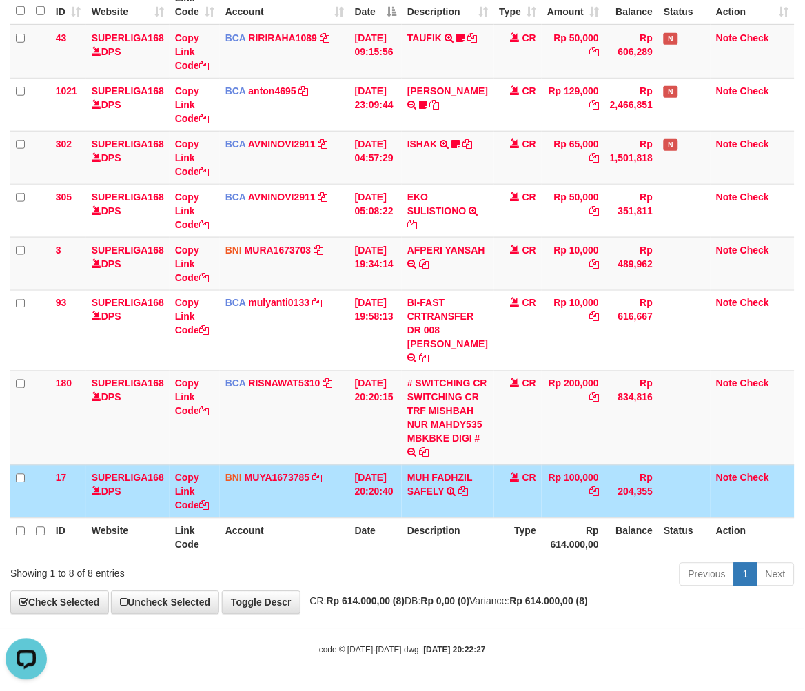
click at [580, 542] on th "Rp 614.000,00" at bounding box center [573, 537] width 63 height 39
click at [423, 569] on div "Previous 1 Next" at bounding box center [570, 577] width 449 height 30
drag, startPoint x: 410, startPoint y: 543, endPoint x: 433, endPoint y: 536, distance: 24.0
click at [410, 545] on th "Description" at bounding box center [448, 537] width 92 height 39
click at [443, 547] on th "Description" at bounding box center [448, 537] width 92 height 39
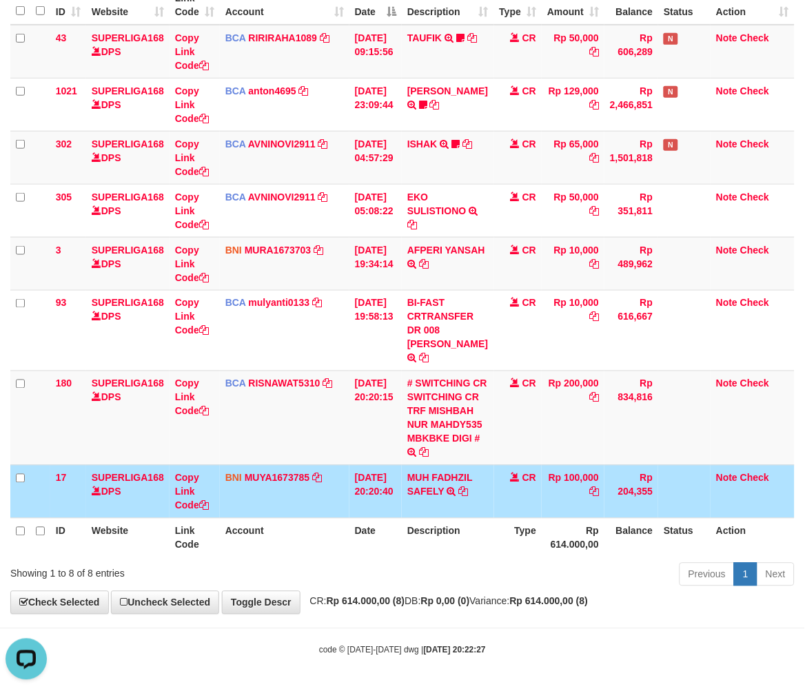
drag, startPoint x: 292, startPoint y: 586, endPoint x: 2, endPoint y: 612, distance: 291.4
click at [291, 581] on div "Showing 1 to 8 of 8 entries" at bounding box center [167, 571] width 315 height 19
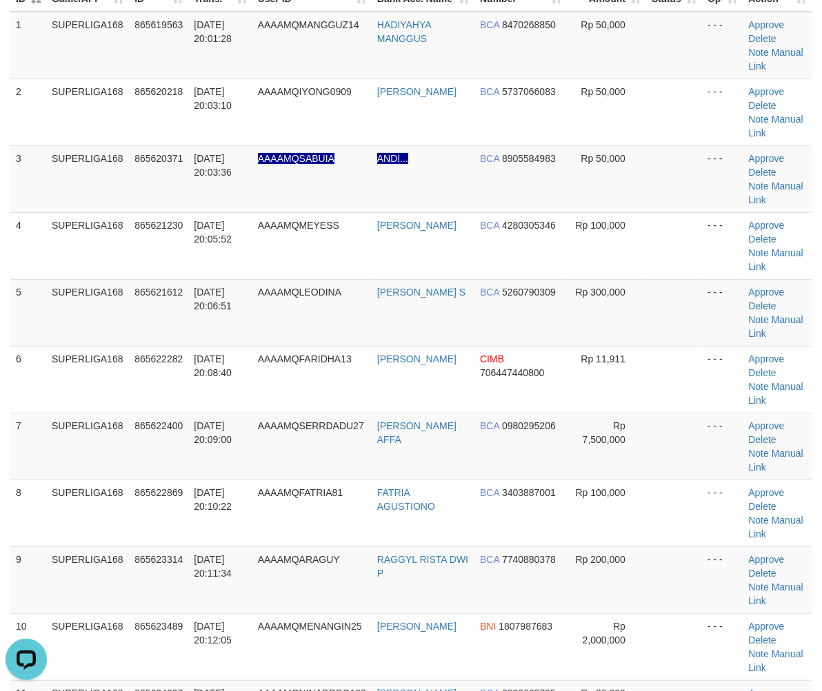
scroll to position [153, 0]
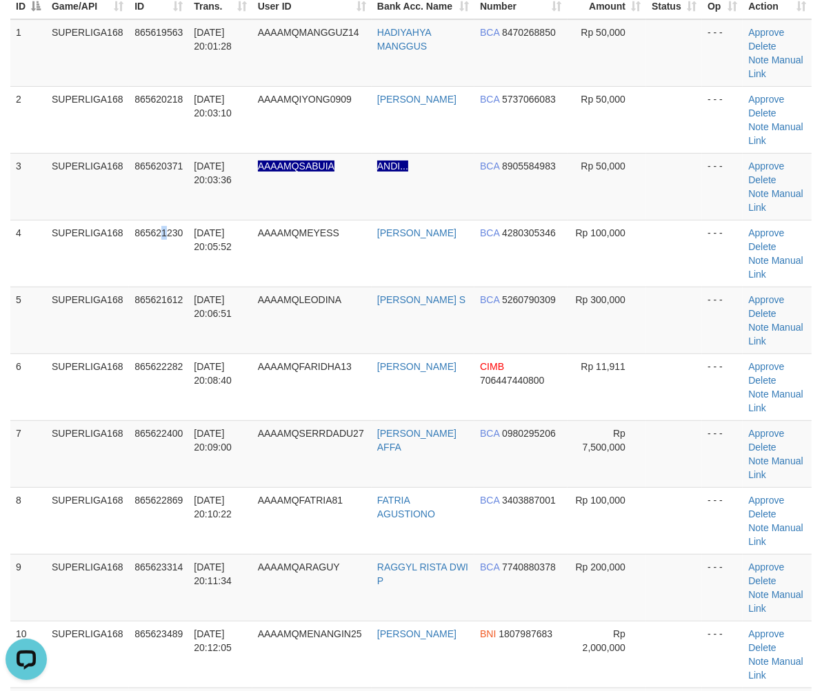
drag, startPoint x: 163, startPoint y: 276, endPoint x: 0, endPoint y: 372, distance: 189.4
click at [157, 285] on tbody "1 SUPERLIGA168 865619563 [DATE] 20:01:28 AAAAMQMANGGUZ14 HADIYAHYA MANGGUS BCA …" at bounding box center [410, 621] width 801 height 1204
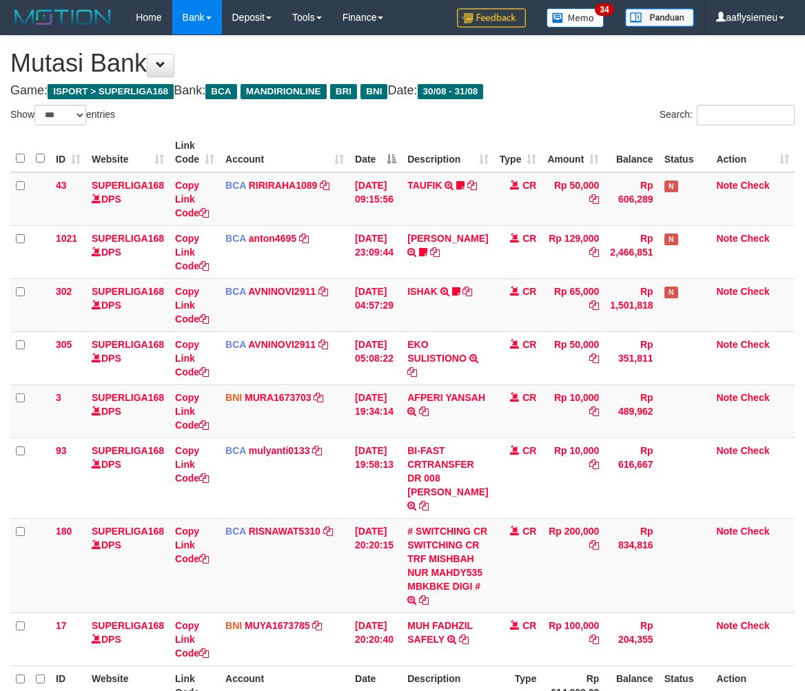
select select "***"
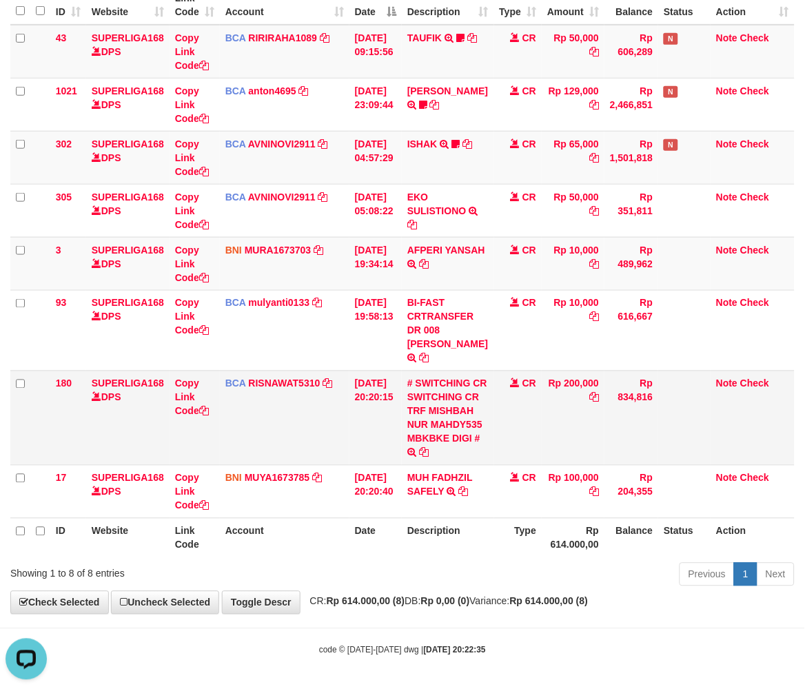
click at [342, 463] on td "BCA RISNAWAT5310 DPS RISNAWATI mutasi_20250831_3680 | 180 mutasi_20250831_3680 …" at bounding box center [285, 418] width 130 height 94
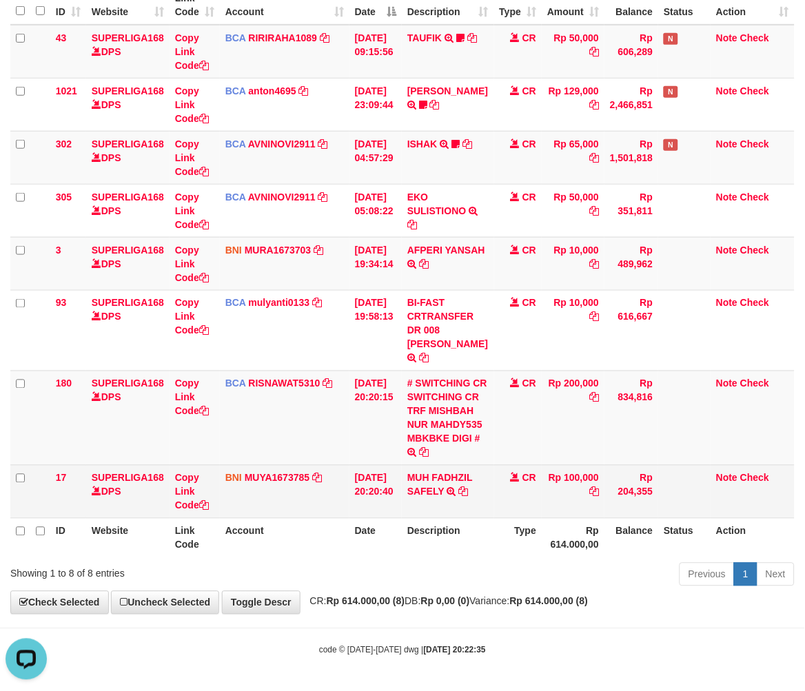
click at [555, 474] on td "Rp 100,000" at bounding box center [573, 491] width 63 height 53
click at [549, 508] on td "Rp 100,000" at bounding box center [573, 491] width 63 height 53
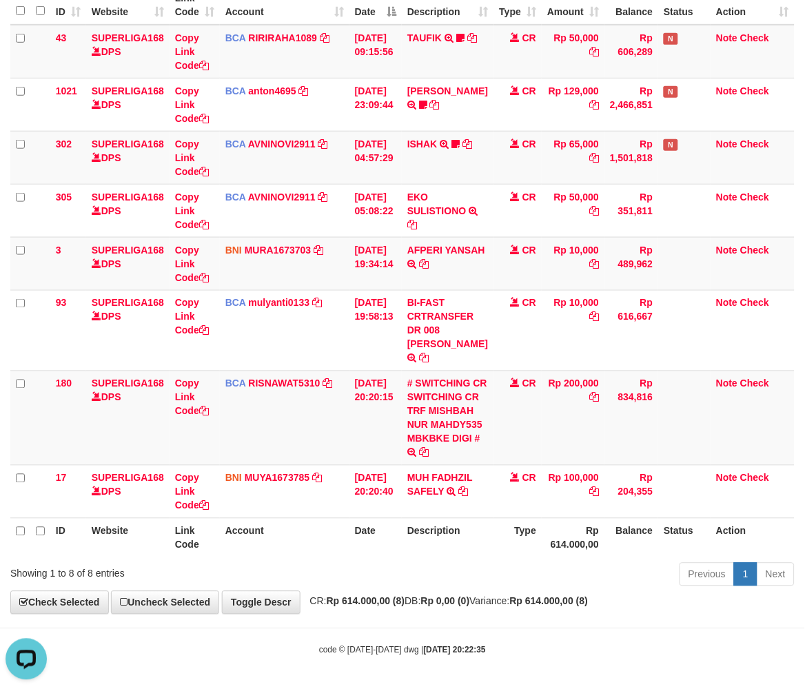
drag, startPoint x: 531, startPoint y: 554, endPoint x: 808, endPoint y: 507, distance: 280.4
click at [531, 552] on th "Type" at bounding box center [518, 537] width 48 height 39
click at [628, 543] on th "Balance" at bounding box center [632, 537] width 54 height 39
click at [632, 551] on th "Balance" at bounding box center [632, 537] width 54 height 39
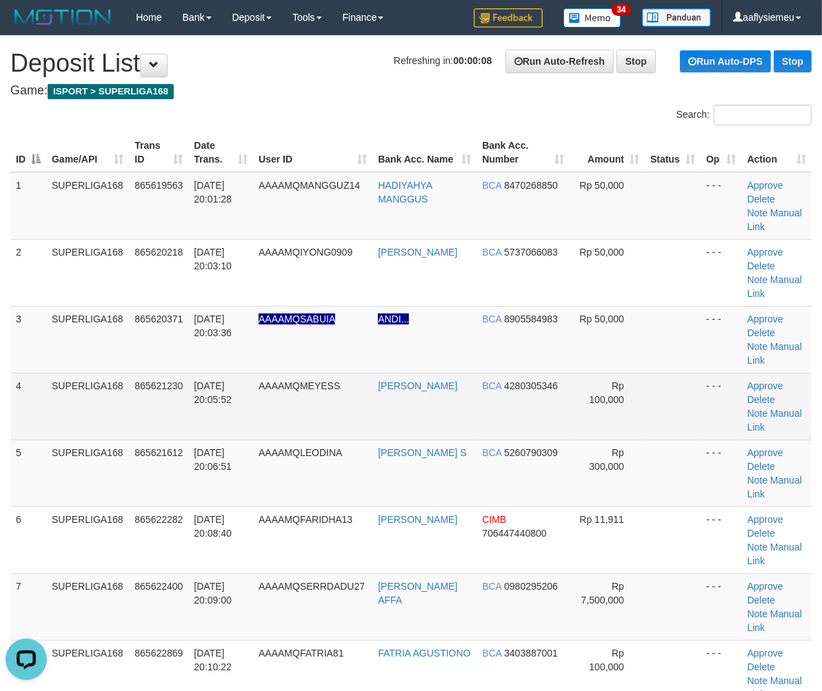
click at [17, 375] on td "4" at bounding box center [28, 406] width 36 height 67
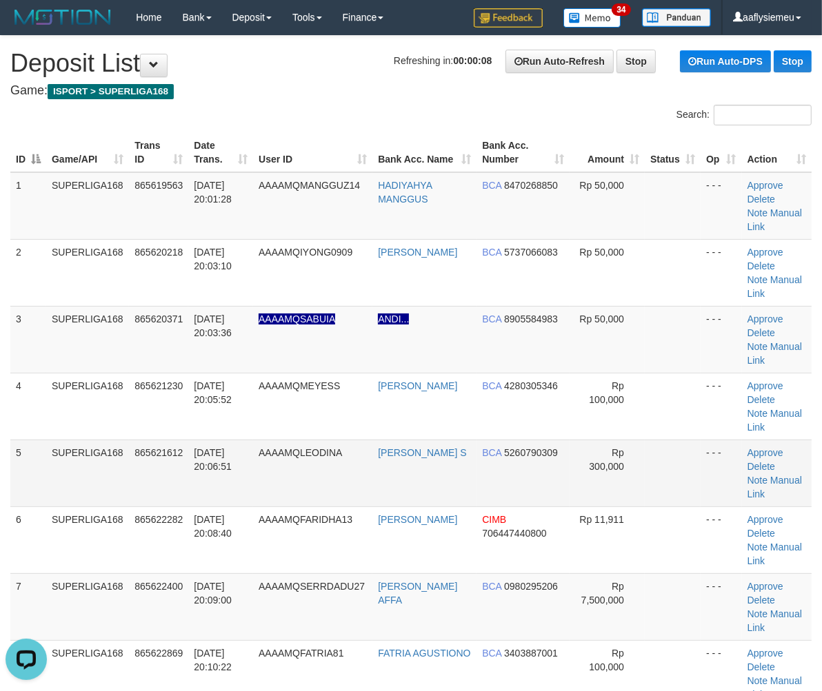
click at [129, 440] on td "865621612" at bounding box center [158, 473] width 59 height 67
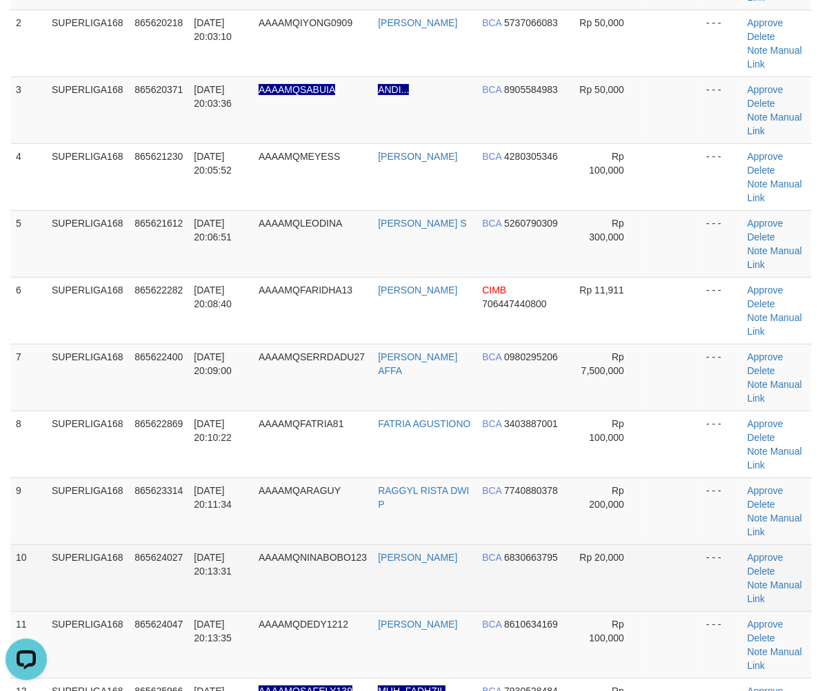
click at [229, 545] on td "[DATE] 20:13:31" at bounding box center [220, 578] width 65 height 67
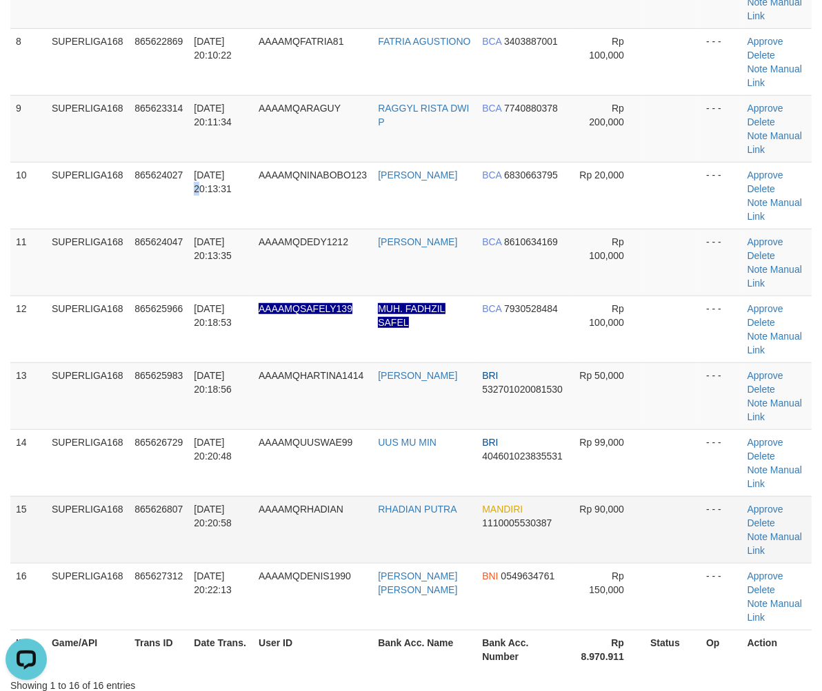
click at [216, 496] on td "31/08/2025 20:20:58" at bounding box center [220, 529] width 65 height 67
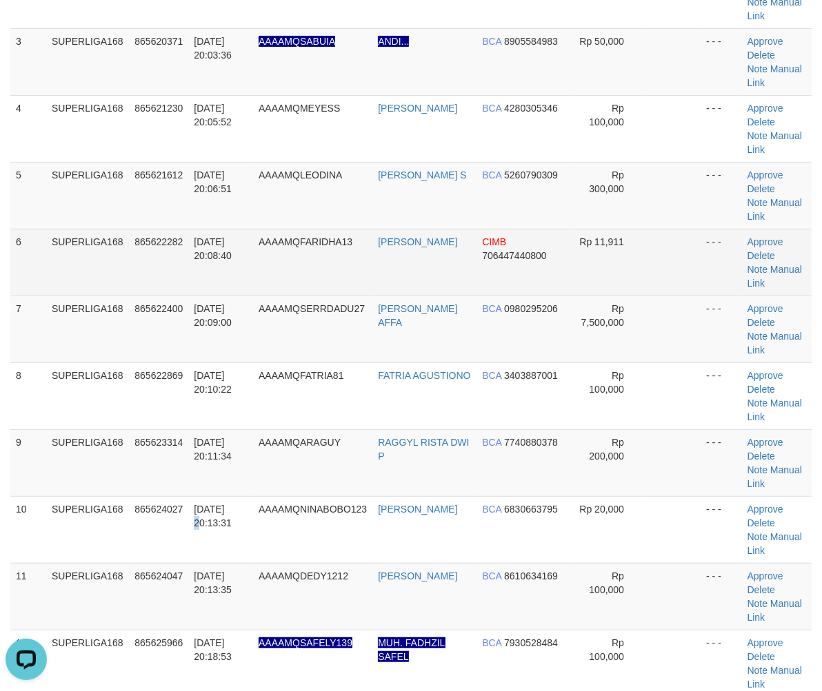
scroll to position [77, 0]
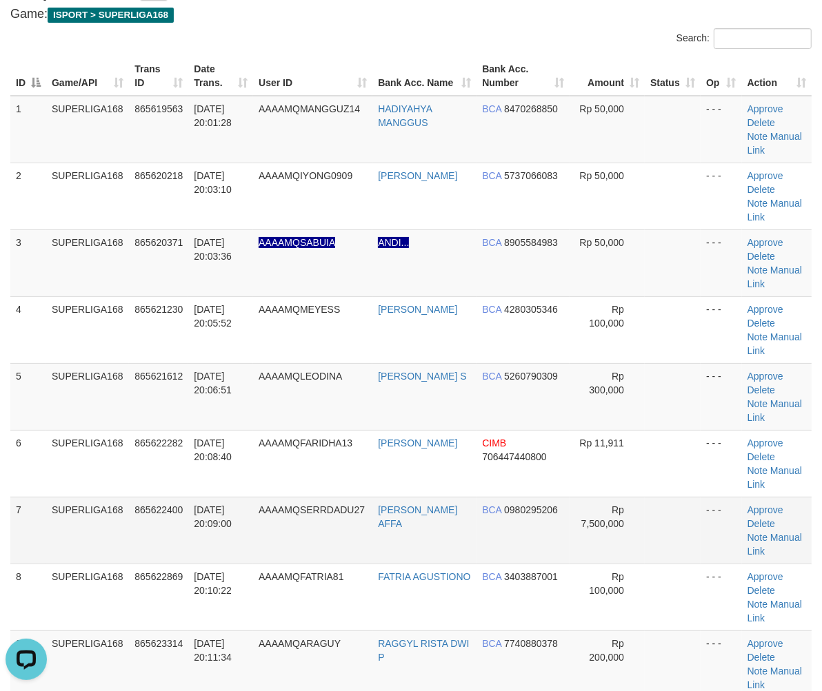
click at [113, 497] on td "SUPERLIGA168" at bounding box center [87, 530] width 83 height 67
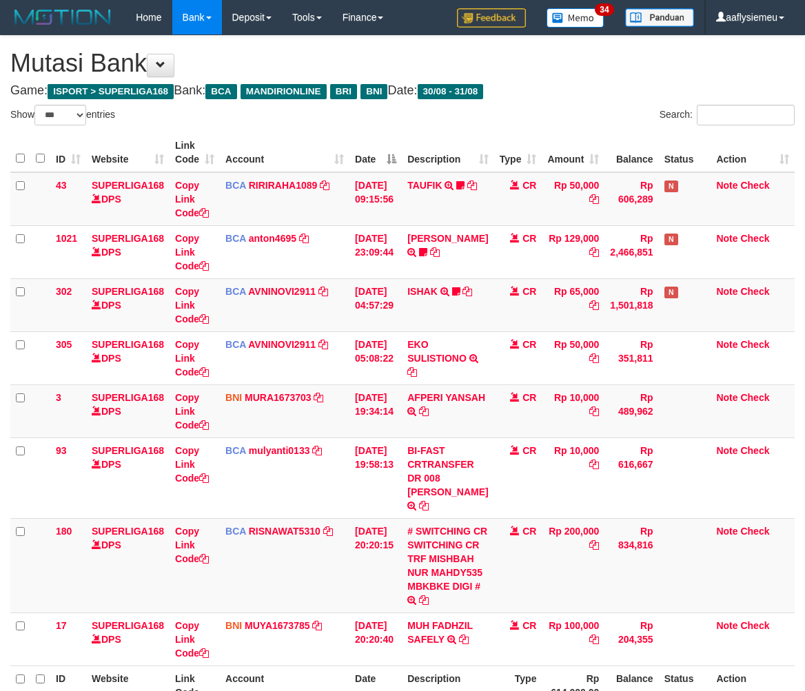
select select "***"
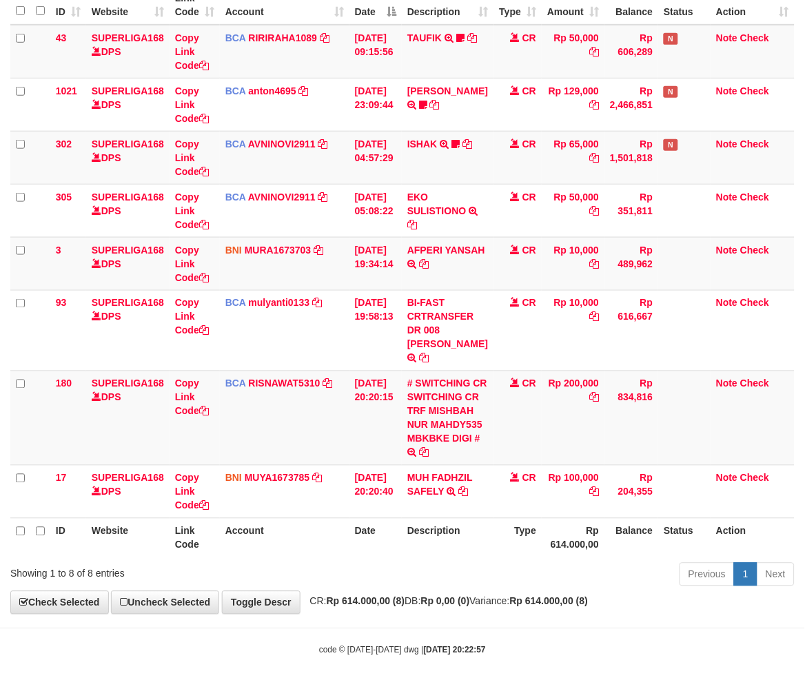
click at [480, 558] on th "Description" at bounding box center [448, 537] width 92 height 39
click at [478, 558] on th "Description" at bounding box center [448, 537] width 92 height 39
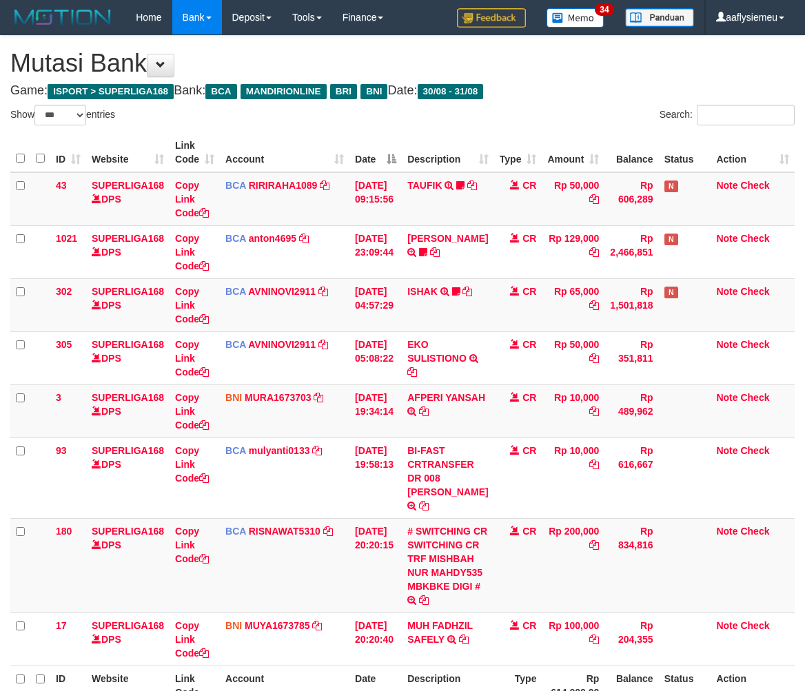
select select "***"
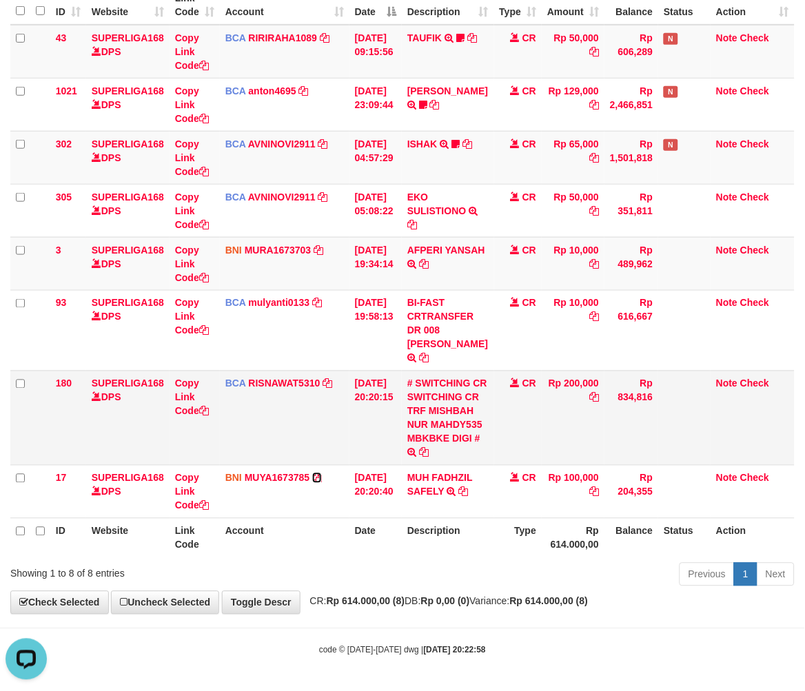
drag, startPoint x: 319, startPoint y: 479, endPoint x: 365, endPoint y: 471, distance: 46.9
click at [321, 478] on td "BNI MUYA1673785 DPS MUHAMAD PERDI NUR YAMAN mutasi_20250831_4195 | 17 mutasi_20…" at bounding box center [285, 491] width 130 height 53
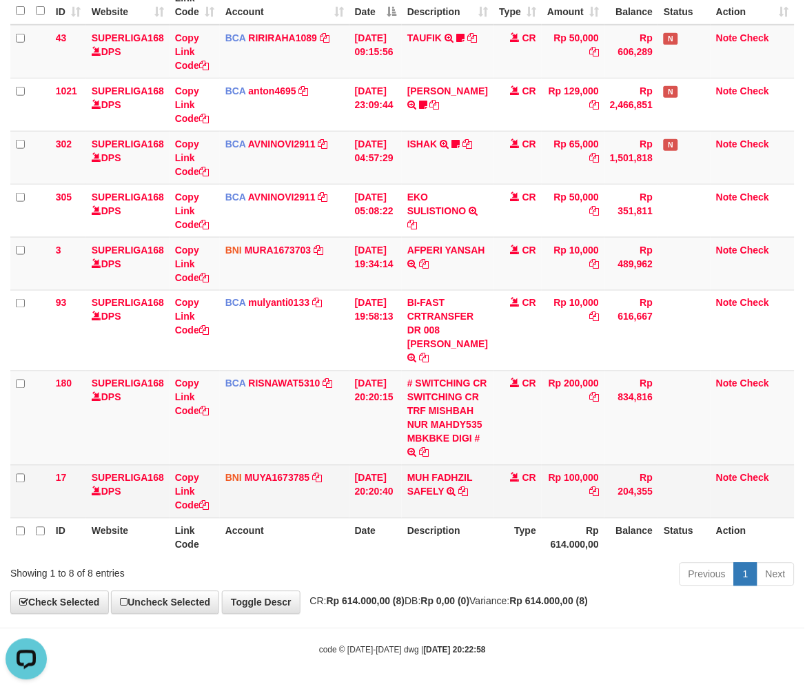
click at [346, 506] on td "BNI MUYA1673785 DPS MUHAMAD PERDI NUR YAMAN mutasi_20250831_4195 | 17 mutasi_20…" at bounding box center [285, 491] width 130 height 53
click at [301, 473] on td "BNI MUYA1673785 DPS MUHAMAD PERDI NUR YAMAN mutasi_20250831_4195 | 17 mutasi_20…" at bounding box center [285, 491] width 130 height 53
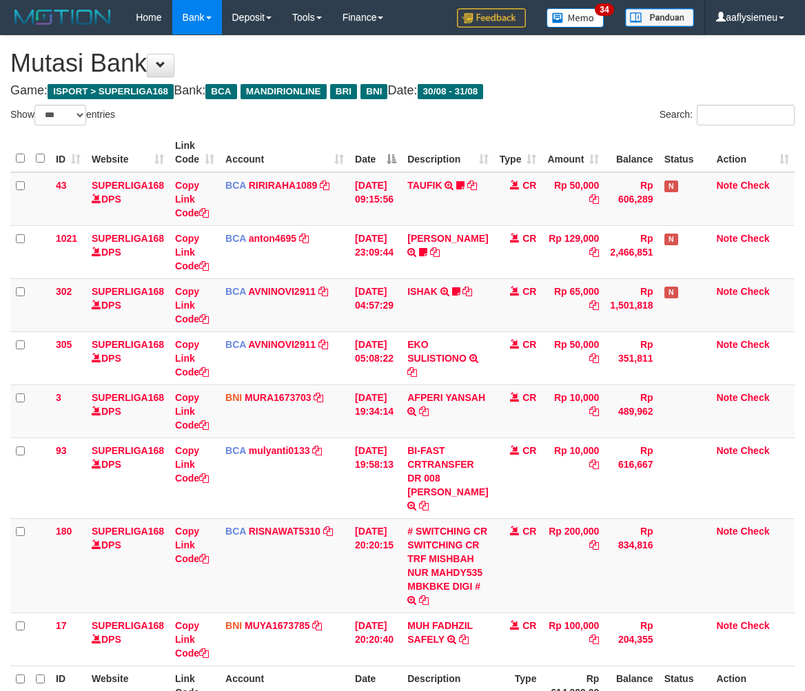
select select "***"
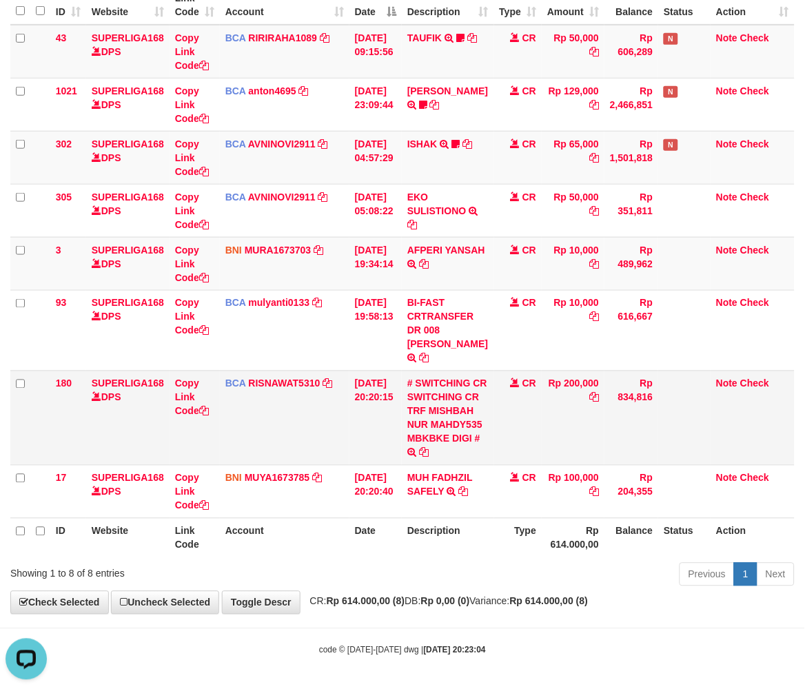
drag, startPoint x: 121, startPoint y: 434, endPoint x: 160, endPoint y: 437, distance: 38.7
click at [122, 434] on td "SUPERLIGA168 DPS" at bounding box center [127, 418] width 83 height 94
click at [389, 538] on th "Date" at bounding box center [375, 537] width 52 height 39
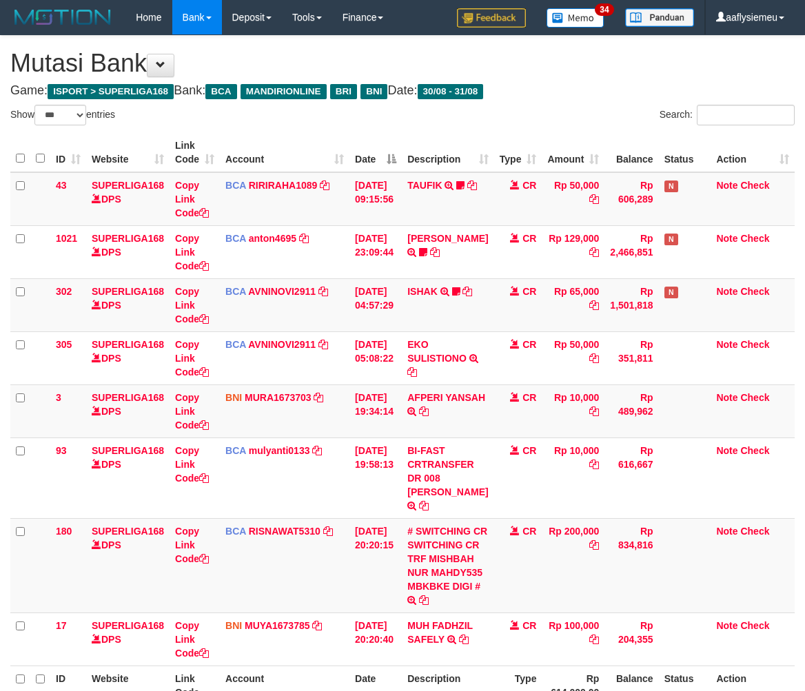
select select "***"
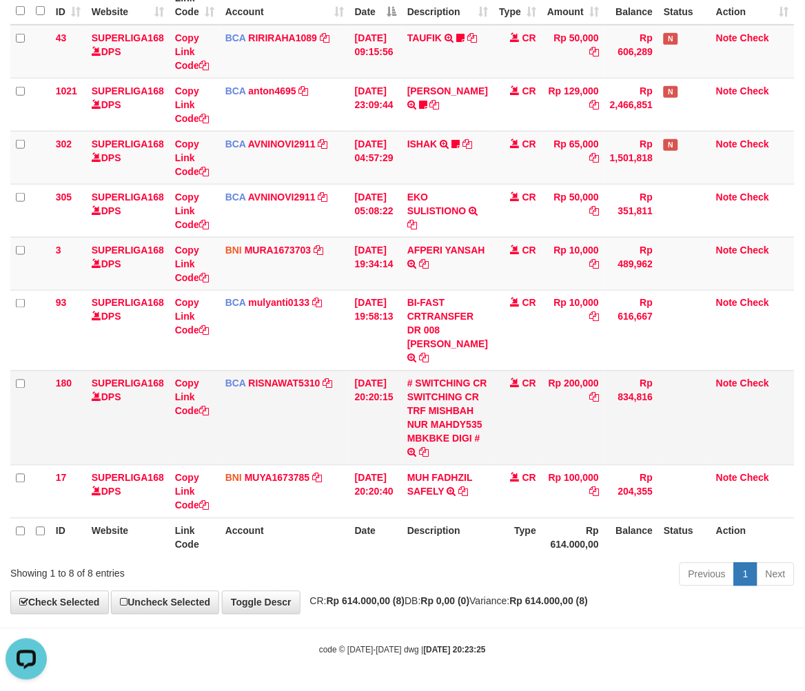
drag, startPoint x: 368, startPoint y: 437, endPoint x: 397, endPoint y: 436, distance: 29.0
click at [369, 436] on td "31/08/2025 20:20:15" at bounding box center [375, 418] width 52 height 94
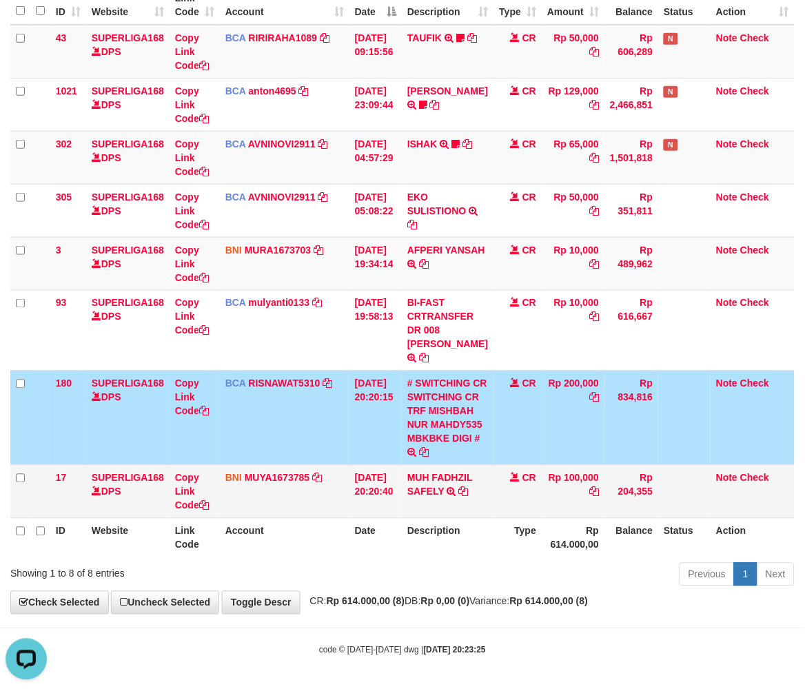
click at [458, 504] on td "MUH FADHZIL SAFELY TRANSFER DARI SDR MUH FADHZIL SAFELY" at bounding box center [448, 491] width 92 height 53
drag, startPoint x: 514, startPoint y: 498, endPoint x: 527, endPoint y: 488, distance: 16.2
click at [514, 498] on td "CR" at bounding box center [518, 491] width 48 height 53
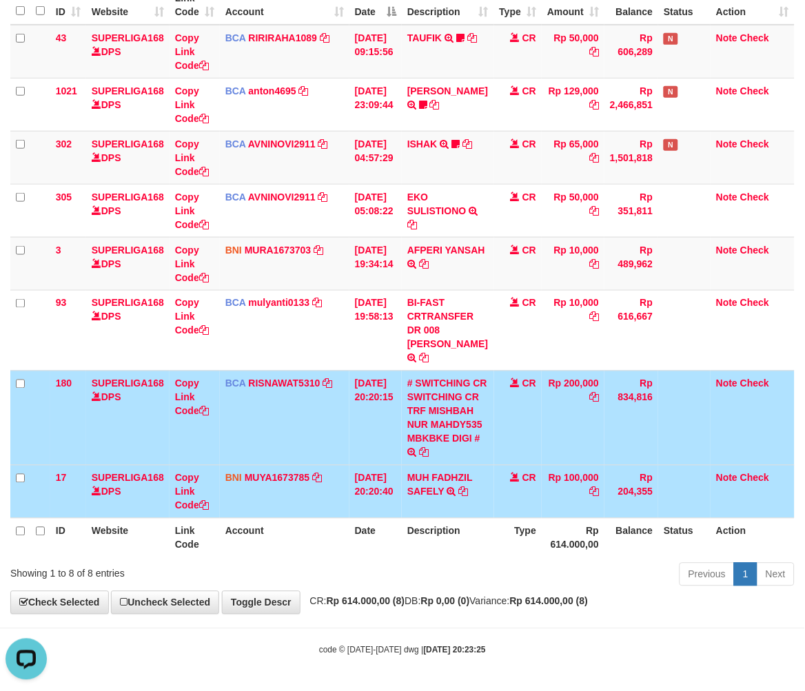
drag, startPoint x: 559, startPoint y: 514, endPoint x: 641, endPoint y: 494, distance: 84.4
click at [558, 514] on td "Rp 100,000" at bounding box center [573, 491] width 63 height 53
click at [545, 517] on td "Rp 100,000" at bounding box center [573, 491] width 63 height 53
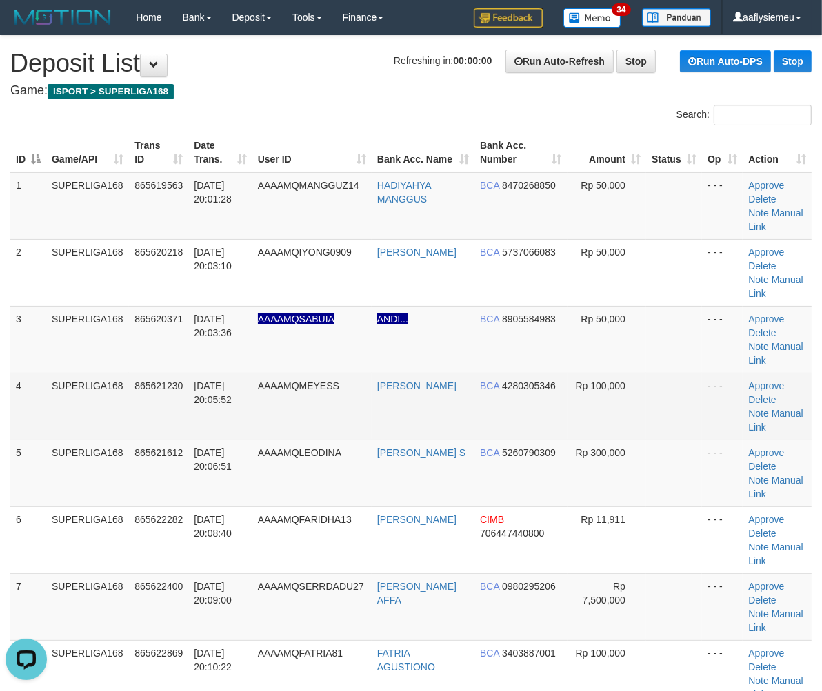
click at [123, 392] on tr "4 SUPERLIGA168 865621230 31/08/2025 20:05:52 AAAAMQMEYESS MEMEY MEYLIDIN BCA 42…" at bounding box center [410, 406] width 801 height 67
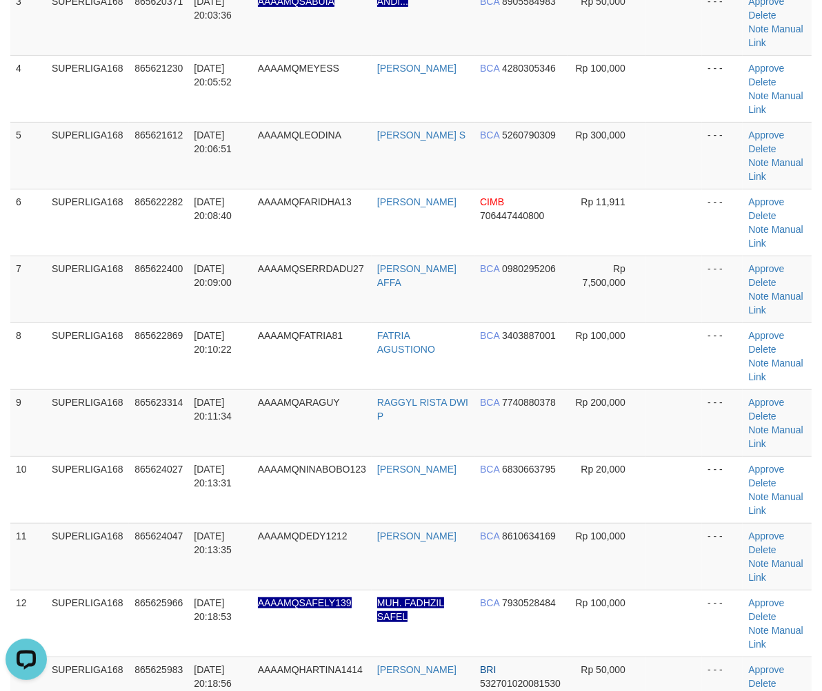
scroll to position [459, 0]
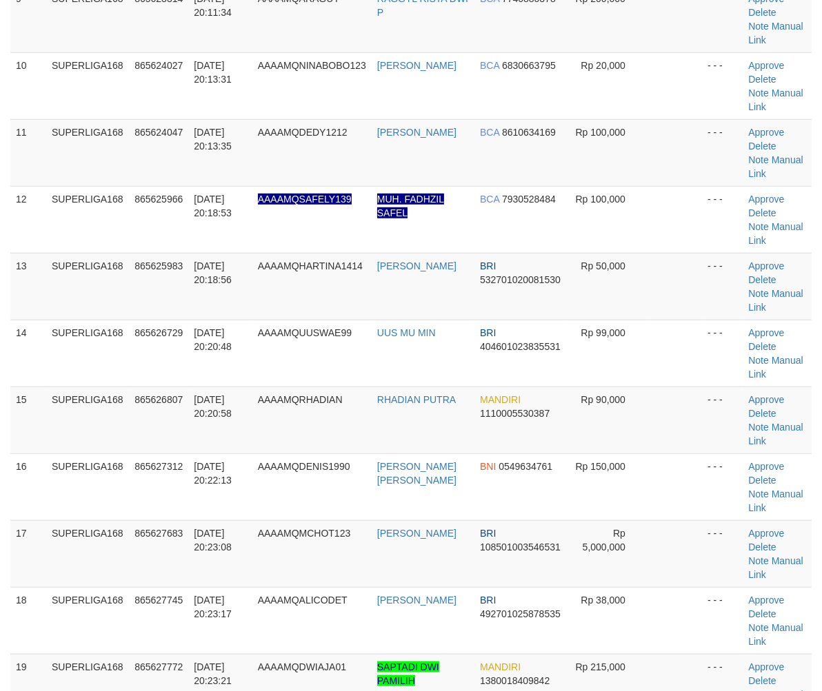
scroll to position [995, 0]
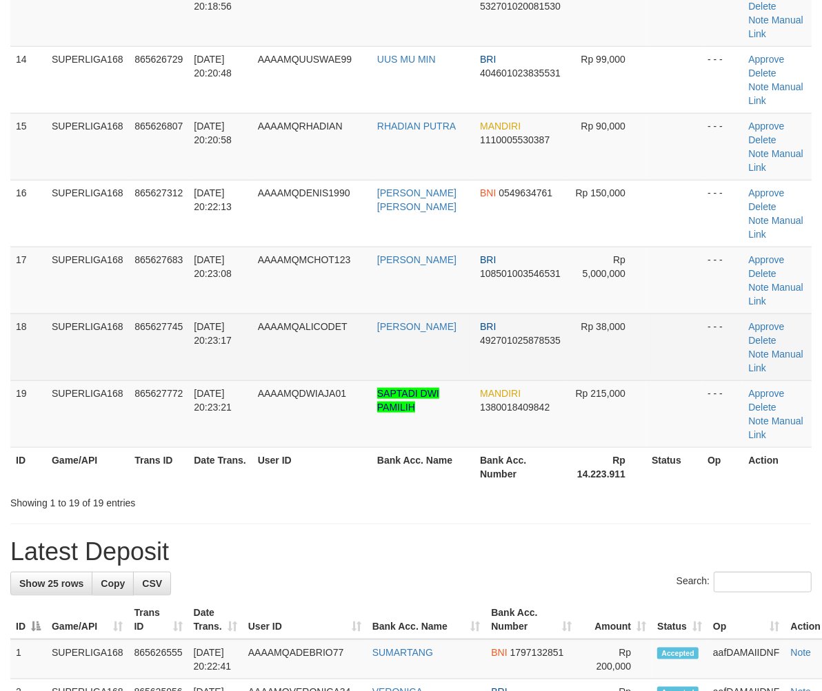
click at [46, 323] on td "SUPERLIGA168" at bounding box center [87, 347] width 83 height 67
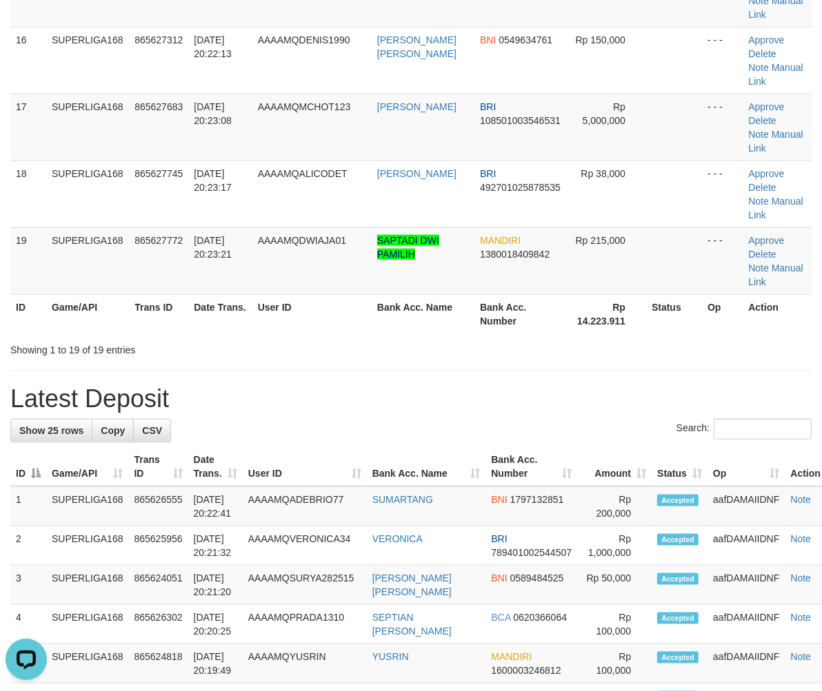
scroll to position [0, 0]
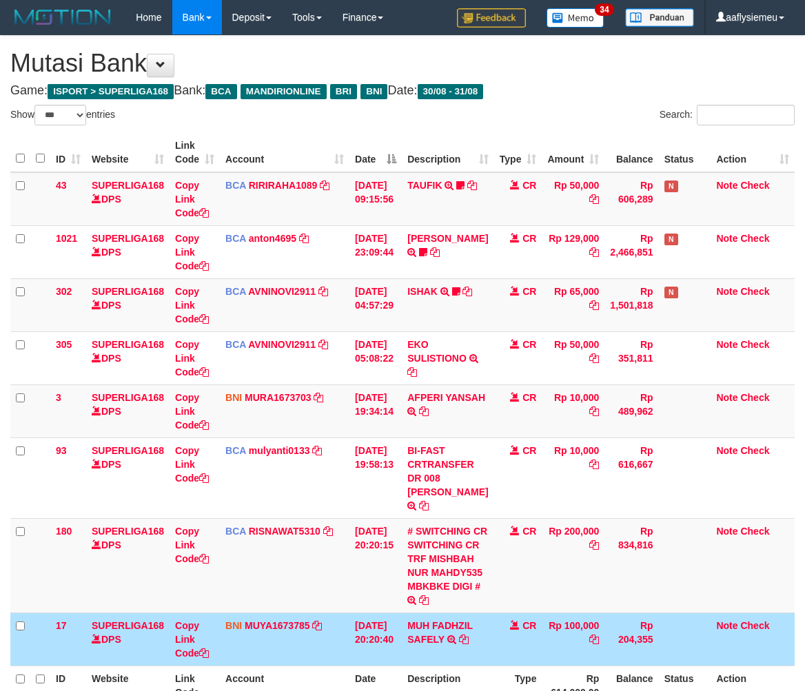
select select "***"
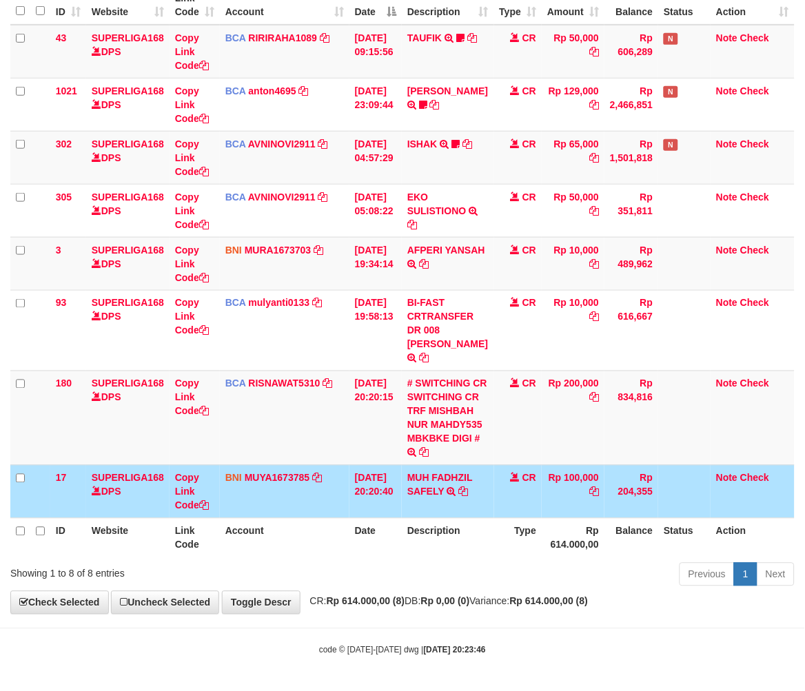
scroll to position [194, 0]
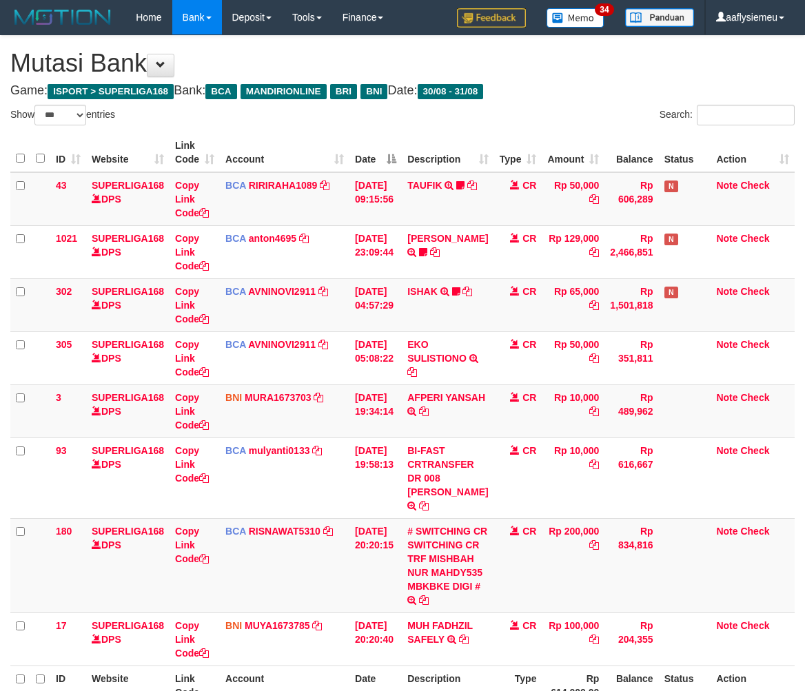
select select "***"
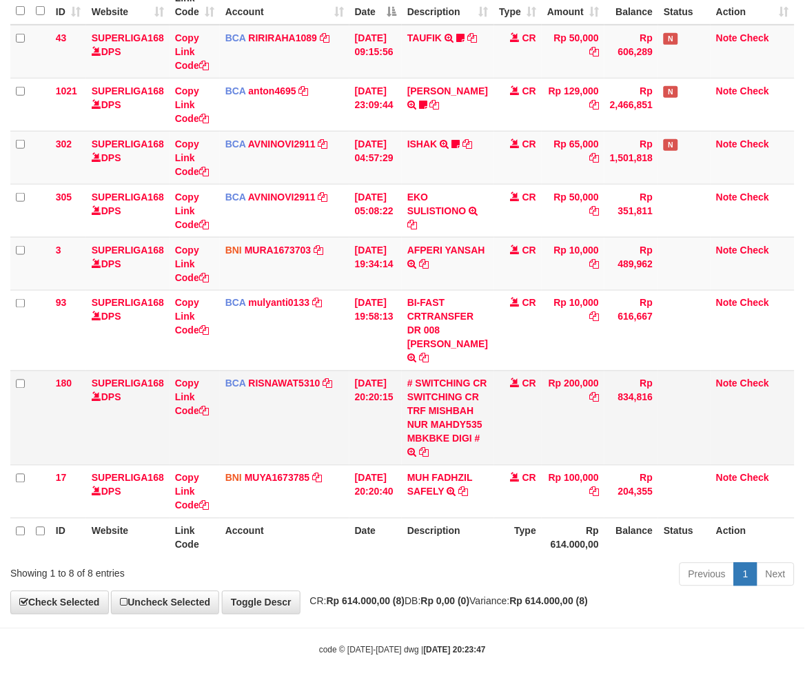
click at [542, 518] on td "Rp 100,000" at bounding box center [573, 491] width 63 height 53
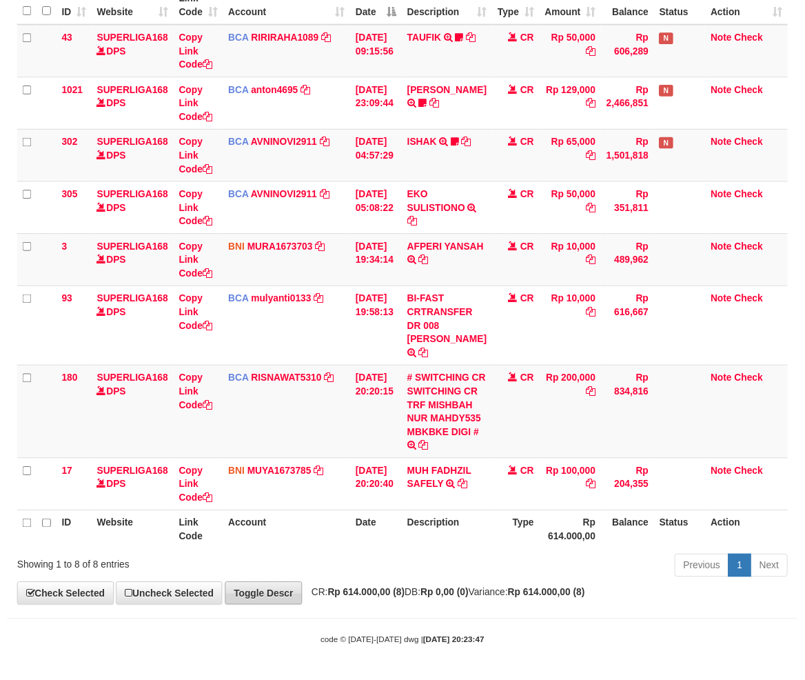
scroll to position [194, 0]
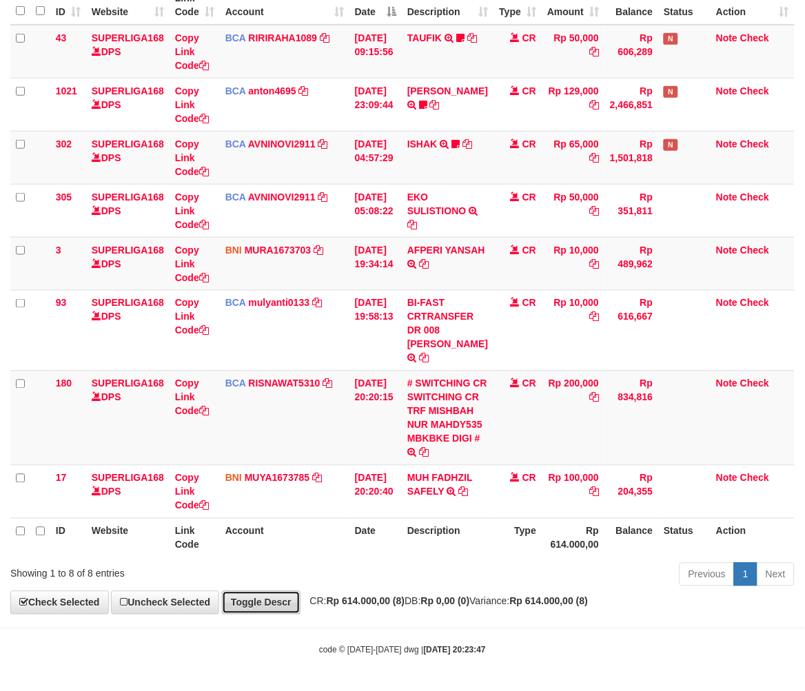
click at [229, 610] on link "Toggle Descr" at bounding box center [261, 602] width 79 height 23
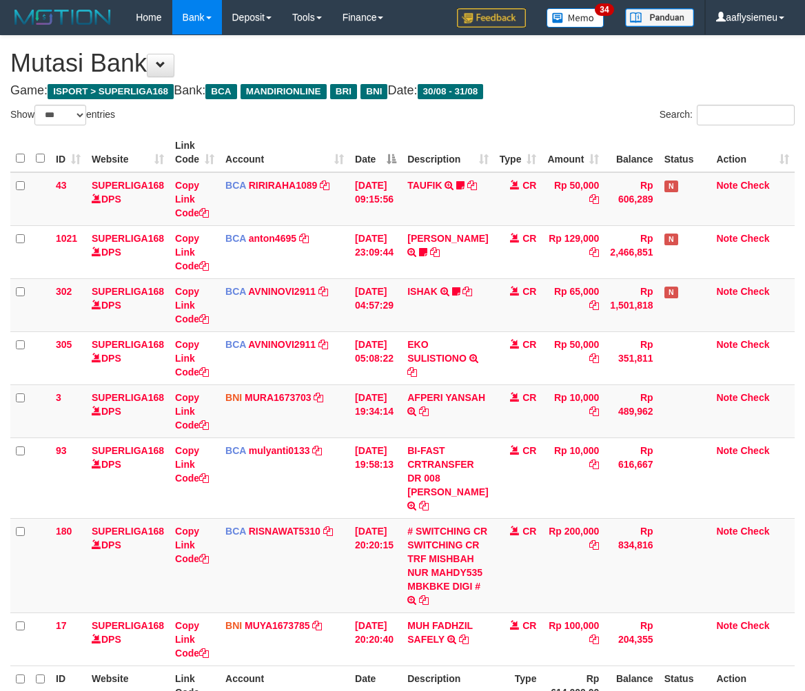
select select "***"
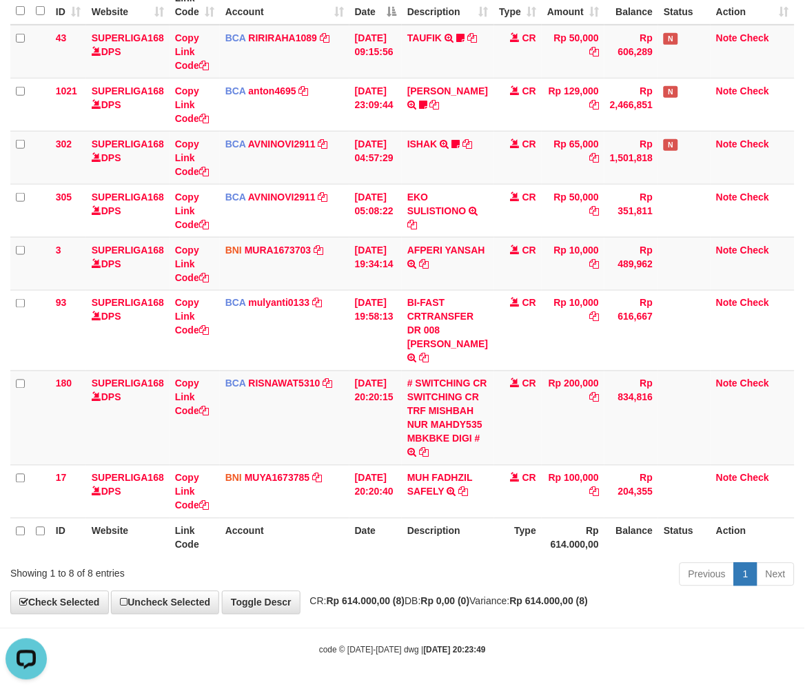
click at [452, 556] on th "Description" at bounding box center [448, 537] width 92 height 39
click at [648, 543] on th "Balance" at bounding box center [632, 537] width 54 height 39
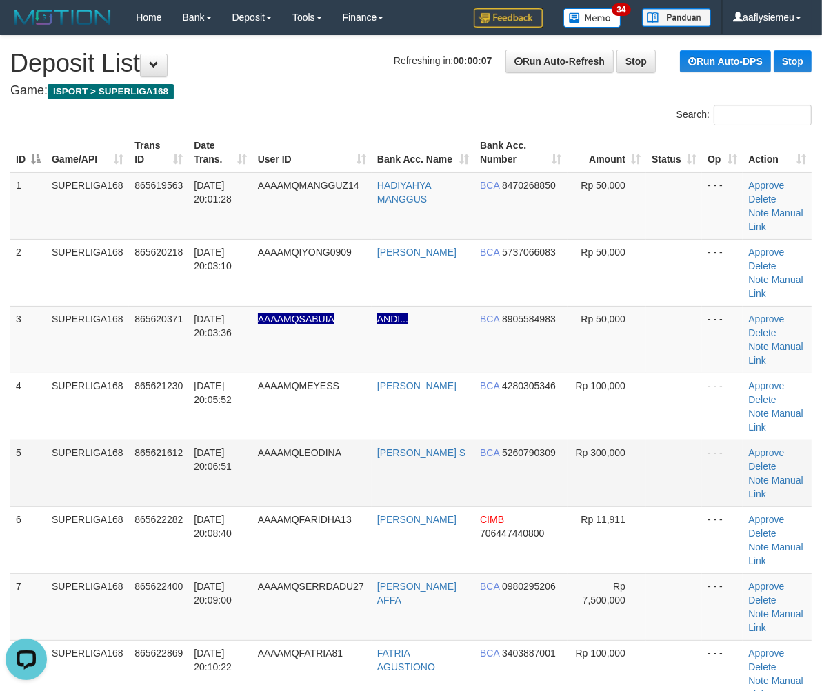
click at [117, 473] on td "SUPERLIGA168" at bounding box center [87, 473] width 83 height 67
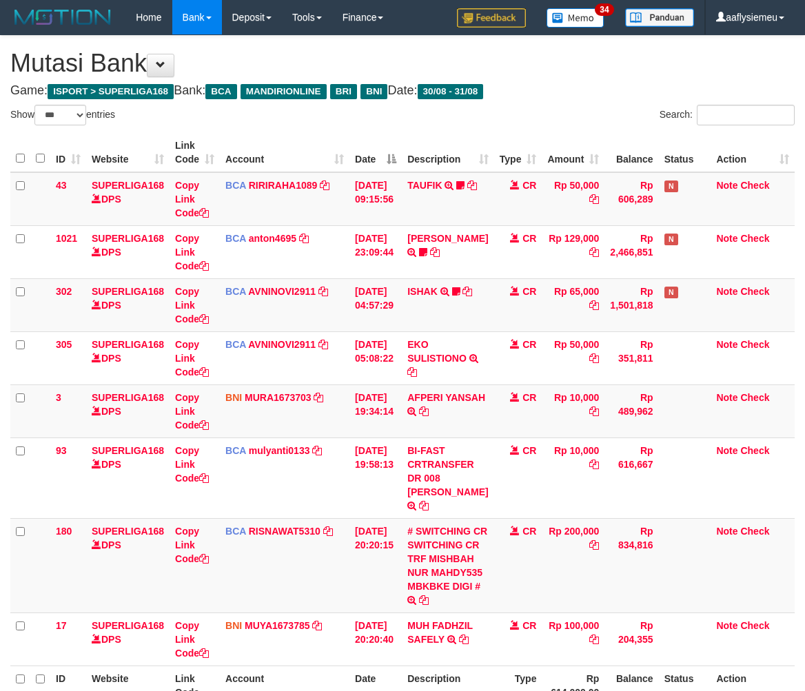
select select "***"
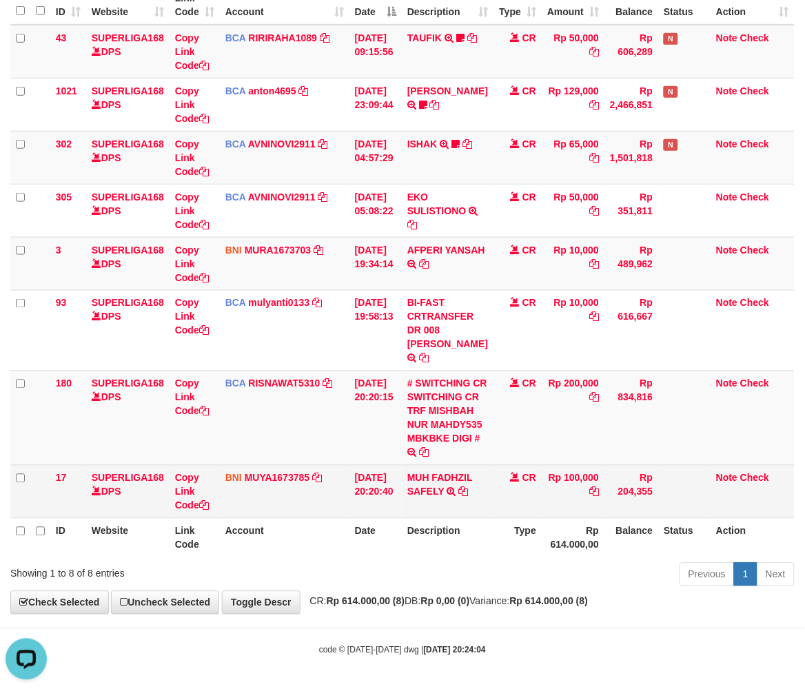
drag, startPoint x: 357, startPoint y: 474, endPoint x: 540, endPoint y: 488, distance: 183.9
click at [359, 474] on td "31/08/2025 20:20:40" at bounding box center [375, 491] width 52 height 53
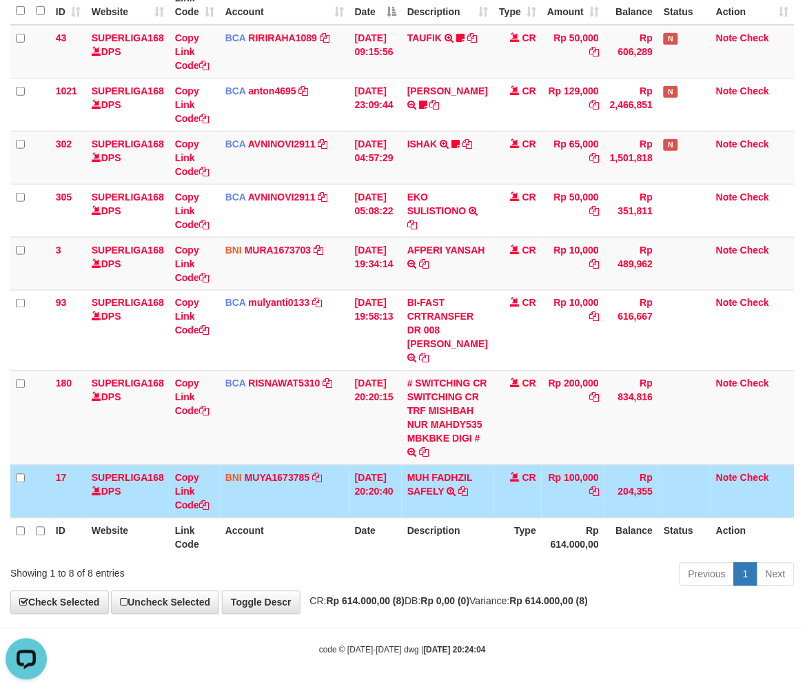
click at [639, 532] on th "Balance" at bounding box center [632, 537] width 54 height 39
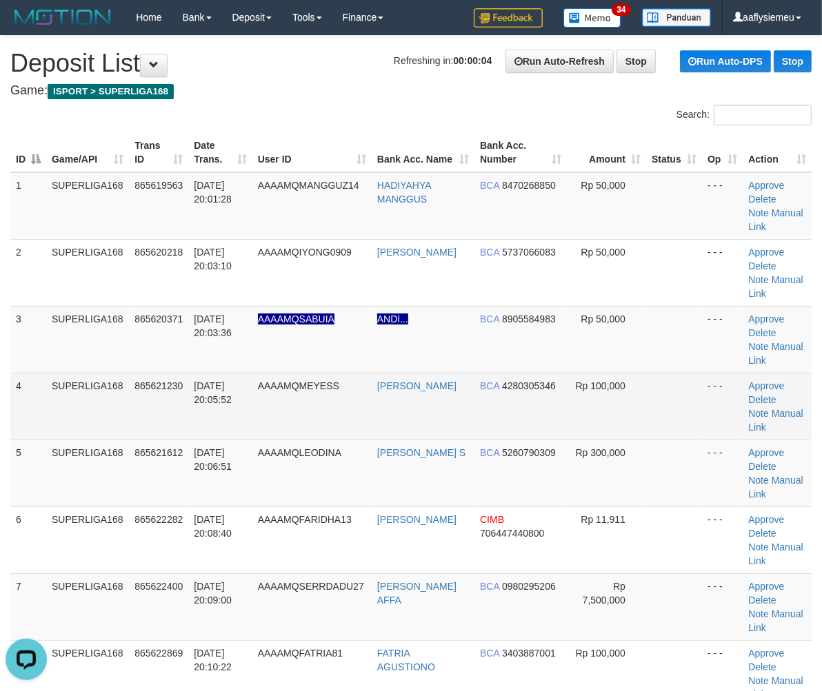
click at [323, 398] on td "AAAAMQMEYESS" at bounding box center [311, 406] width 119 height 67
click at [190, 433] on tr "4 SUPERLIGA168 865621230 31/08/2025 20:05:52 AAAAMQMEYESS MEMEY MEYLIDIN BCA 42…" at bounding box center [410, 406] width 801 height 67
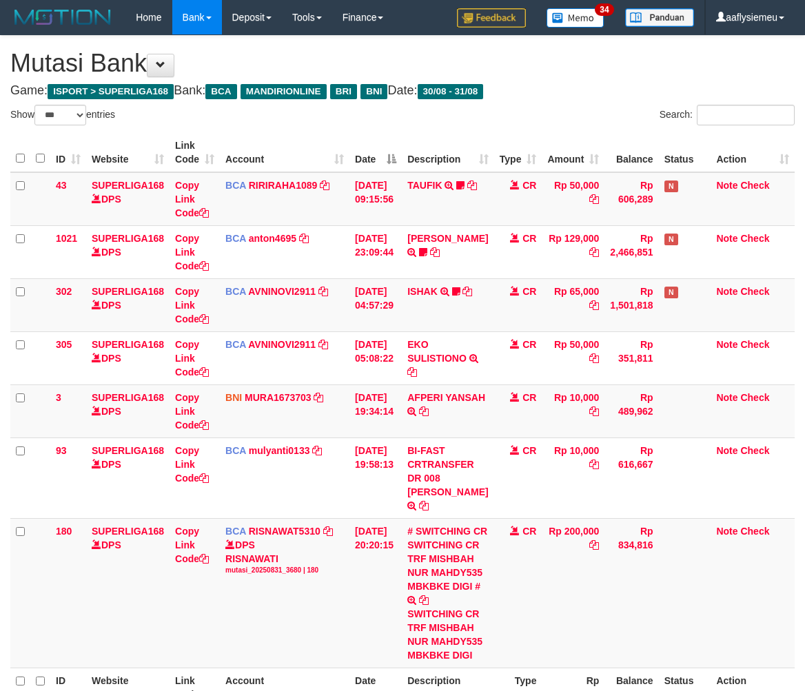
select select "***"
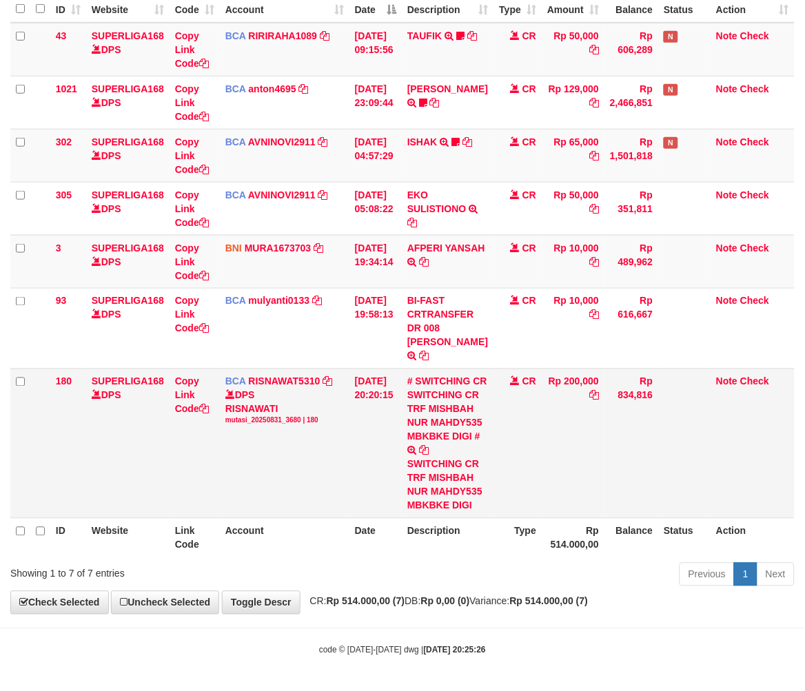
scroll to position [232, 0]
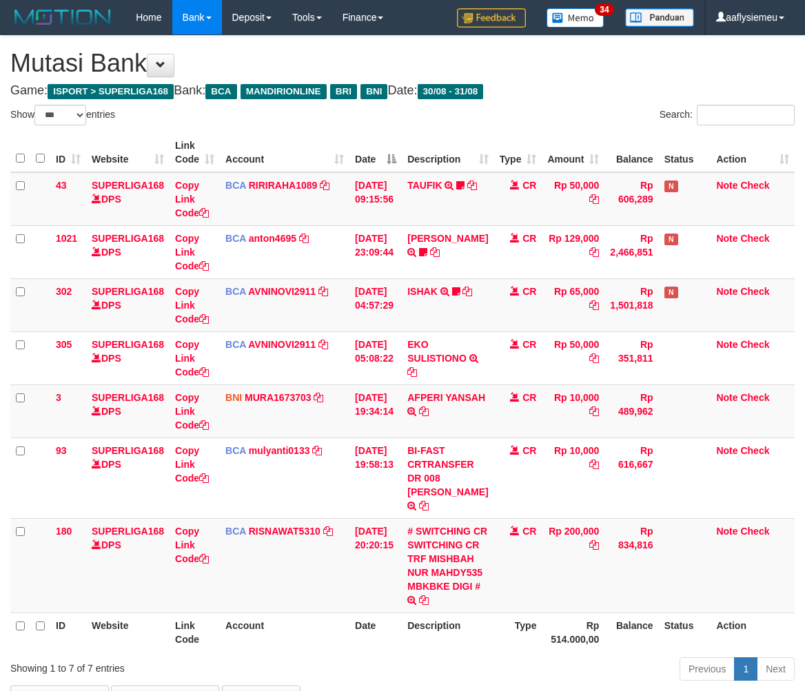
select select "***"
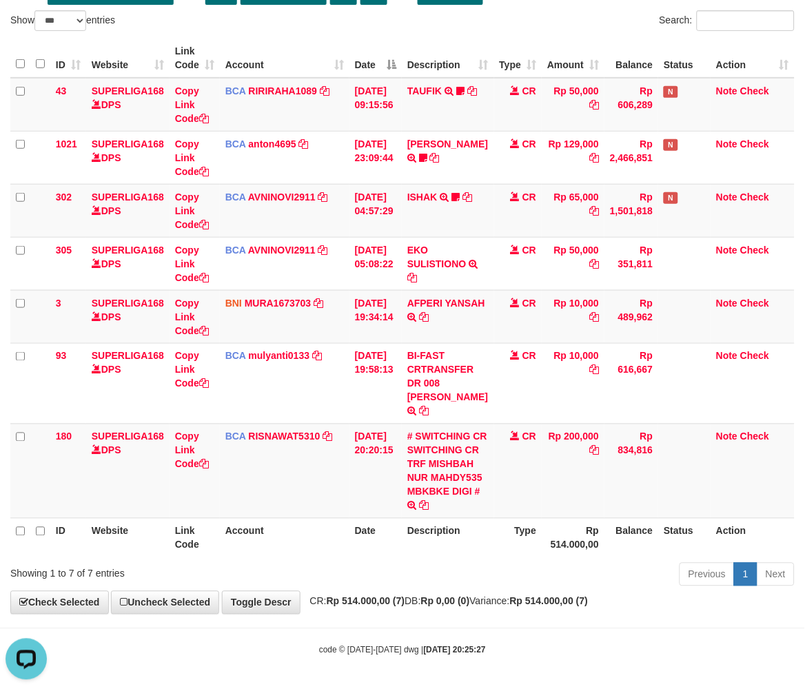
click at [209, 520] on th "Link Code" at bounding box center [195, 537] width 50 height 39
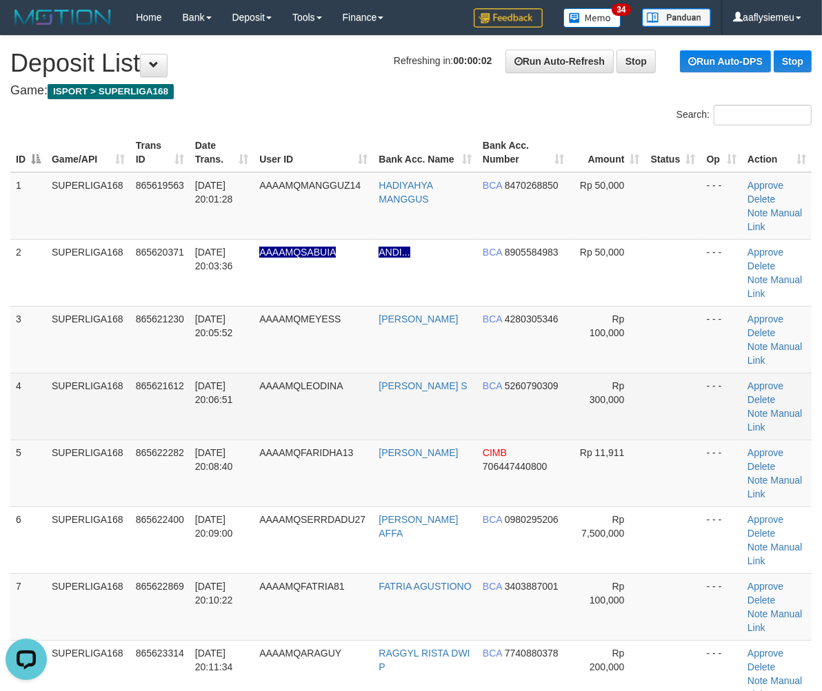
click at [73, 373] on td "SUPERLIGA168" at bounding box center [88, 406] width 84 height 67
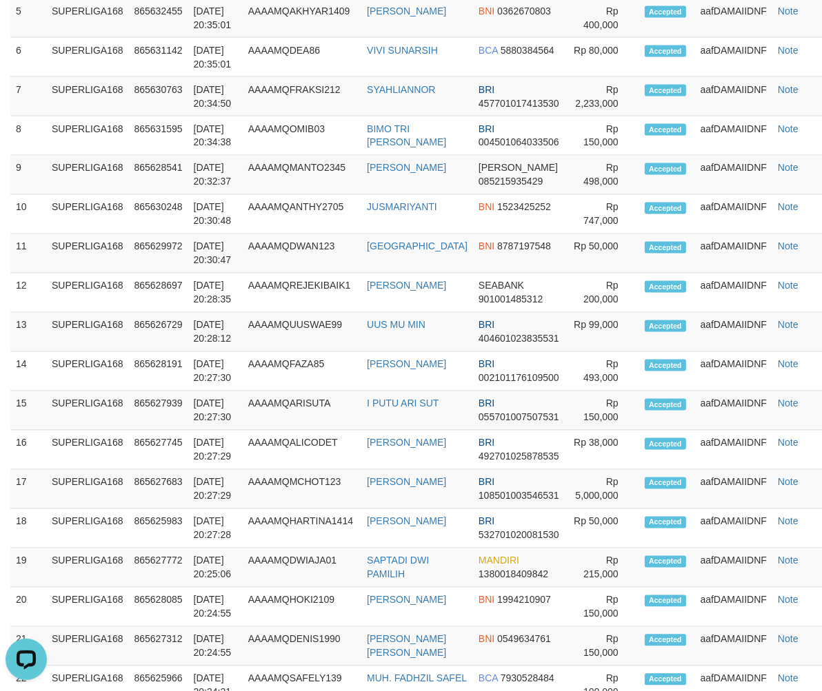
scroll to position [588, 0]
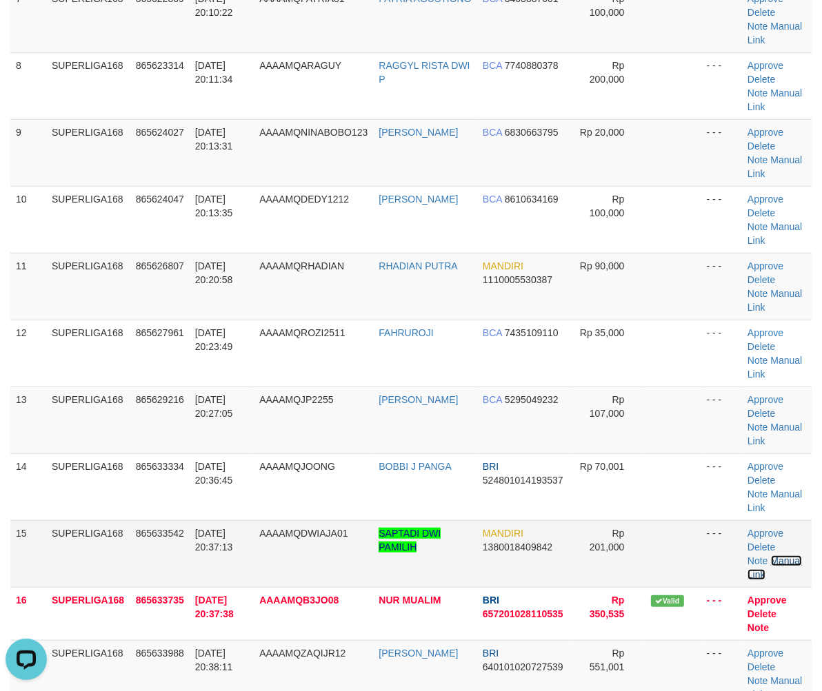
click at [780, 556] on link "Manual Link" at bounding box center [774, 568] width 54 height 25
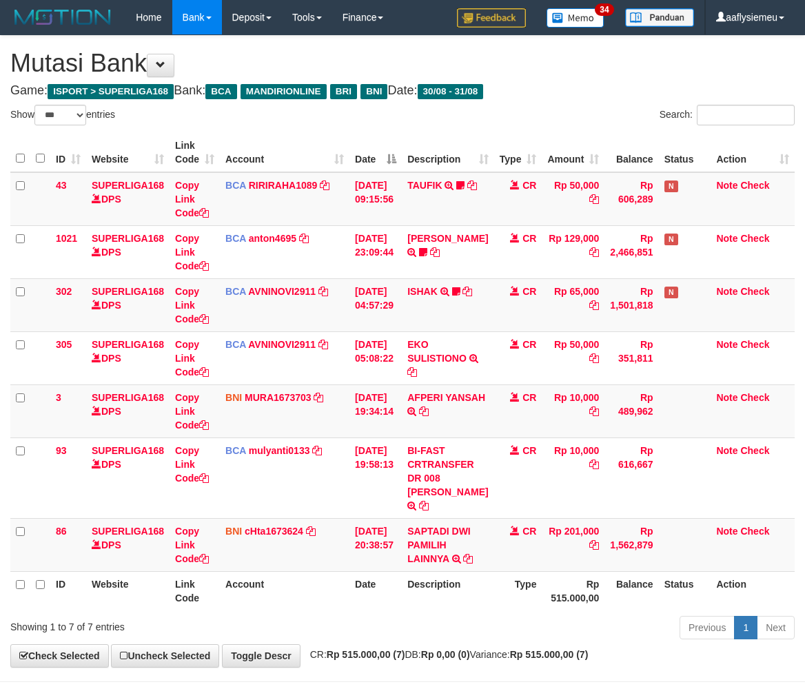
select select "***"
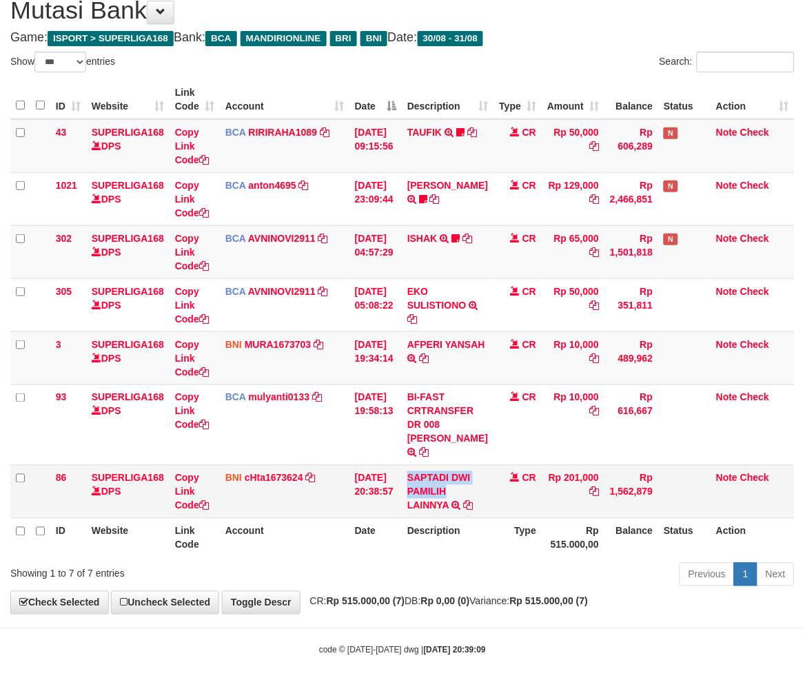
copy link "SAPTADI DWI PAMILIH"
drag, startPoint x: 463, startPoint y: 489, endPoint x: 416, endPoint y: 483, distance: 47.4
click at [416, 483] on td "SAPTADI DWI PAMILIH LAINNYA TRF/PAY/TOP-UP ECHANNEL SAPTADI DWI PAMILIH LAINNYA" at bounding box center [448, 491] width 92 height 53
click at [198, 509] on td "Copy Link Code" at bounding box center [195, 491] width 50 height 53
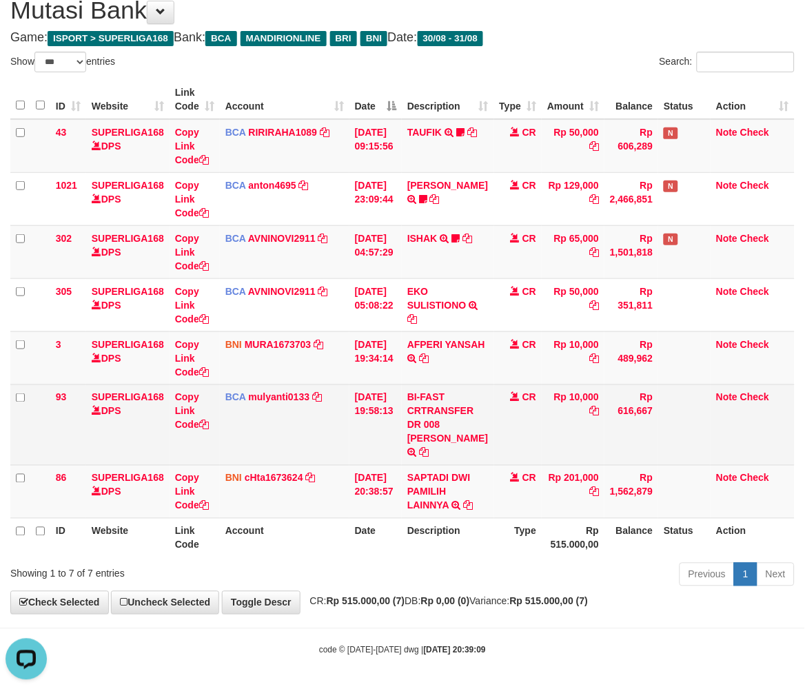
click at [567, 460] on td "Rp 10,000" at bounding box center [573, 425] width 63 height 81
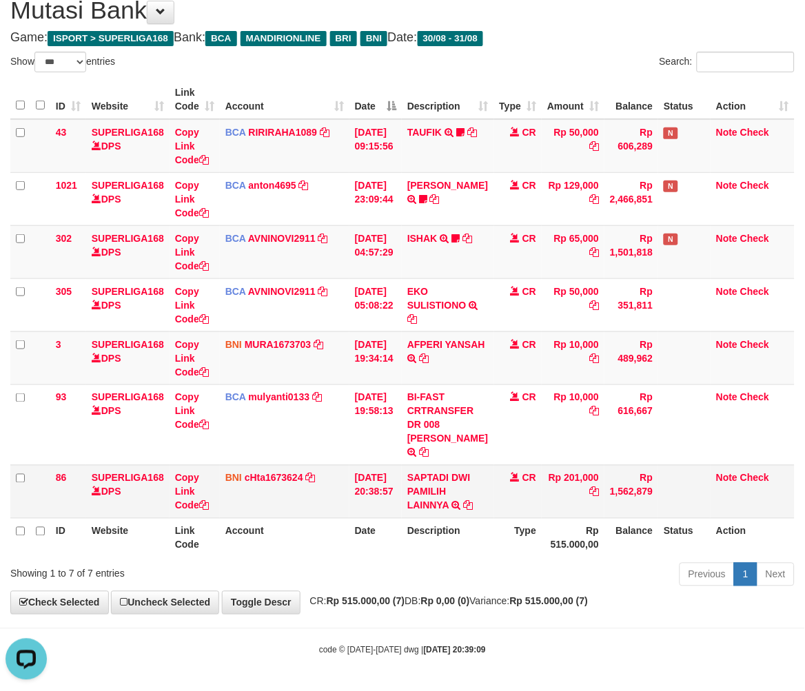
click at [495, 481] on td "CR" at bounding box center [518, 491] width 48 height 53
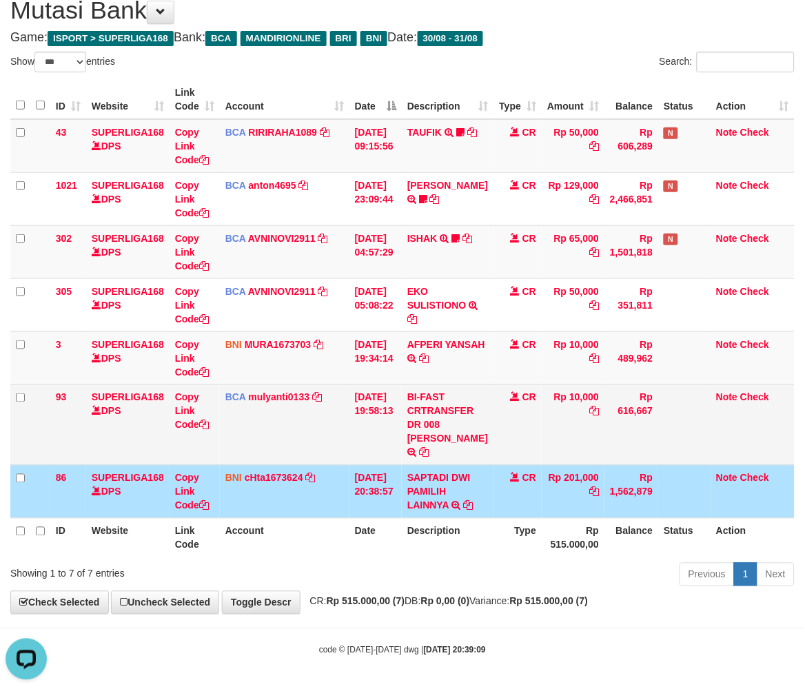
click at [456, 463] on td "BI-FAST CRTRANSFER DR 008 YERIK ELO BERNADUS" at bounding box center [448, 425] width 92 height 81
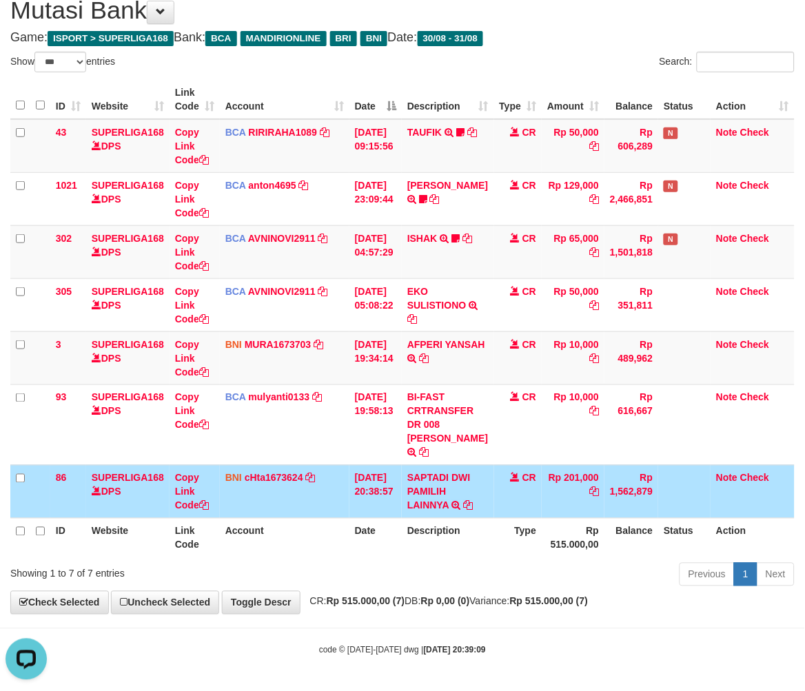
click at [571, 518] on th "Rp 515.000,00" at bounding box center [573, 537] width 63 height 39
click at [570, 518] on th "Rp 515.000,00" at bounding box center [573, 537] width 63 height 39
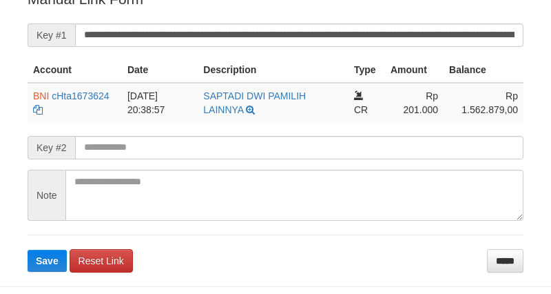
scroll to position [230, 0]
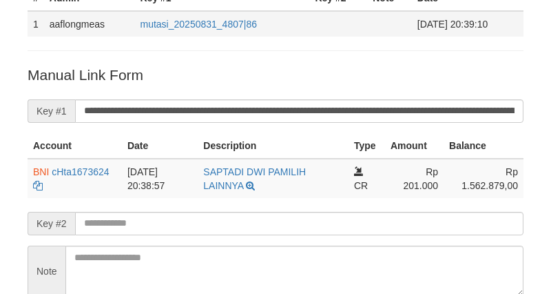
click at [61, 28] on td "aaflongmeas" at bounding box center [89, 24] width 91 height 26
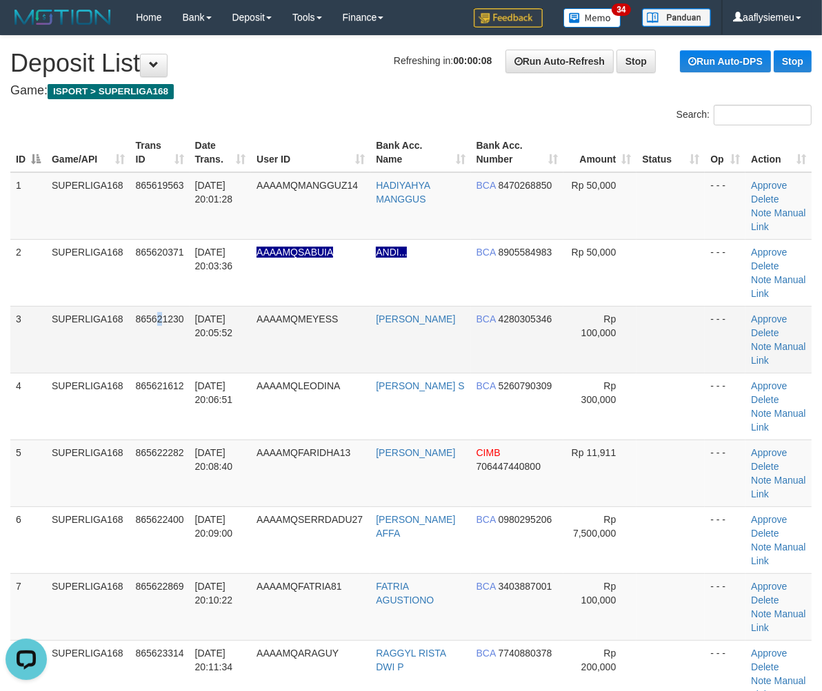
click at [163, 359] on td "865621230" at bounding box center [159, 339] width 59 height 67
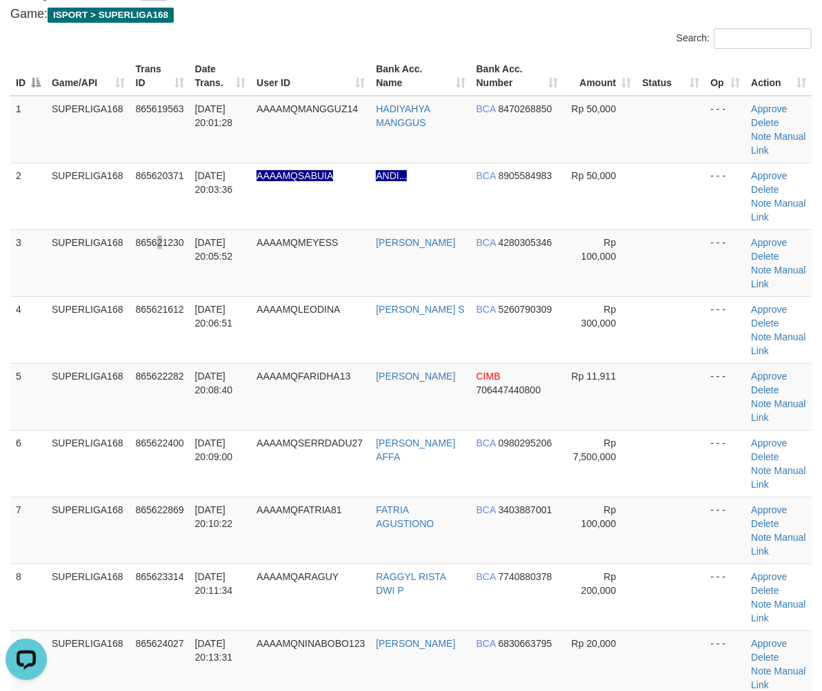
scroll to position [230, 0]
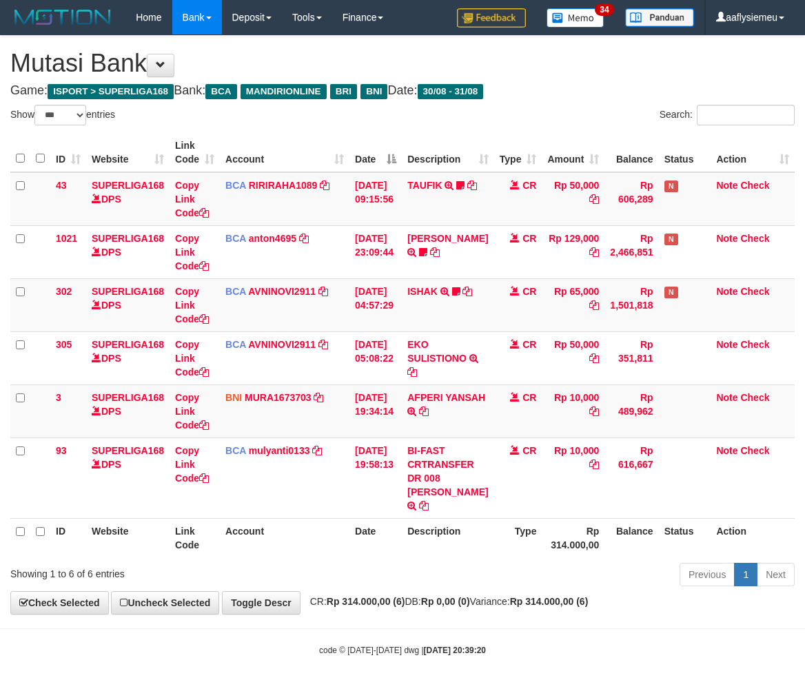
select select "***"
drag, startPoint x: 436, startPoint y: 504, endPoint x: 814, endPoint y: 480, distance: 378.5
click at [445, 505] on td "BI-FAST CRTRANSFER DR 008 YERIK ELO BERNADUS" at bounding box center [448, 478] width 92 height 81
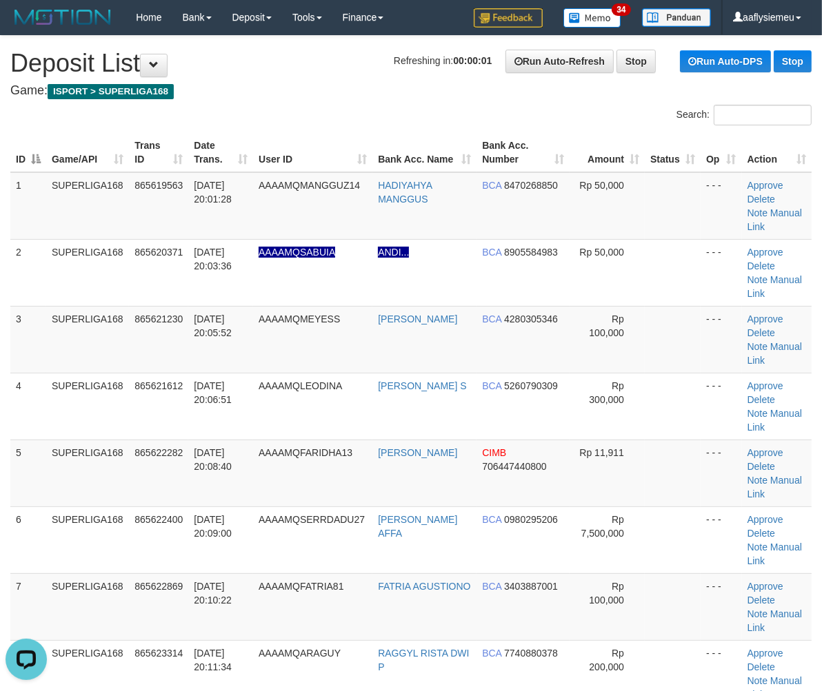
drag, startPoint x: 120, startPoint y: 425, endPoint x: 2, endPoint y: 470, distance: 126.1
click at [116, 440] on td "SUPERLIGA168" at bounding box center [87, 473] width 83 height 67
click at [118, 440] on td "SUPERLIGA168" at bounding box center [87, 473] width 83 height 67
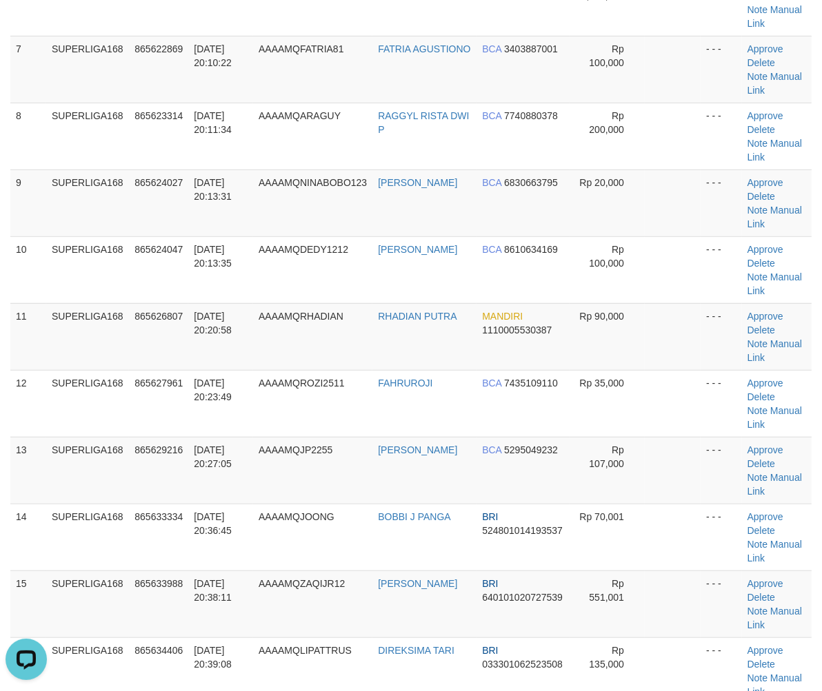
scroll to position [689, 0]
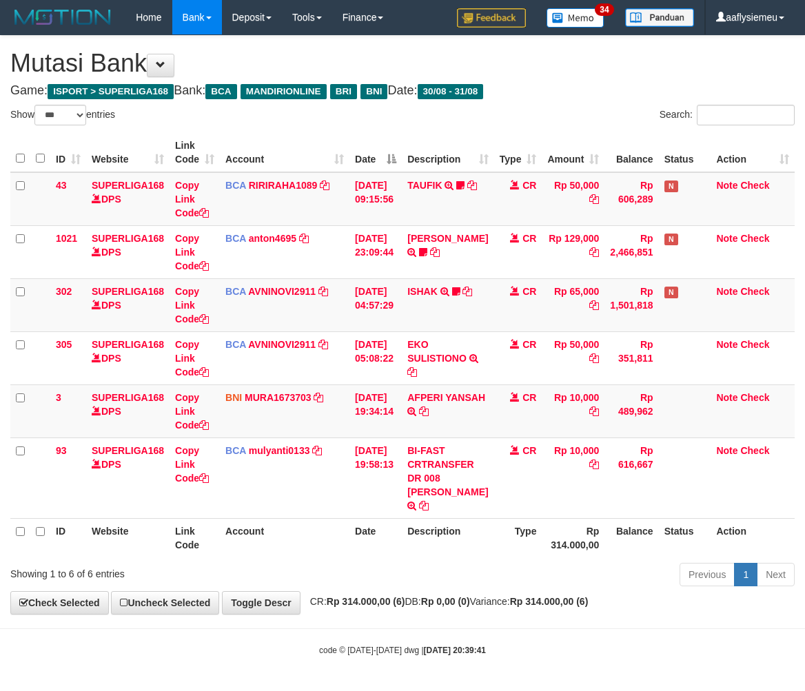
select select "***"
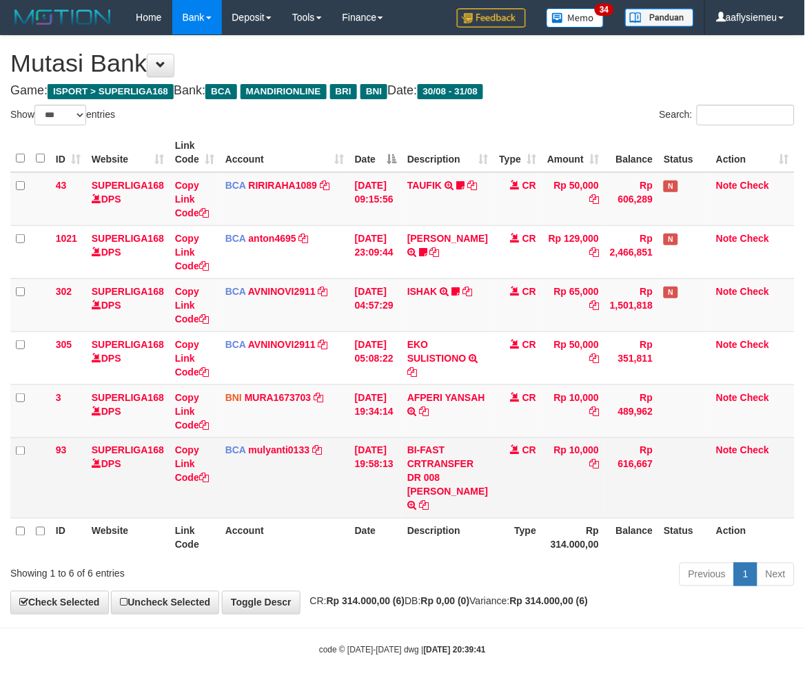
scroll to position [14, 0]
click at [576, 481] on td "Rp 10,000" at bounding box center [573, 478] width 63 height 81
click at [680, 474] on td at bounding box center [684, 478] width 52 height 81
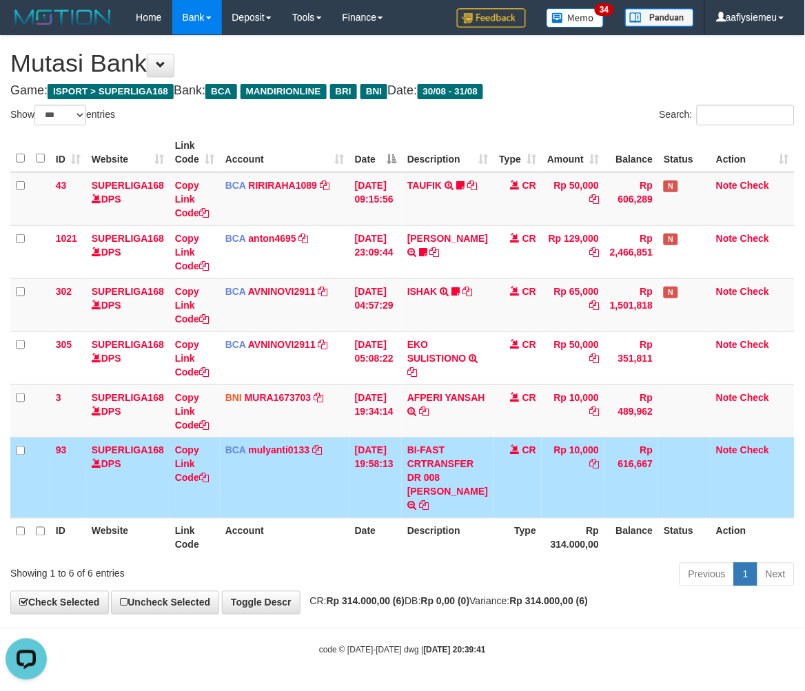
scroll to position [0, 0]
click at [451, 507] on td "BI-FAST CRTRANSFER DR 008 YERIK ELO BERNADUS" at bounding box center [448, 478] width 92 height 81
click at [376, 481] on td "[DATE] 19:58:13" at bounding box center [375, 478] width 52 height 81
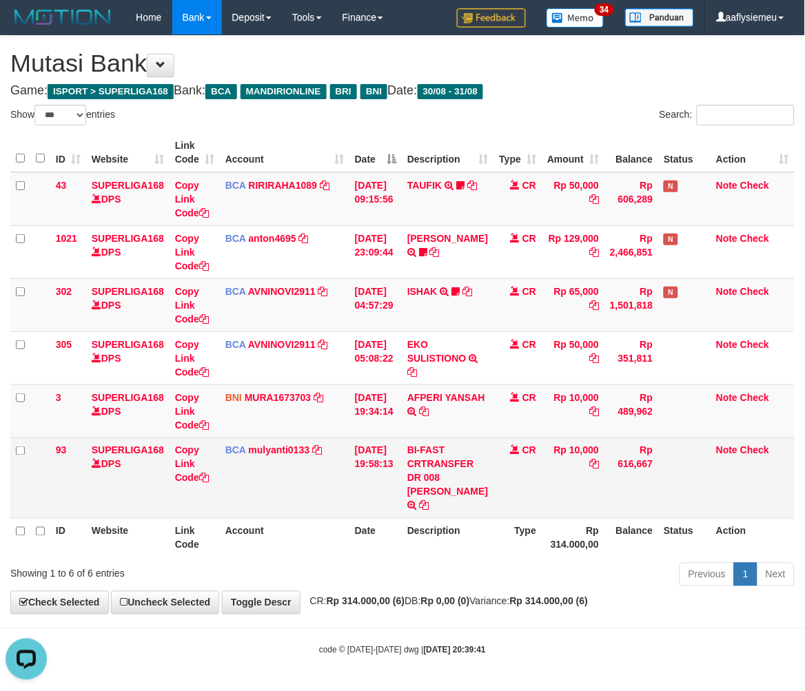
drag, startPoint x: 252, startPoint y: 523, endPoint x: 405, endPoint y: 467, distance: 162.0
click at [252, 522] on th "Account" at bounding box center [285, 537] width 130 height 39
drag, startPoint x: 802, startPoint y: 326, endPoint x: 532, endPoint y: 445, distance: 295.1
click at [791, 338] on div "ID Website Link Code Account Date Description Type Amount Balance Status Action…" at bounding box center [402, 345] width 805 height 433
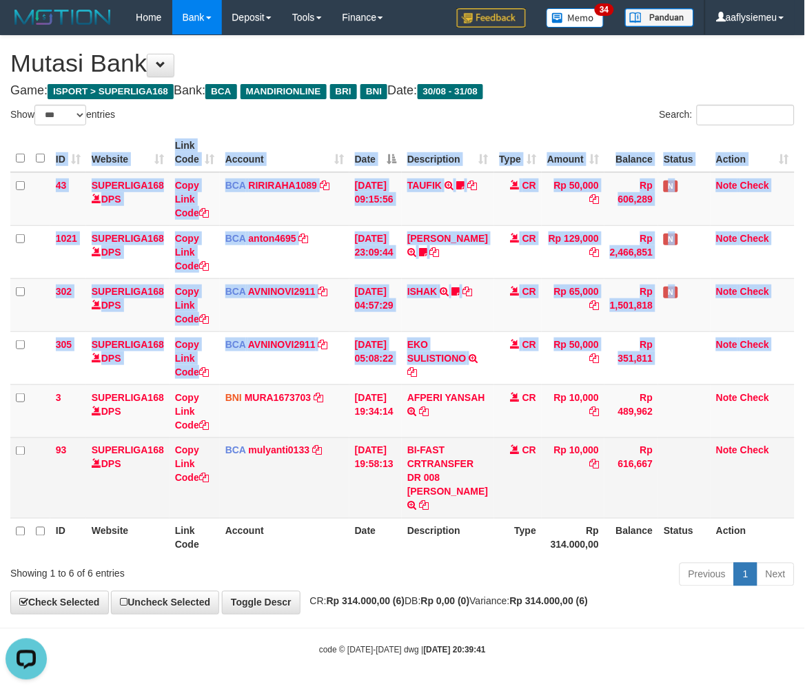
click at [364, 511] on td "[DATE] 19:58:13" at bounding box center [375, 478] width 52 height 81
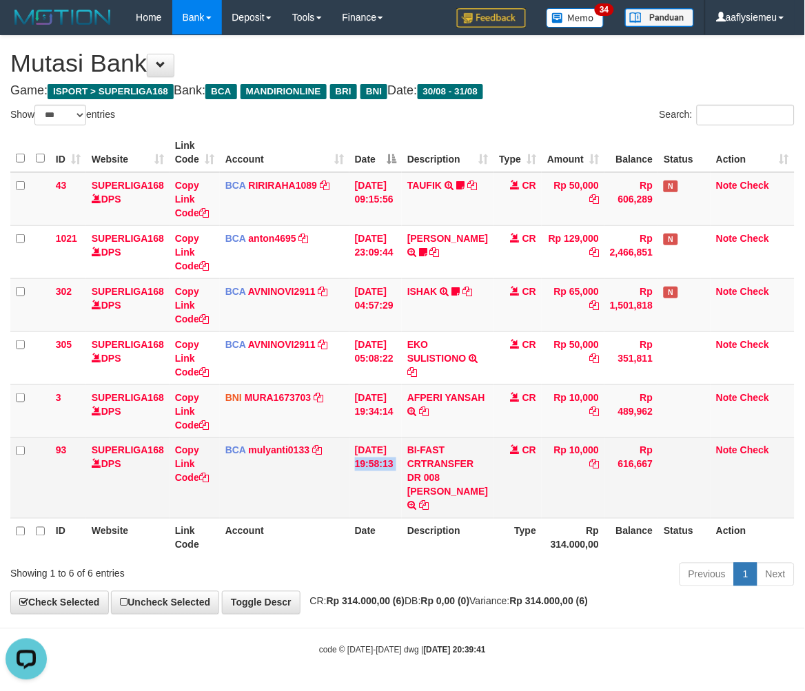
click at [364, 511] on td "[DATE] 19:58:13" at bounding box center [375, 478] width 52 height 81
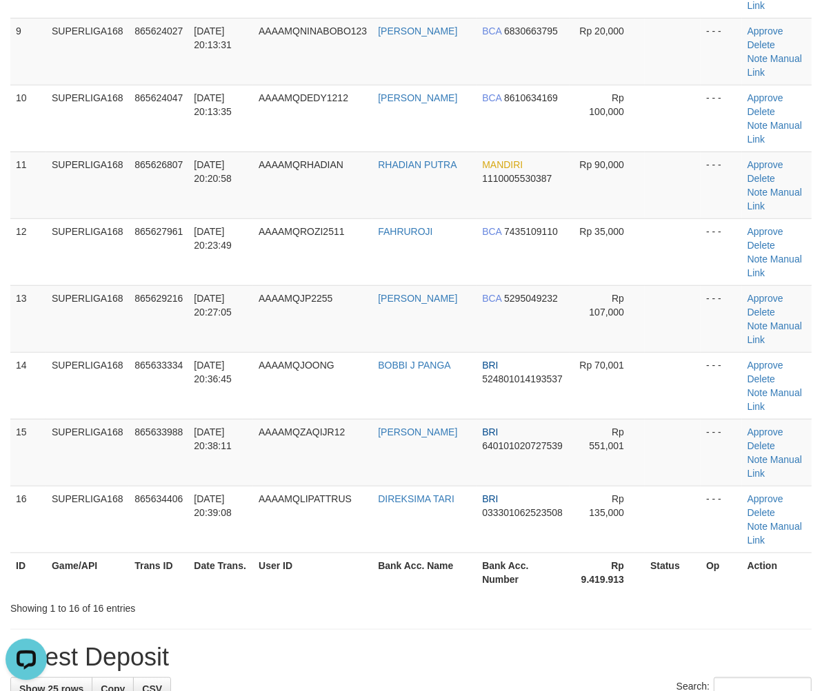
click at [26, 553] on tr "ID Game/API Trans ID Date Trans. User ID Bank Acc. Name Bank Acc. Number Rp 9.4…" at bounding box center [410, 572] width 801 height 39
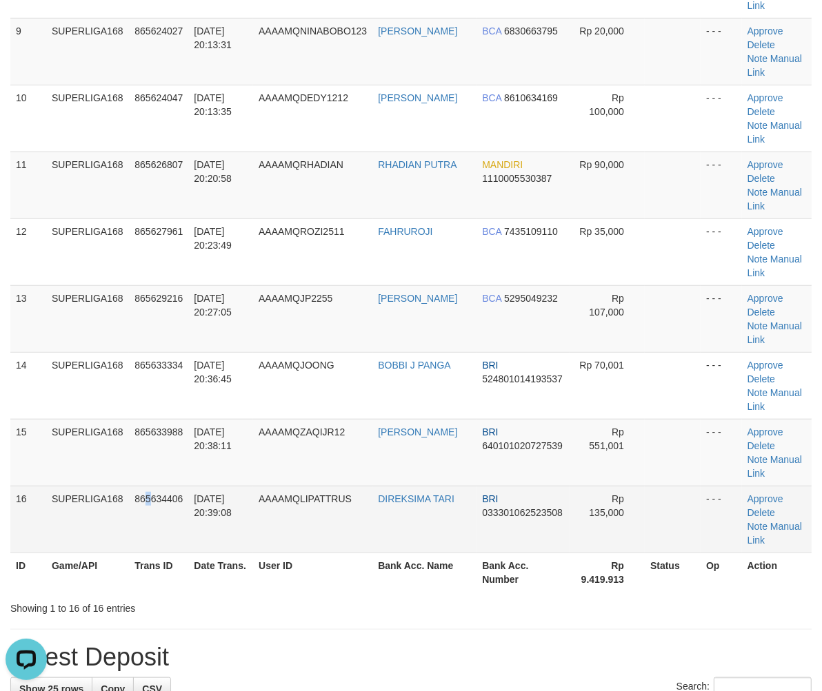
click at [150, 486] on td "865634406" at bounding box center [158, 519] width 59 height 67
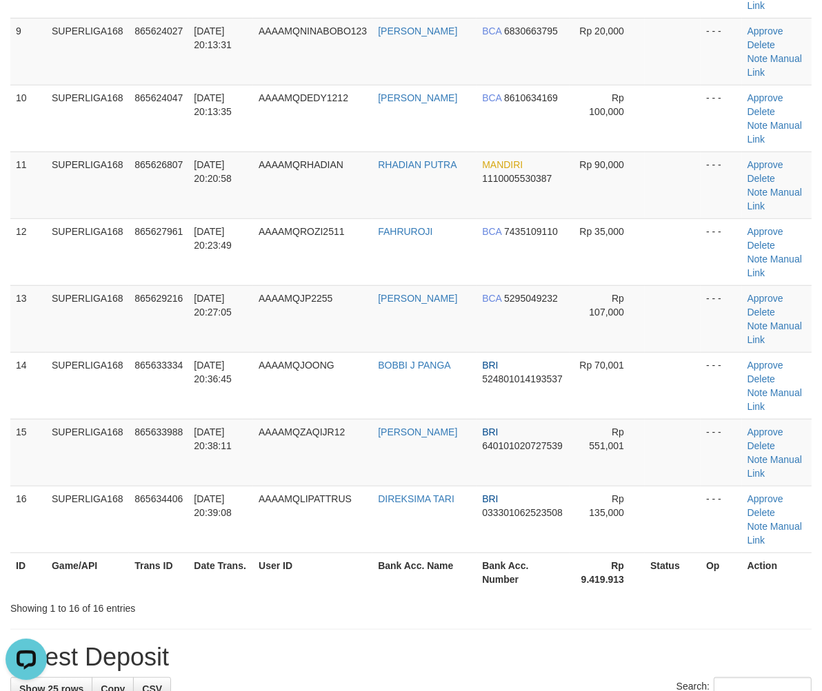
drag, startPoint x: 11, startPoint y: 407, endPoint x: -2, endPoint y: 415, distance: 15.1
click at [0, 415] on html "Toggle navigation Home Bank Account List Load By Website Group [ISPORT] SUPERLI…" at bounding box center [411, 604] width 822 height 2586
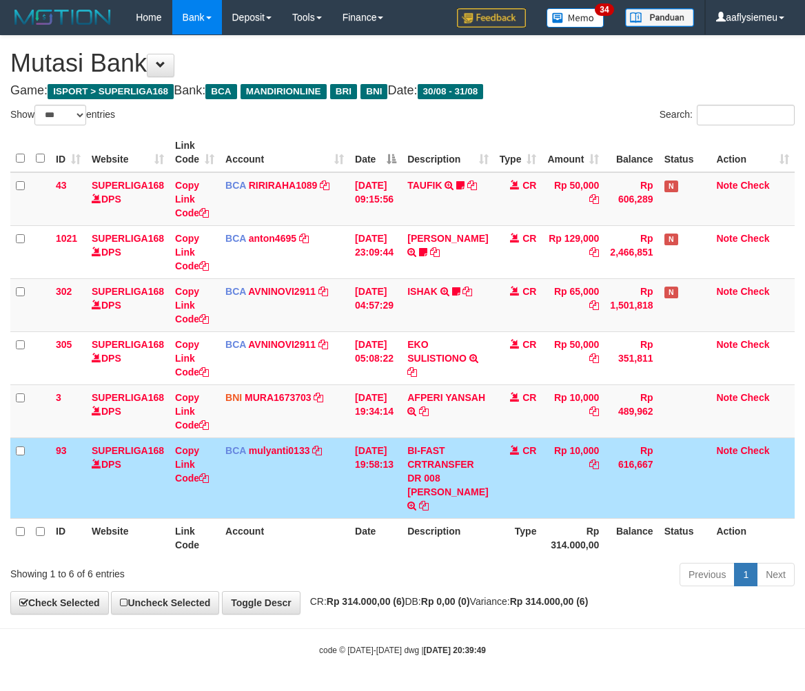
select select "***"
click at [364, 511] on td "[DATE] 19:58:13" at bounding box center [375, 478] width 52 height 81
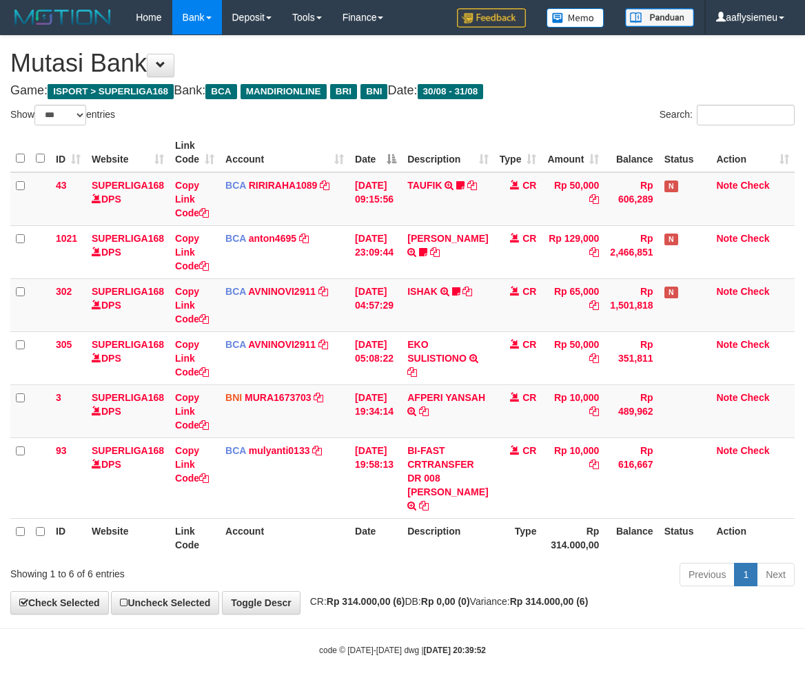
select select "***"
click at [250, 543] on th "Account" at bounding box center [285, 537] width 130 height 39
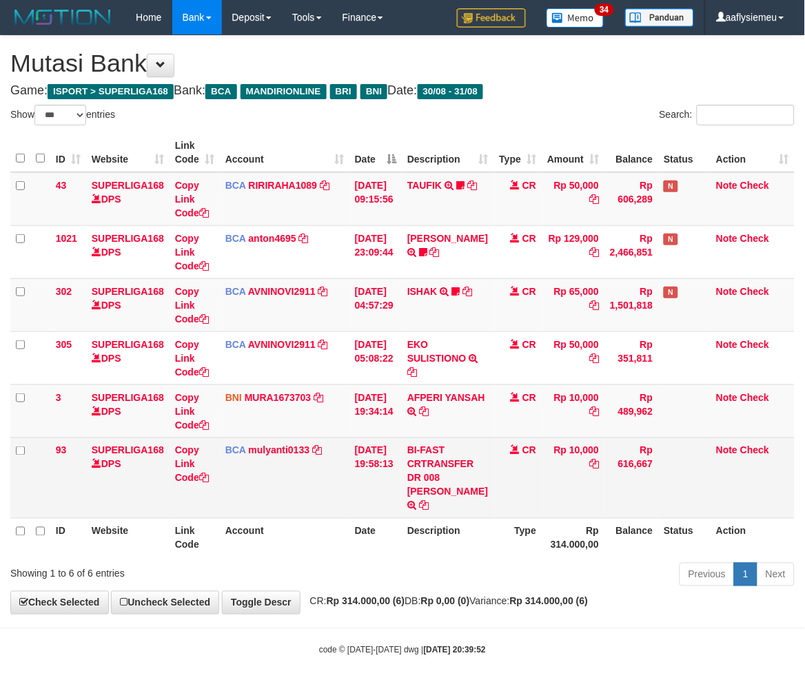
click at [476, 523] on table "ID Website Link Code Account Date Description Type Amount Balance Status Action…" at bounding box center [402, 345] width 784 height 425
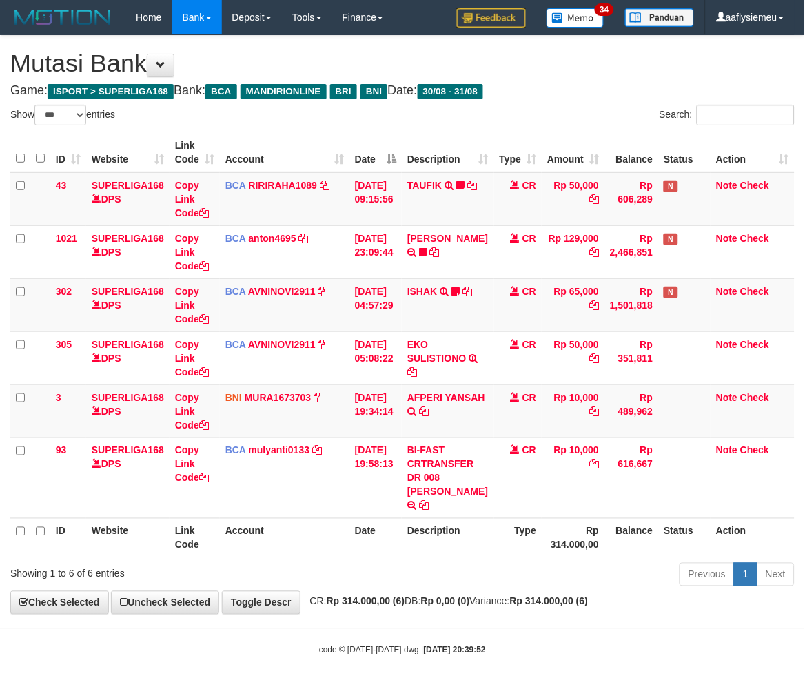
scroll to position [14, 0]
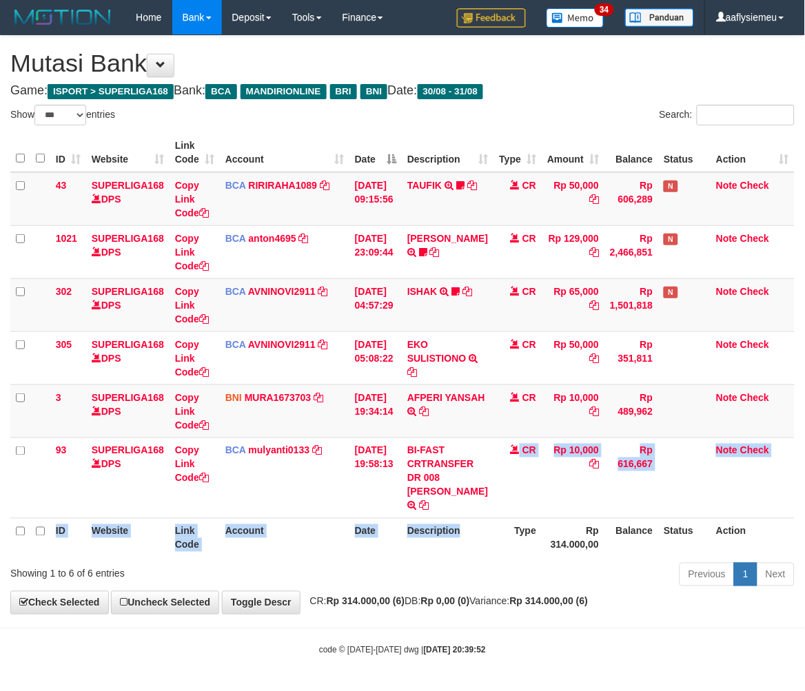
click at [478, 534] on th "Description" at bounding box center [448, 537] width 92 height 39
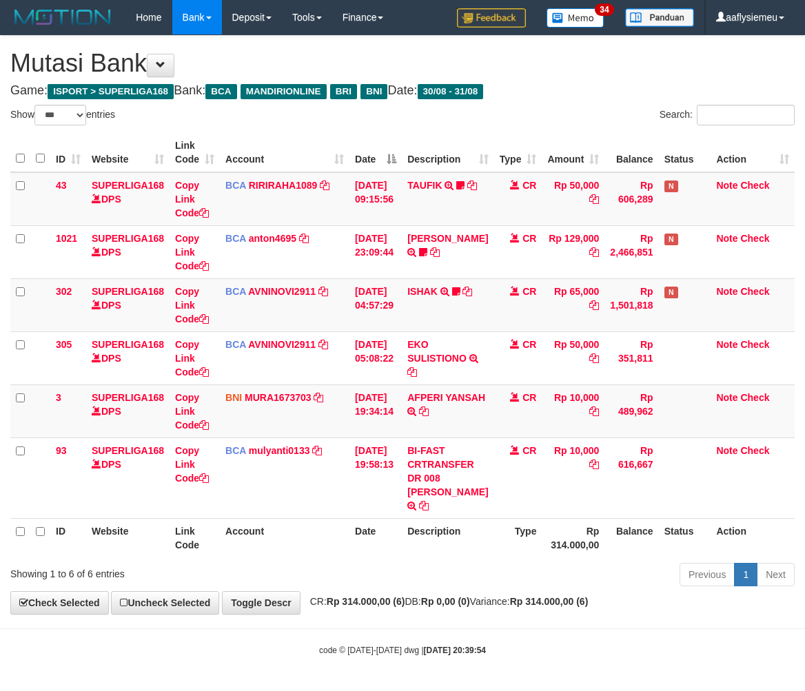
select select "***"
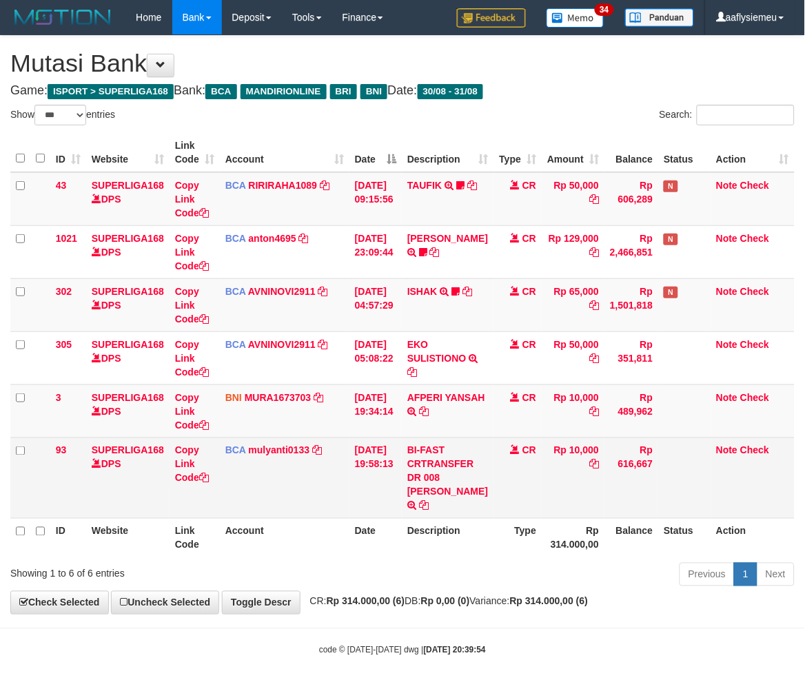
click at [432, 485] on td "BI-FAST CRTRANSFER DR 008 [PERSON_NAME]" at bounding box center [448, 478] width 92 height 81
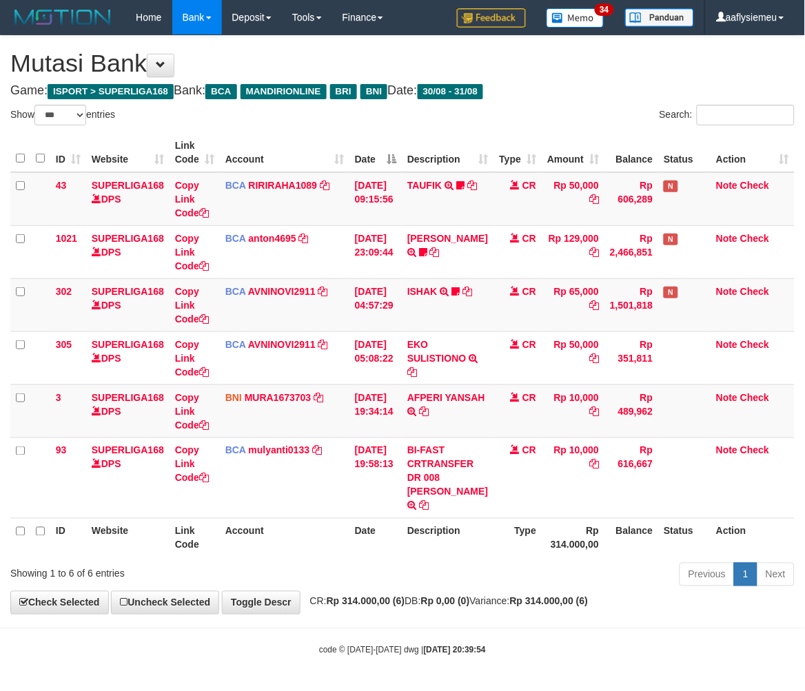
scroll to position [14, 0]
click at [428, 563] on div "Previous 1 Next" at bounding box center [570, 577] width 449 height 30
click at [417, 562] on div "Previous 1 Next" at bounding box center [570, 577] width 449 height 30
click at [412, 563] on div "Previous 1 Next" at bounding box center [570, 577] width 449 height 30
click at [408, 567] on div "Previous 1 Next" at bounding box center [570, 577] width 449 height 30
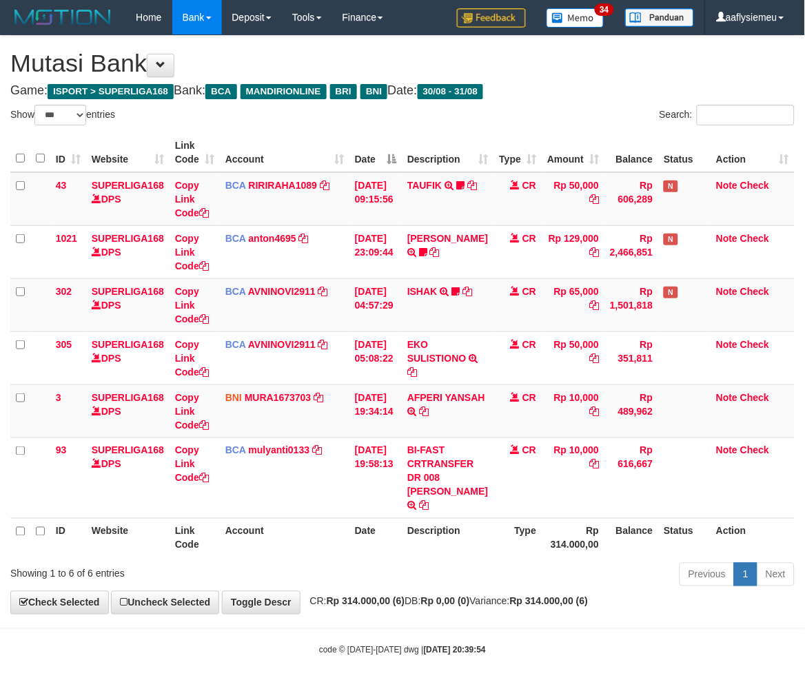
click at [403, 569] on div "Previous 1 Next" at bounding box center [570, 577] width 449 height 30
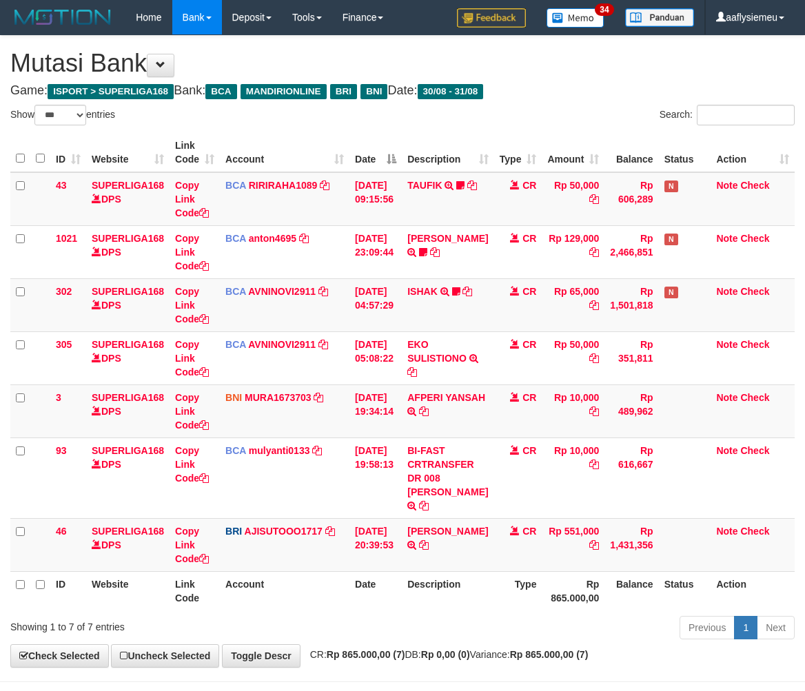
select select "***"
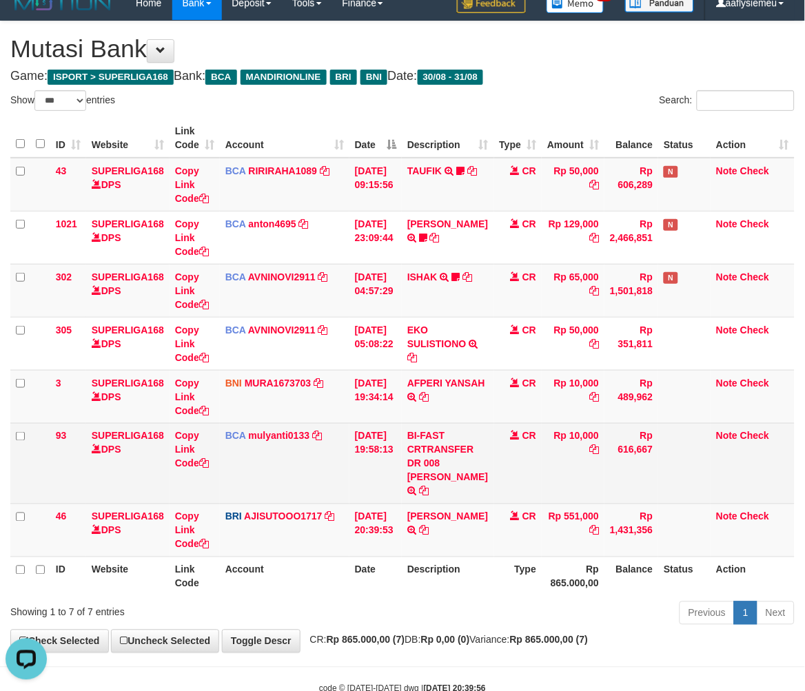
click at [298, 504] on td "BCA mulyanti0133 DPS MULYANTI mutasi_20250831_4495 | 93 mutasi_20250831_4495 | …" at bounding box center [285, 463] width 130 height 81
drag, startPoint x: 298, startPoint y: 505, endPoint x: 270, endPoint y: 494, distance: 30.1
click at [300, 504] on td "BCA mulyanti0133 DPS MULYANTI mutasi_20250831_4495 | 93 mutasi_20250831_4495 | …" at bounding box center [285, 463] width 130 height 81
click at [262, 480] on td "BCA mulyanti0133 DPS MULYANTI mutasi_20250831_4495 | 93 mutasi_20250831_4495 | …" at bounding box center [285, 463] width 130 height 81
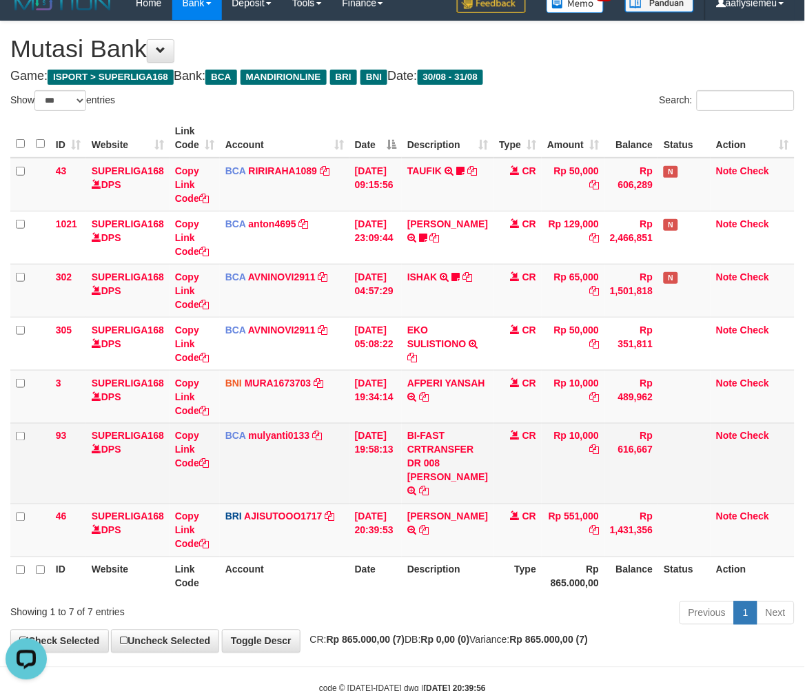
click at [543, 495] on td "Rp 10,000" at bounding box center [573, 463] width 63 height 81
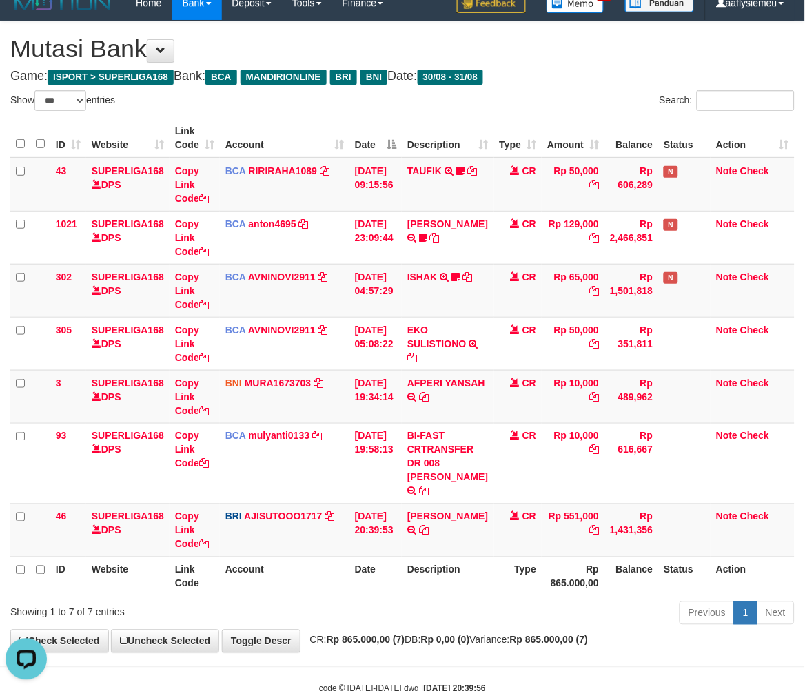
click at [457, 584] on th "Description" at bounding box center [448, 576] width 92 height 39
click at [556, 584] on th "Rp 865.000,00" at bounding box center [573, 576] width 63 height 39
click at [470, 646] on strong "Rp 0,00 (0)" at bounding box center [445, 640] width 49 height 11
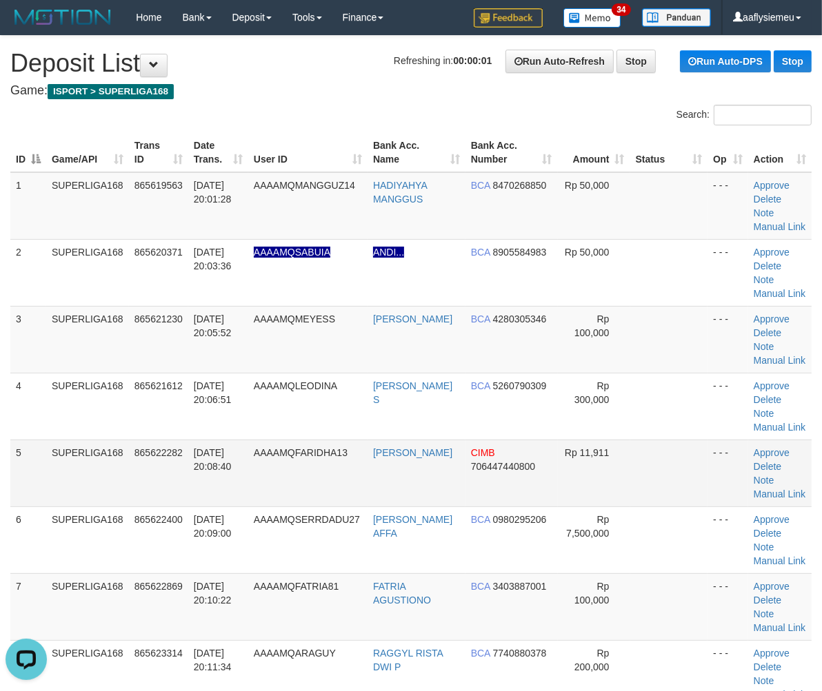
drag, startPoint x: 216, startPoint y: 401, endPoint x: 28, endPoint y: 471, distance: 200.7
click at [203, 412] on td "31/08/2025 20:06:51" at bounding box center [218, 406] width 60 height 67
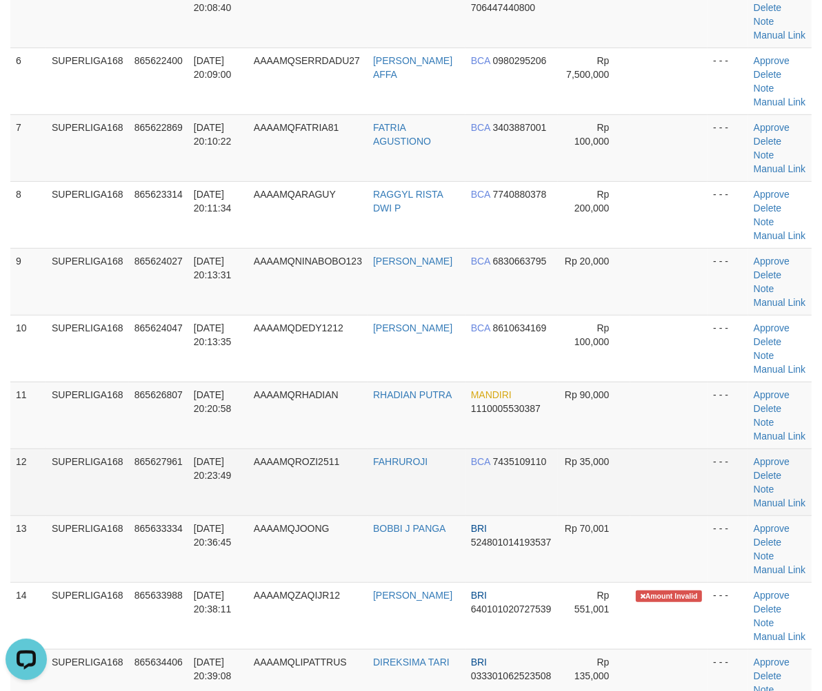
click at [99, 463] on td "SUPERLIGA168" at bounding box center [87, 482] width 83 height 67
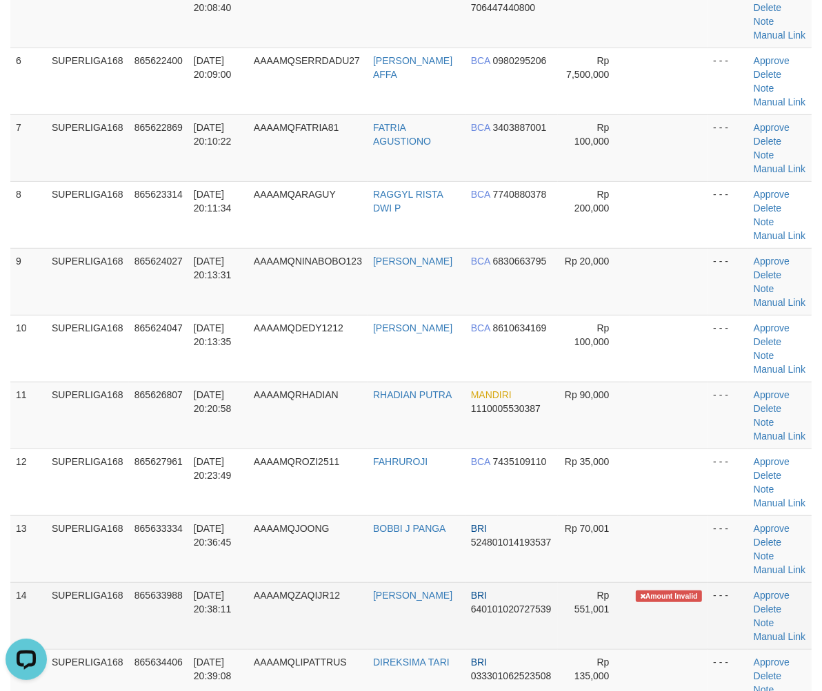
scroll to position [536, 0]
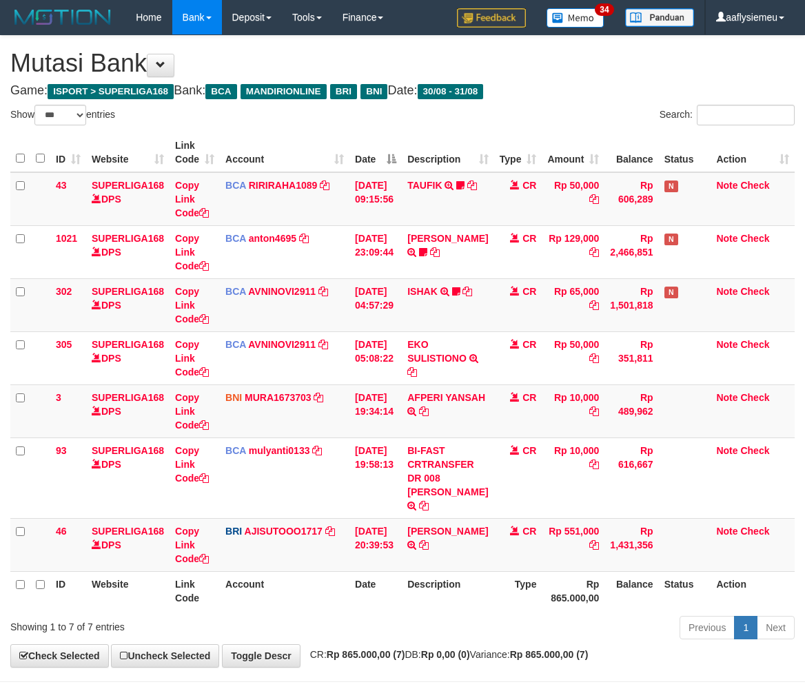
select select "***"
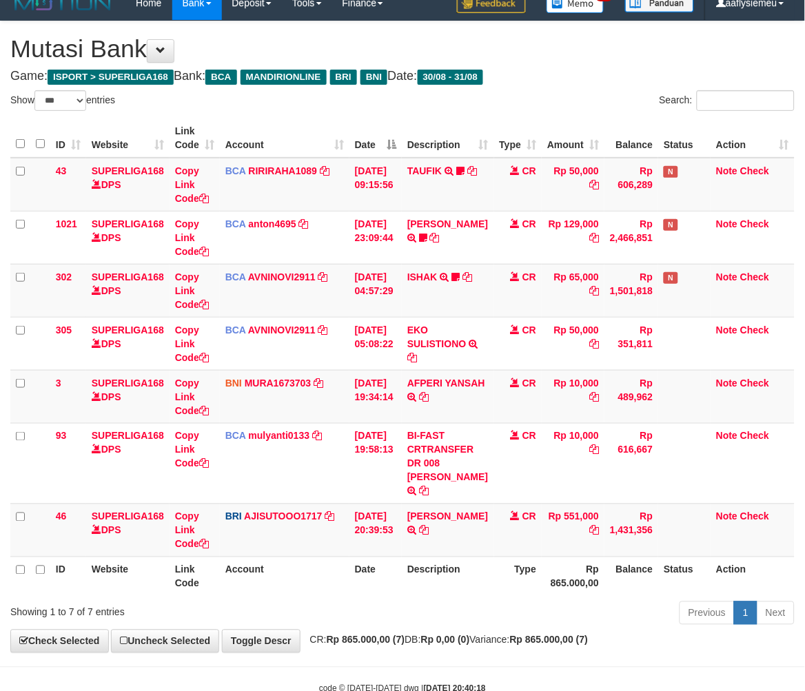
click at [643, 582] on th "Balance" at bounding box center [632, 576] width 54 height 39
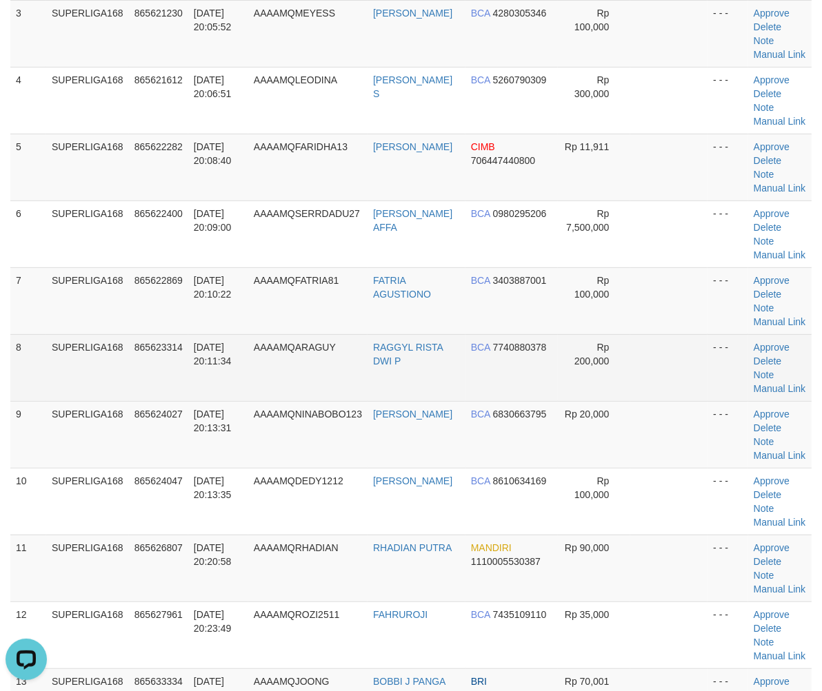
click at [361, 363] on td "AAAAMQARAGUY" at bounding box center [307, 367] width 119 height 67
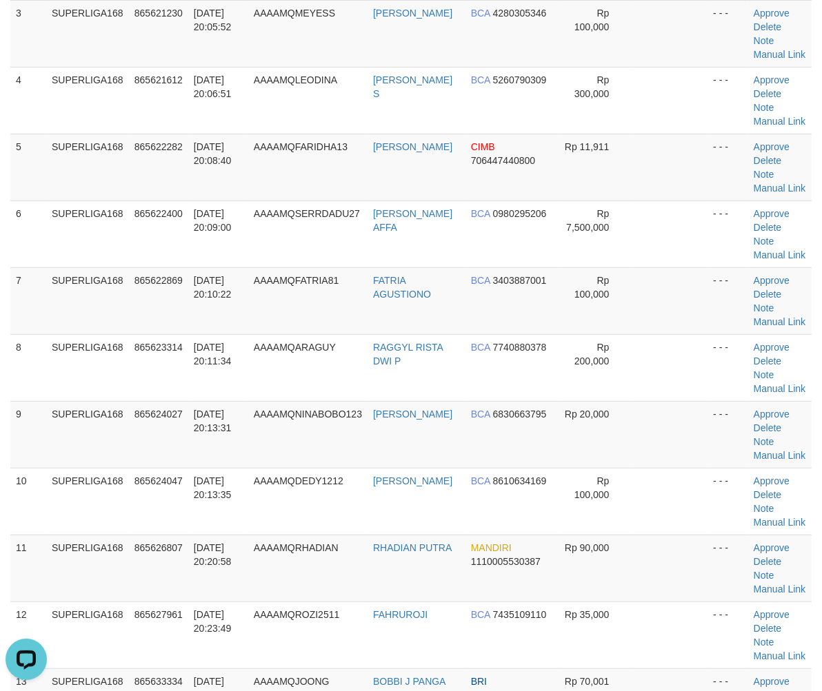
scroll to position [781, 0]
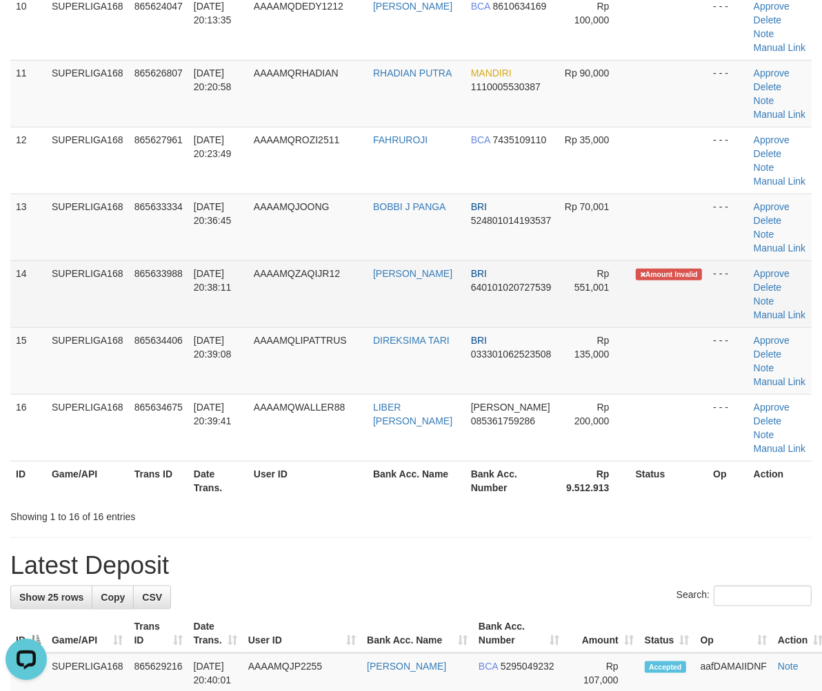
click at [367, 325] on td "AAAAMQZAQIJR12" at bounding box center [307, 294] width 119 height 67
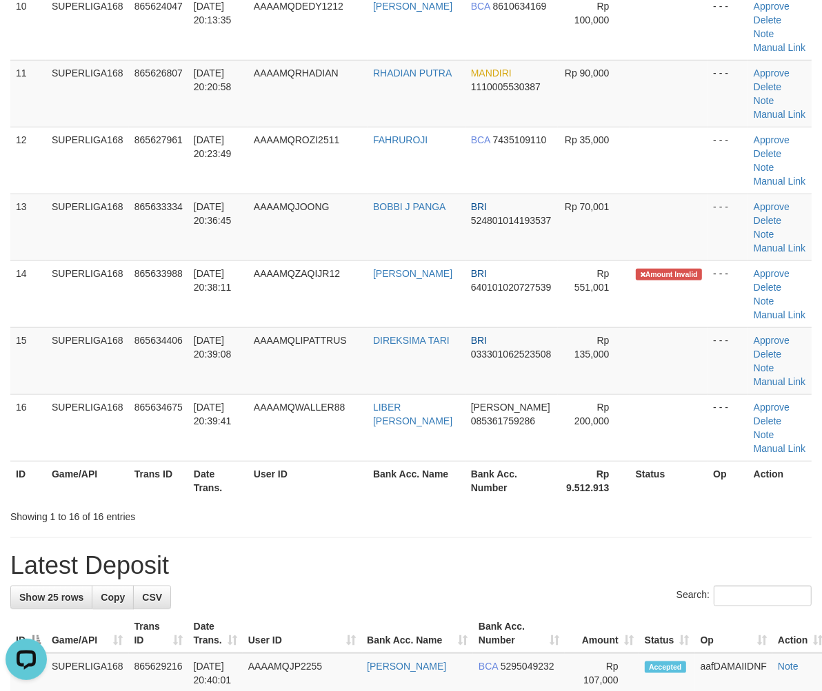
drag, startPoint x: 332, startPoint y: 363, endPoint x: 1, endPoint y: 503, distance: 359.2
click at [323, 376] on td "AAAAMQLIPATTRUS" at bounding box center [307, 360] width 119 height 67
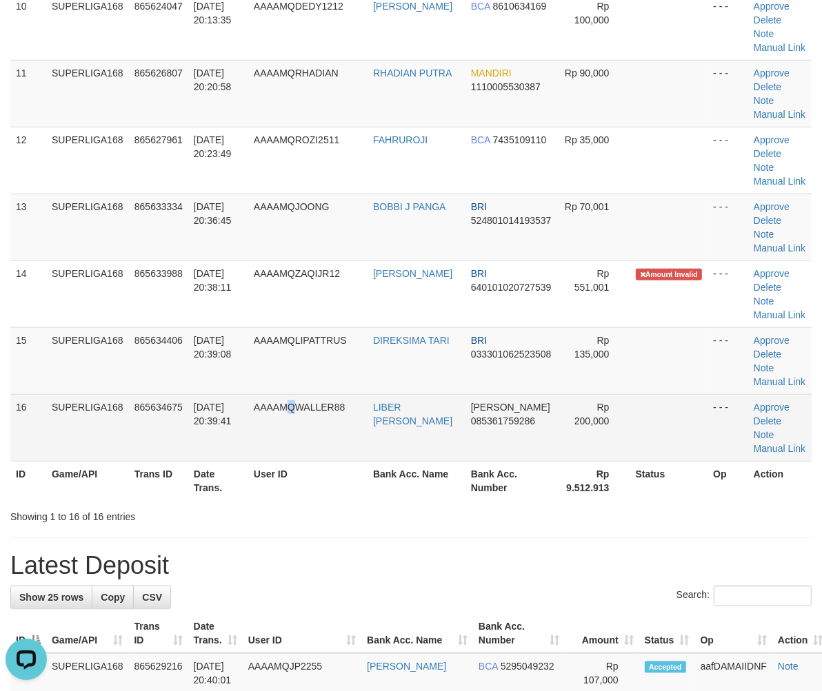
drag, startPoint x: 301, startPoint y: 424, endPoint x: 258, endPoint y: 444, distance: 47.2
click at [298, 426] on td "AAAAMQWALLER88" at bounding box center [307, 427] width 119 height 67
drag, startPoint x: 243, startPoint y: 394, endPoint x: 214, endPoint y: 411, distance: 33.3
click at [243, 396] on td "[DATE] 20:39:41" at bounding box center [218, 427] width 60 height 67
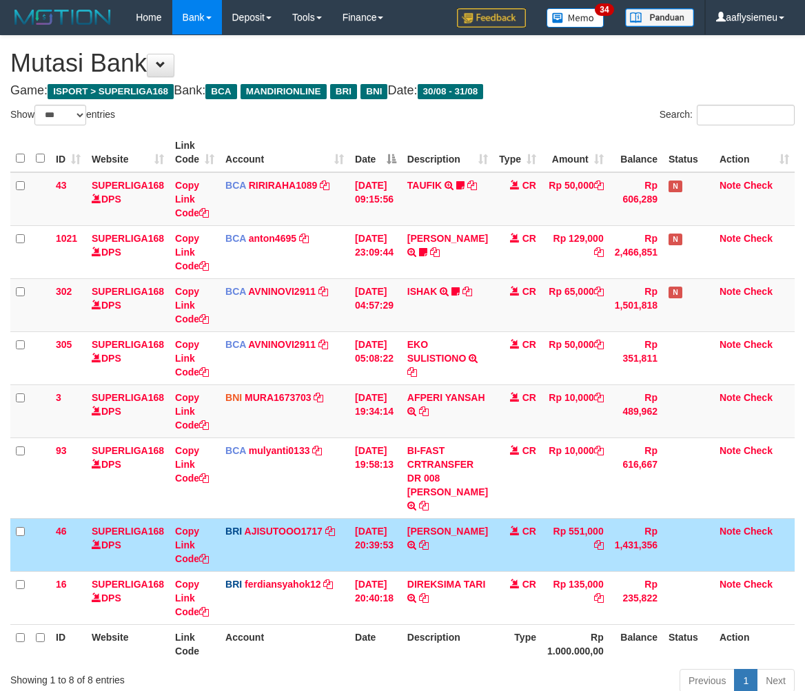
select select "***"
click at [645, 554] on td "Rp 1,431,356" at bounding box center [636, 544] width 54 height 53
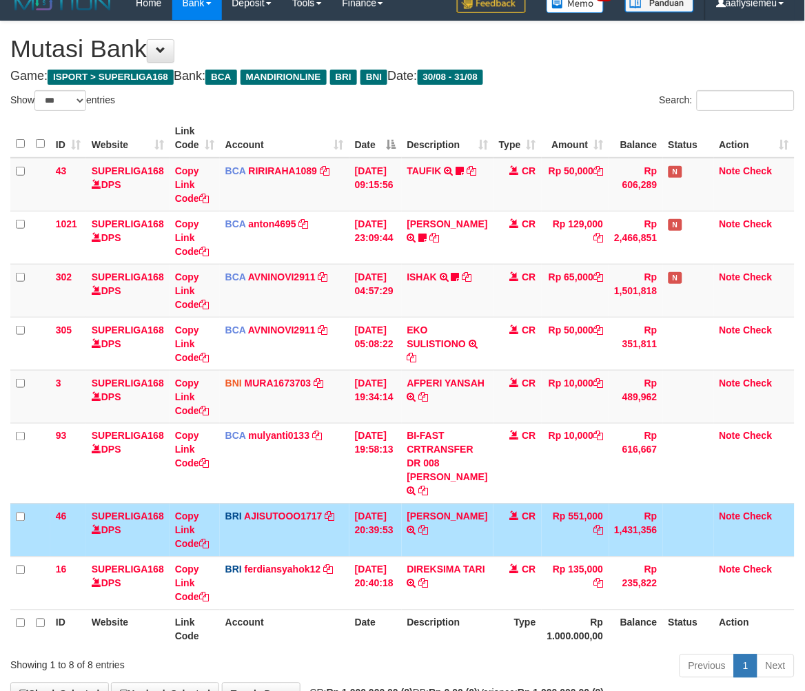
click at [645, 554] on td "Rp 1,431,356" at bounding box center [636, 530] width 54 height 53
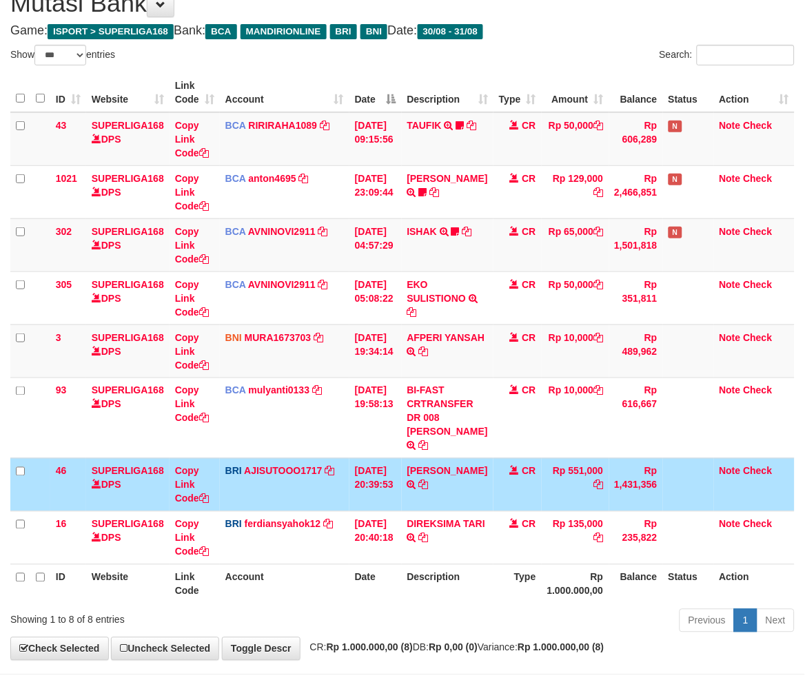
scroll to position [120, 0]
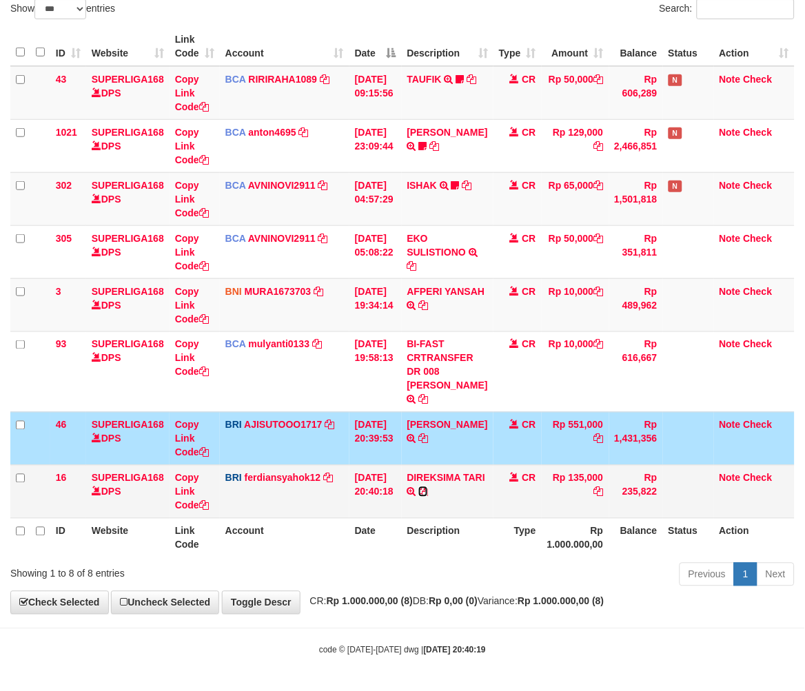
click at [428, 491] on icon at bounding box center [423, 492] width 10 height 10
copy td "1,431,356"
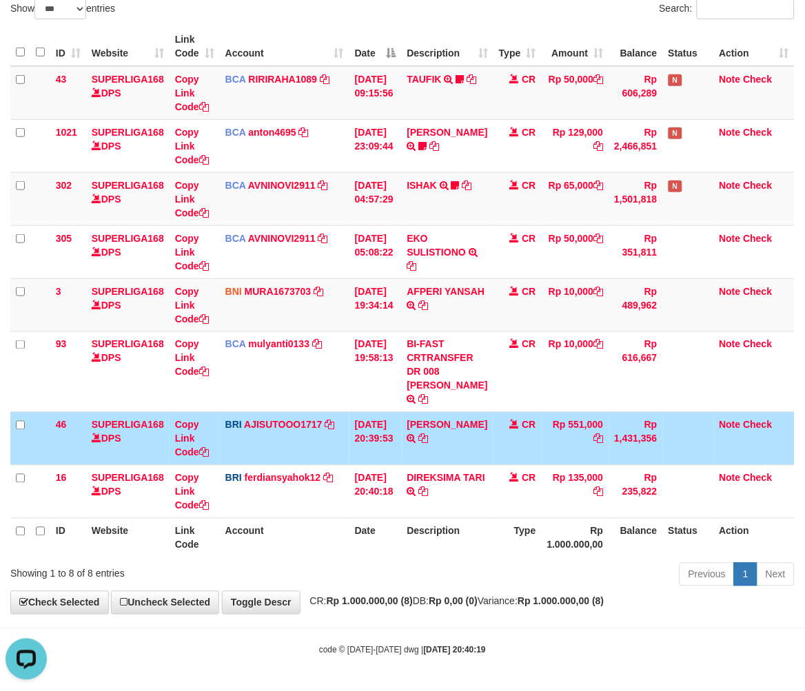
scroll to position [0, 0]
click at [420, 444] on icon at bounding box center [423, 439] width 10 height 10
drag, startPoint x: 717, startPoint y: 508, endPoint x: 804, endPoint y: 485, distance: 89.8
click at [719, 508] on td "Note Check" at bounding box center [754, 491] width 81 height 53
click at [665, 535] on th "Status" at bounding box center [688, 537] width 51 height 39
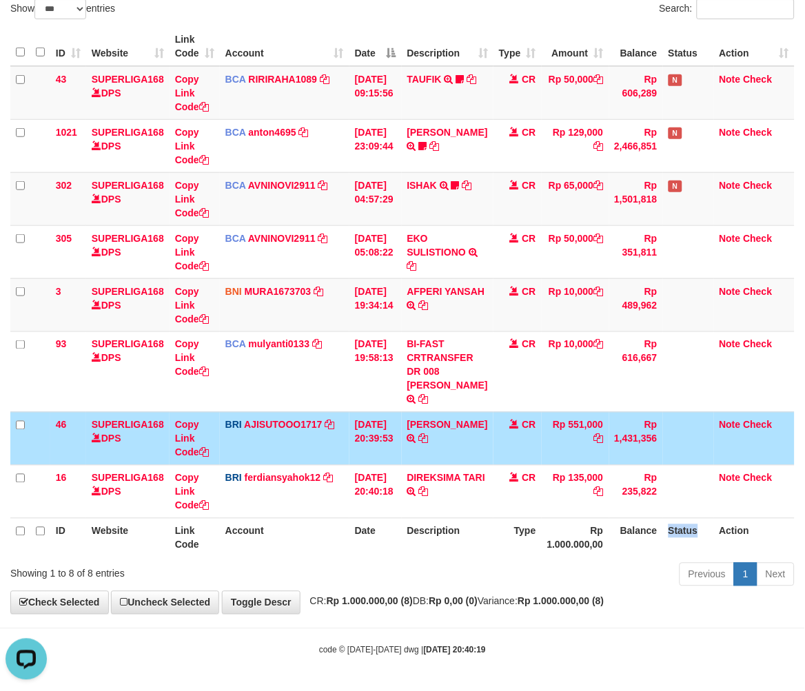
click at [665, 535] on th "Status" at bounding box center [688, 537] width 51 height 39
click at [594, 535] on th "Rp 1.000.000,00" at bounding box center [576, 537] width 68 height 39
click at [555, 549] on th "Rp 1.000.000,00" at bounding box center [576, 537] width 68 height 39
click at [554, 549] on th "Rp 1.000.000,00" at bounding box center [576, 537] width 68 height 39
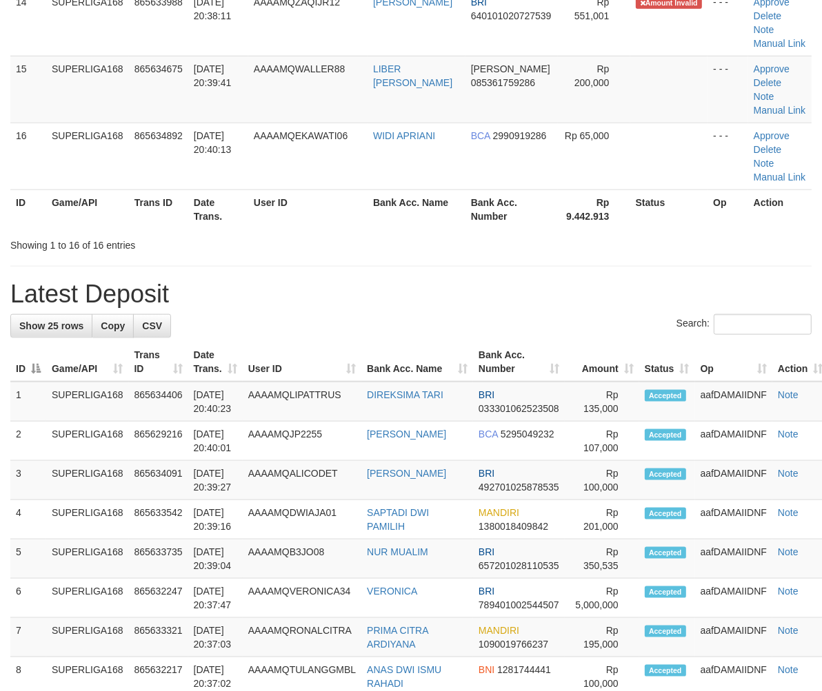
click at [208, 369] on th "Date Trans." at bounding box center [215, 362] width 54 height 39
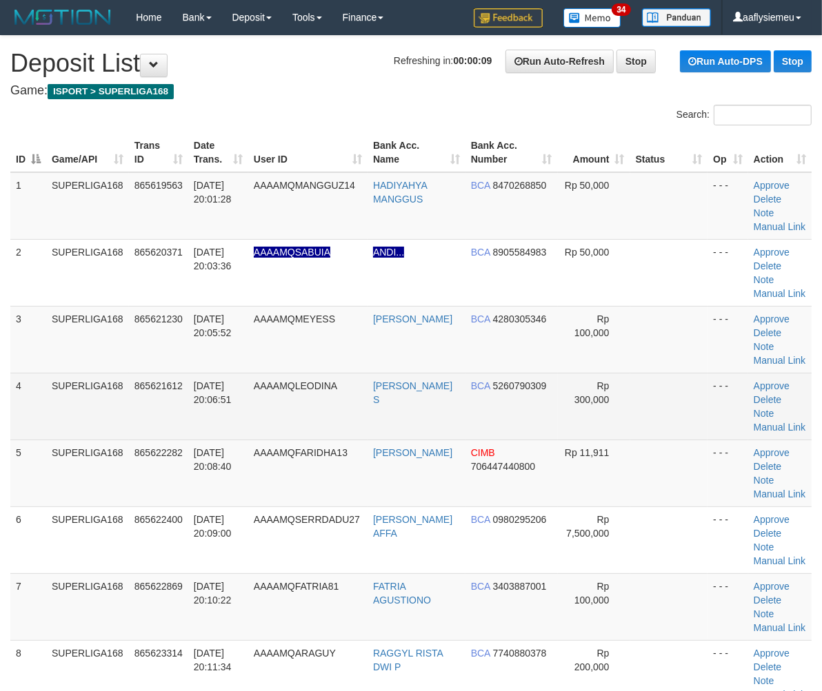
click at [172, 409] on td "865621612" at bounding box center [158, 406] width 59 height 67
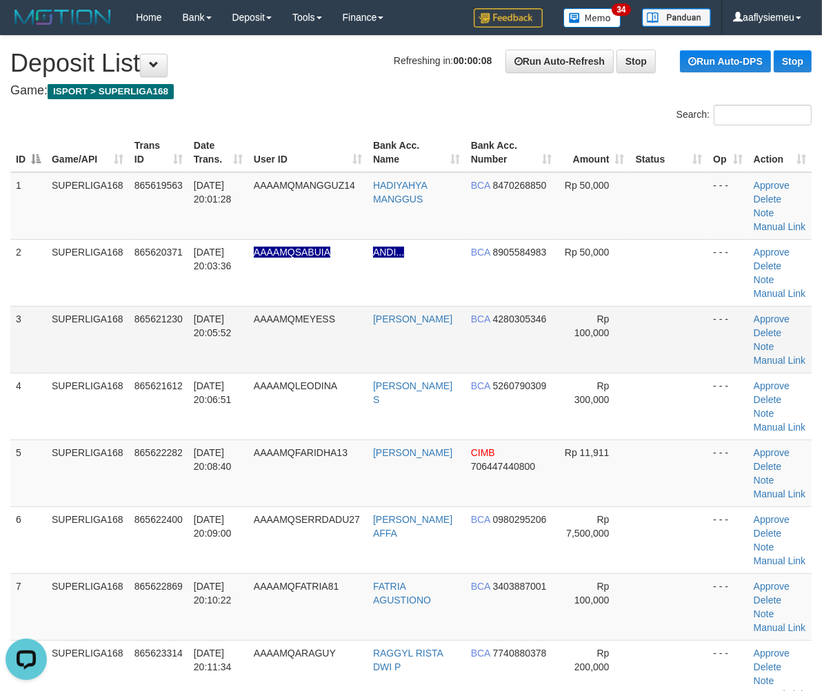
drag, startPoint x: 233, startPoint y: 369, endPoint x: 1, endPoint y: 438, distance: 242.5
click at [230, 367] on td "31/08/2025 20:05:52" at bounding box center [218, 339] width 60 height 67
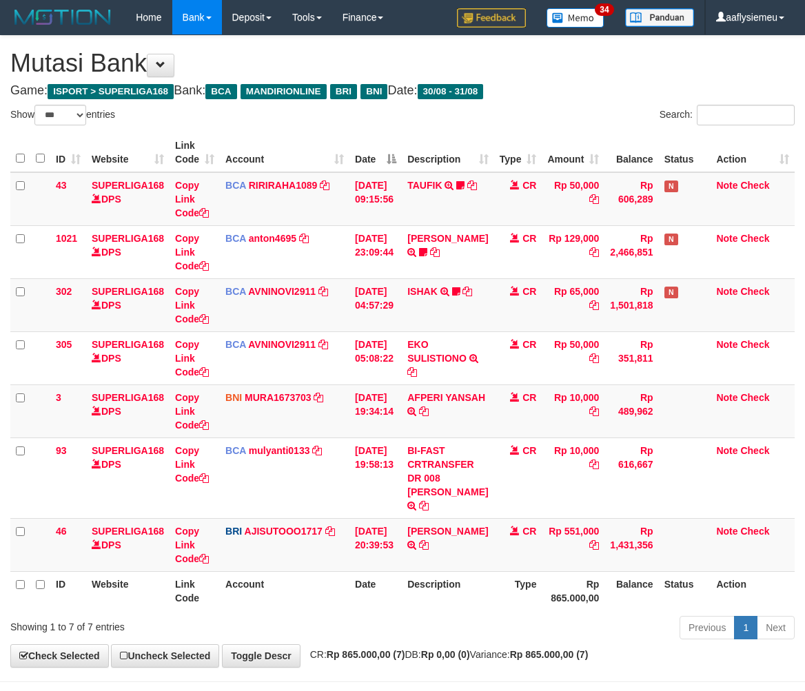
select select "***"
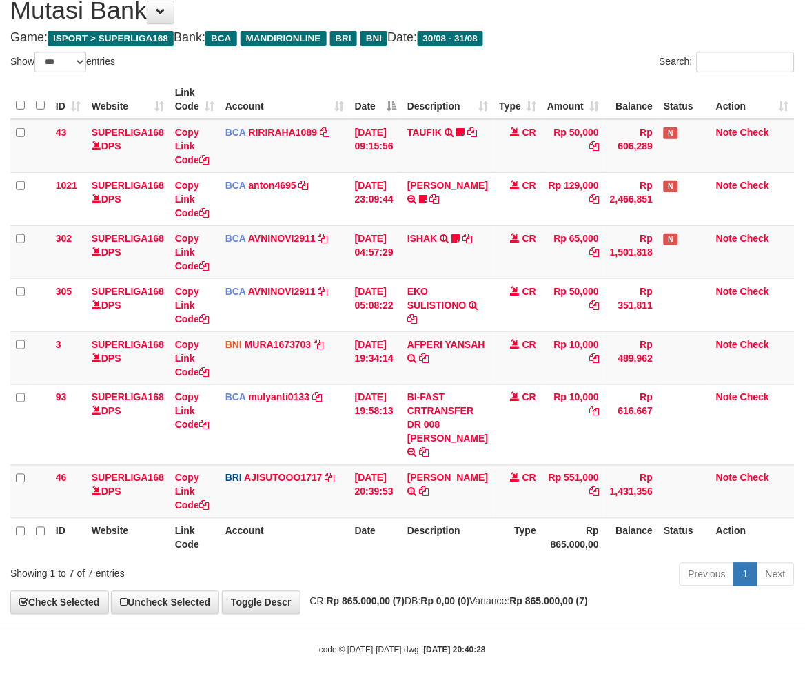
click at [635, 518] on th "Balance" at bounding box center [632, 537] width 54 height 39
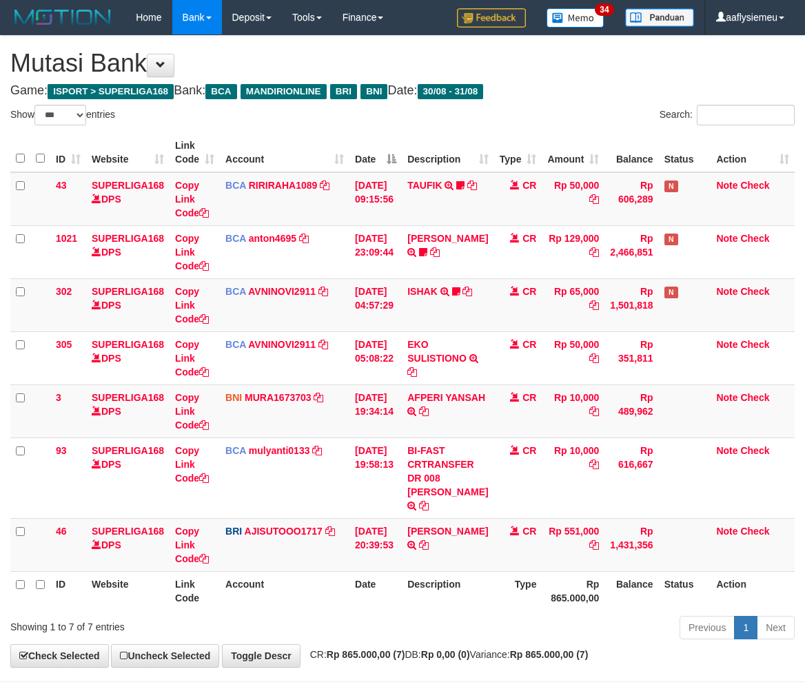
select select "***"
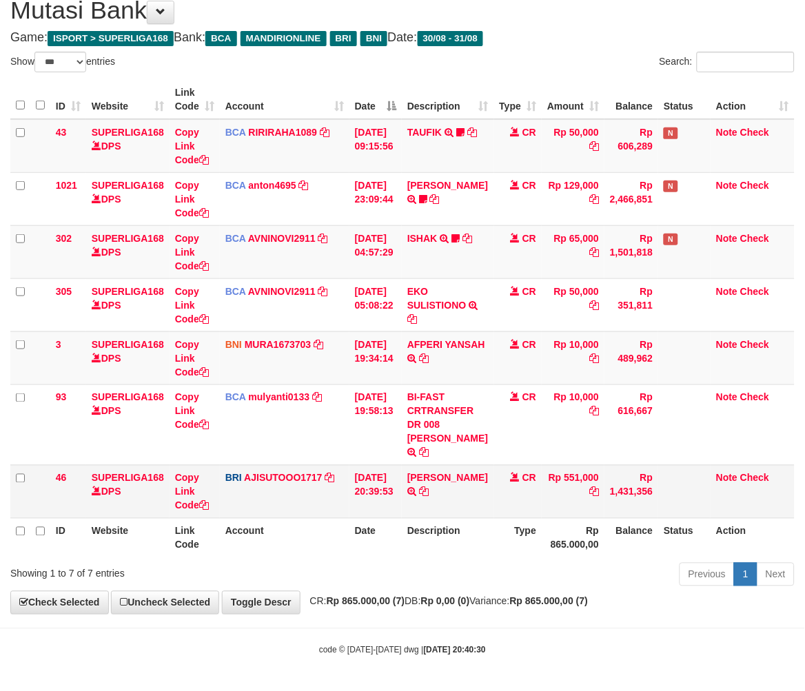
click at [295, 465] on td "BRI AJISUTOOO1717 DPS [PERSON_NAME] RAMADHAN mutasi_20250831_4653 | 46 mutasi_2…" at bounding box center [285, 491] width 130 height 53
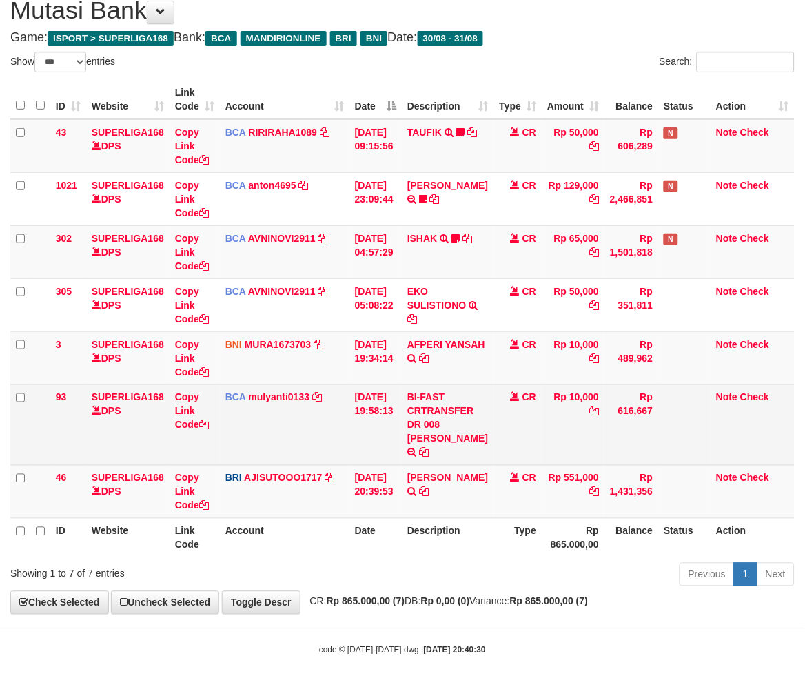
drag, startPoint x: 295, startPoint y: 465, endPoint x: 605, endPoint y: 439, distance: 310.6
click at [302, 465] on td "BCA mulyanti0133 DPS MULYANTI mutasi_20250831_4495 | 93 mutasi_20250831_4495 | …" at bounding box center [285, 425] width 130 height 81
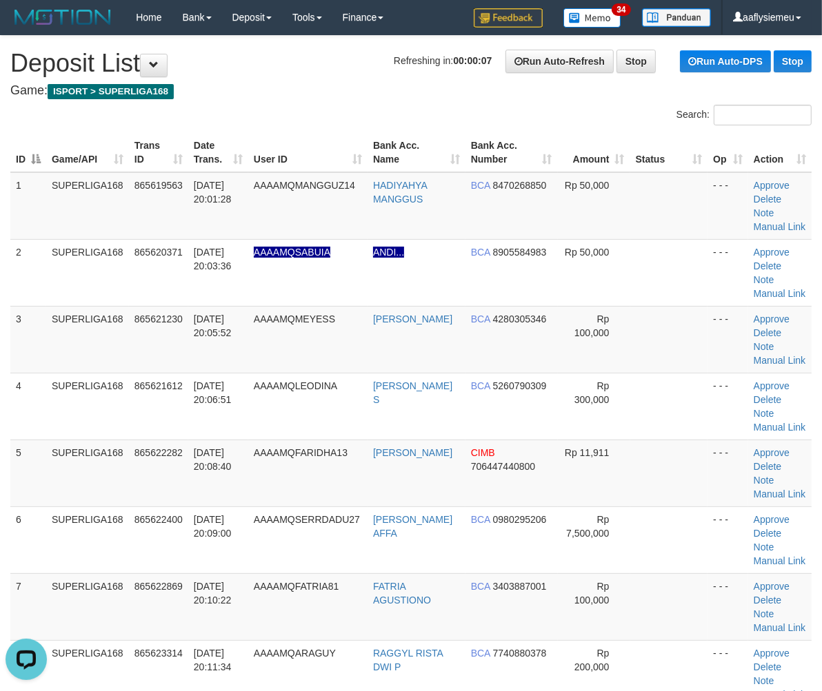
click at [21, 445] on td "5" at bounding box center [28, 473] width 36 height 67
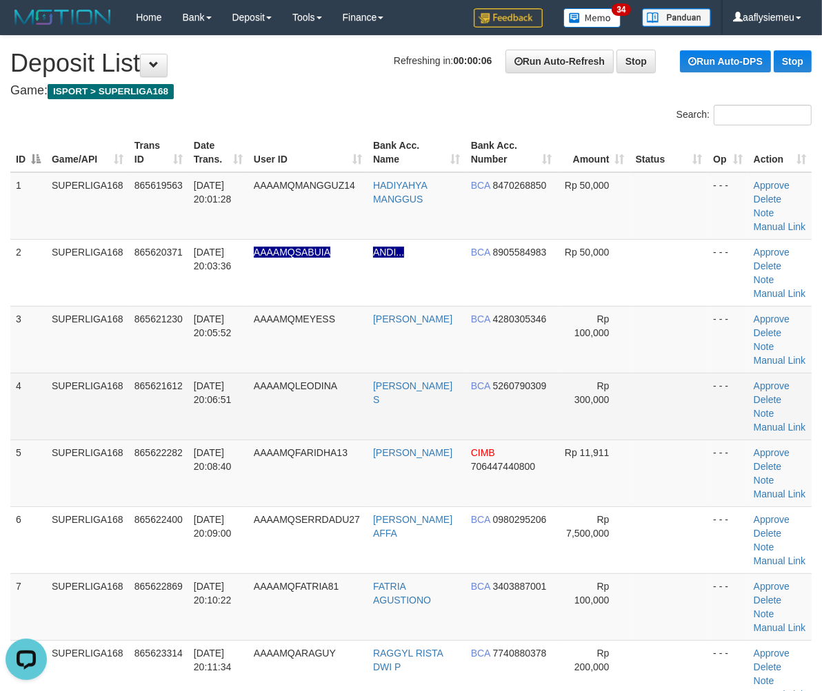
click at [57, 427] on td "SUPERLIGA168" at bounding box center [87, 406] width 83 height 67
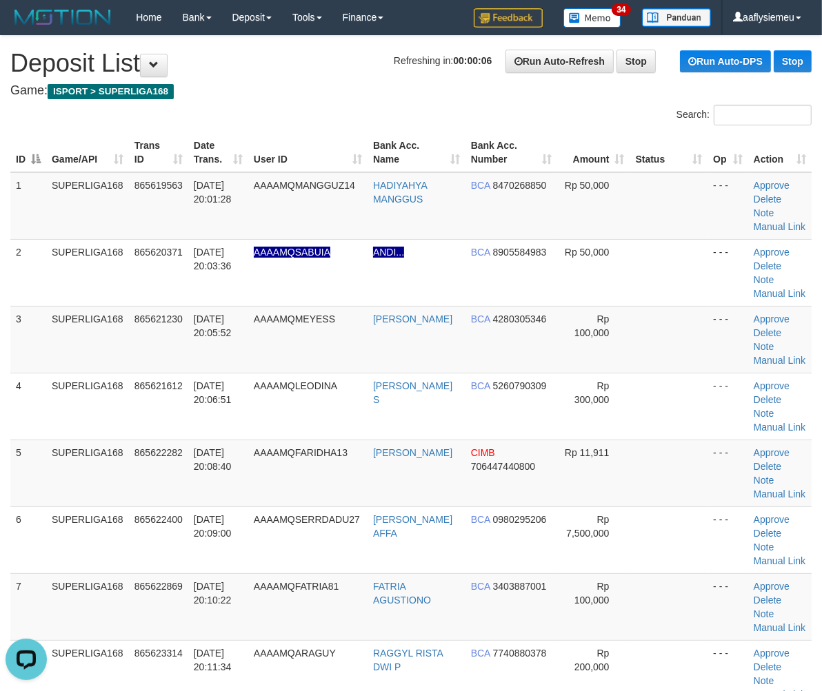
drag, startPoint x: 55, startPoint y: 429, endPoint x: 0, endPoint y: 441, distance: 56.5
click at [44, 431] on tr "4 SUPERLIGA168 865621612 31/08/2025 20:06:51 AAAAMQLEODINA LEO AGUSTINUS S BCA …" at bounding box center [410, 406] width 801 height 67
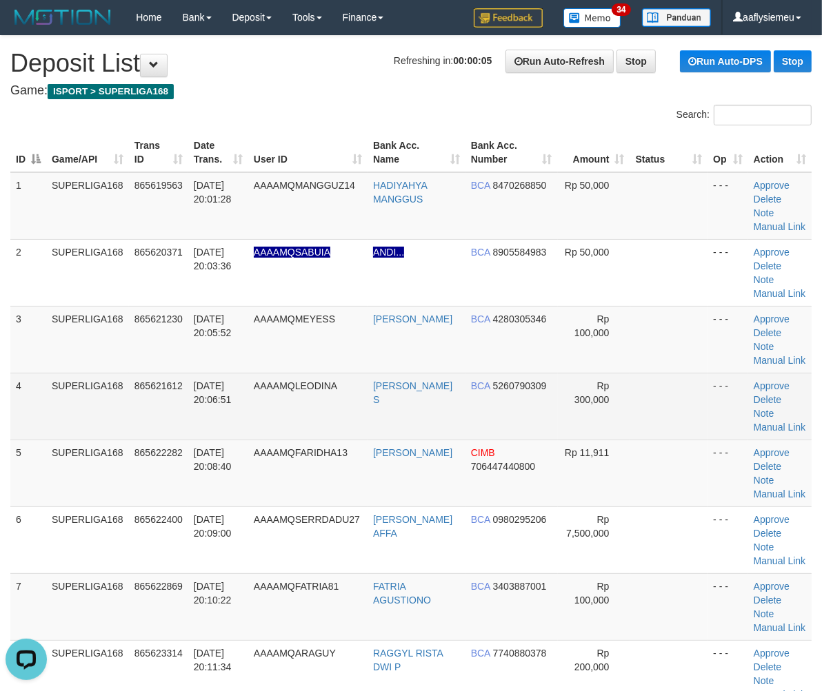
click at [32, 405] on td "4" at bounding box center [28, 406] width 36 height 67
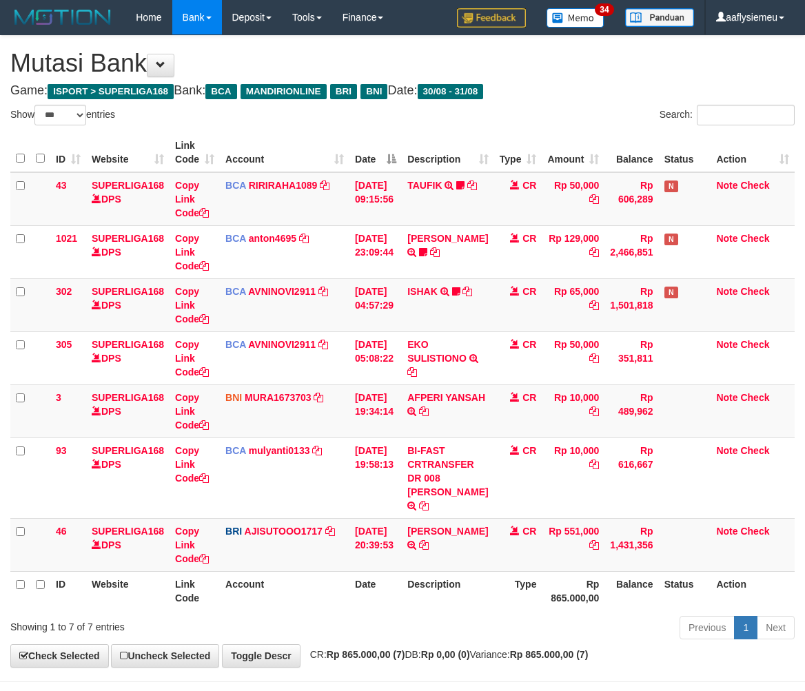
select select "***"
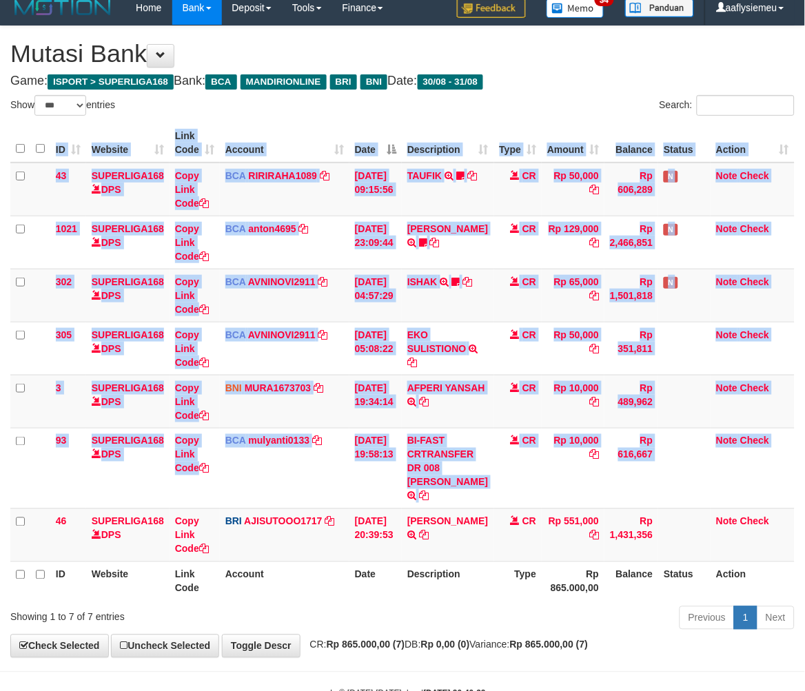
click at [795, 452] on div "ID Website Link Code Account Date Description Type Amount Balance Status Action…" at bounding box center [402, 362] width 805 height 486
click at [400, 531] on td "[DATE] 20:39:53" at bounding box center [375, 535] width 52 height 53
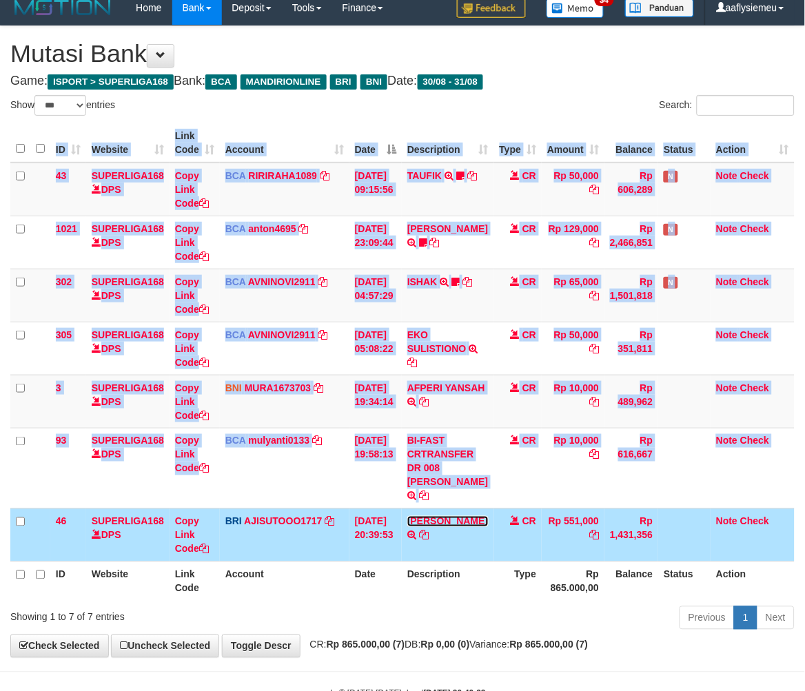
click at [431, 527] on link "[PERSON_NAME]" at bounding box center [447, 521] width 81 height 11
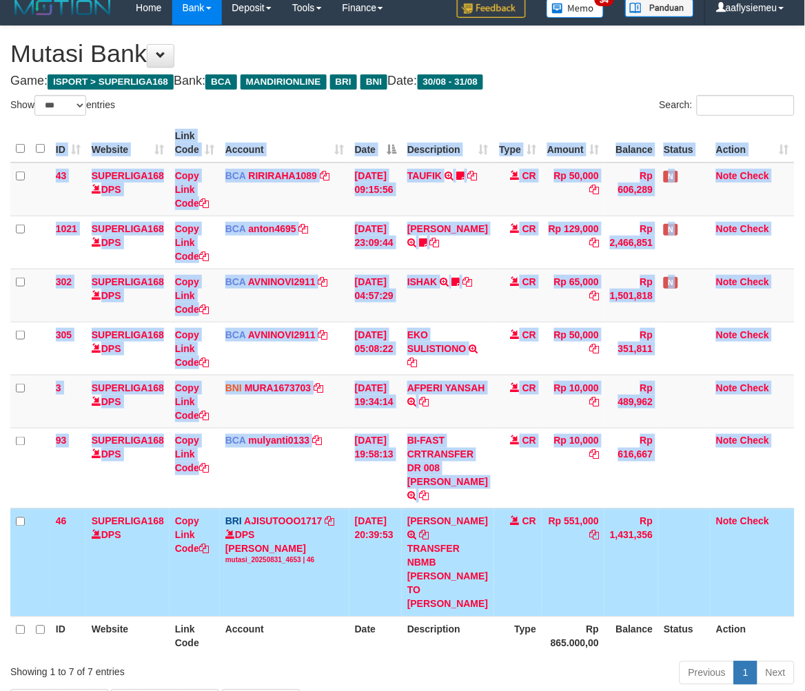
click at [362, 531] on td "[DATE] 20:39:53" at bounding box center [375, 563] width 52 height 108
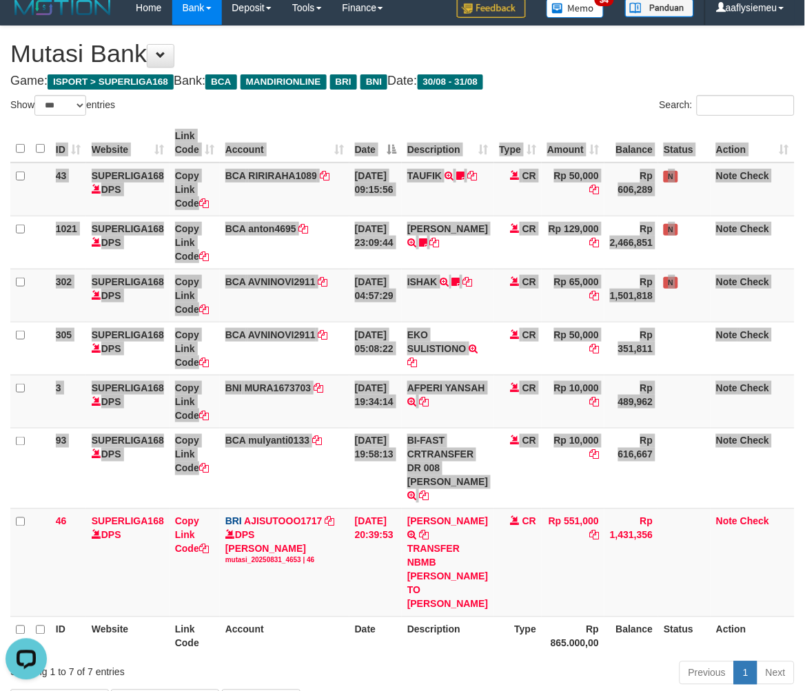
scroll to position [0, 0]
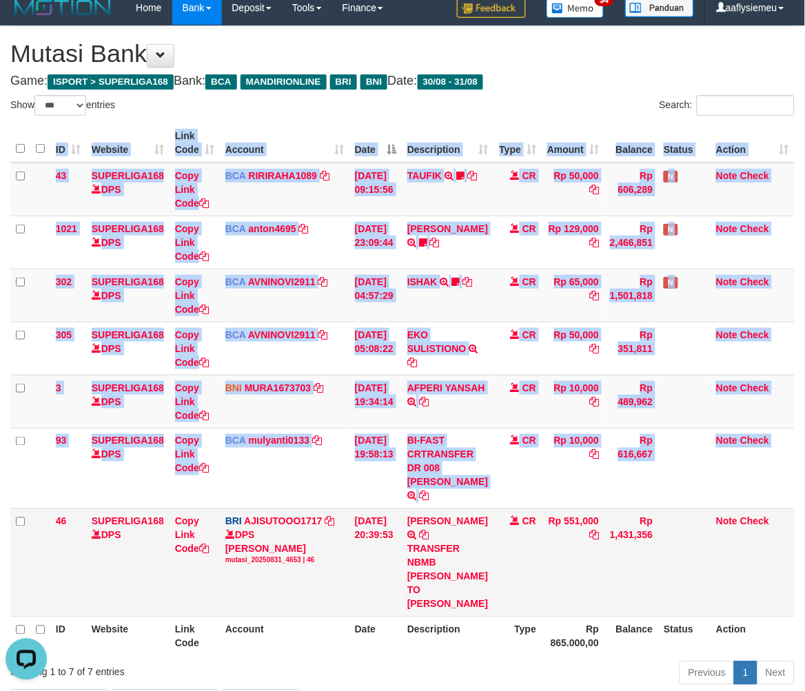
click at [436, 527] on td "AHMAD MUQOFFA TRANSFER NBMB AHMAD MUQOFFA TO SUTO AJI RAMADHAN" at bounding box center [448, 563] width 92 height 108
click at [433, 527] on td "AHMAD MUQOFFA TRANSFER NBMB AHMAD MUQOFFA TO SUTO AJI RAMADHAN" at bounding box center [448, 563] width 92 height 108
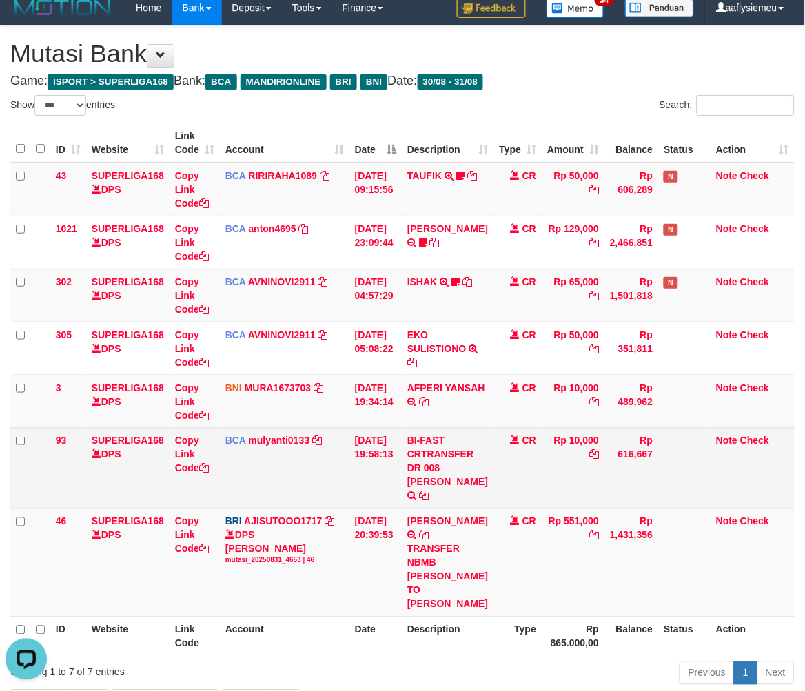
drag, startPoint x: 450, startPoint y: 507, endPoint x: 545, endPoint y: 487, distance: 96.5
click at [450, 506] on td "BI-FAST CRTRANSFER DR 008 [PERSON_NAME]" at bounding box center [448, 468] width 92 height 81
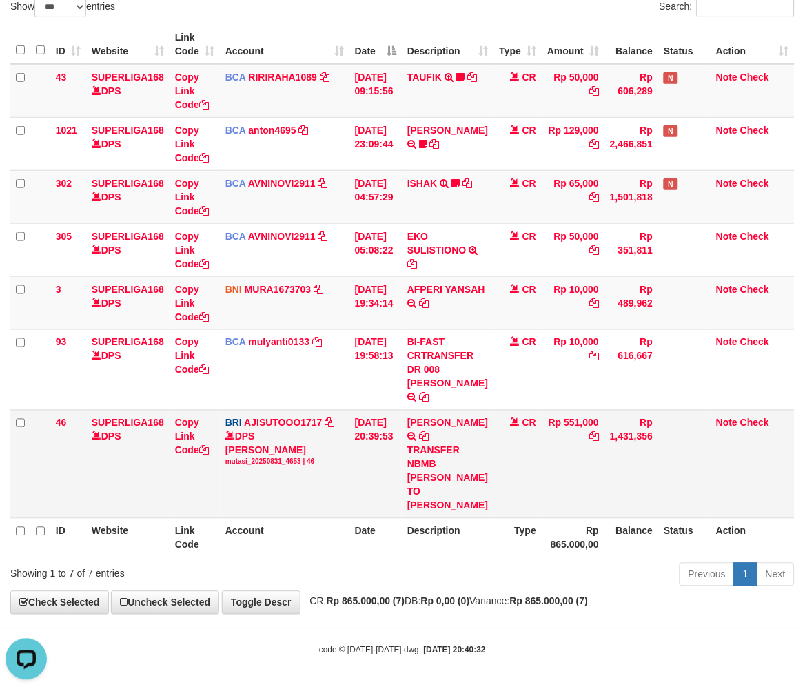
scroll to position [136, 0]
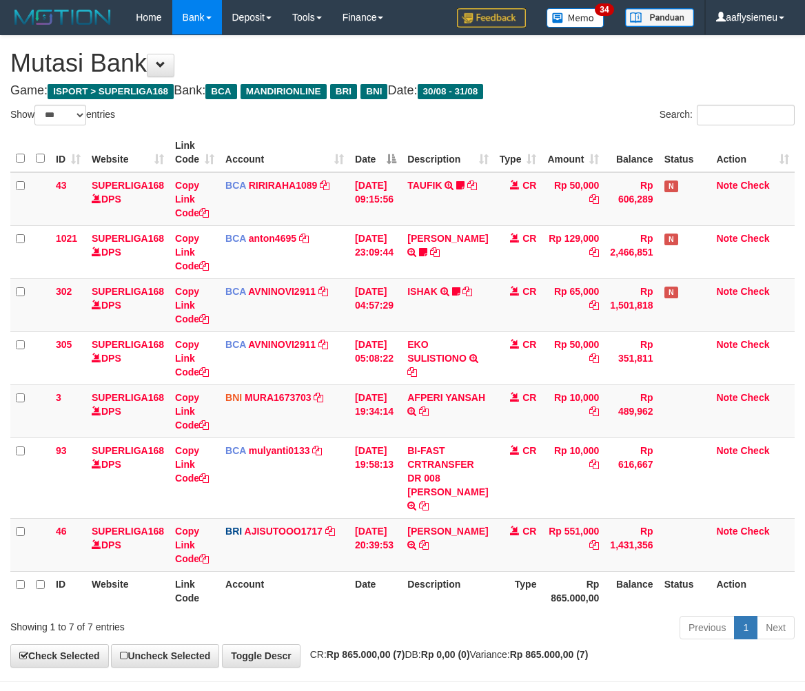
select select "***"
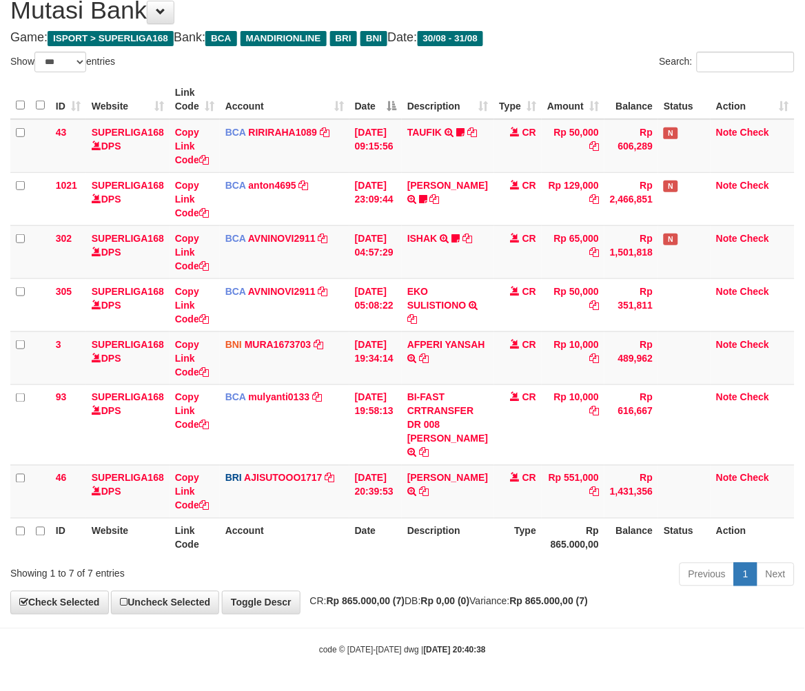
click at [545, 542] on th "Rp 865.000,00" at bounding box center [573, 537] width 63 height 39
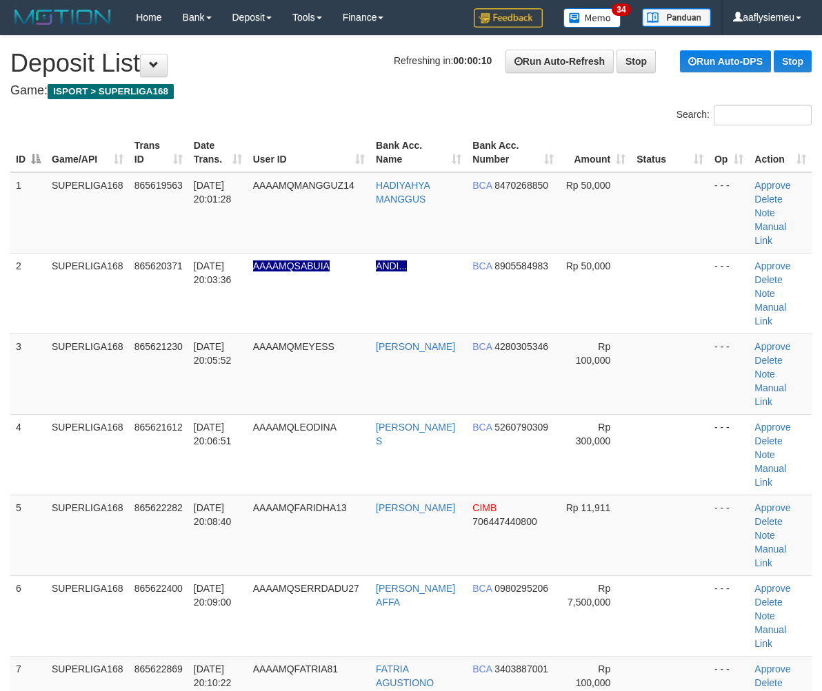
click at [209, 422] on span "31/08/2025 20:06:51" at bounding box center [213, 434] width 38 height 25
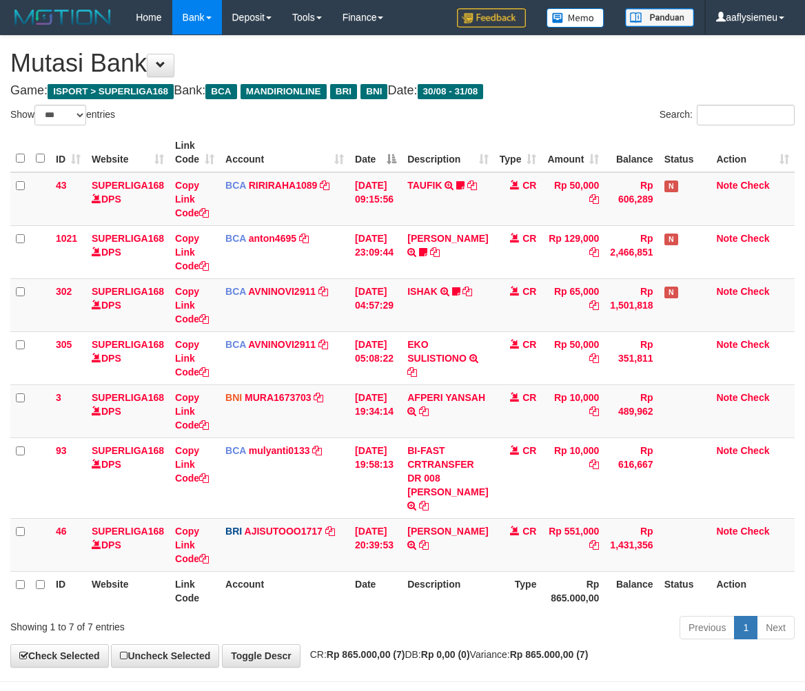
select select "***"
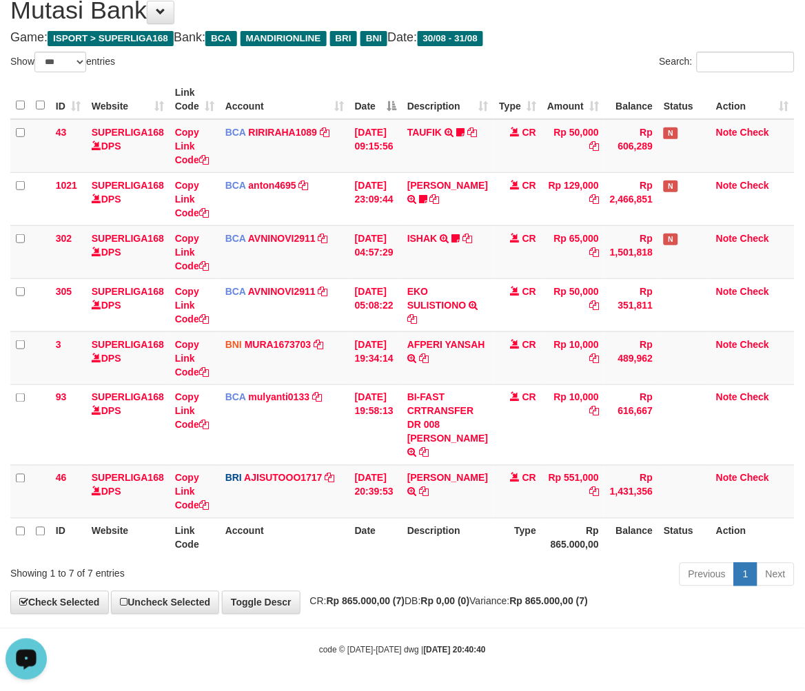
click at [567, 581] on div "Previous 1 Next" at bounding box center [570, 577] width 449 height 30
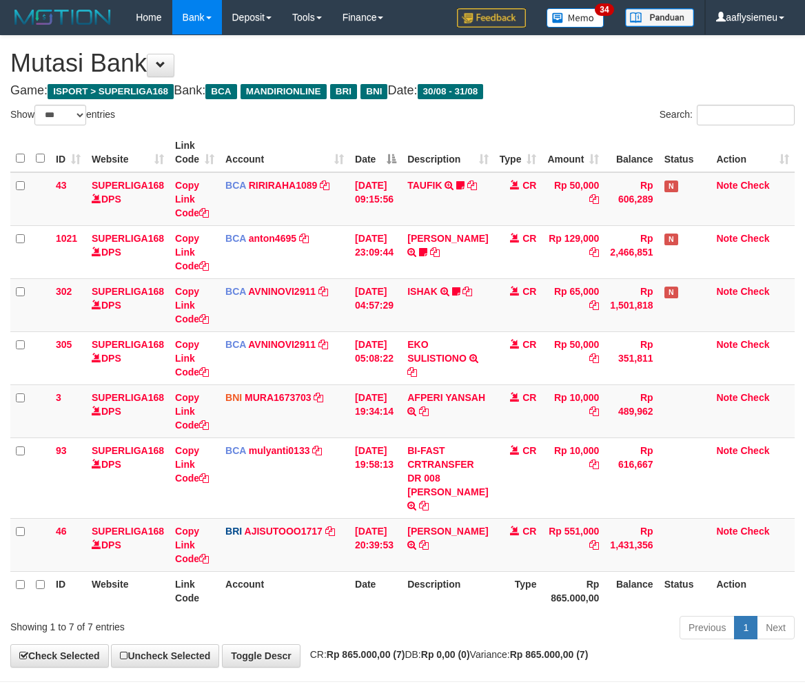
select select "***"
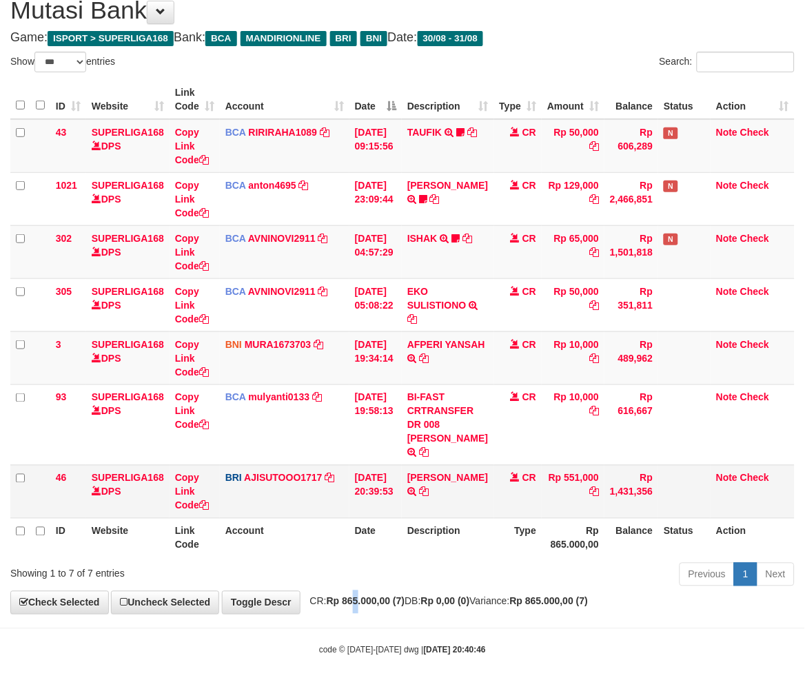
drag, startPoint x: 360, startPoint y: 598, endPoint x: 775, endPoint y: 503, distance: 425.7
click at [372, 598] on strong "Rp 865.000,00 (7)" at bounding box center [366, 601] width 79 height 11
click at [436, 518] on th "Description" at bounding box center [448, 537] width 92 height 39
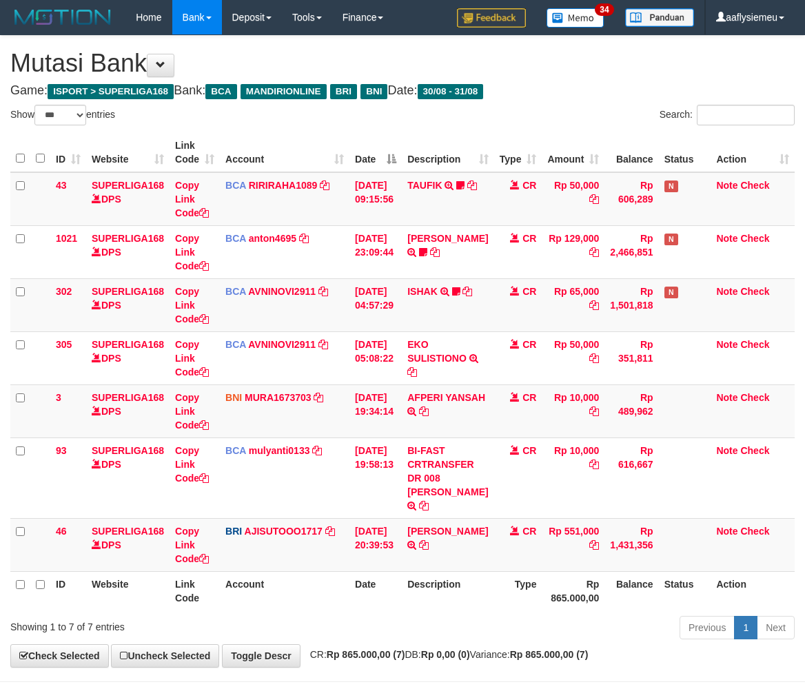
select select "***"
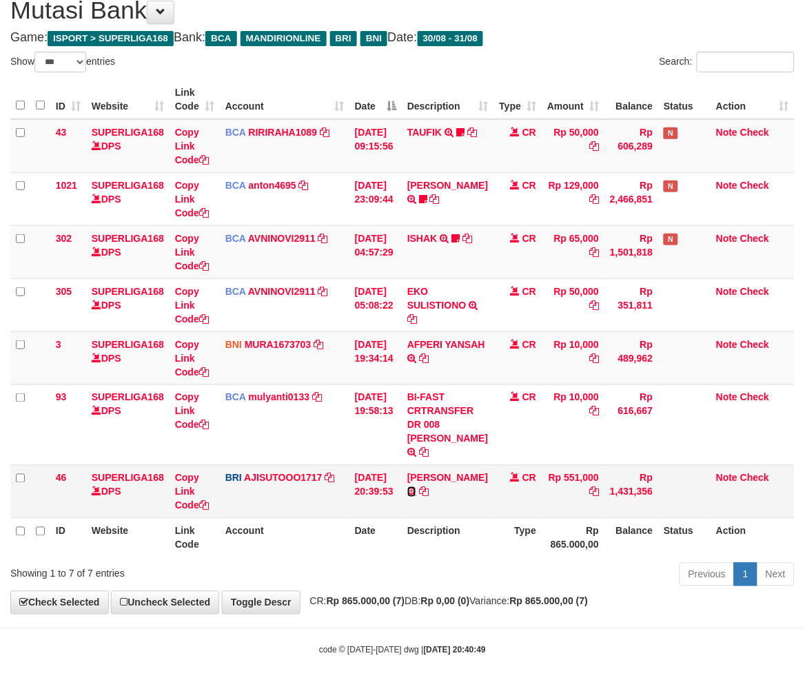
click at [416, 493] on icon at bounding box center [411, 492] width 9 height 10
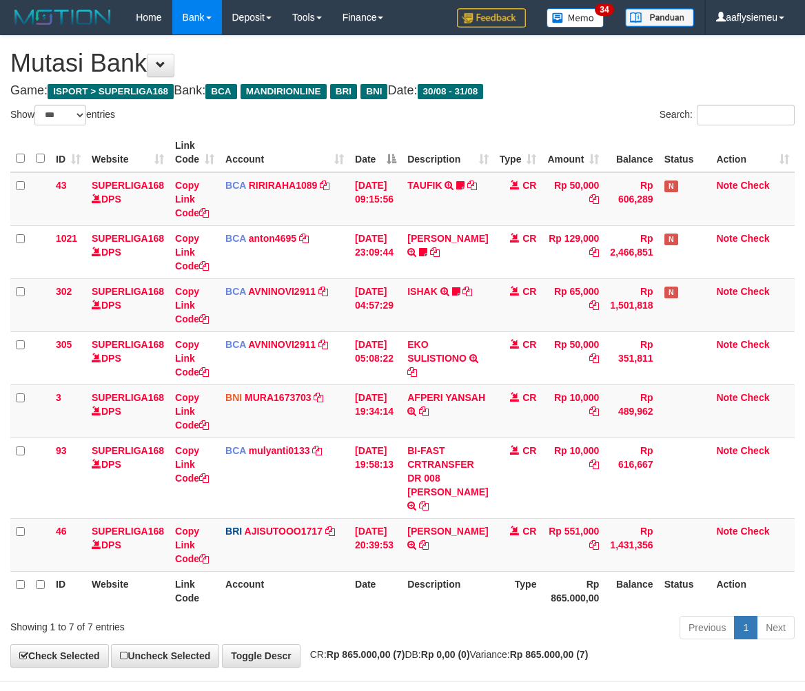
select select "***"
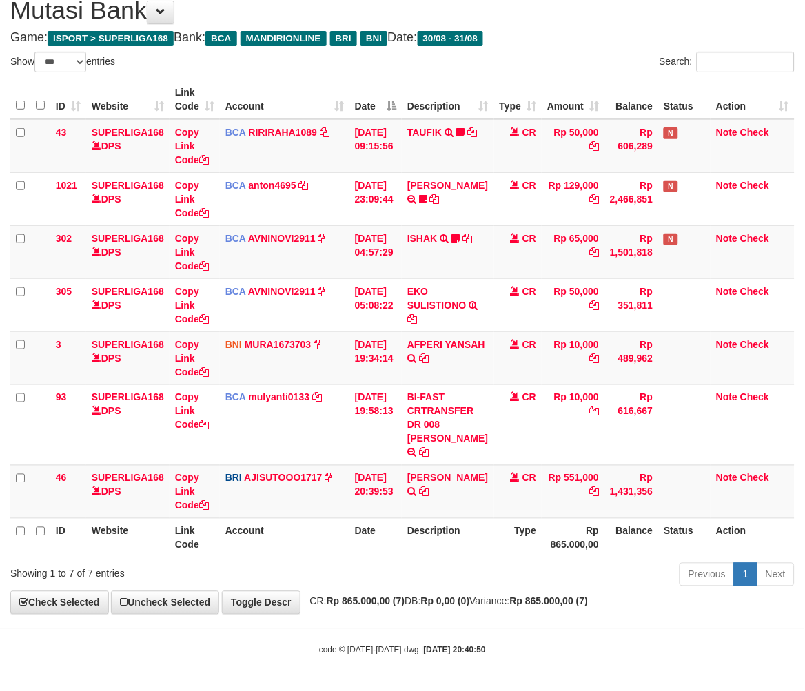
click at [494, 531] on th "Type" at bounding box center [518, 537] width 48 height 39
click at [522, 493] on td "CR" at bounding box center [518, 491] width 48 height 53
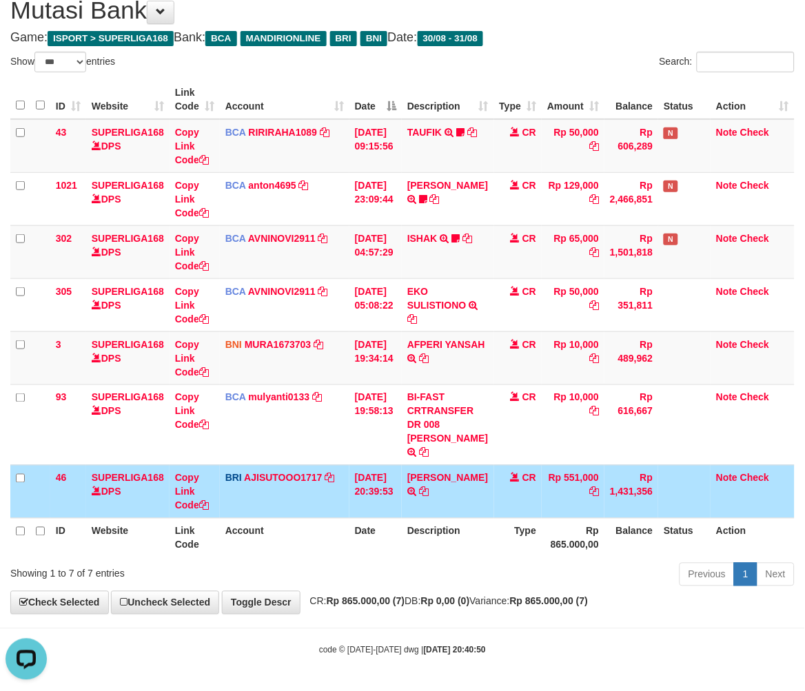
drag, startPoint x: 595, startPoint y: 485, endPoint x: 290, endPoint y: 535, distance: 309.4
click at [594, 485] on td "Rp 551,000" at bounding box center [573, 491] width 63 height 53
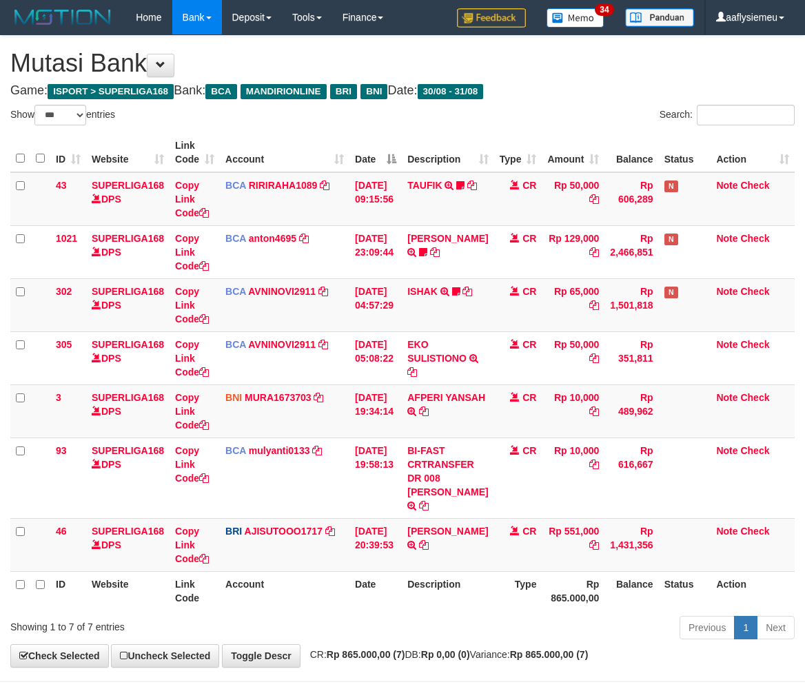
select select "***"
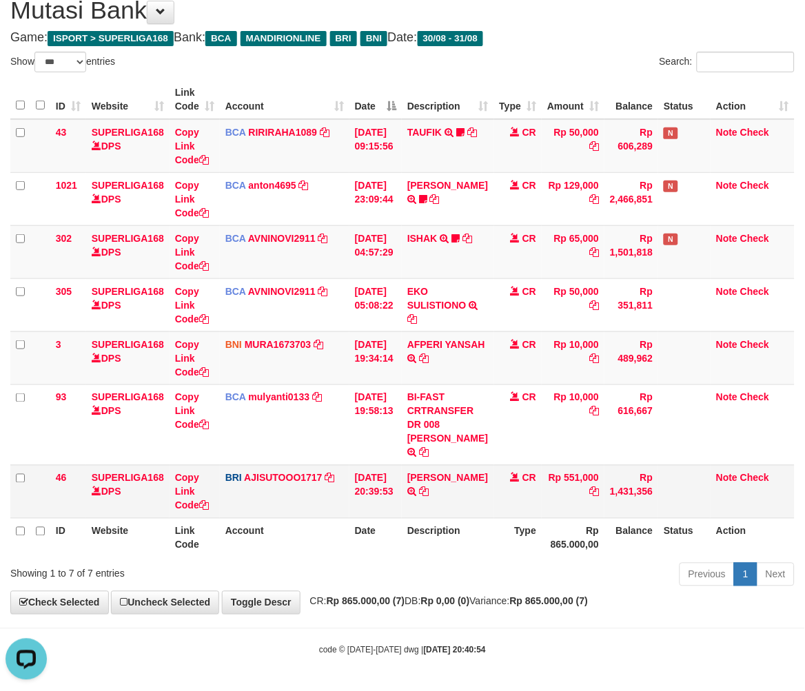
drag, startPoint x: 387, startPoint y: 518, endPoint x: 456, endPoint y: 496, distance: 72.8
click at [394, 516] on table "ID Website Link Code Account Date Description Type Amount Balance Status Action…" at bounding box center [402, 319] width 784 height 478
click at [396, 515] on td "31/08/2025 20:39:53" at bounding box center [375, 491] width 52 height 53
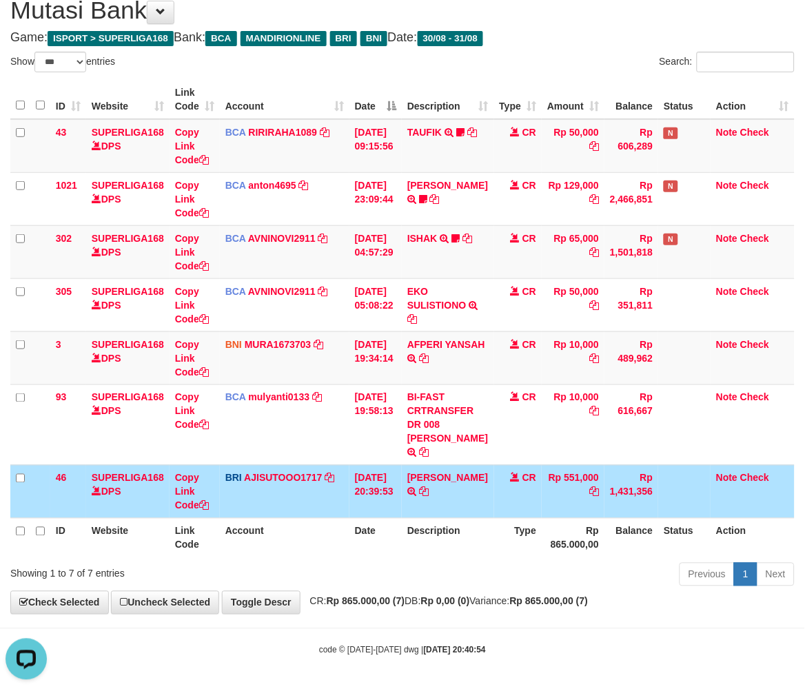
click at [557, 469] on td "Rp 551,000" at bounding box center [573, 491] width 63 height 53
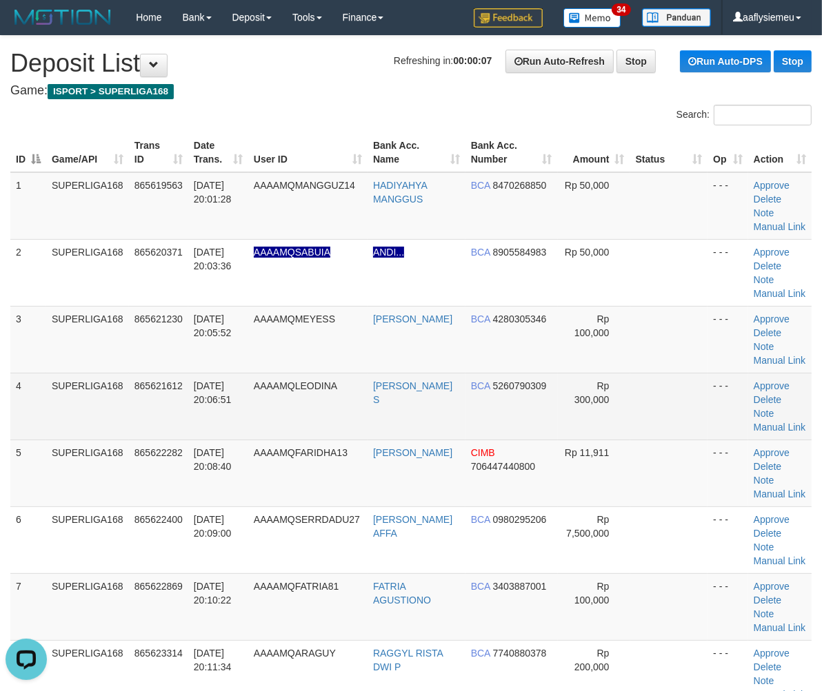
click at [32, 414] on td "4" at bounding box center [28, 406] width 36 height 67
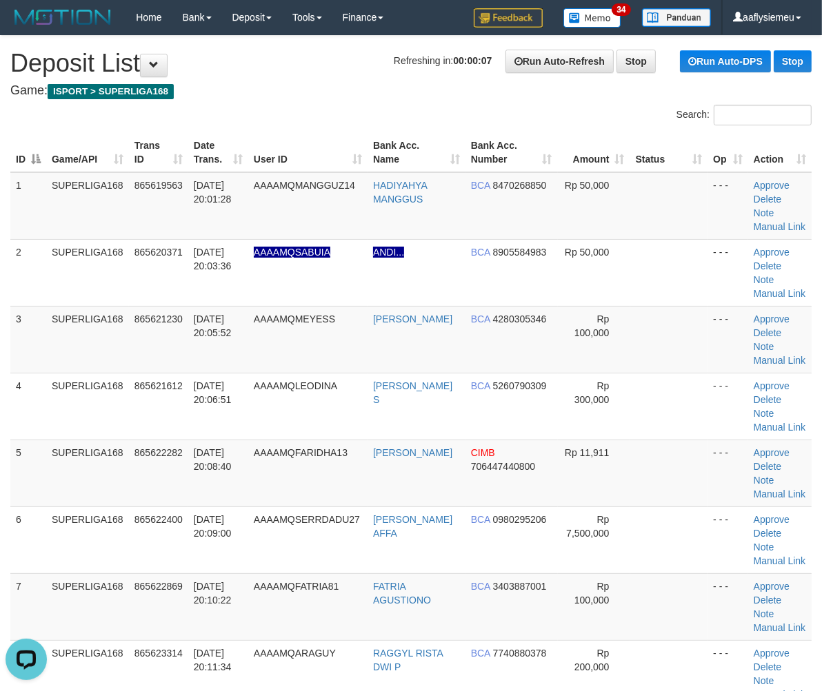
drag, startPoint x: 31, startPoint y: 414, endPoint x: 1, endPoint y: 424, distance: 31.2
click at [18, 418] on td "4" at bounding box center [28, 406] width 36 height 67
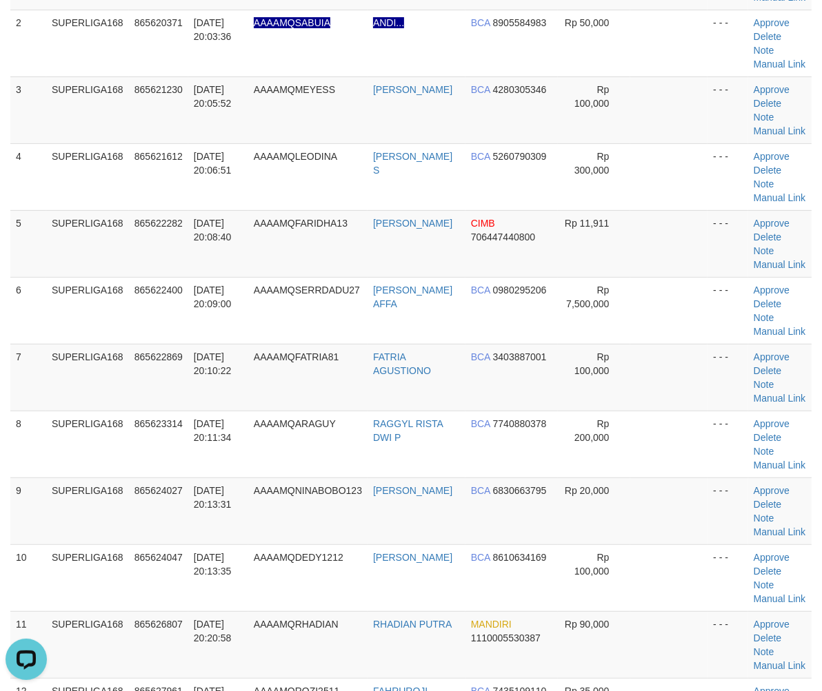
scroll to position [454, 0]
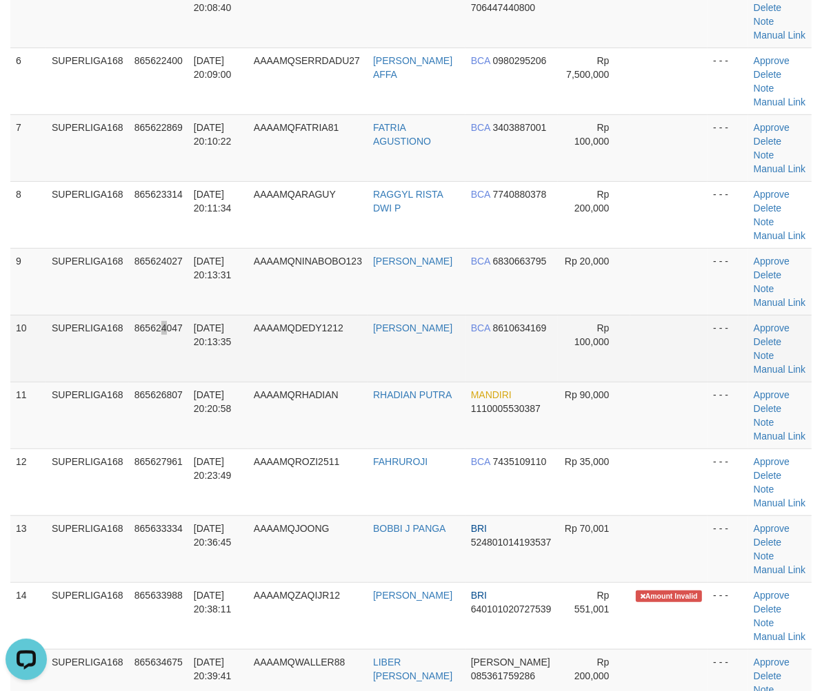
click at [166, 370] on td "865624047" at bounding box center [158, 348] width 59 height 67
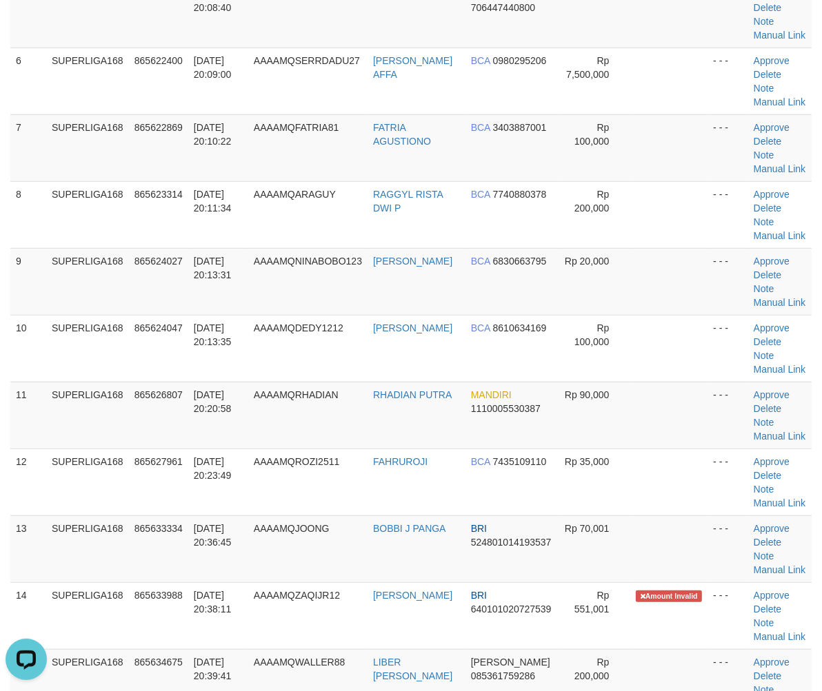
drag, startPoint x: 187, startPoint y: 369, endPoint x: 3, endPoint y: 420, distance: 191.7
click at [187, 373] on tr "10 SUPERLIGA168 865624047 31/08/2025 20:13:35 AAAAMQDEDY1212 DEDY HARYANTO BCA …" at bounding box center [410, 348] width 801 height 67
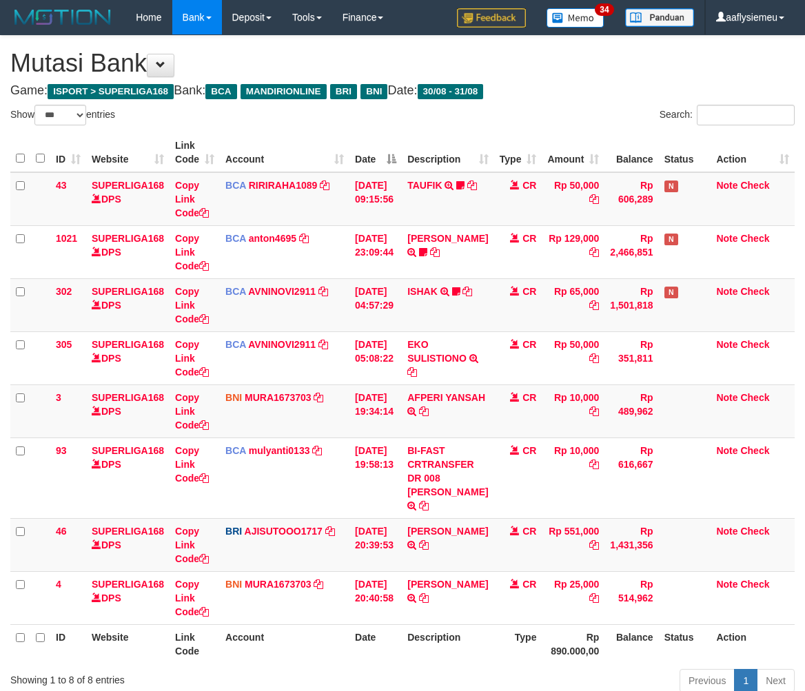
select select "***"
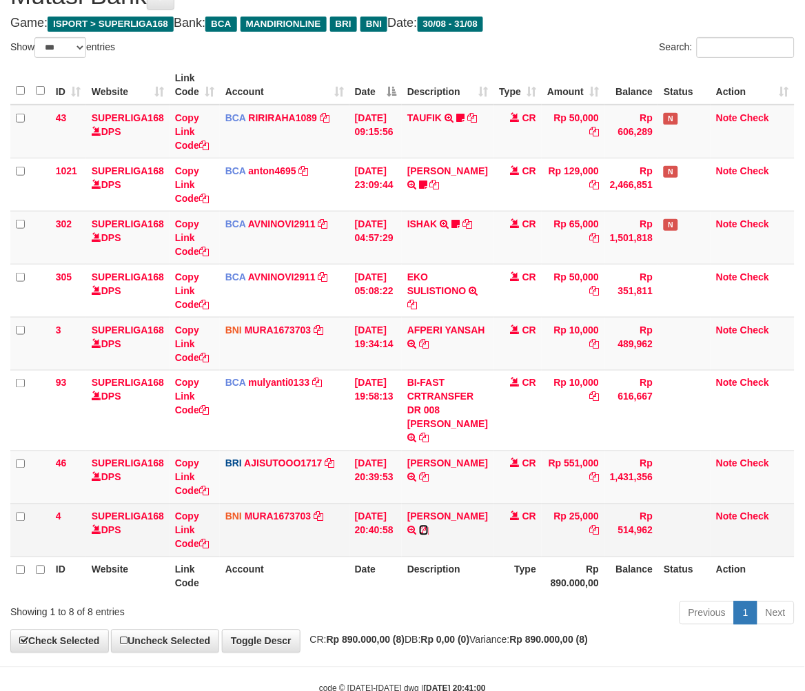
click at [429, 536] on icon at bounding box center [424, 531] width 10 height 10
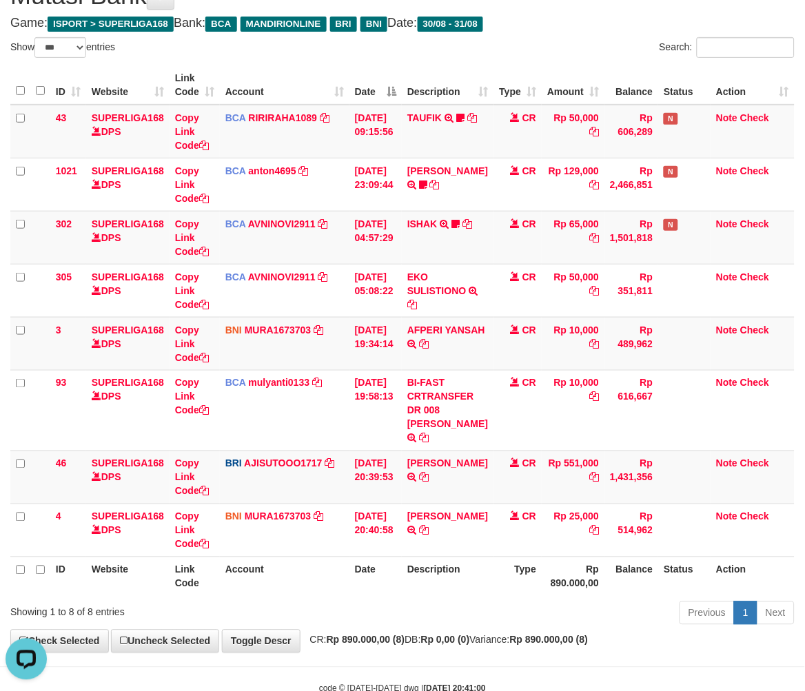
scroll to position [0, 0]
click at [645, 480] on tr "46 SUPERLIGA168 DPS Copy Link Code BRI AJISUTOOO1717 DPS SUTO AJI RAMADHAN muta…" at bounding box center [402, 477] width 784 height 53
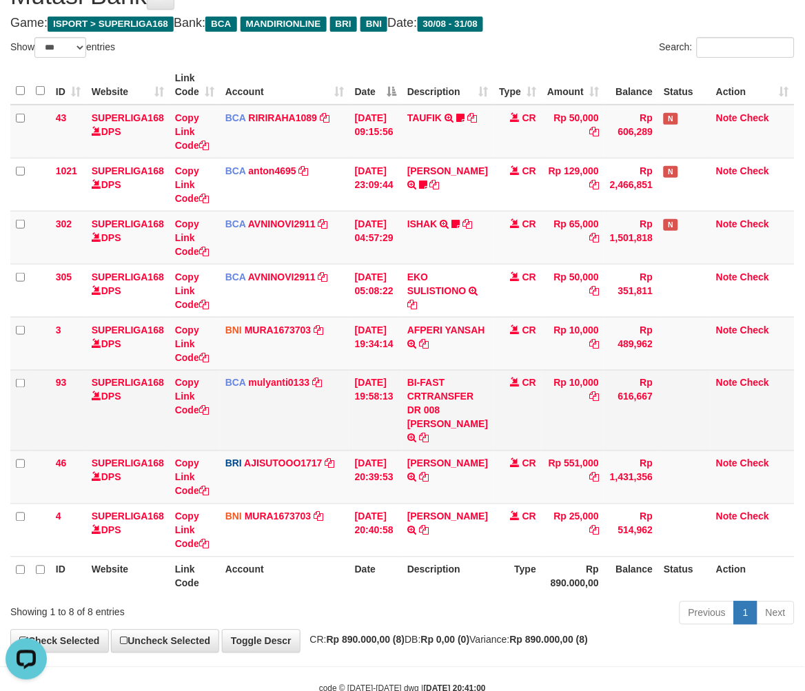
click at [626, 451] on td "Rp 616,667" at bounding box center [632, 410] width 54 height 81
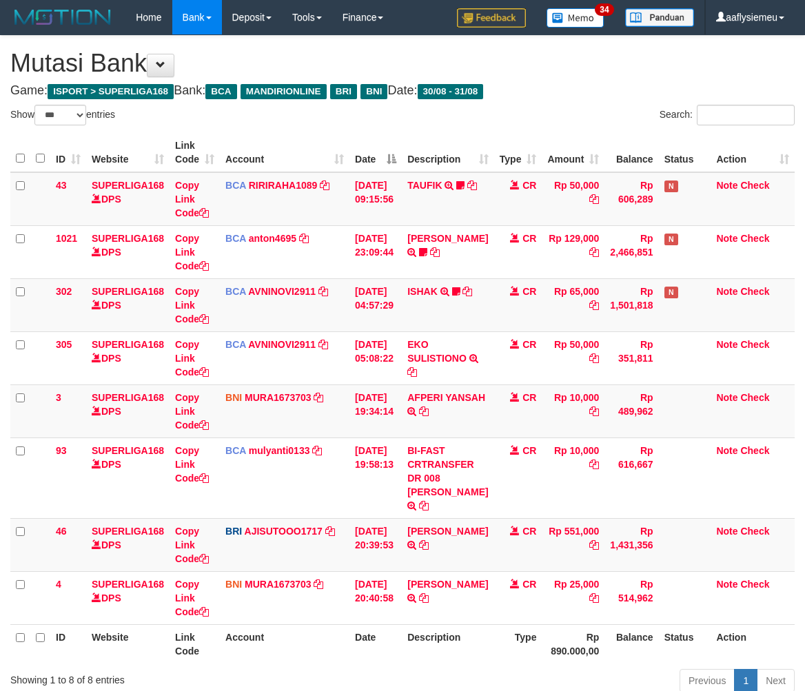
select select "***"
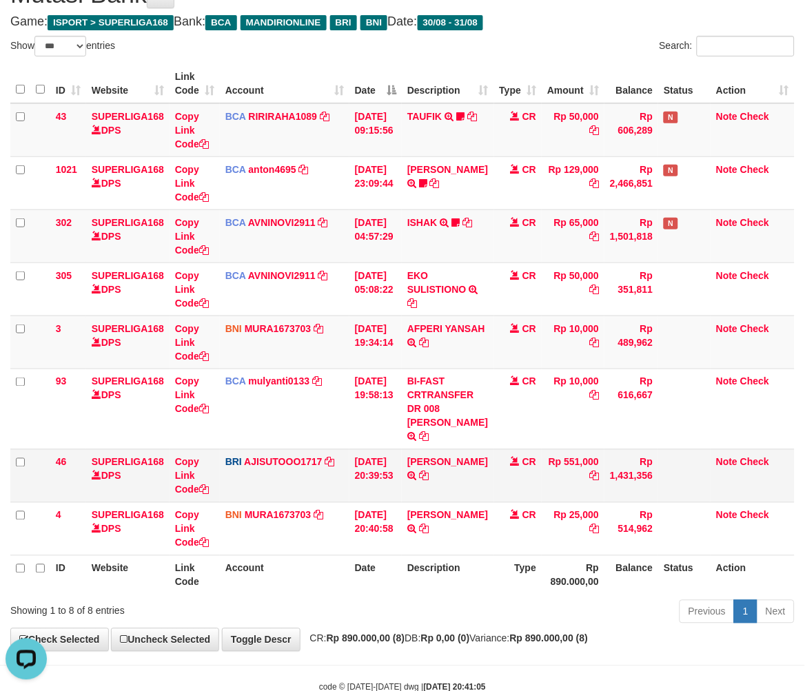
click at [402, 503] on td "[DATE] 20:39:53" at bounding box center [375, 475] width 52 height 53
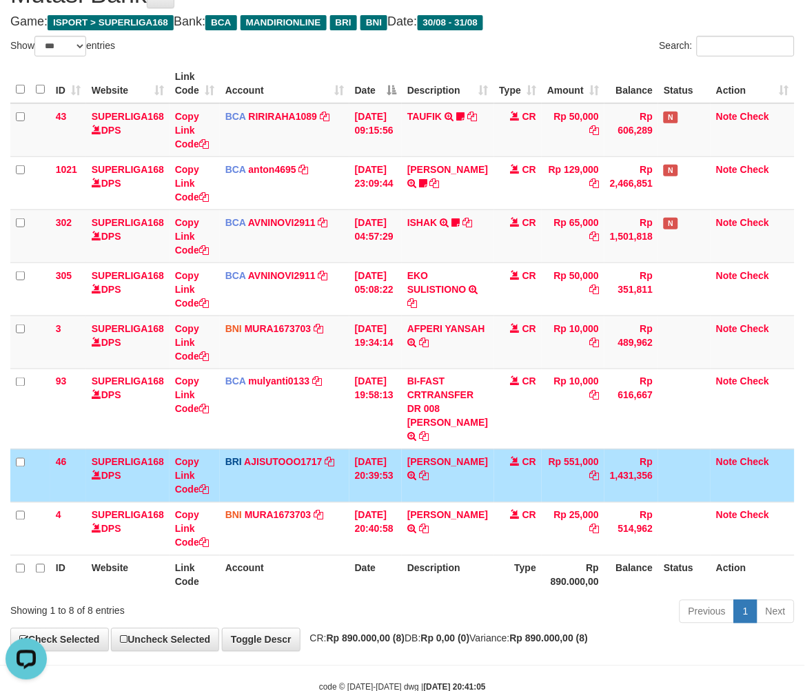
click at [402, 503] on td "[DATE] 20:39:53" at bounding box center [375, 475] width 52 height 53
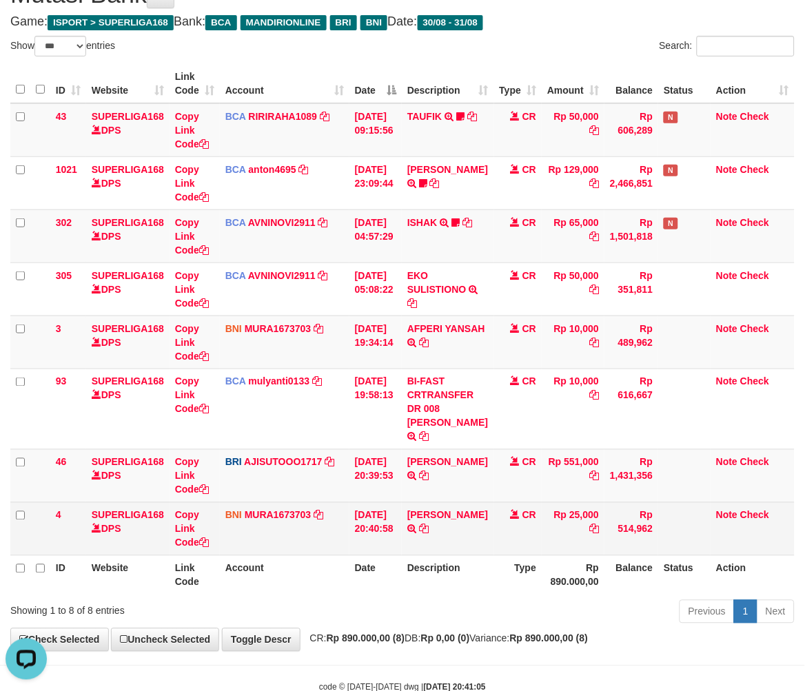
click at [402, 536] on td "31/08/2025 20:40:58" at bounding box center [375, 529] width 52 height 53
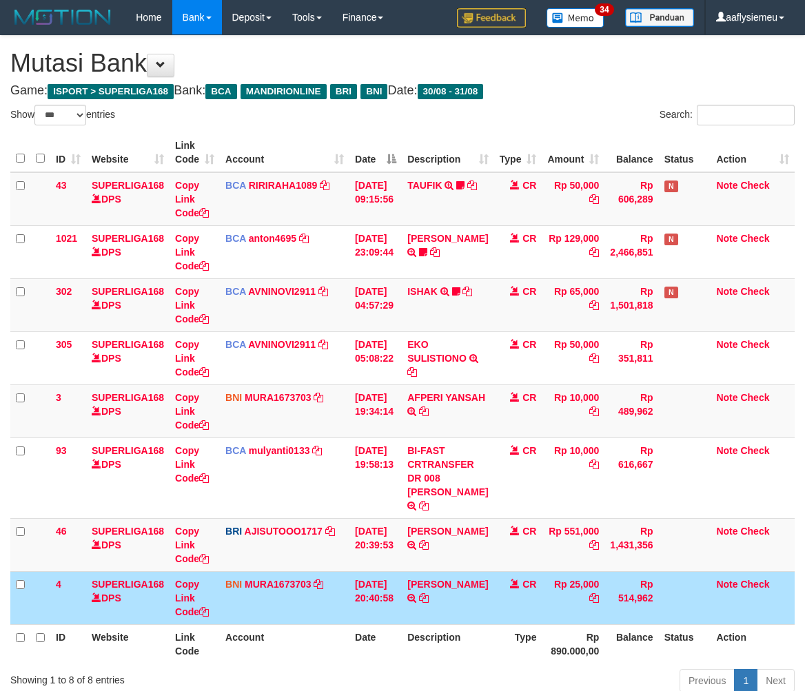
select select "***"
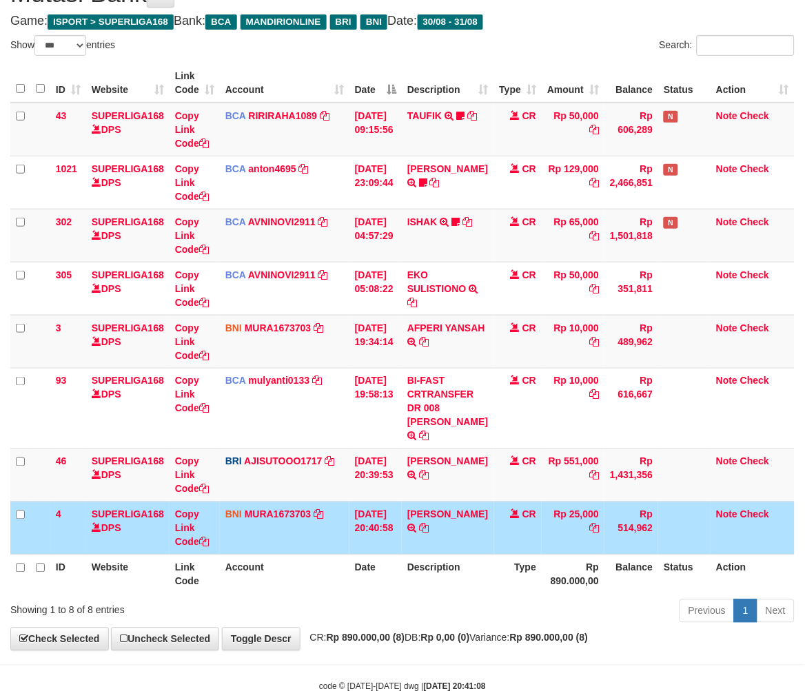
click at [569, 554] on td "Rp 25,000" at bounding box center [573, 528] width 63 height 53
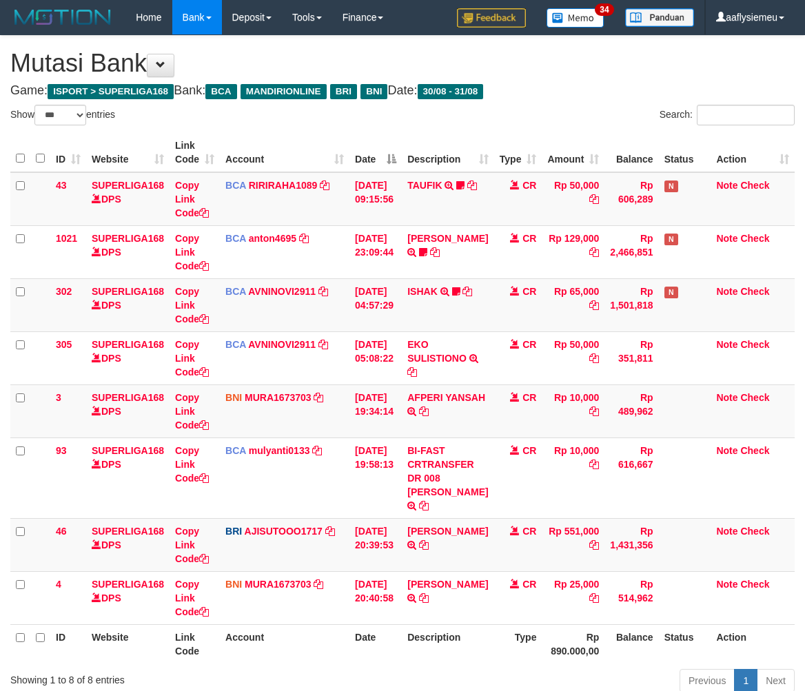
select select "***"
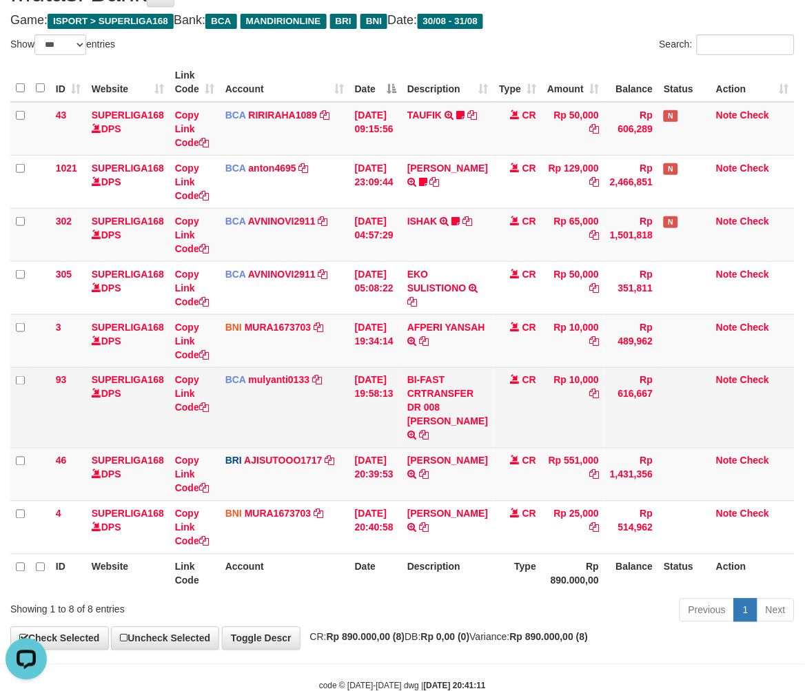
click at [554, 371] on td "Rp 10,000" at bounding box center [573, 407] width 63 height 81
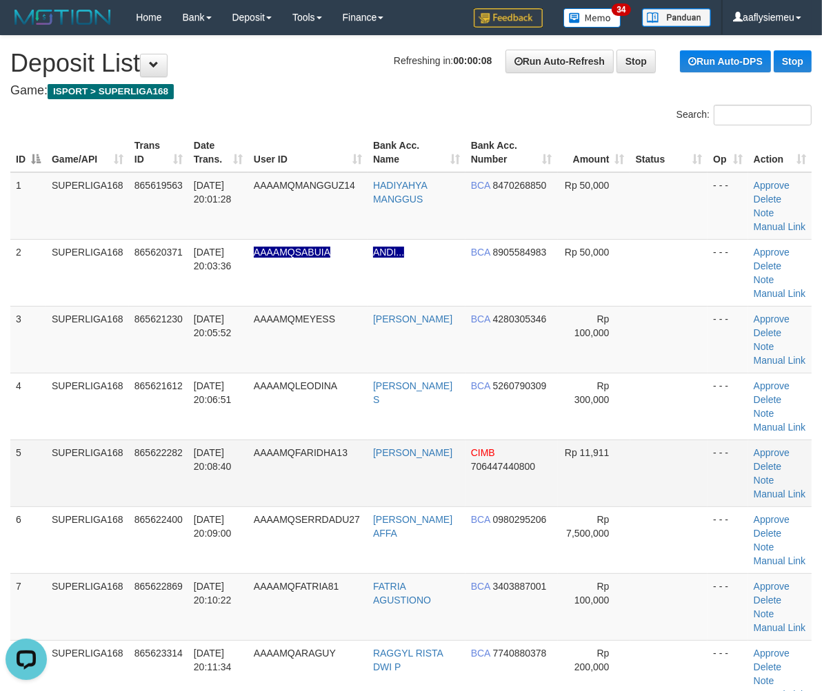
click at [17, 455] on td "5" at bounding box center [28, 473] width 36 height 67
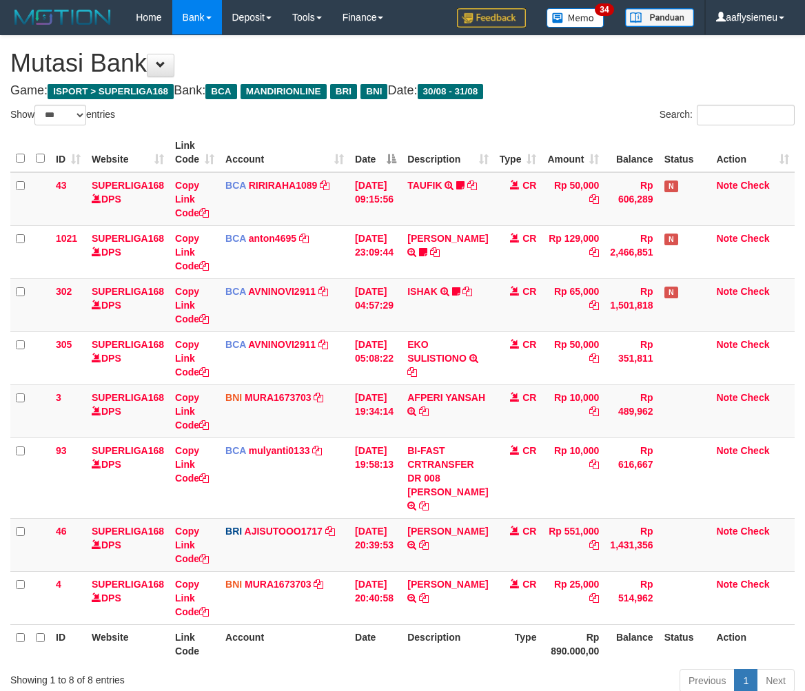
select select "***"
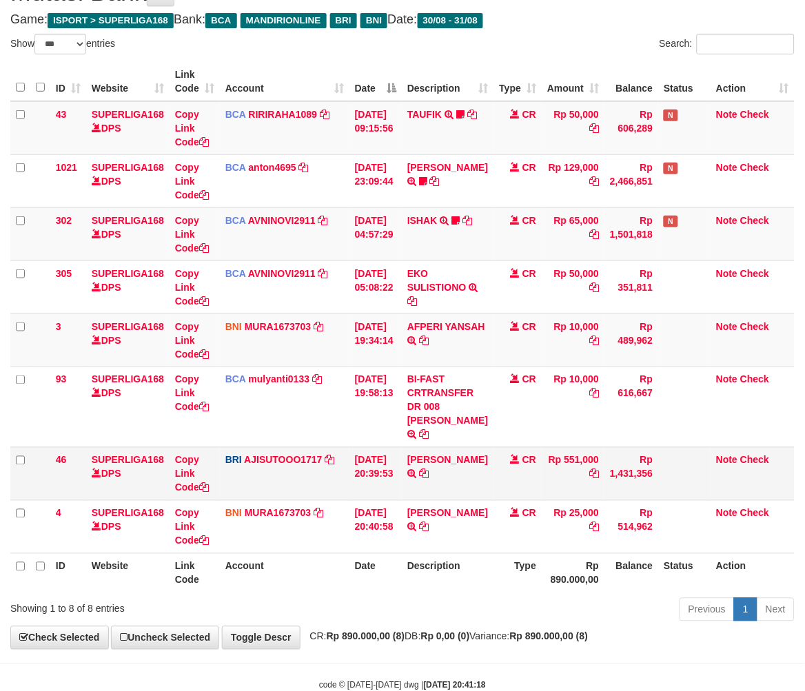
click at [480, 489] on td "[PERSON_NAME] TRANSFER NBMB [PERSON_NAME] TO SUTO [PERSON_NAME]" at bounding box center [448, 473] width 92 height 53
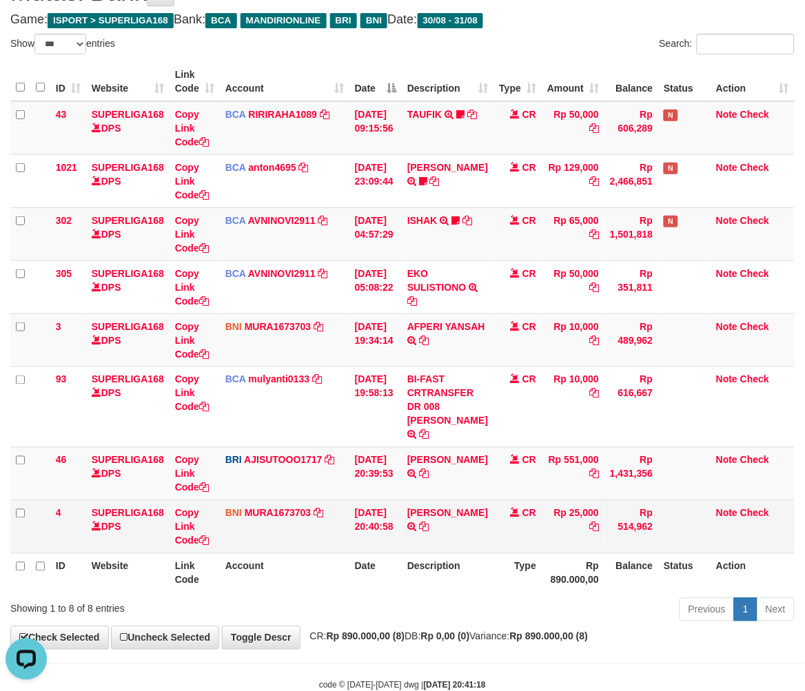
click at [446, 561] on table "ID Website Link Code Account Date Description Type Amount Balance Status Action…" at bounding box center [402, 327] width 784 height 531
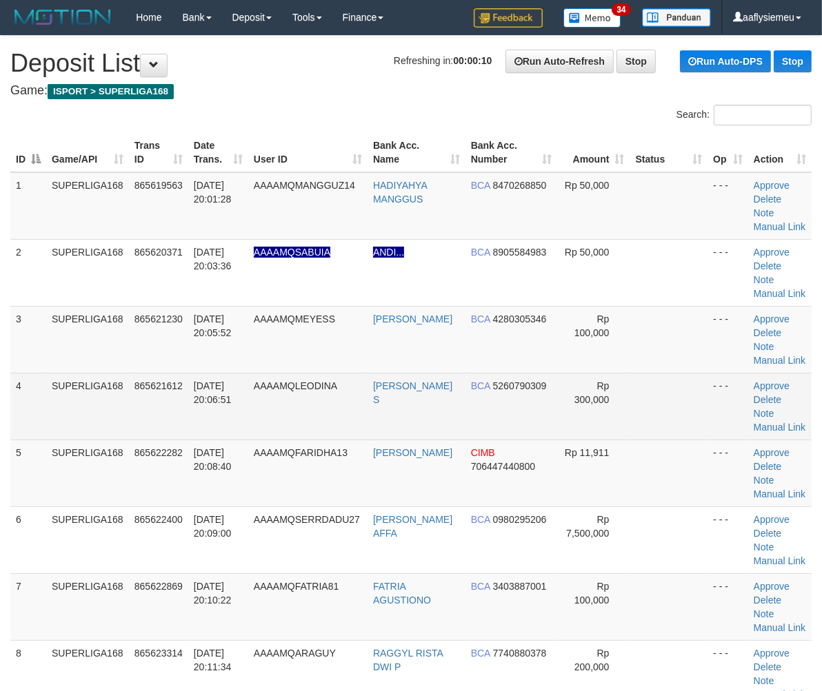
drag, startPoint x: 165, startPoint y: 409, endPoint x: 104, endPoint y: 438, distance: 67.8
click at [159, 419] on td "865621612" at bounding box center [158, 406] width 59 height 67
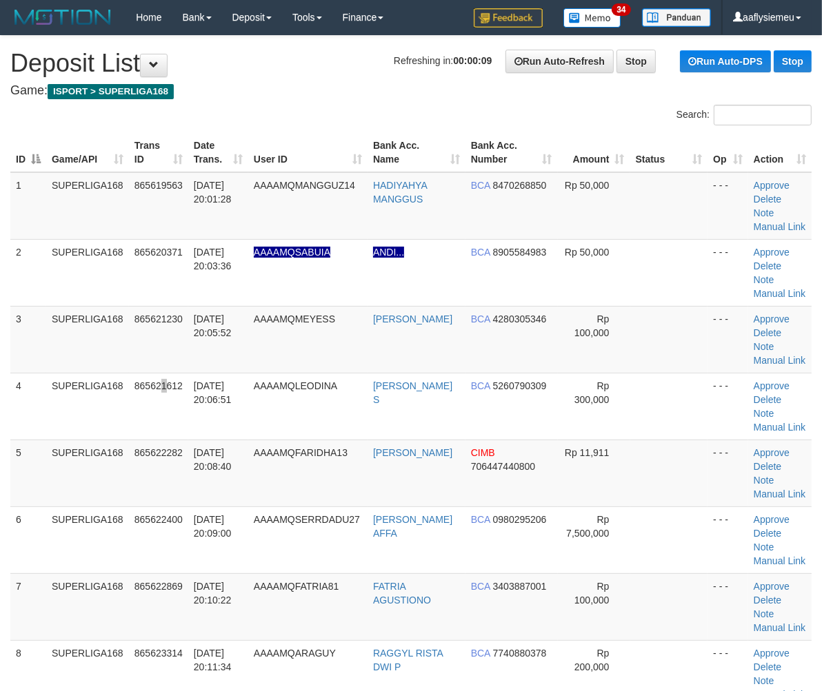
scroll to position [230, 0]
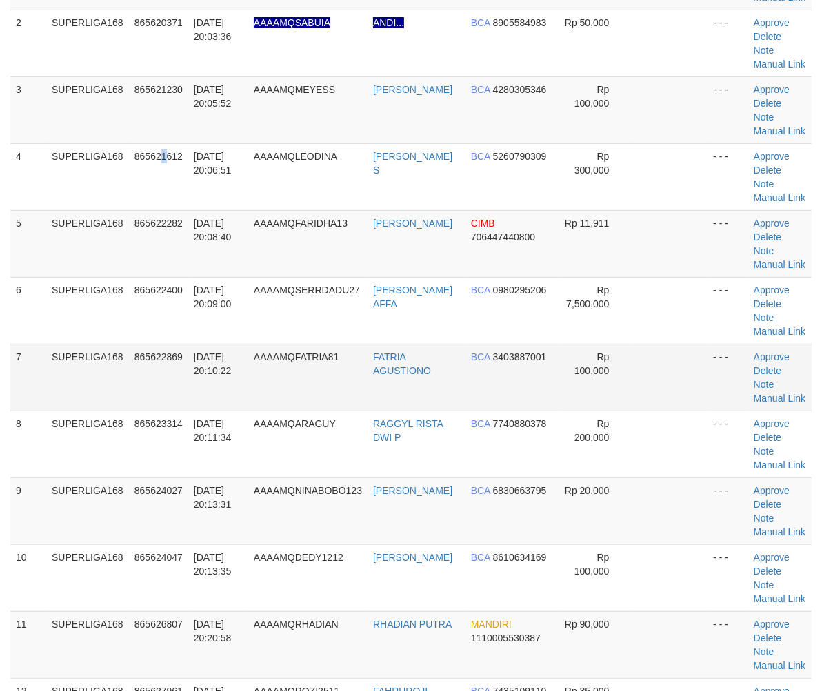
click at [92, 357] on td "SUPERLIGA168" at bounding box center [87, 377] width 83 height 67
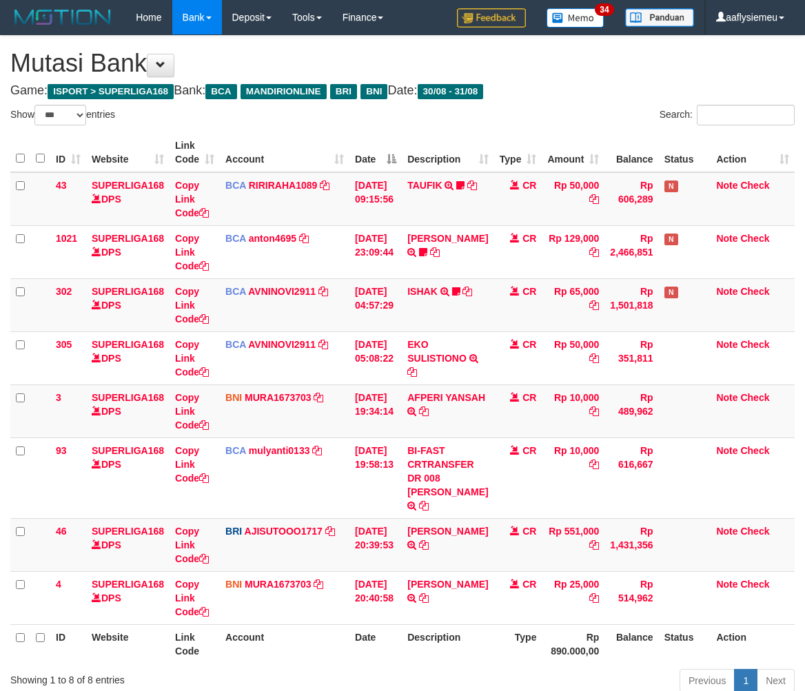
select select "***"
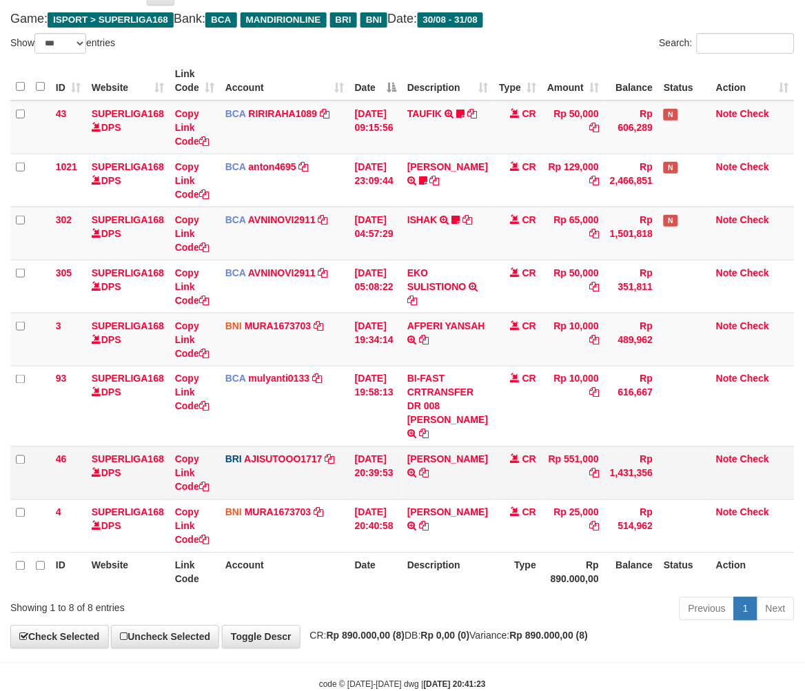
click at [612, 469] on td "Rp 1,431,356" at bounding box center [632, 473] width 54 height 53
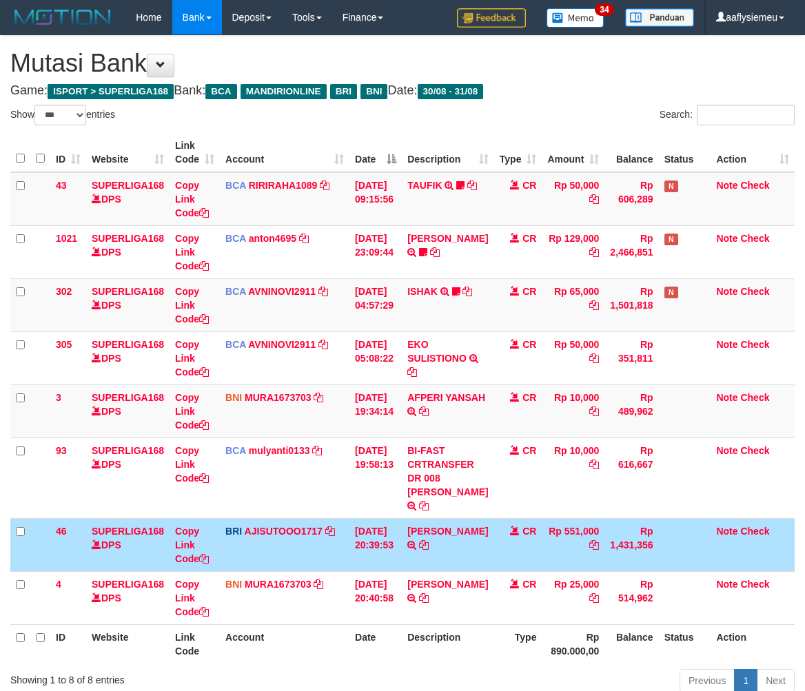
select select "***"
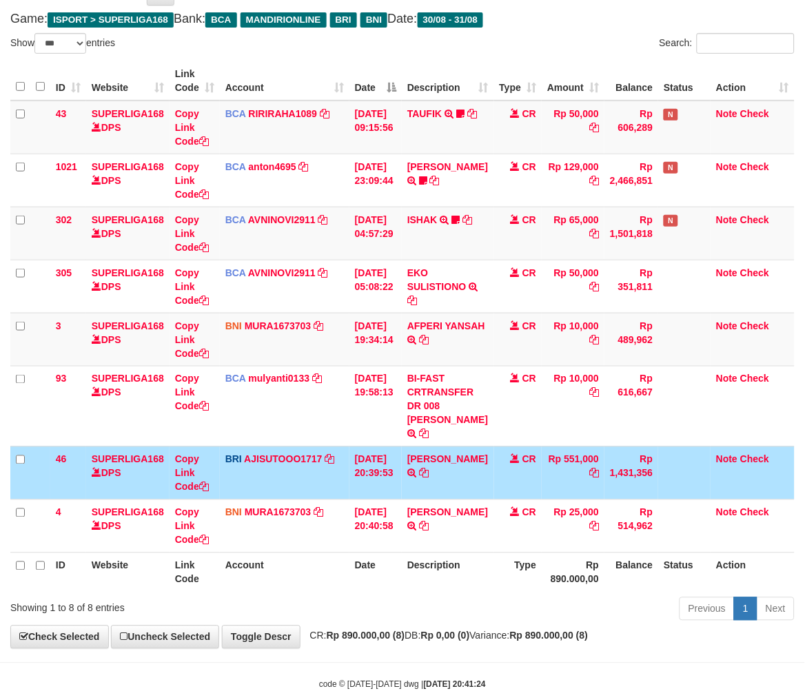
click at [533, 490] on td "CR" at bounding box center [518, 473] width 48 height 53
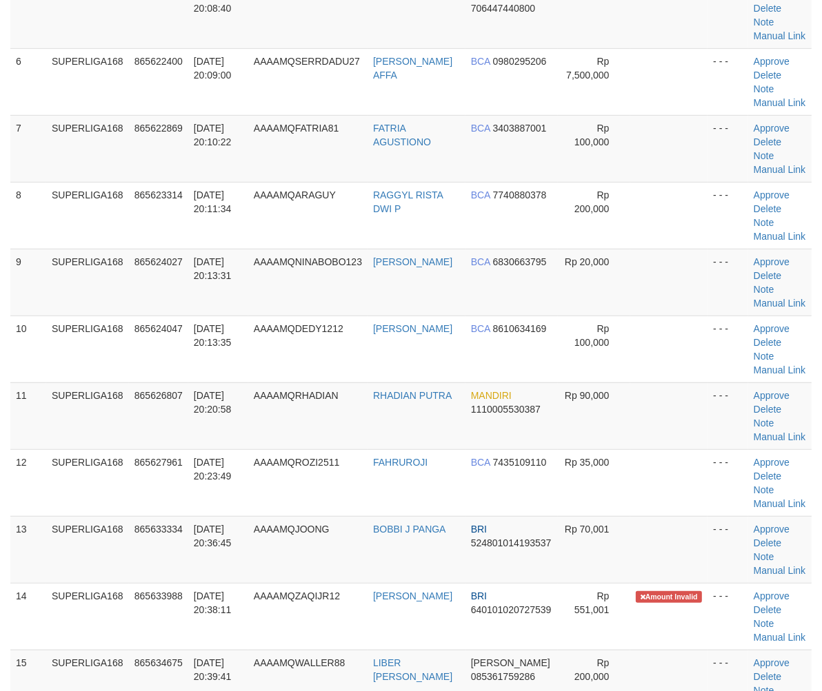
scroll to position [612, 0]
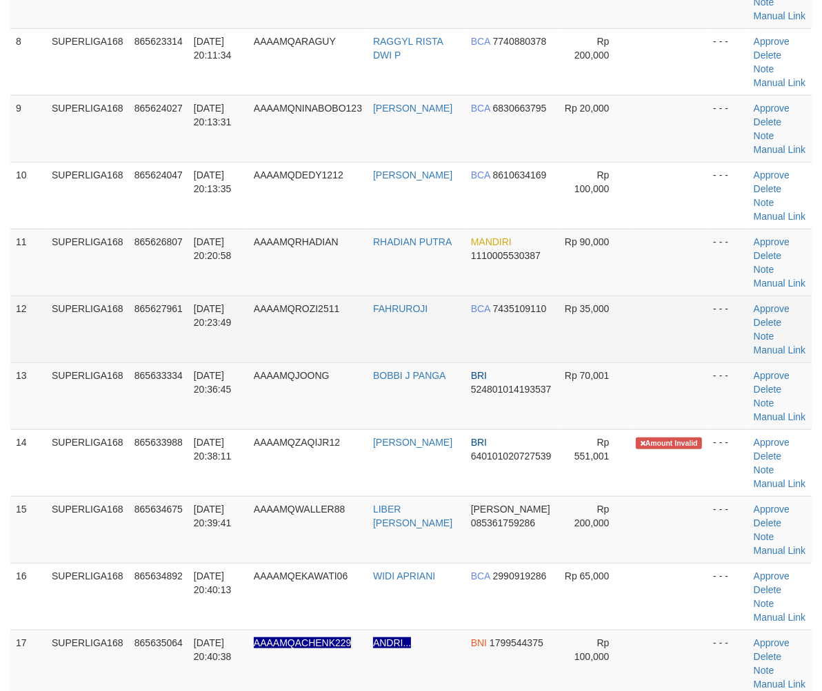
click at [97, 361] on td "SUPERLIGA168" at bounding box center [87, 329] width 83 height 67
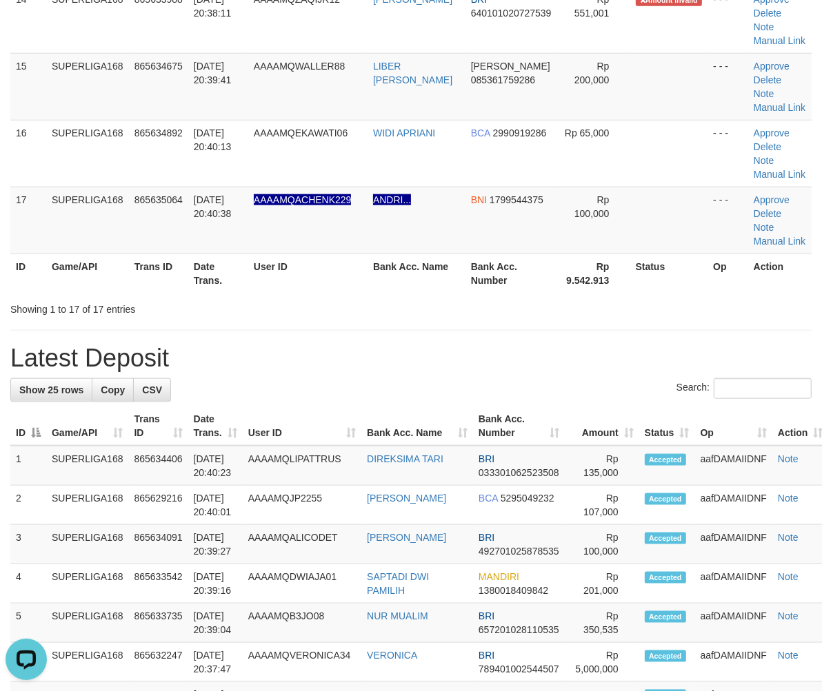
scroll to position [1148, 0]
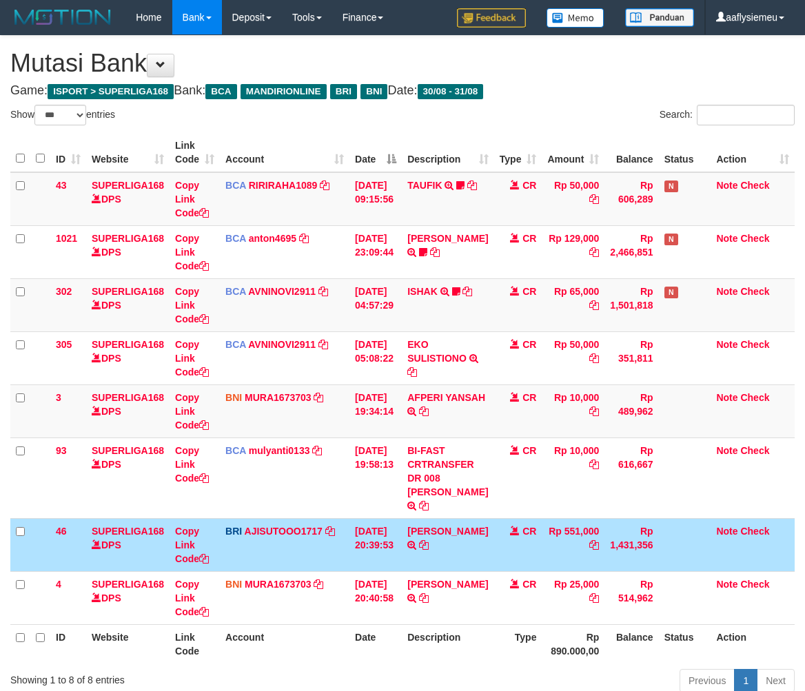
select select "***"
click at [534, 518] on td "CR" at bounding box center [518, 544] width 48 height 53
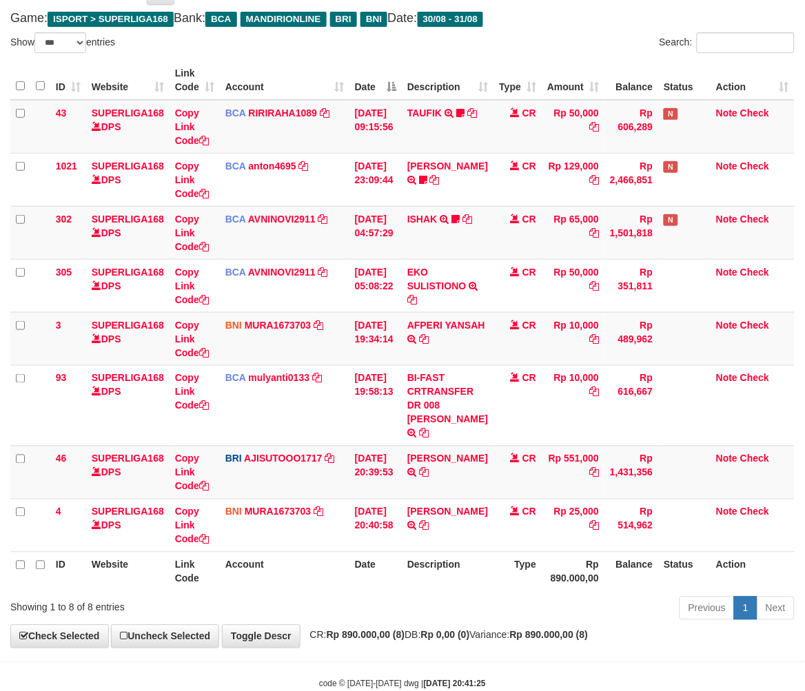
drag, startPoint x: 634, startPoint y: 512, endPoint x: 805, endPoint y: 457, distance: 179.6
click at [636, 513] on td "Rp 514,962" at bounding box center [632, 525] width 54 height 53
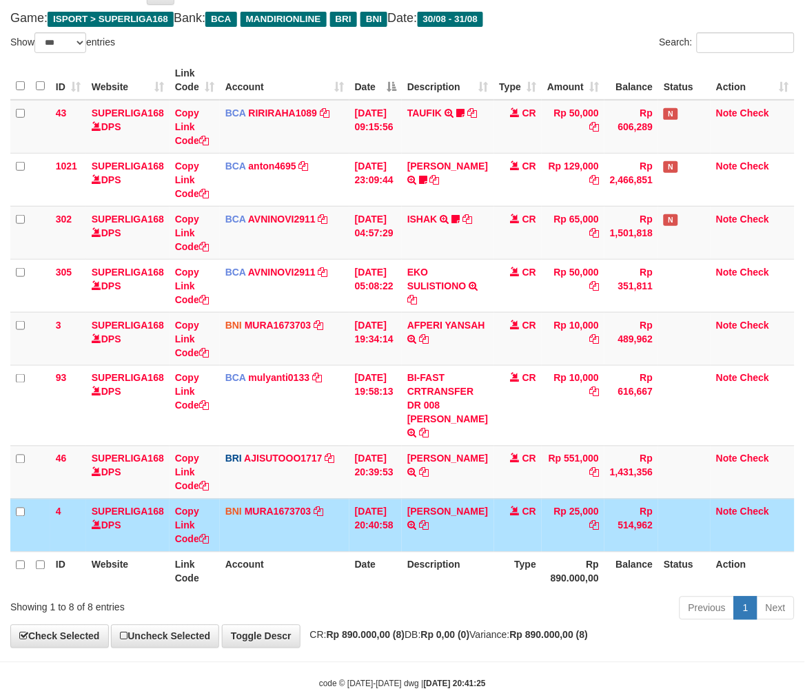
click at [549, 534] on td "Rp 25,000" at bounding box center [573, 525] width 63 height 53
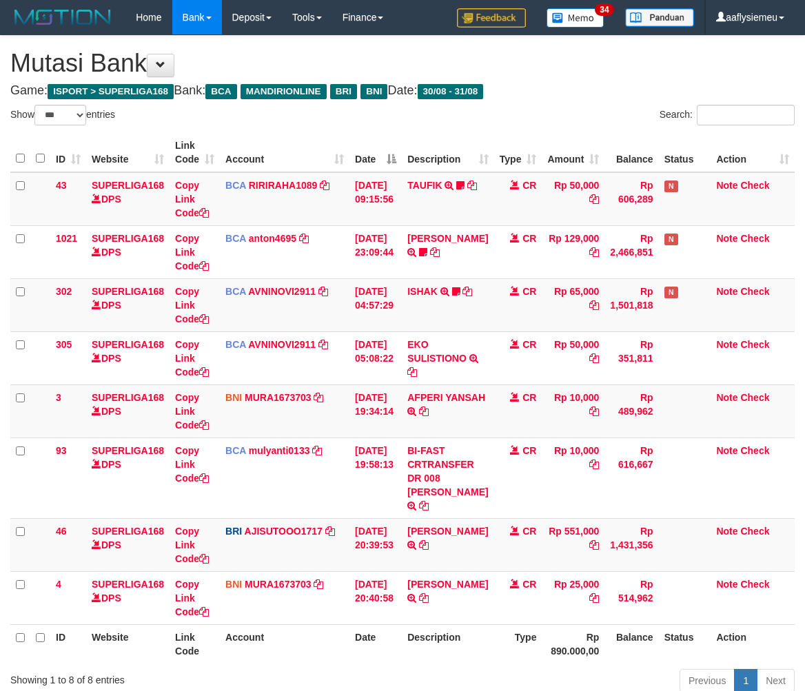
select select "***"
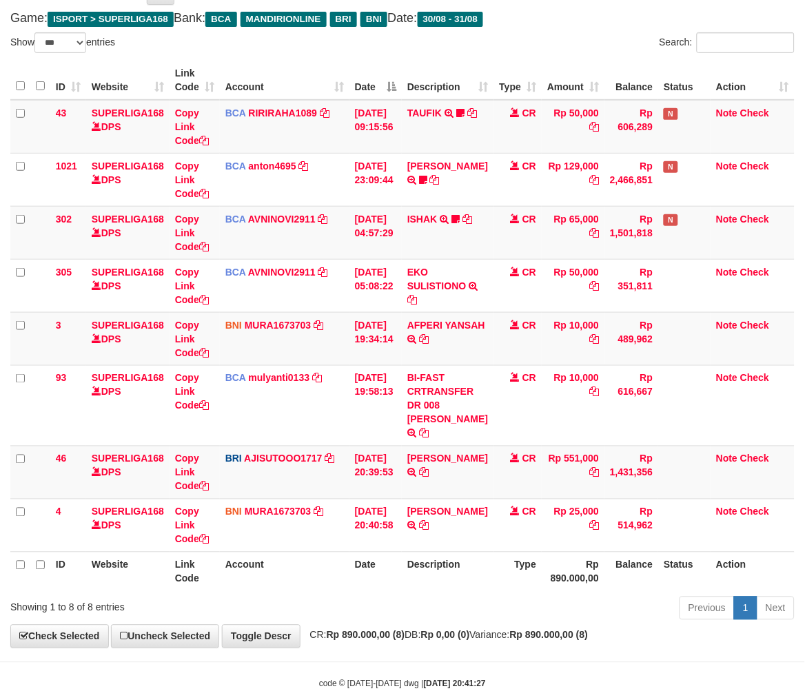
click at [480, 596] on div "ID Website Link Code Account Date Description Type Amount Balance Status Action…" at bounding box center [402, 326] width 805 height 539
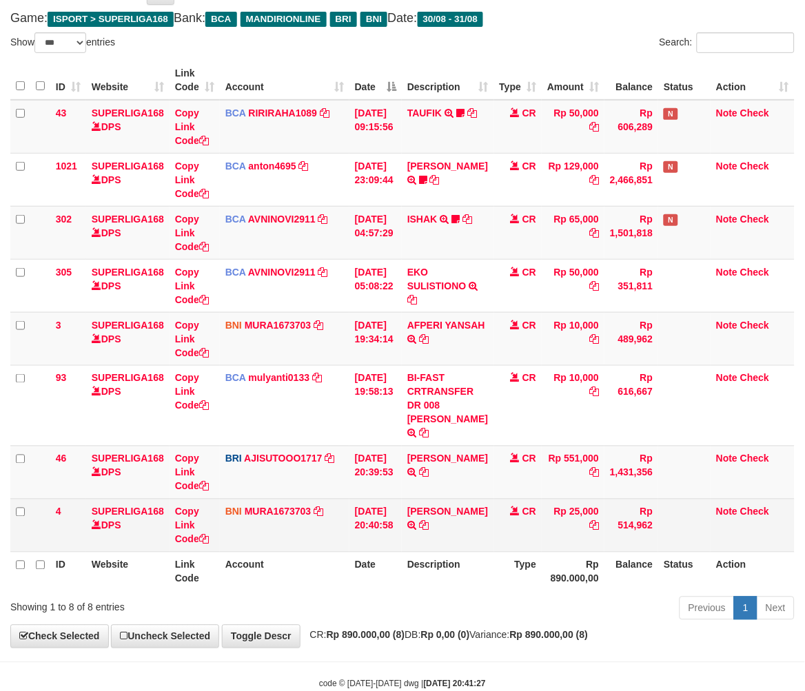
click at [513, 538] on td "CR" at bounding box center [518, 525] width 48 height 53
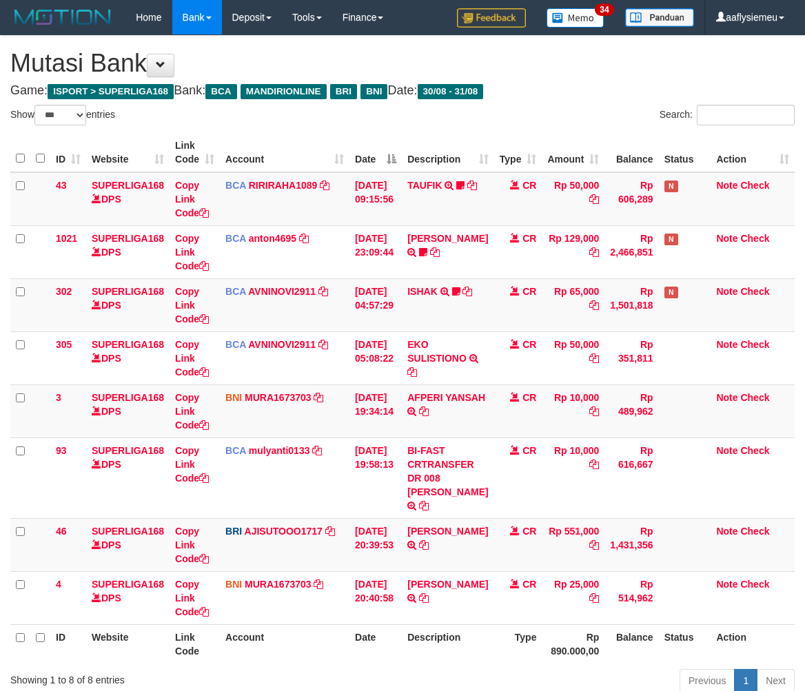
select select "***"
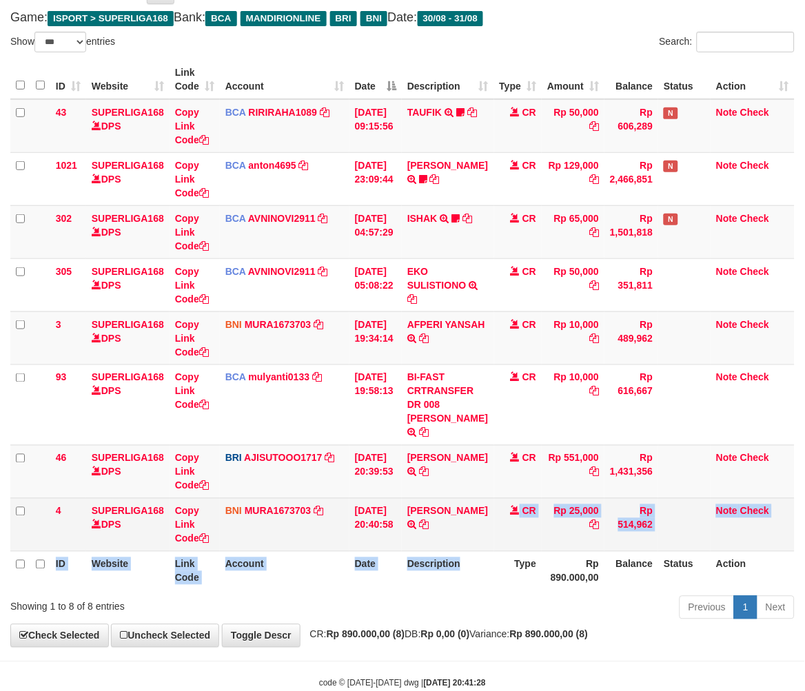
click at [480, 562] on table "ID Website Link Code Account Date Description Type Amount Balance Status Action…" at bounding box center [402, 325] width 784 height 531
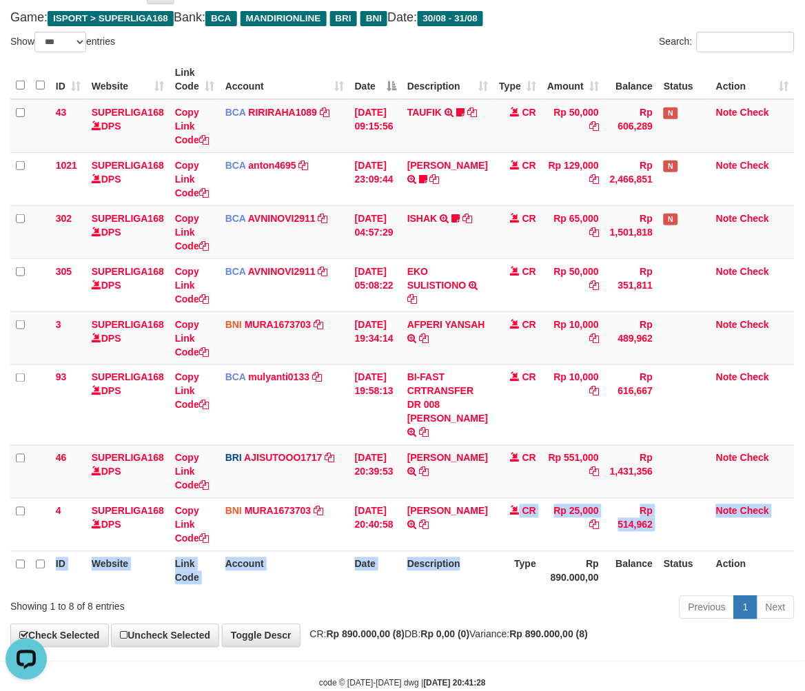
scroll to position [0, 0]
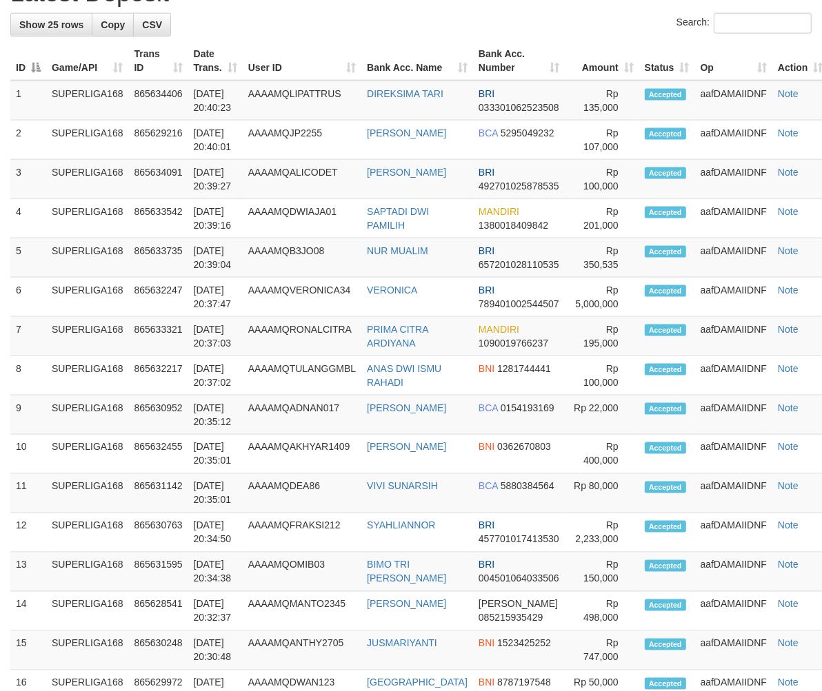
scroll to position [1148, 0]
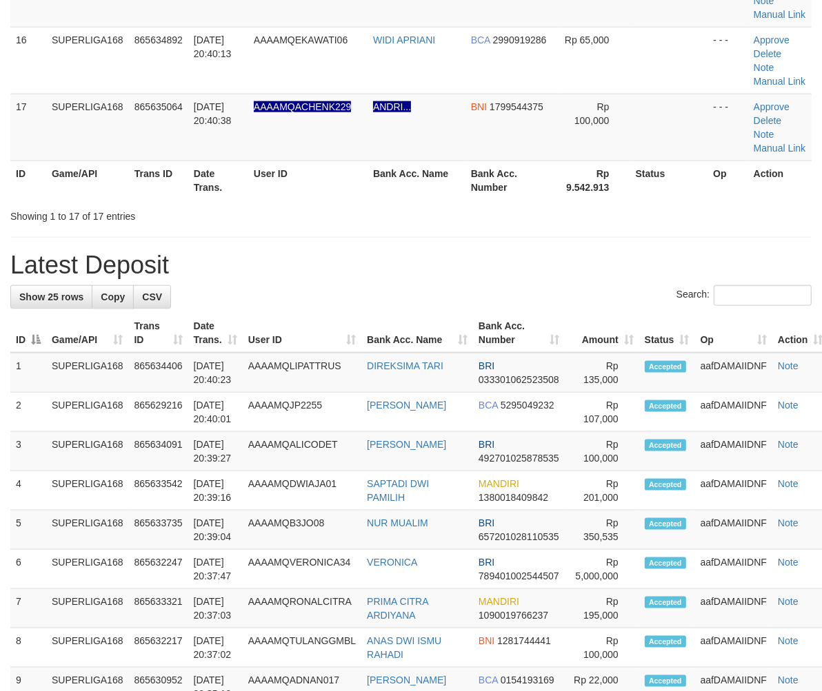
drag, startPoint x: 340, startPoint y: 180, endPoint x: 343, endPoint y: 194, distance: 14.1
click at [341, 189] on th "User ID" at bounding box center [307, 180] width 119 height 39
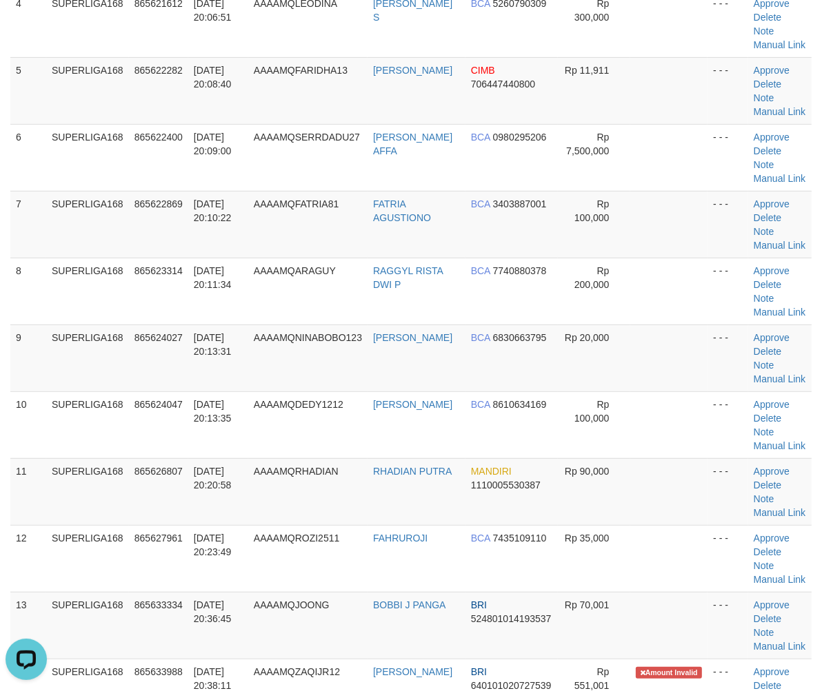
scroll to position [0, 0]
click at [218, 378] on td "31/08/2025 20:13:31" at bounding box center [218, 358] width 60 height 67
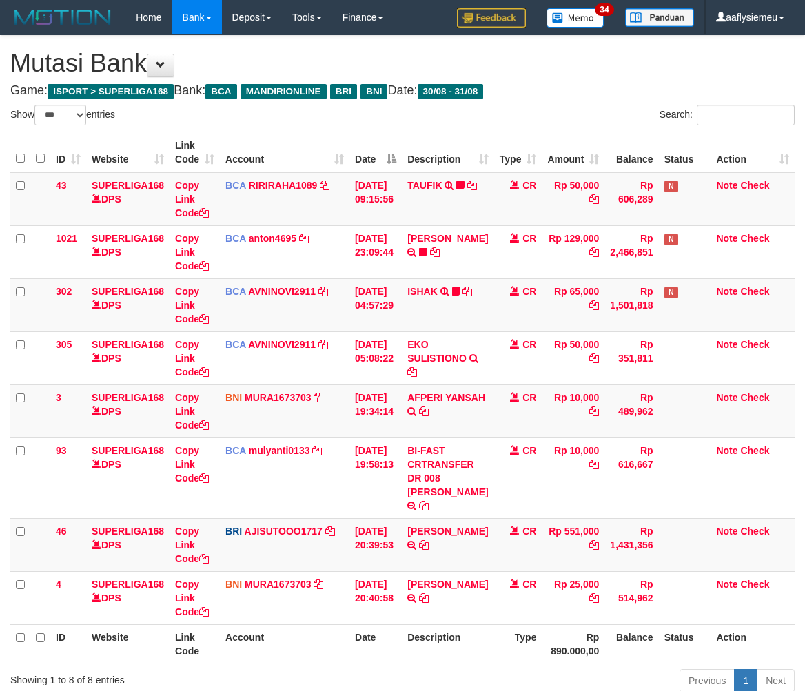
select select "***"
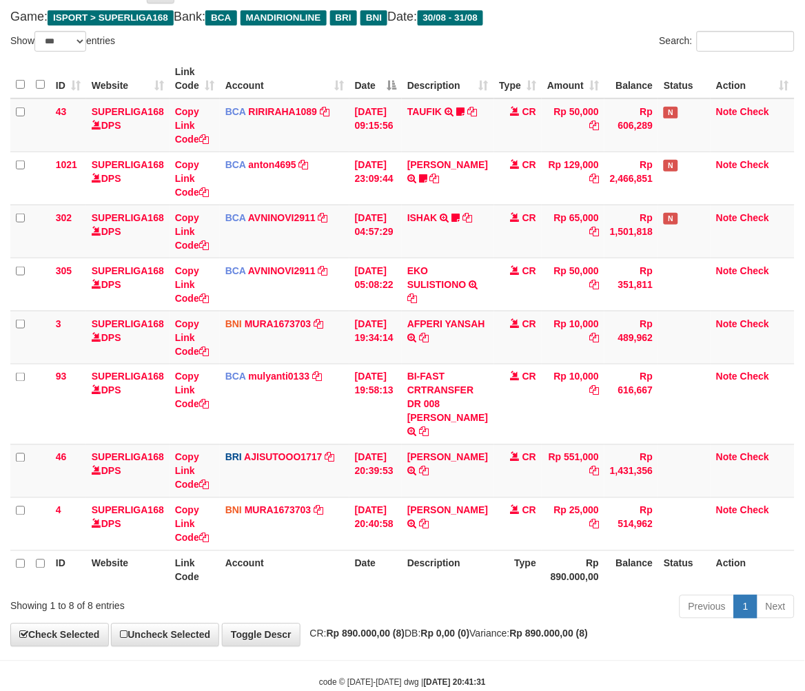
scroll to position [73, 0]
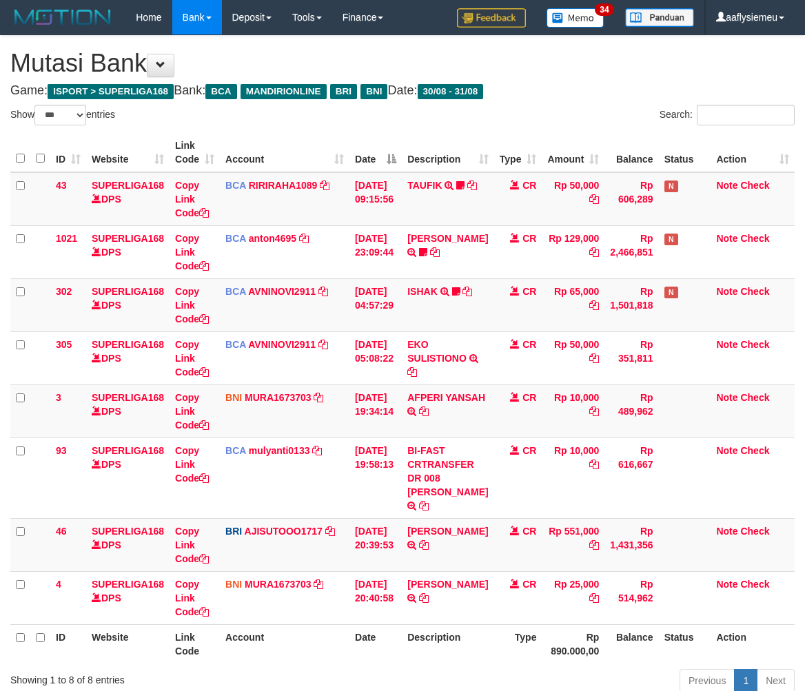
select select "***"
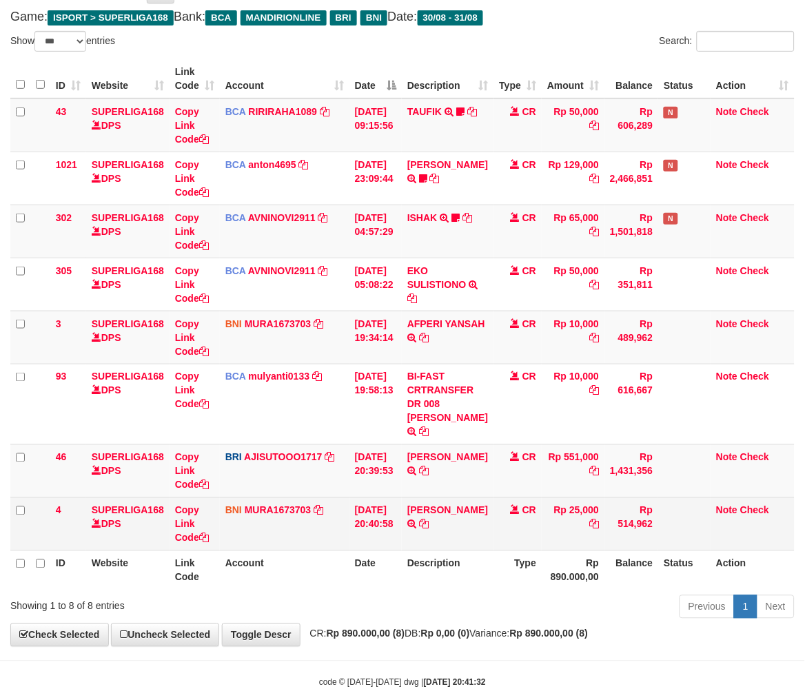
click at [542, 551] on td "Rp 25,000" at bounding box center [573, 524] width 63 height 53
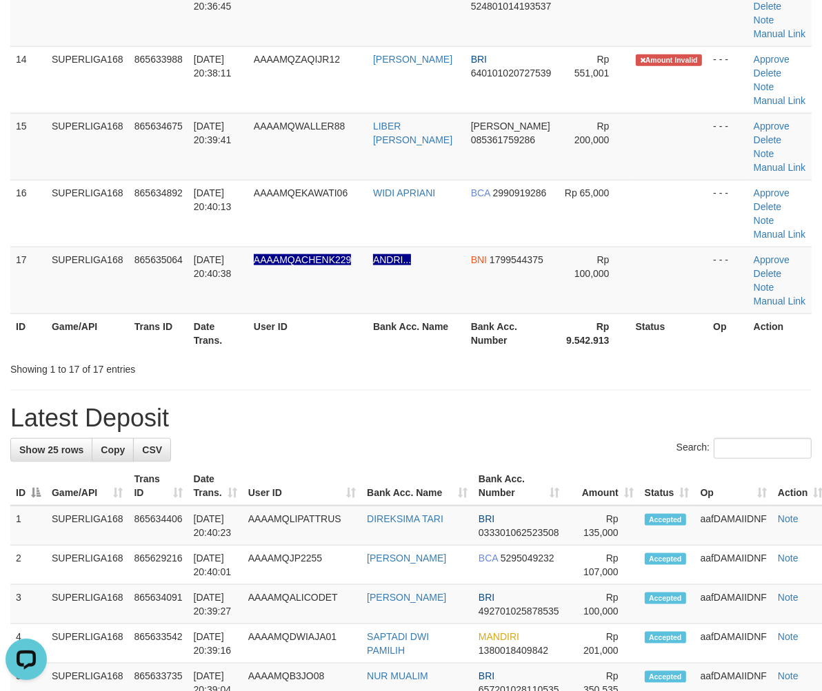
scroll to position [536, 0]
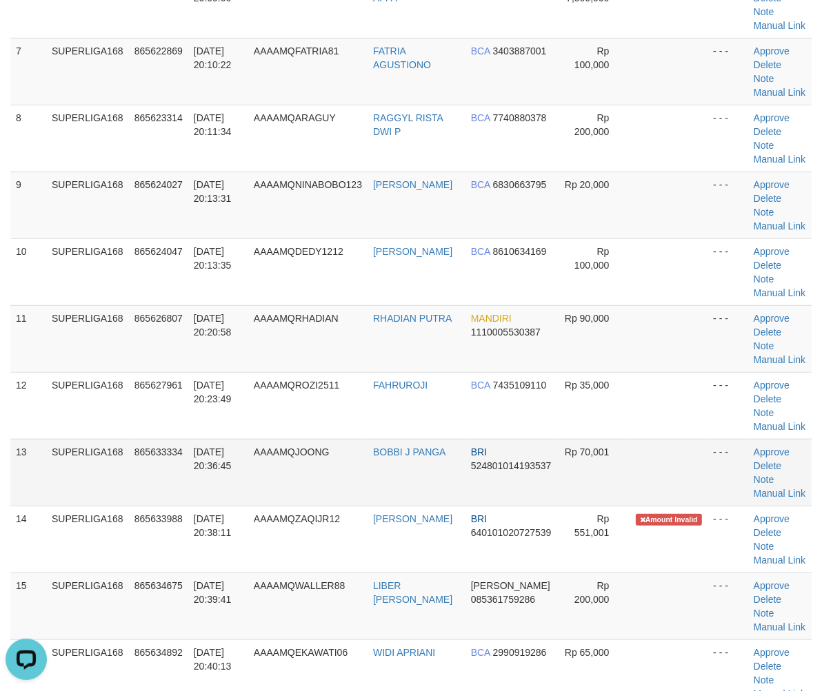
click at [139, 458] on td "865633334" at bounding box center [158, 472] width 59 height 67
drag, startPoint x: 201, startPoint y: 378, endPoint x: 2, endPoint y: 449, distance: 210.8
click at [195, 383] on span "31/08/2025 20:23:49" at bounding box center [213, 392] width 38 height 25
click at [248, 365] on td "31/08/2025 20:20:58" at bounding box center [218, 338] width 60 height 67
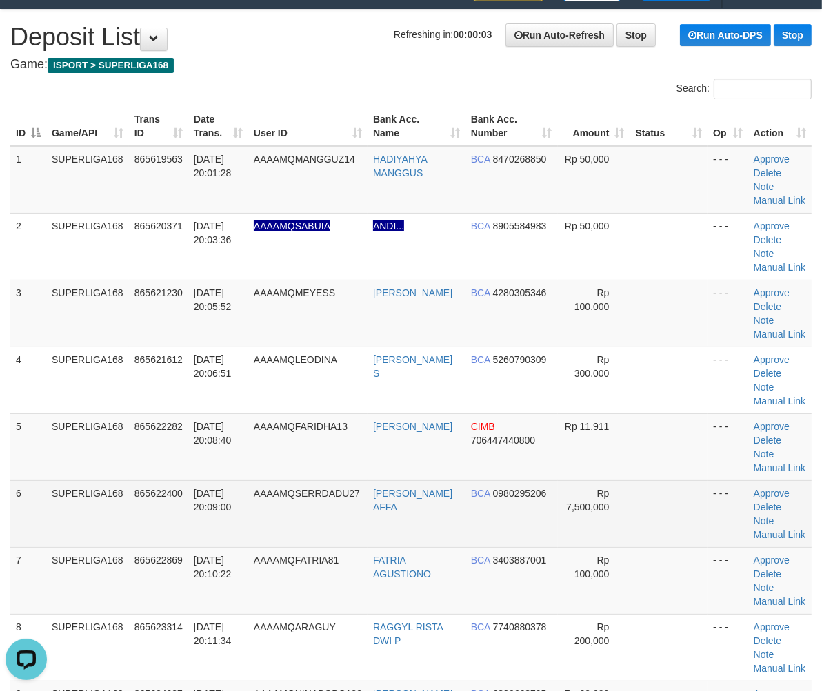
scroll to position [0, 0]
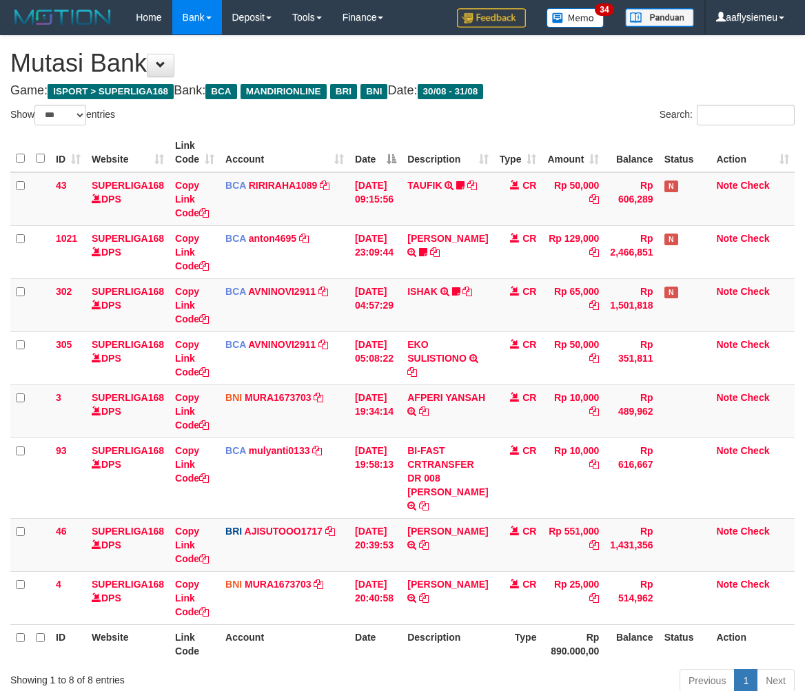
select select "***"
click at [542, 571] on td "Rp 25,000" at bounding box center [573, 597] width 63 height 53
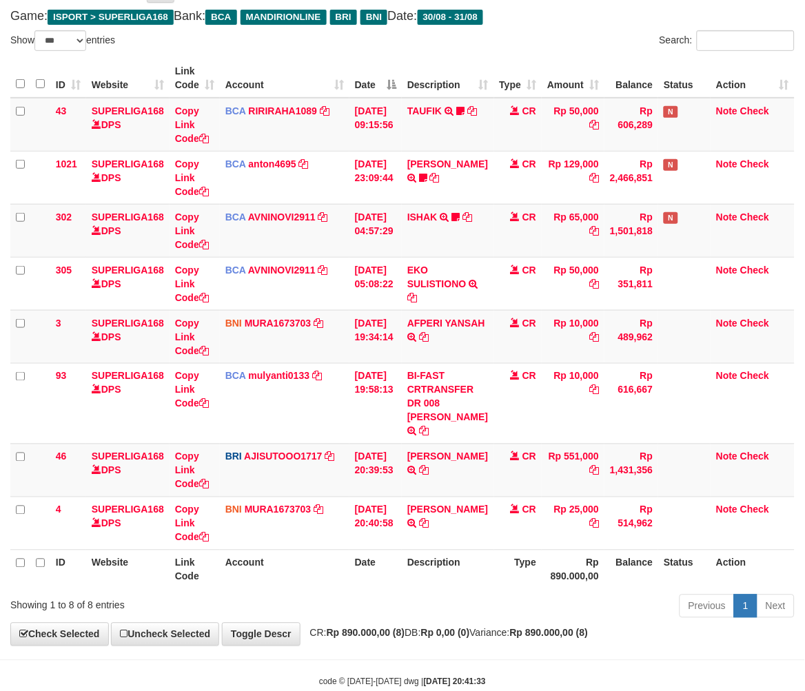
click at [471, 589] on th "Description" at bounding box center [448, 569] width 92 height 39
drag, startPoint x: 471, startPoint y: 593, endPoint x: 506, endPoint y: 579, distance: 37.8
click at [471, 589] on th "Description" at bounding box center [448, 569] width 92 height 39
click at [637, 576] on th "Balance" at bounding box center [632, 569] width 54 height 39
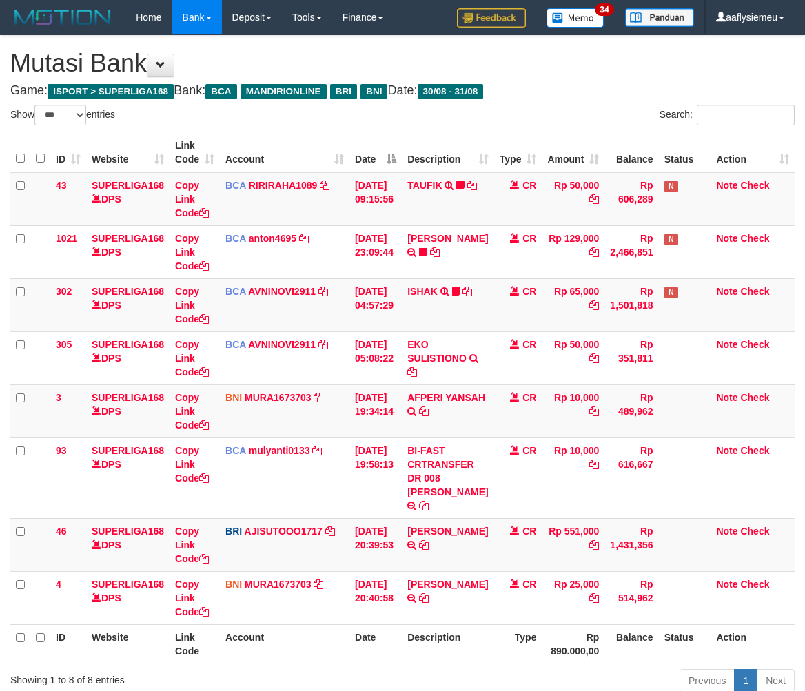
select select "***"
click at [466, 571] on td "DENDY FARDIYANTO TRANSFER DARI SDR DENDY FARDIYANTO" at bounding box center [448, 597] width 92 height 53
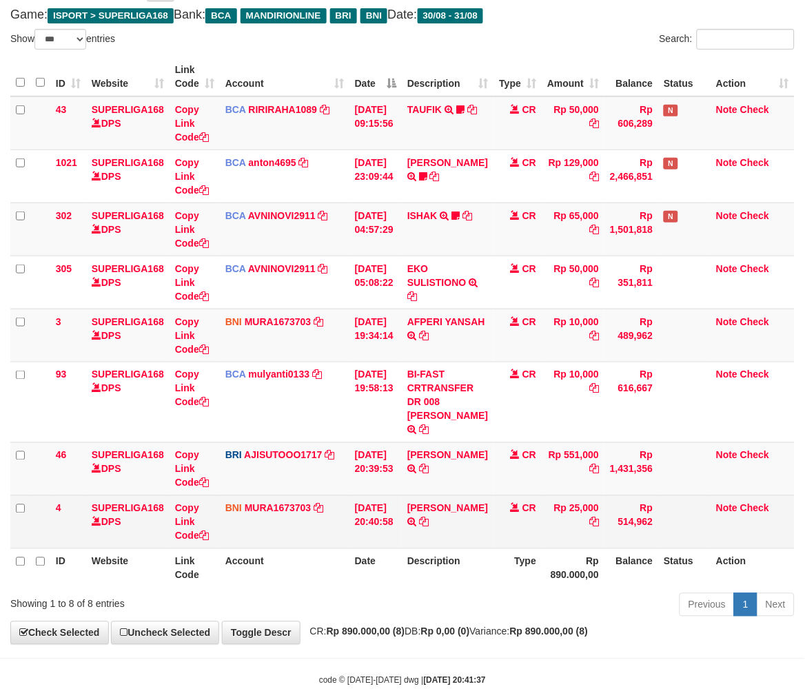
click at [650, 543] on td "Rp 514,962" at bounding box center [632, 522] width 54 height 53
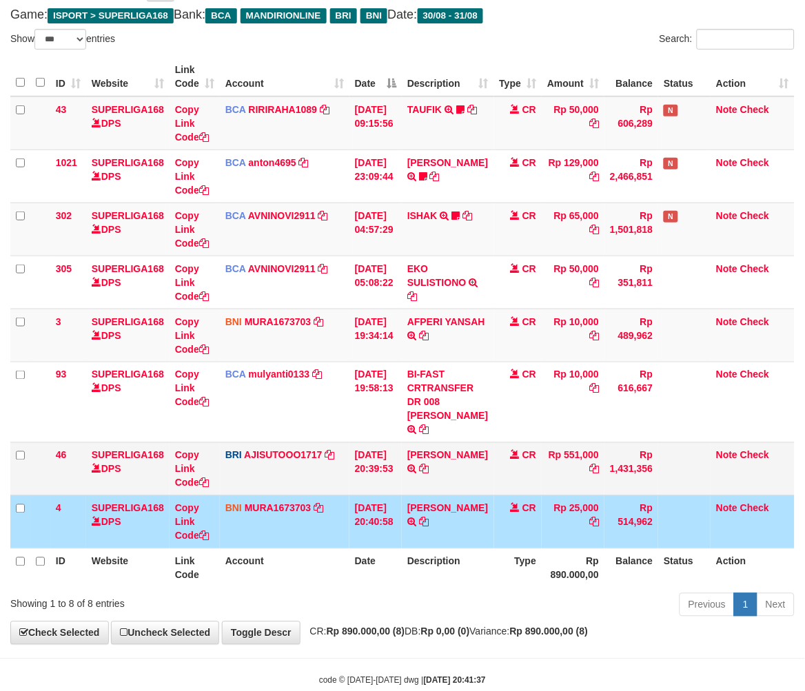
click at [674, 496] on td at bounding box center [684, 469] width 52 height 53
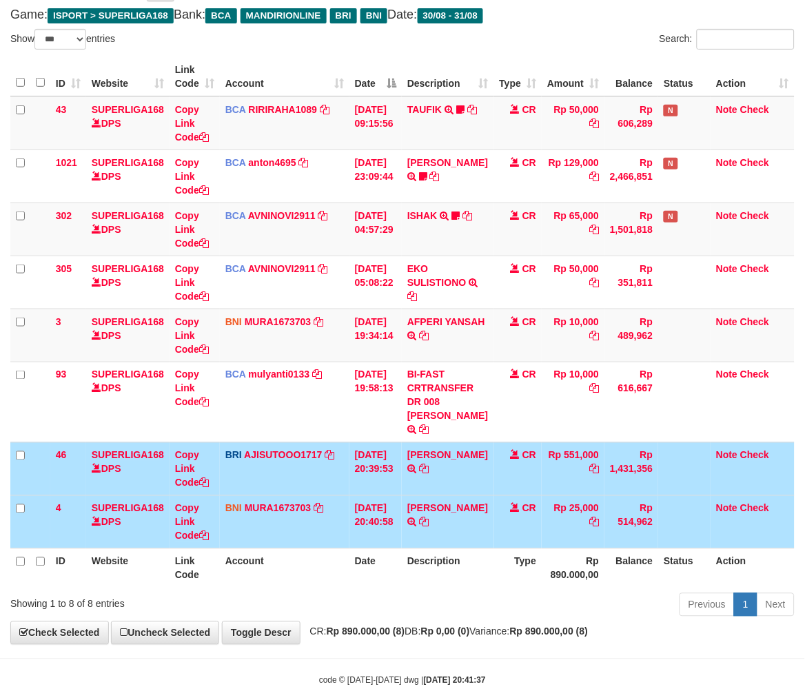
click at [676, 571] on th "Status" at bounding box center [684, 568] width 52 height 39
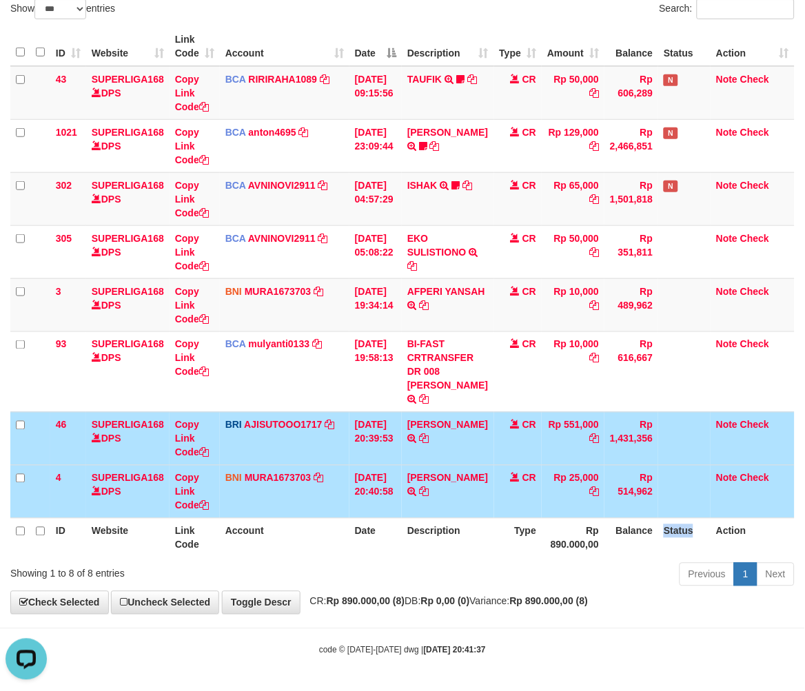
scroll to position [120, 0]
click at [435, 587] on div "Previous 1 Next" at bounding box center [570, 577] width 449 height 30
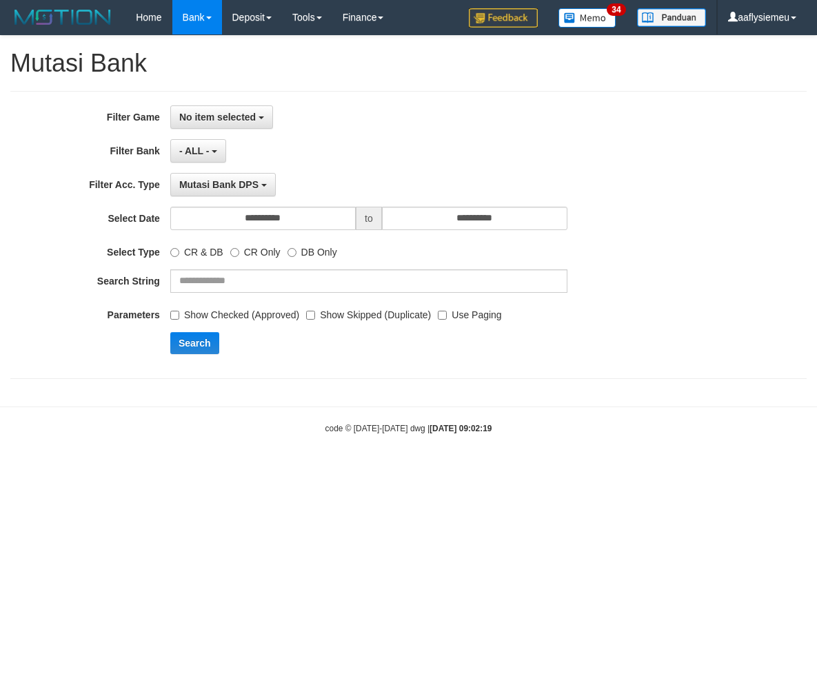
select select "***"
select select
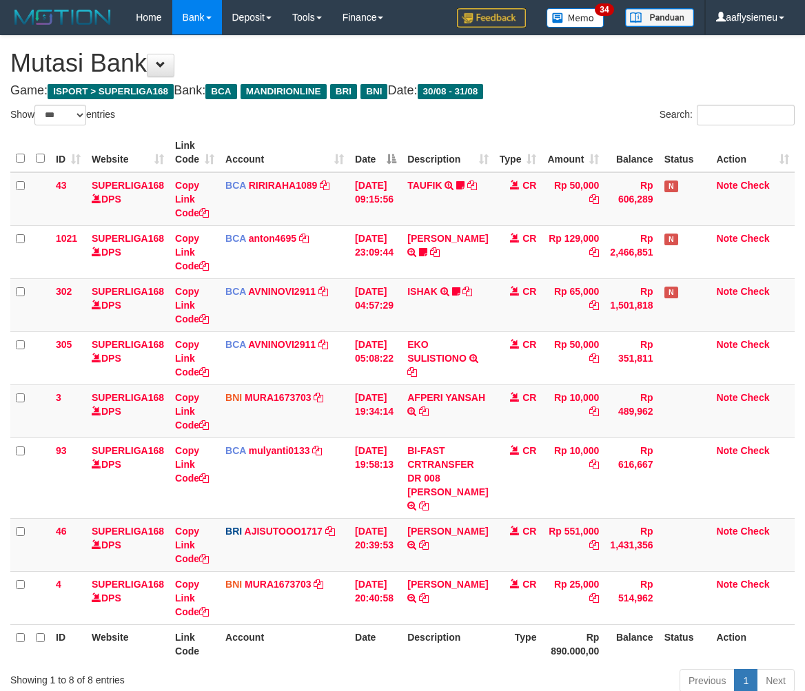
select select "***"
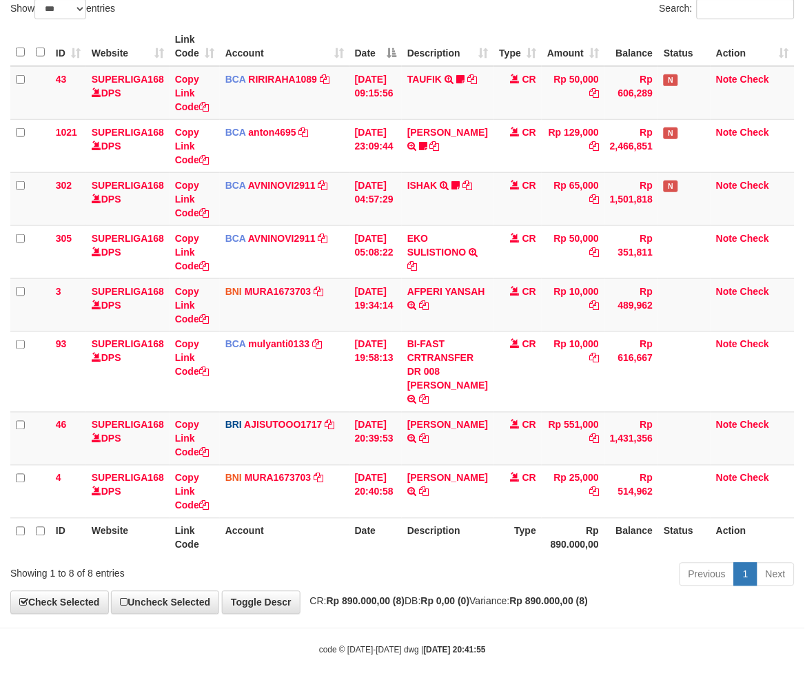
click at [428, 554] on th "Description" at bounding box center [448, 537] width 92 height 39
click at [464, 536] on th "Description" at bounding box center [448, 537] width 92 height 39
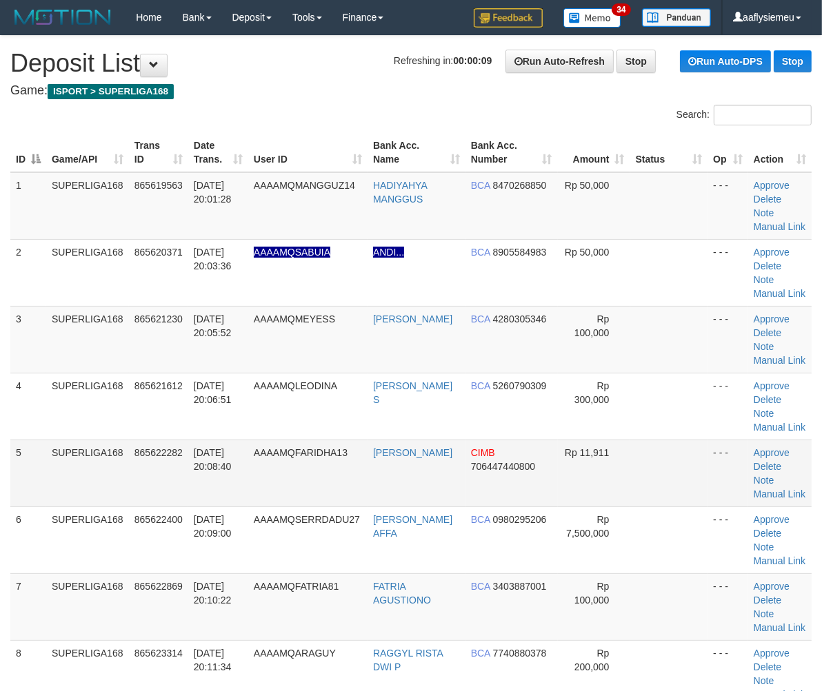
drag, startPoint x: 60, startPoint y: 467, endPoint x: 38, endPoint y: 474, distance: 22.9
click at [59, 469] on td "SUPERLIGA168" at bounding box center [87, 473] width 83 height 67
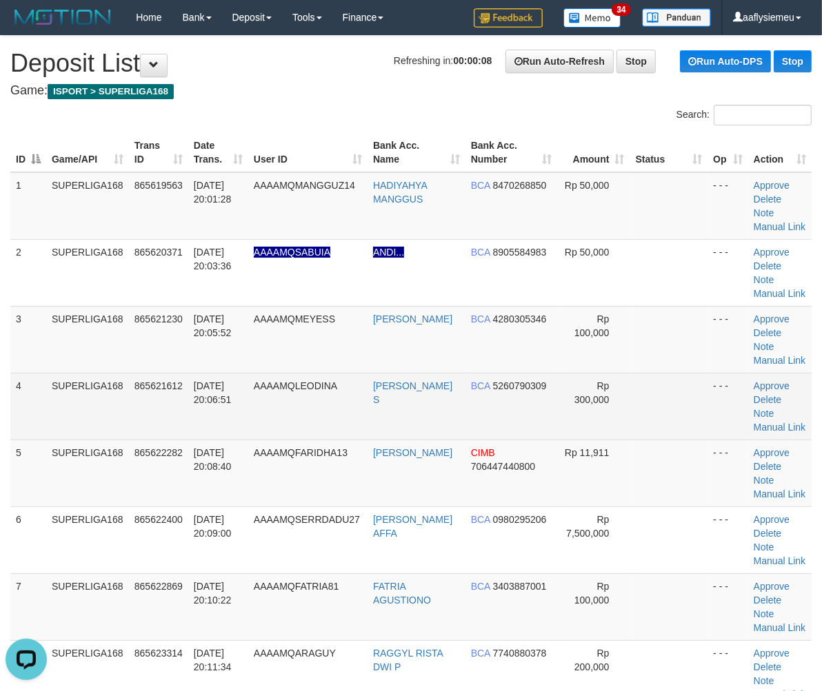
drag, startPoint x: 135, startPoint y: 389, endPoint x: 99, endPoint y: 412, distance: 43.0
click at [135, 390] on td "865621612" at bounding box center [158, 406] width 59 height 67
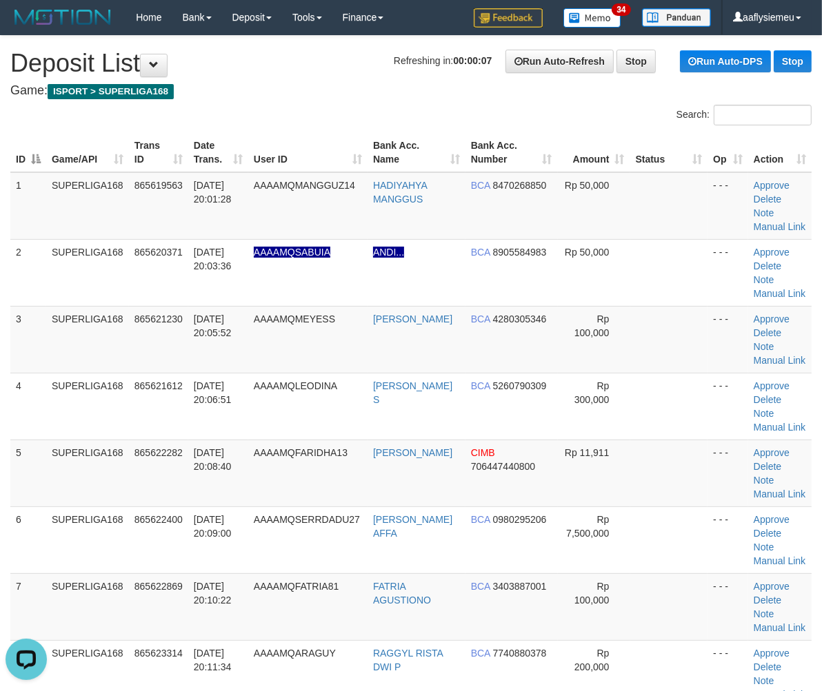
scroll to position [459, 0]
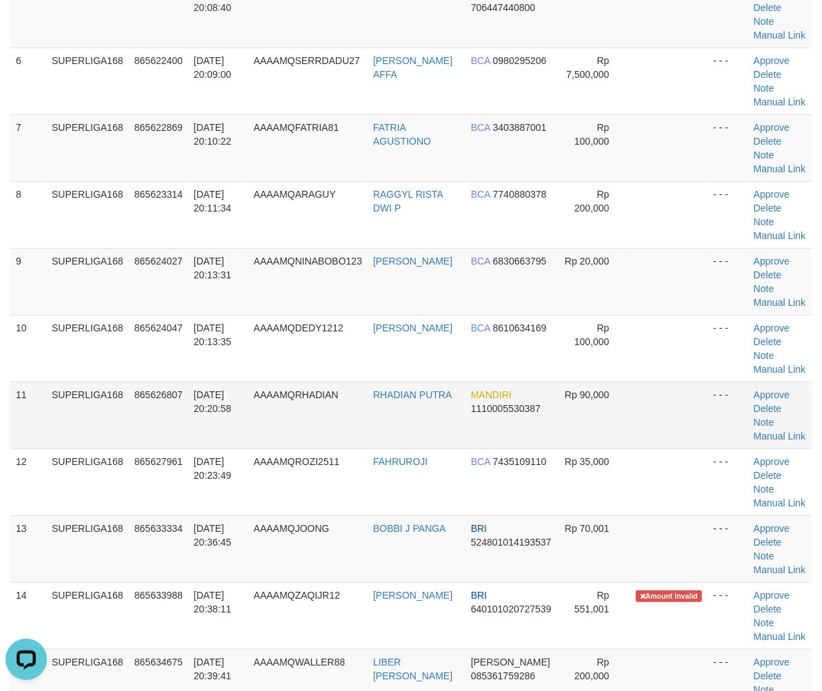
click at [91, 407] on td "SUPERLIGA168" at bounding box center [87, 415] width 83 height 67
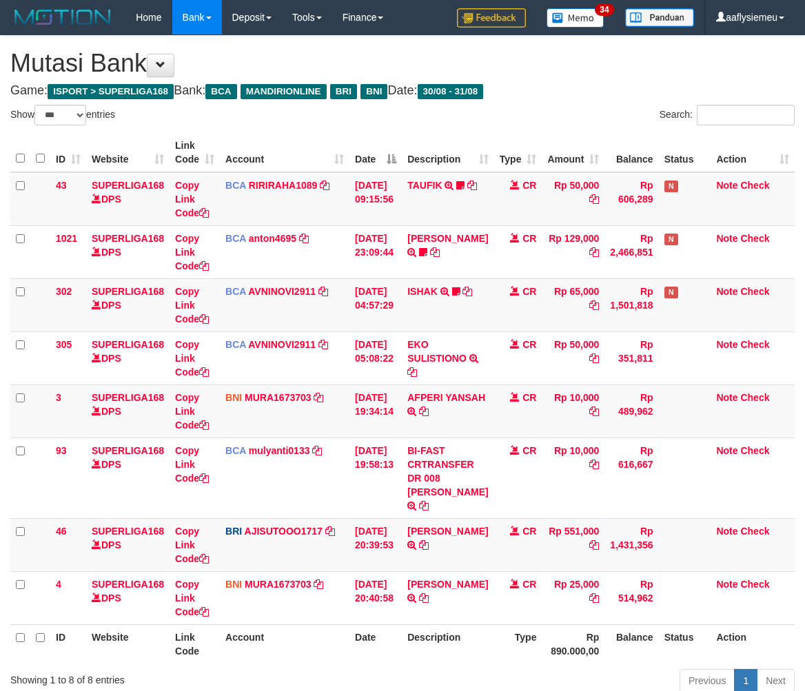
select select "***"
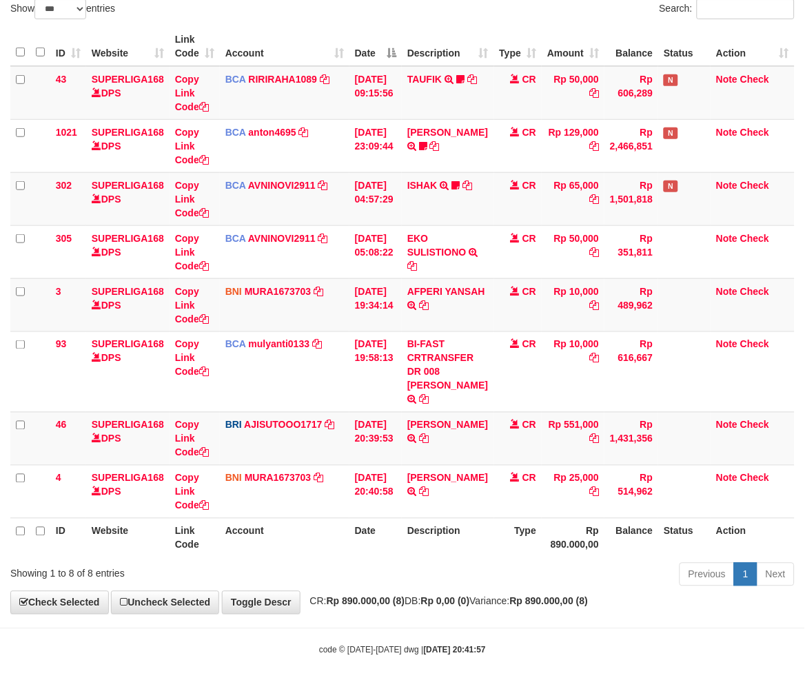
click at [398, 588] on div "Previous 1 Next" at bounding box center [570, 577] width 449 height 30
click at [446, 582] on div "Previous 1 Next" at bounding box center [570, 577] width 449 height 30
drag, startPoint x: 427, startPoint y: 545, endPoint x: 459, endPoint y: 541, distance: 32.0
click at [427, 546] on th "Description" at bounding box center [448, 537] width 92 height 39
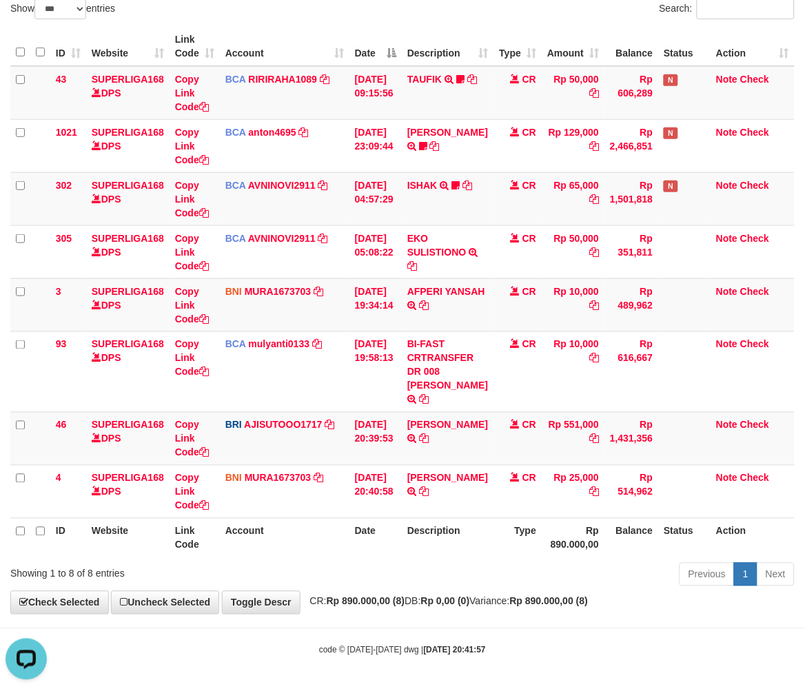
click at [429, 538] on th "Description" at bounding box center [448, 537] width 92 height 39
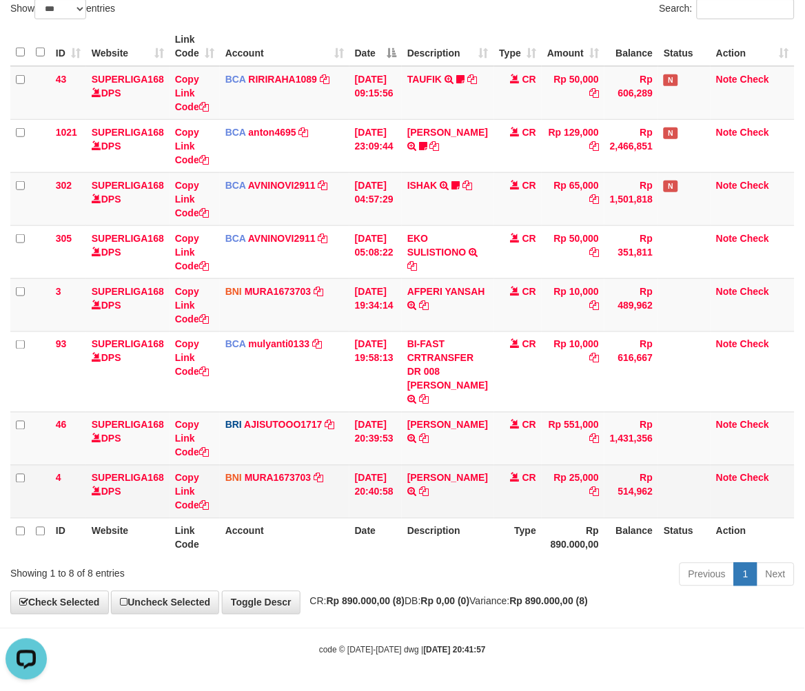
click at [412, 465] on td "DENDY FARDIYANTO TRANSFER DARI SDR DENDY FARDIYANTO" at bounding box center [448, 491] width 92 height 53
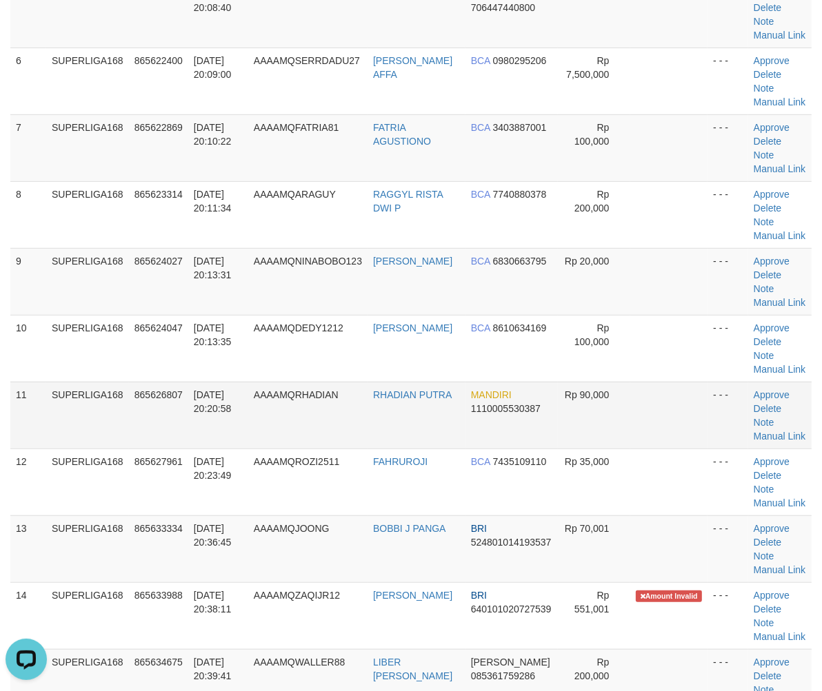
click at [14, 401] on td "11" at bounding box center [28, 415] width 36 height 67
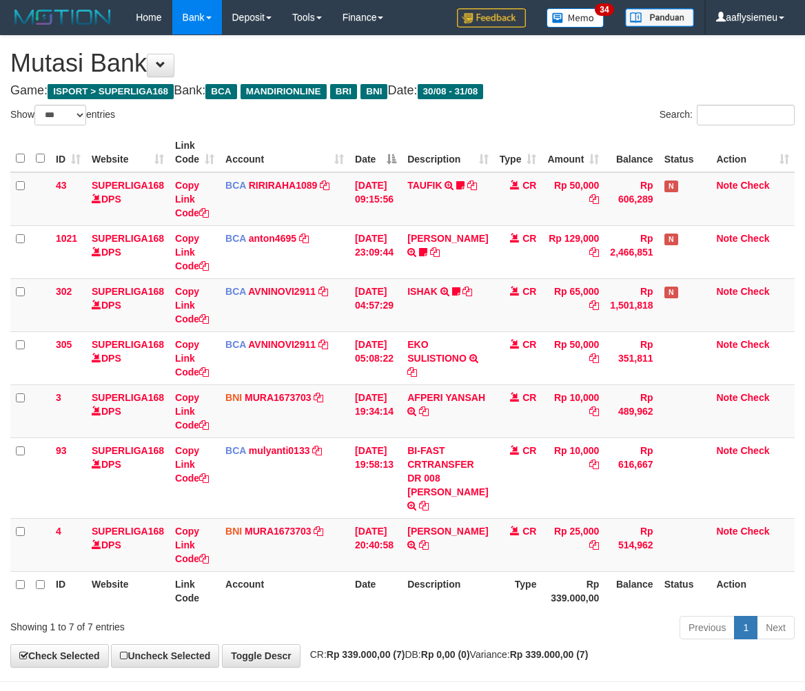
select select "***"
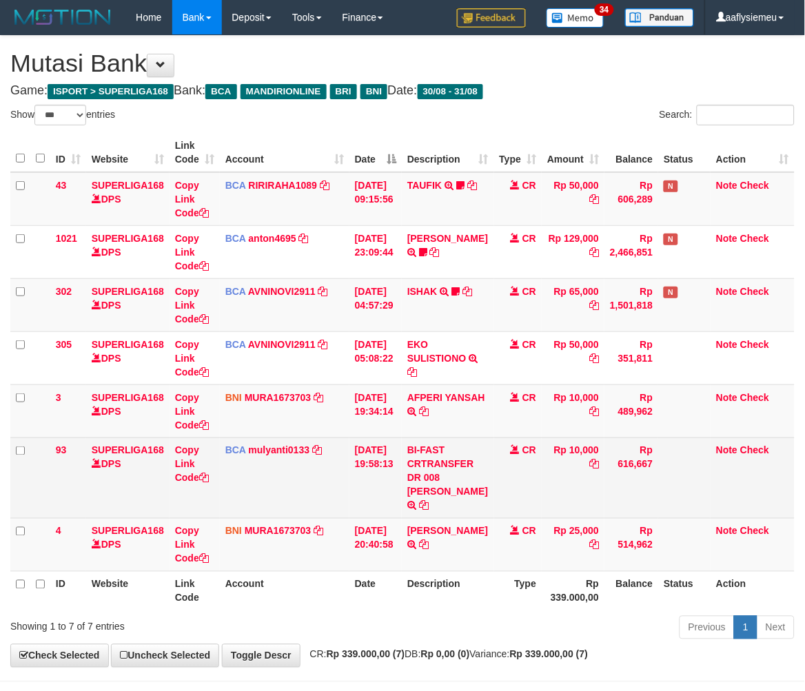
click at [342, 497] on td "BCA mulyanti0133 DPS MULYANTI mutasi_20250831_4495 | 93 mutasi_20250831_4495 | …" at bounding box center [285, 478] width 130 height 81
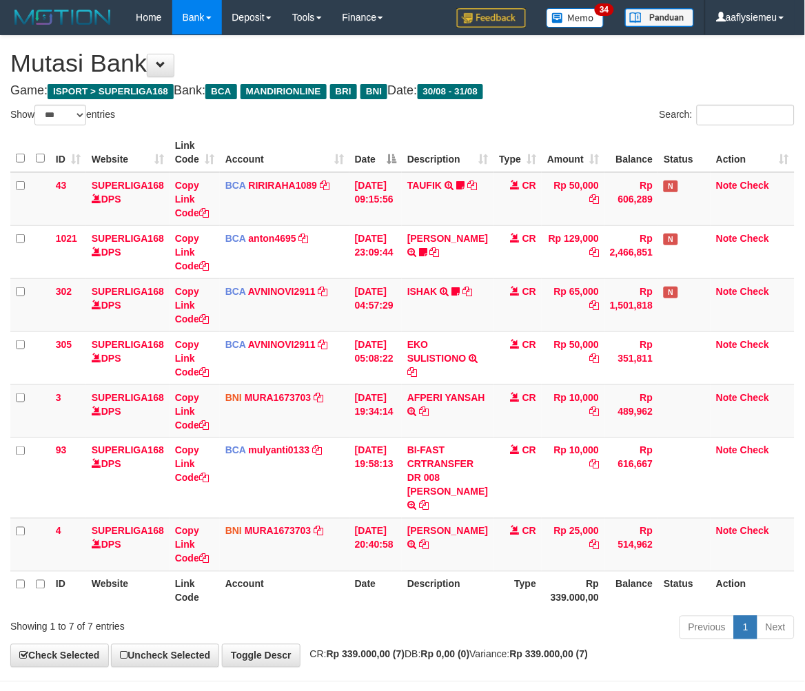
scroll to position [67, 0]
select select "***"
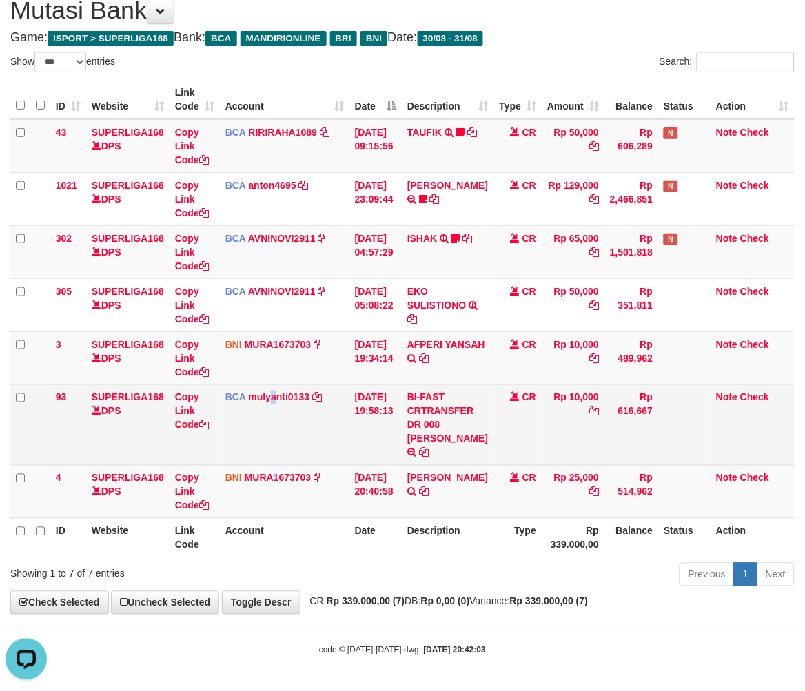
click at [274, 428] on td "BCA mulyanti0133 DPS MULYANTI mutasi_20250831_4495 | 93 mutasi_20250831_4495 | …" at bounding box center [285, 425] width 130 height 81
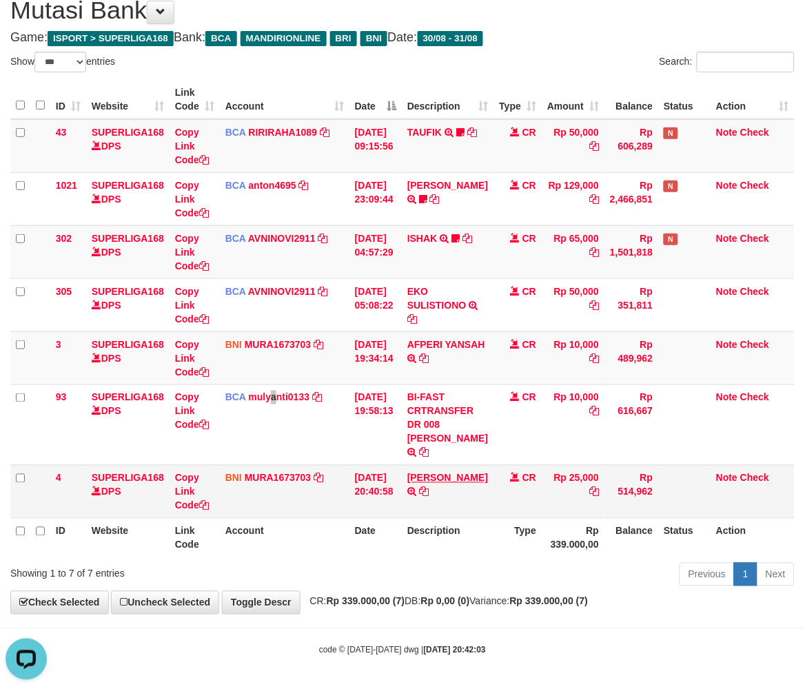
scroll to position [64, 0]
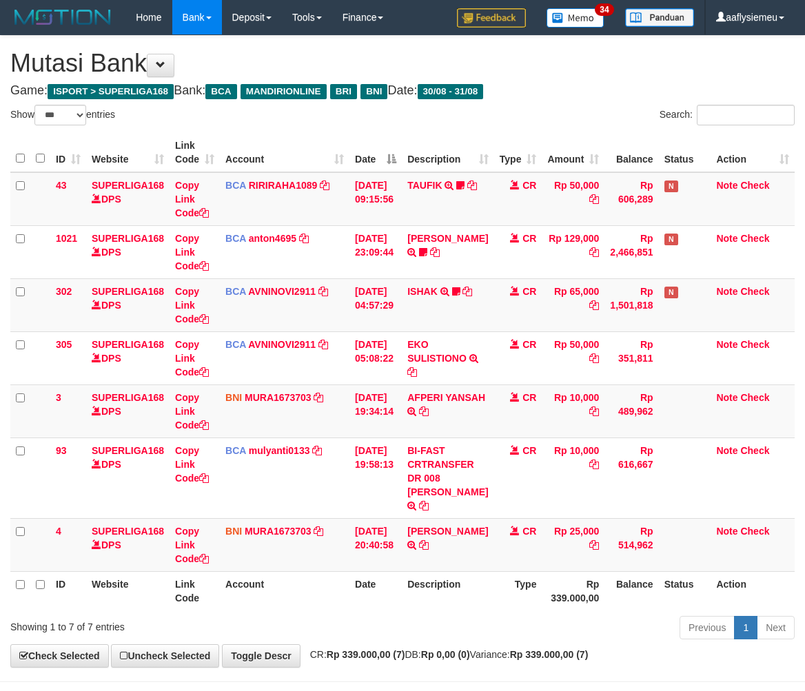
select select "***"
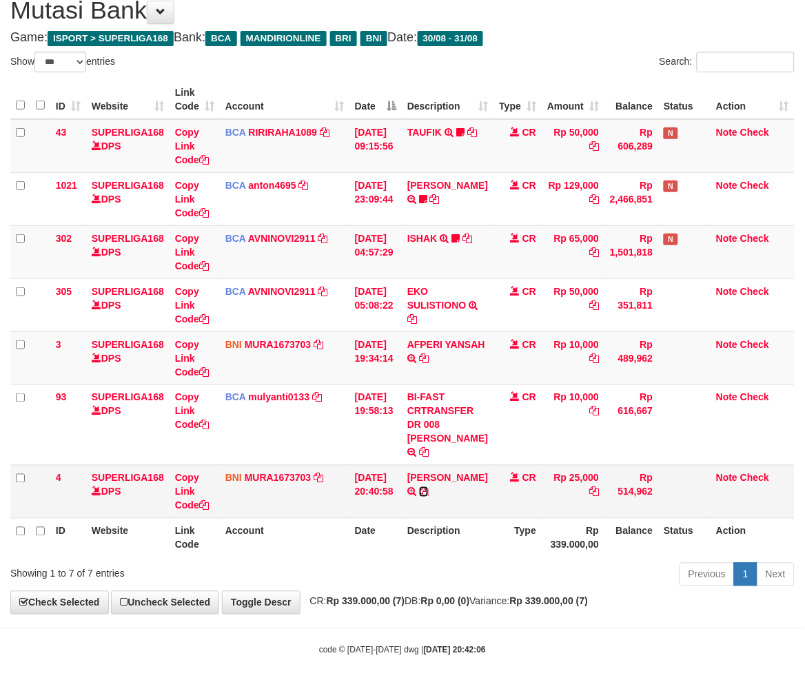
drag, startPoint x: 0, startPoint y: 0, endPoint x: 432, endPoint y: 508, distance: 666.6
click at [429, 497] on icon at bounding box center [424, 492] width 10 height 10
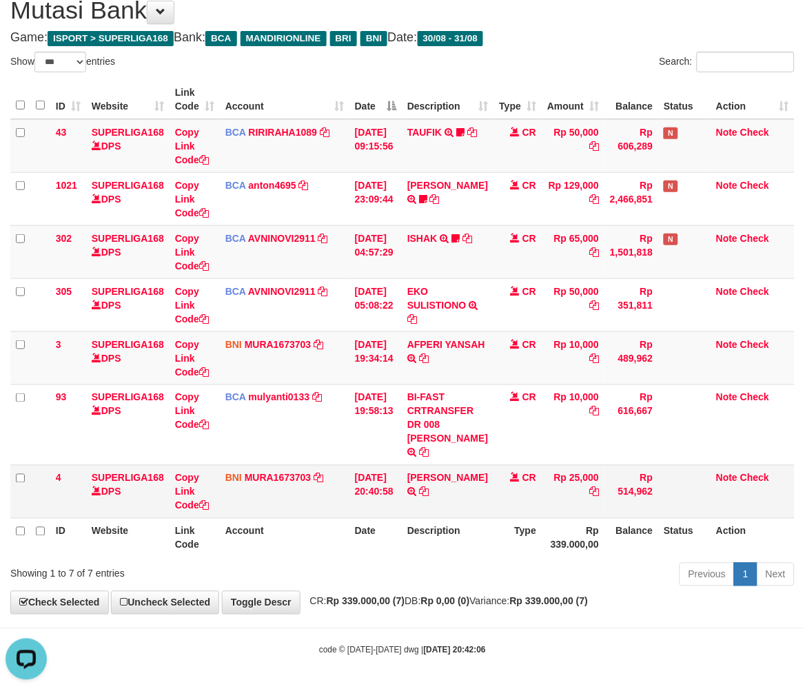
scroll to position [0, 0]
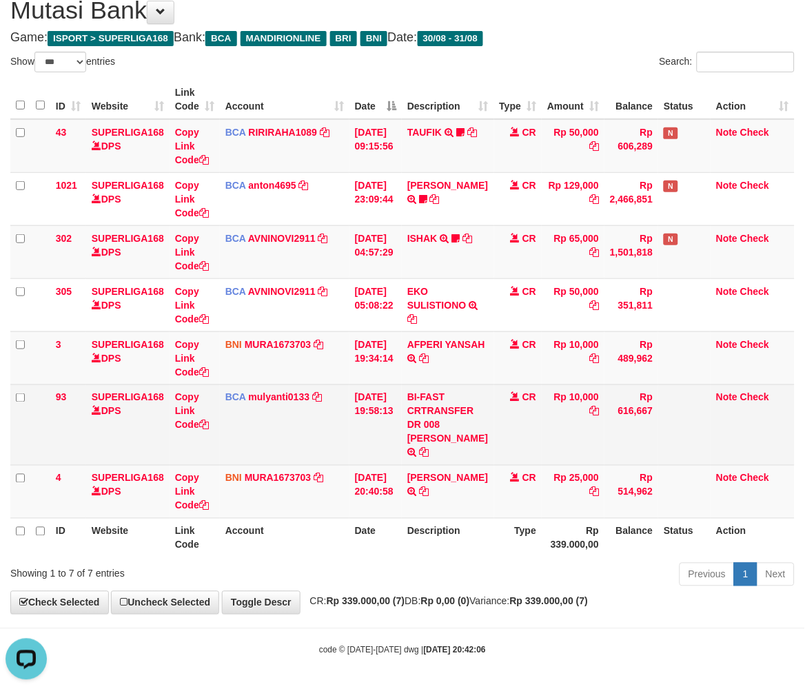
click at [245, 417] on td "BCA mulyanti0133 DPS MULYANTI mutasi_20250831_4495 | 93 mutasi_20250831_4495 | …" at bounding box center [285, 425] width 130 height 81
click at [246, 417] on td "BCA mulyanti0133 DPS MULYANTI mutasi_20250831_4495 | 93 mutasi_20250831_4495 | …" at bounding box center [285, 425] width 130 height 81
click at [338, 415] on td "BCA mulyanti0133 DPS MULYANTI mutasi_20250831_4495 | 93 mutasi_20250831_4495 | …" at bounding box center [285, 425] width 130 height 81
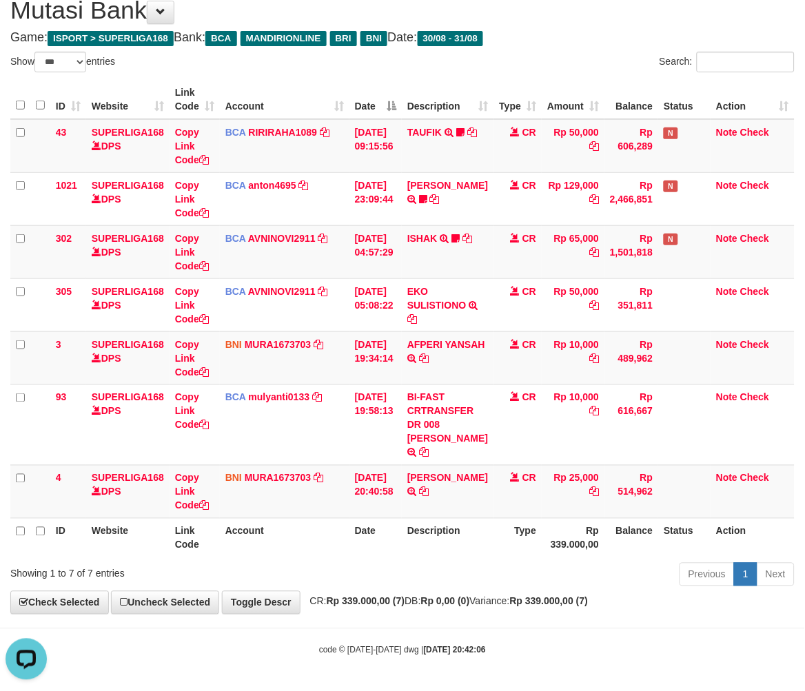
click at [471, 564] on div "Previous 1 Next" at bounding box center [570, 577] width 449 height 30
click at [439, 498] on td "DENDY FARDIYANTO TRANSFER DARI SDR DENDY FARDIYANTO" at bounding box center [448, 491] width 92 height 53
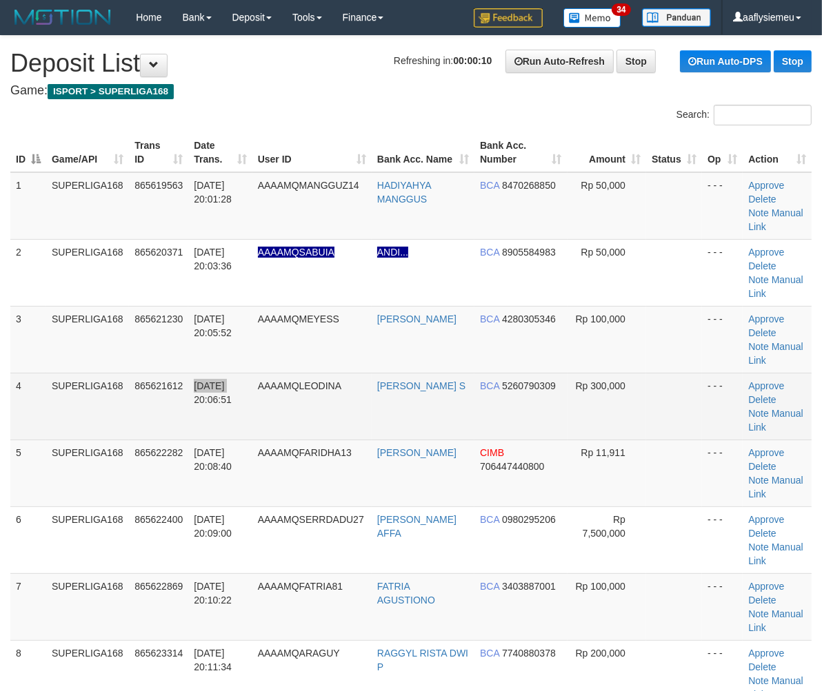
click at [225, 387] on td "[DATE] 20:06:51" at bounding box center [219, 406] width 63 height 67
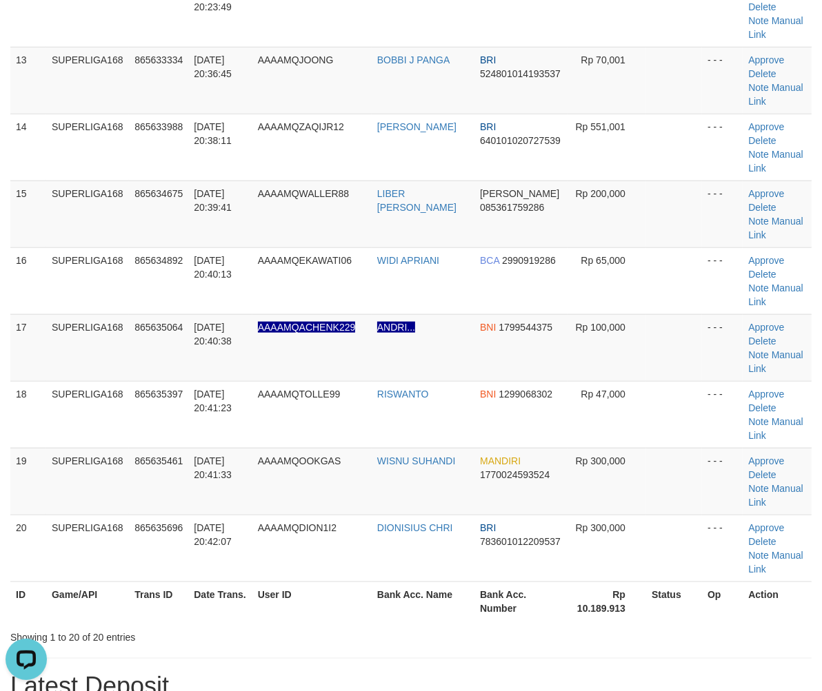
scroll to position [995, 0]
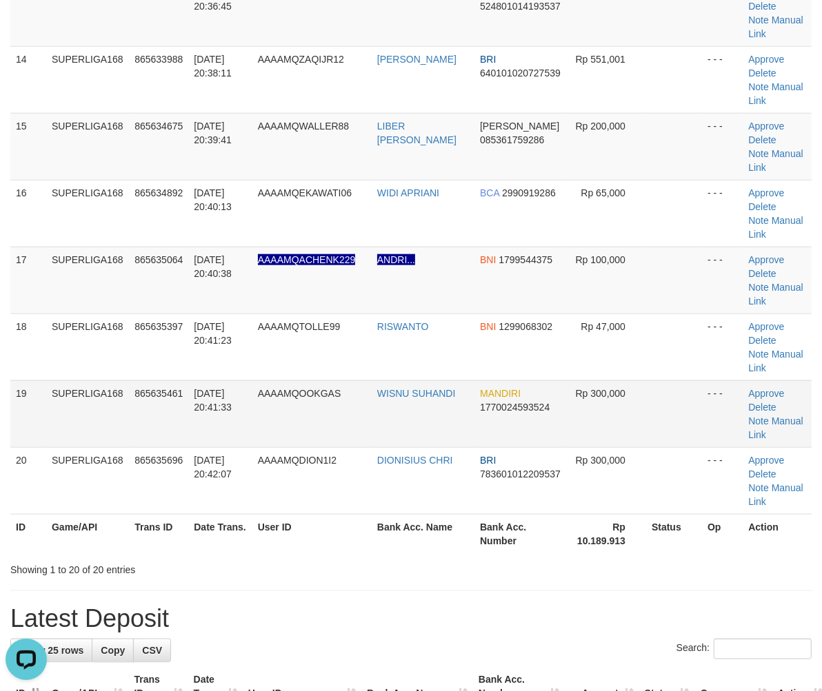
click at [95, 439] on td "SUPERLIGA168" at bounding box center [87, 414] width 83 height 67
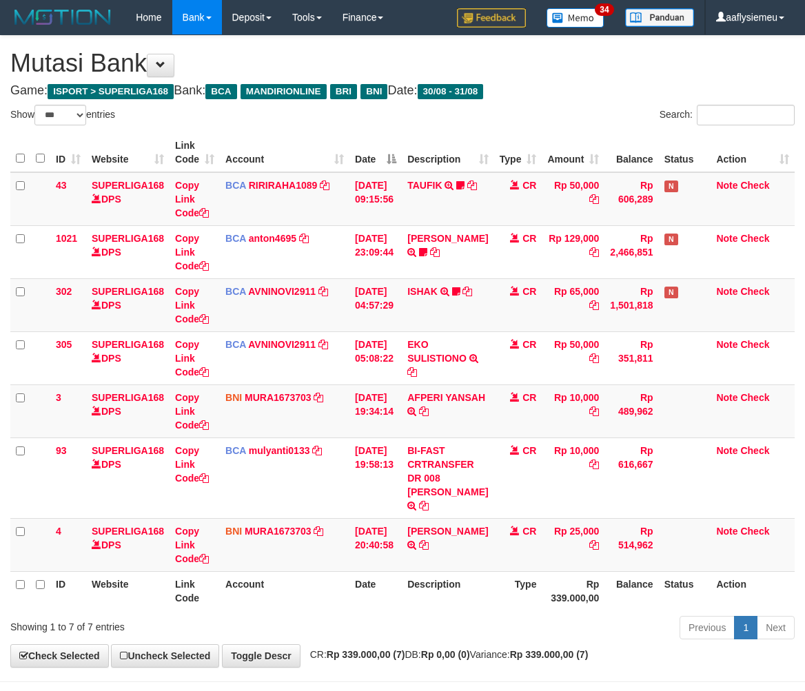
select select "***"
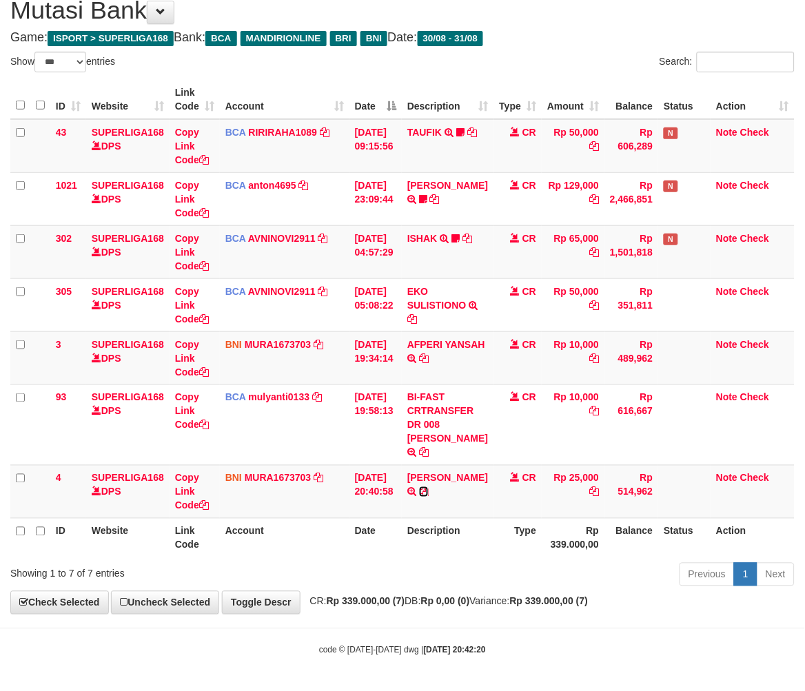
click at [429, 497] on icon at bounding box center [424, 492] width 10 height 10
click at [522, 540] on th "Type" at bounding box center [518, 537] width 48 height 39
click at [417, 574] on div "Previous 1 Next" at bounding box center [570, 577] width 449 height 30
drag, startPoint x: 415, startPoint y: 574, endPoint x: 816, endPoint y: 447, distance: 421.0
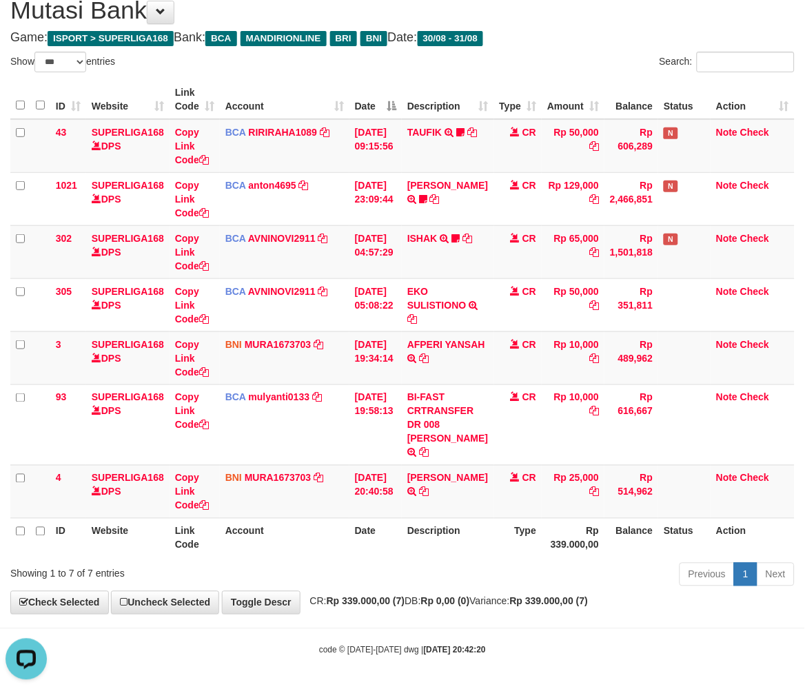
click at [424, 571] on div "Previous 1 Next" at bounding box center [570, 577] width 449 height 30
click at [460, 536] on th "Description" at bounding box center [448, 537] width 92 height 39
click at [457, 536] on th "Description" at bounding box center [448, 537] width 92 height 39
click at [455, 536] on th "Description" at bounding box center [448, 537] width 92 height 39
click at [454, 535] on th "Description" at bounding box center [448, 537] width 92 height 39
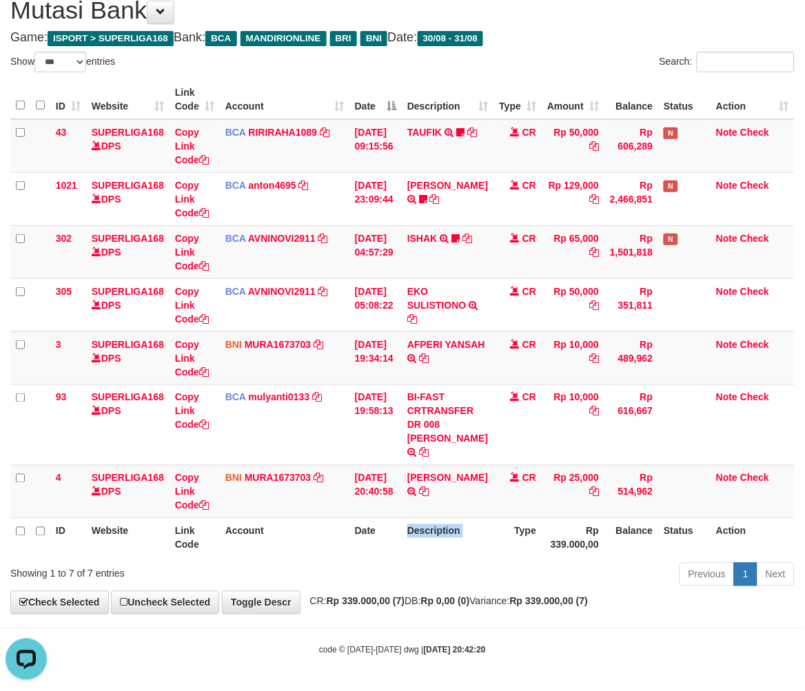
click at [454, 535] on th "Description" at bounding box center [448, 537] width 92 height 39
click at [452, 535] on th "Description" at bounding box center [448, 537] width 92 height 39
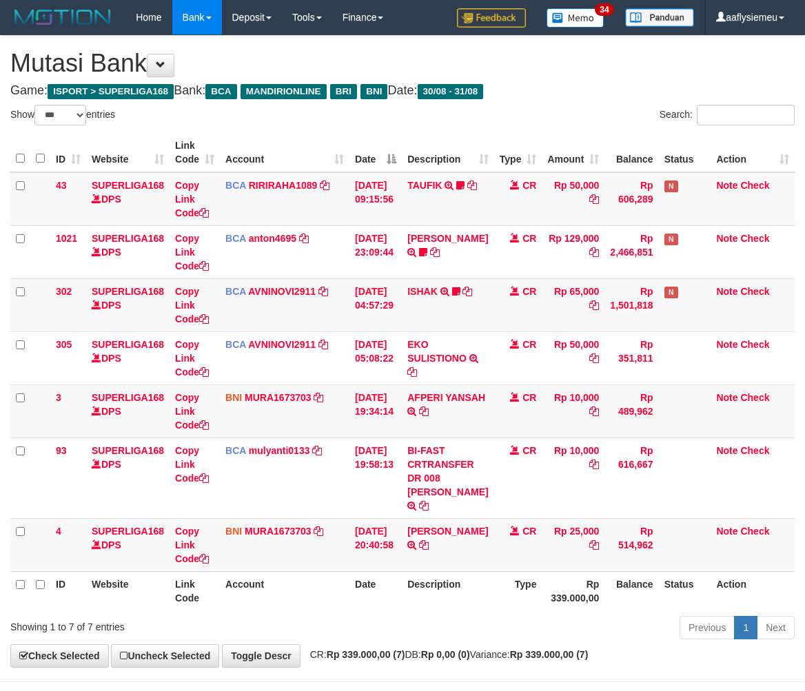
select select "***"
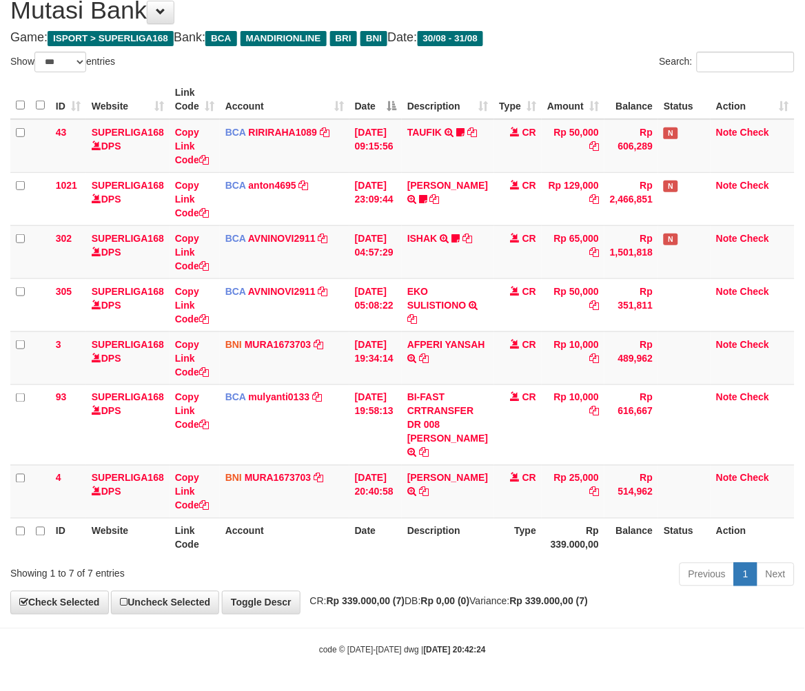
click at [418, 564] on div "Previous 1 Next" at bounding box center [570, 577] width 449 height 30
click at [486, 562] on div "Previous 1 Next" at bounding box center [570, 577] width 449 height 30
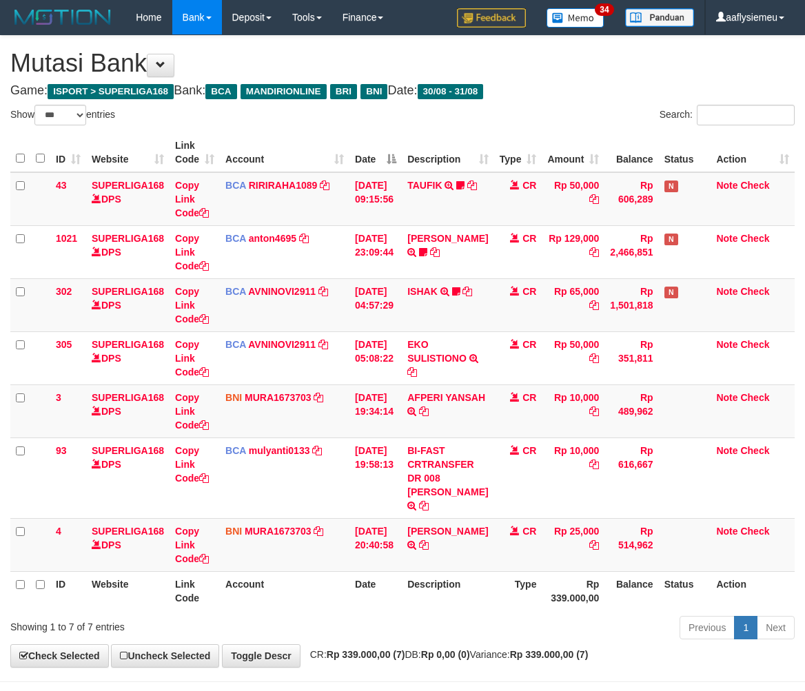
select select "***"
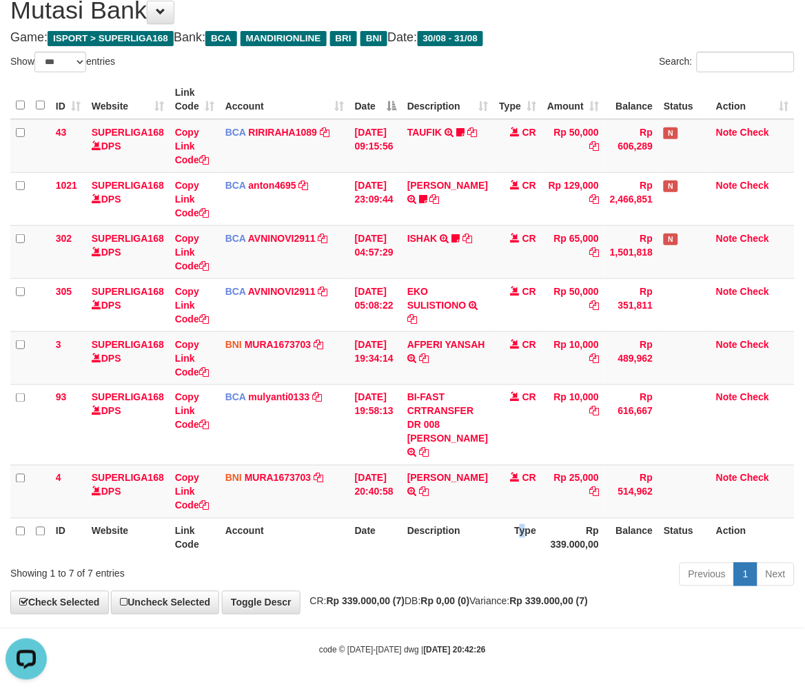
click at [511, 528] on th "Type" at bounding box center [518, 537] width 48 height 39
click at [511, 529] on th "Type" at bounding box center [518, 537] width 48 height 39
click at [510, 529] on th "Type" at bounding box center [518, 537] width 48 height 39
click at [438, 531] on th "Description" at bounding box center [448, 537] width 92 height 39
click at [426, 533] on th "Description" at bounding box center [448, 537] width 92 height 39
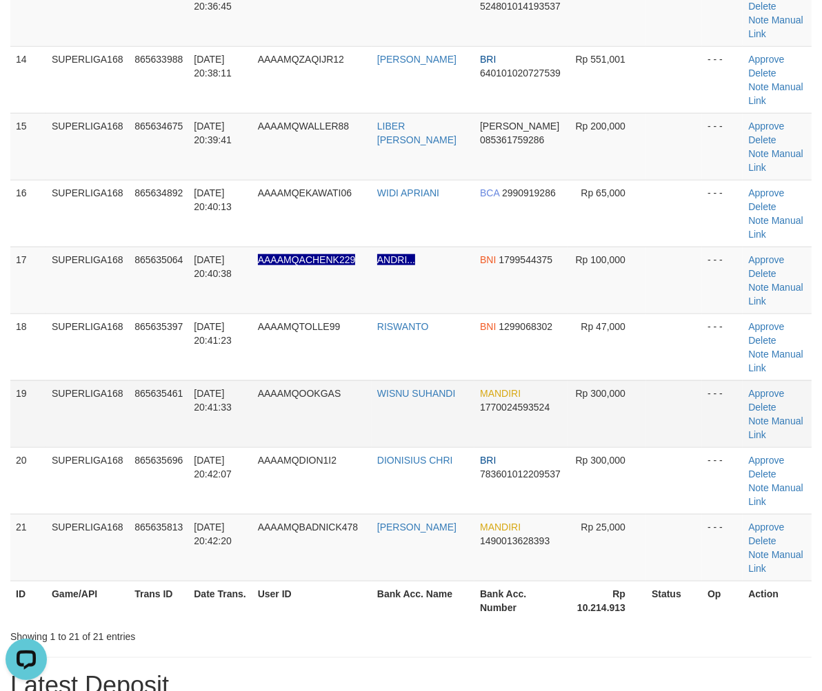
click at [205, 382] on td "[DATE] 20:41:33" at bounding box center [219, 414] width 63 height 67
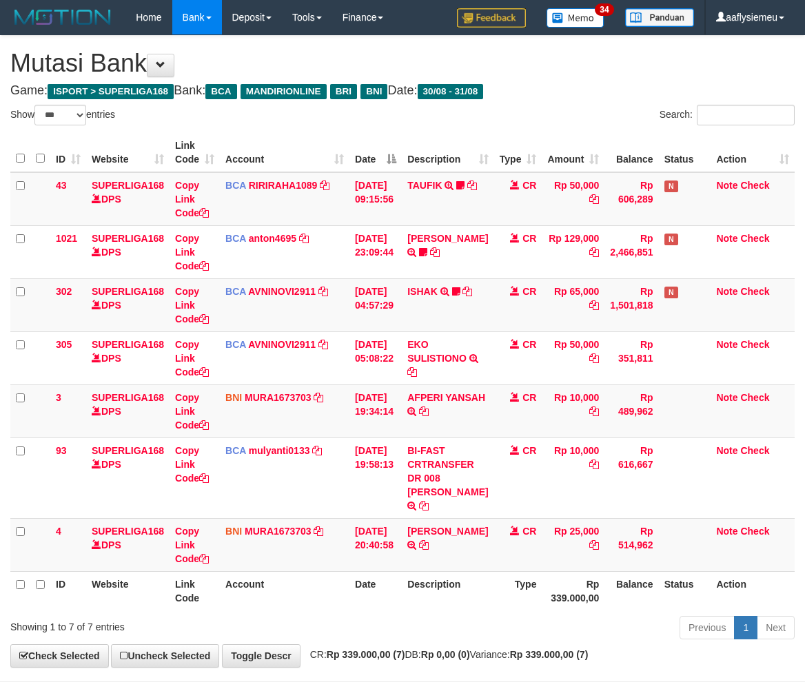
select select "***"
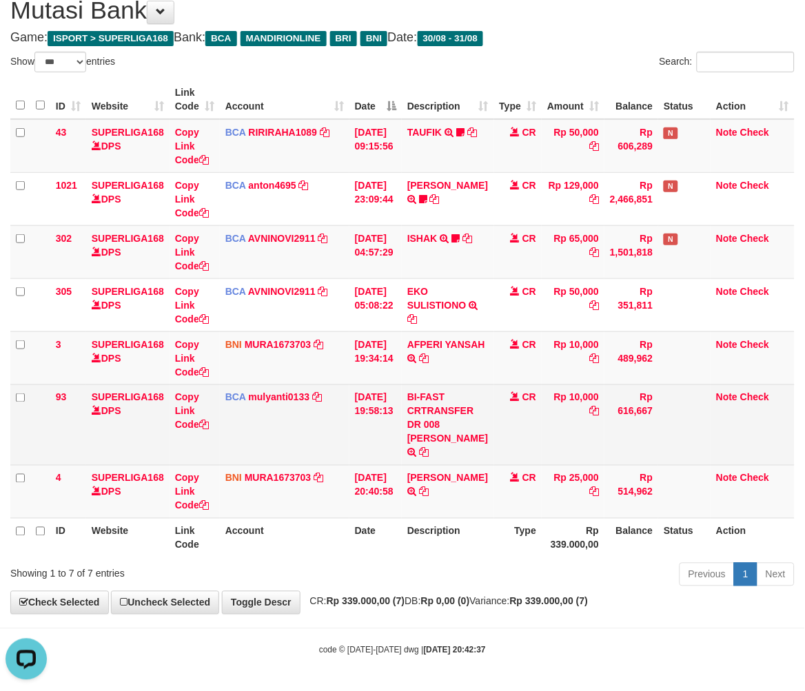
click at [402, 458] on td "[DATE] 19:58:13" at bounding box center [375, 425] width 52 height 81
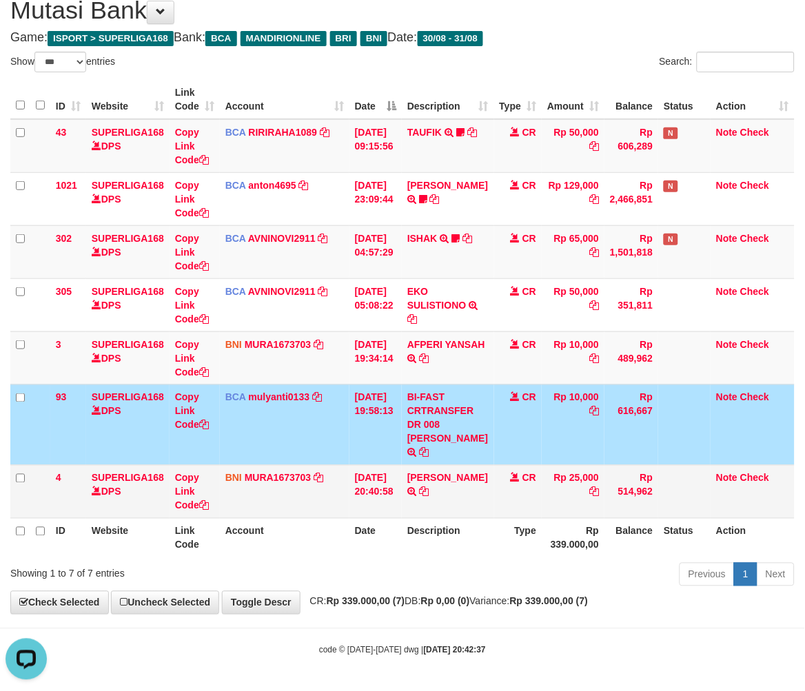
click at [402, 504] on td "31/08/2025 20:40:58" at bounding box center [375, 491] width 52 height 53
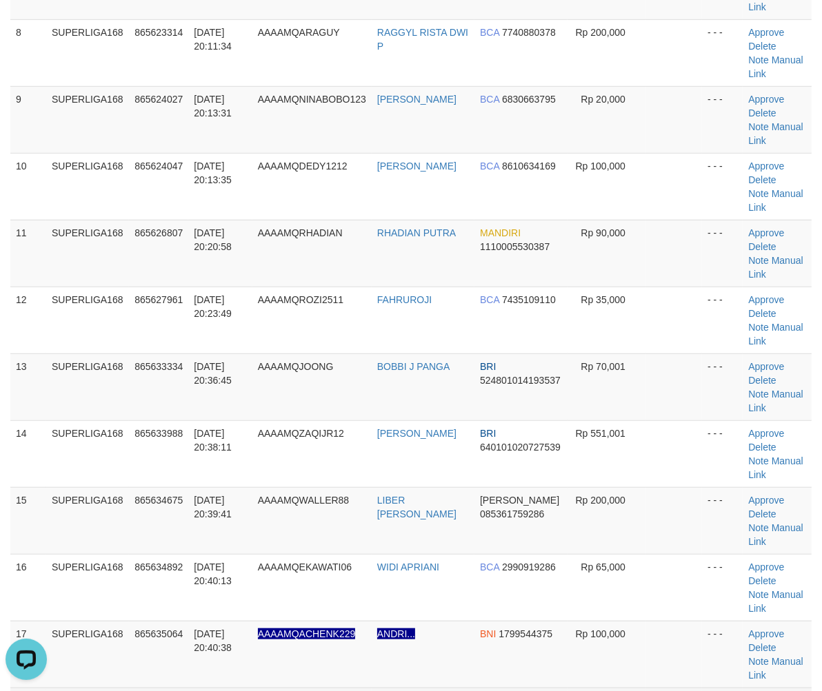
scroll to position [842, 0]
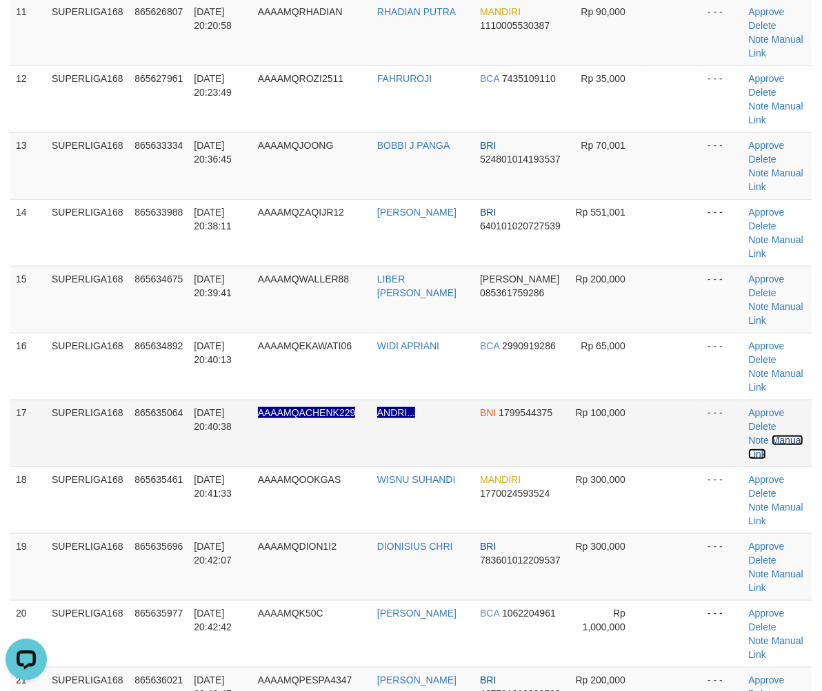
click at [784, 438] on link "Manual Link" at bounding box center [775, 447] width 54 height 25
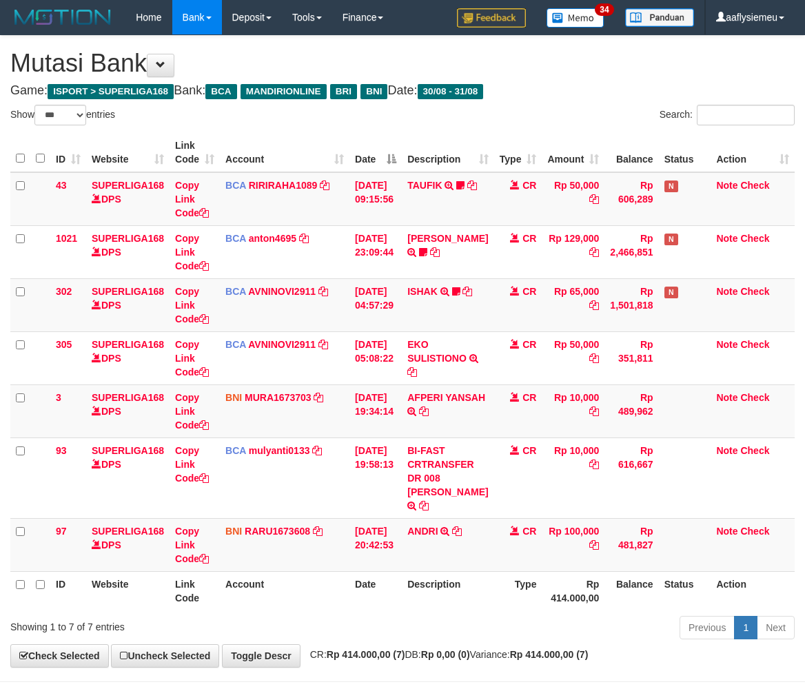
select select "***"
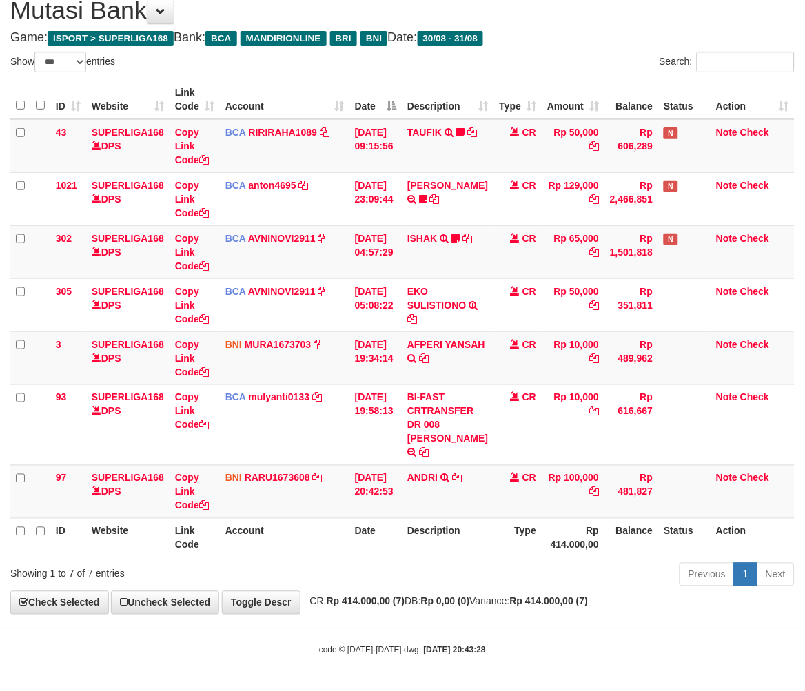
click at [400, 536] on th "Date" at bounding box center [375, 537] width 52 height 39
